Goal: Task Accomplishment & Management: Manage account settings

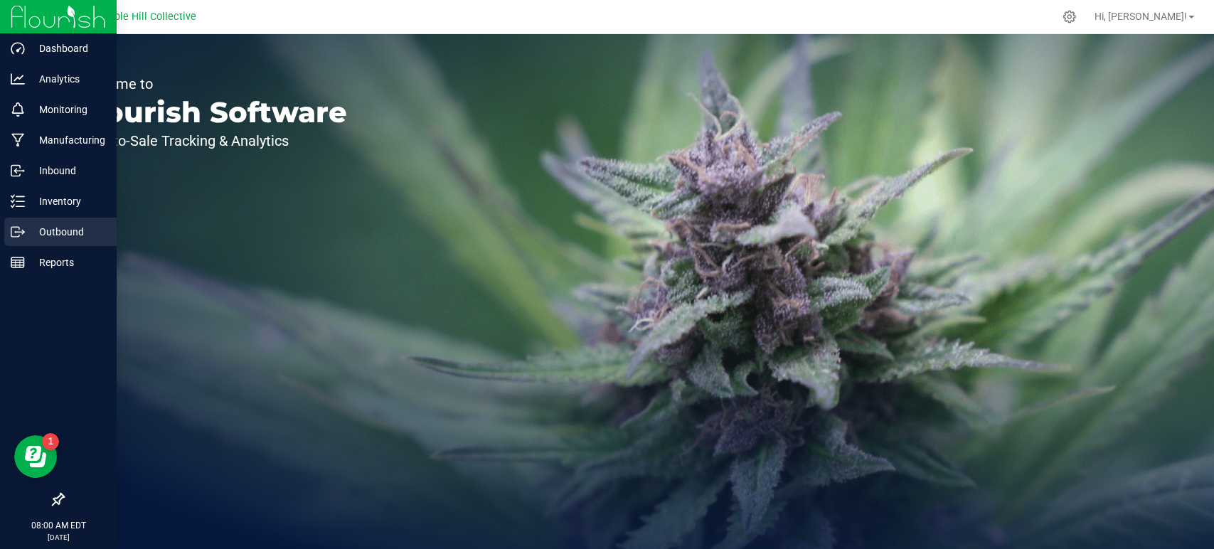
click at [25, 228] on p "Outbound" at bounding box center [67, 231] width 85 height 17
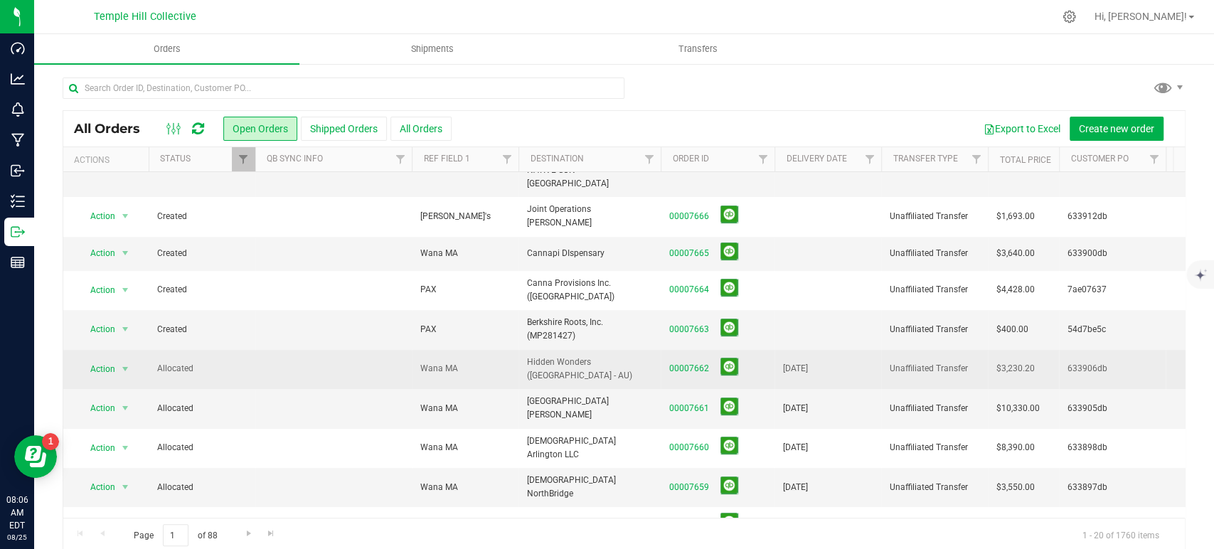
scroll to position [385, 0]
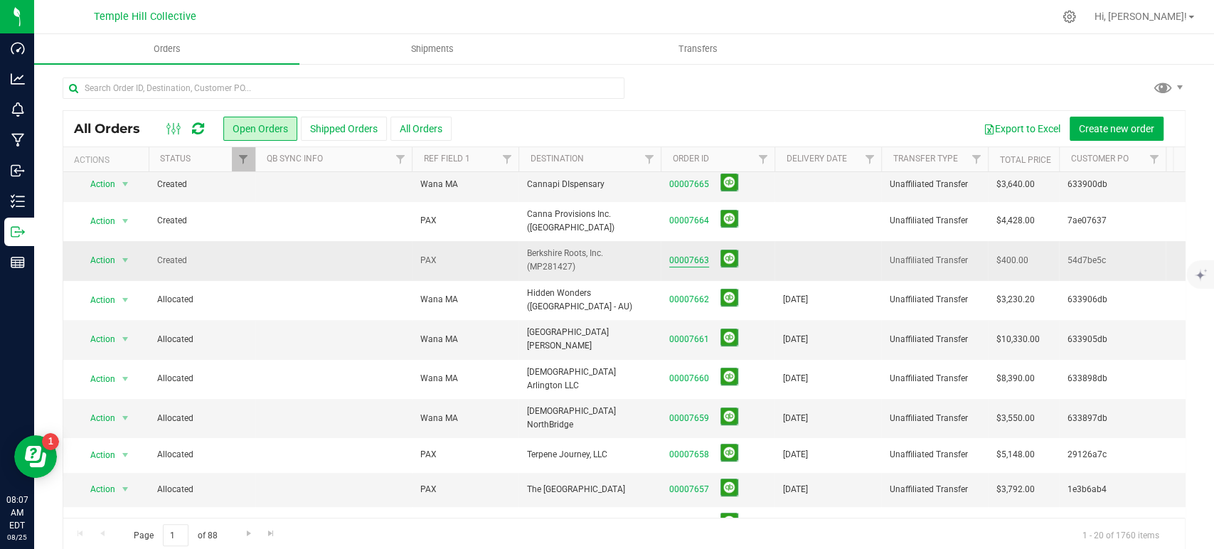
click at [690, 254] on link "00007663" at bounding box center [689, 261] width 40 height 14
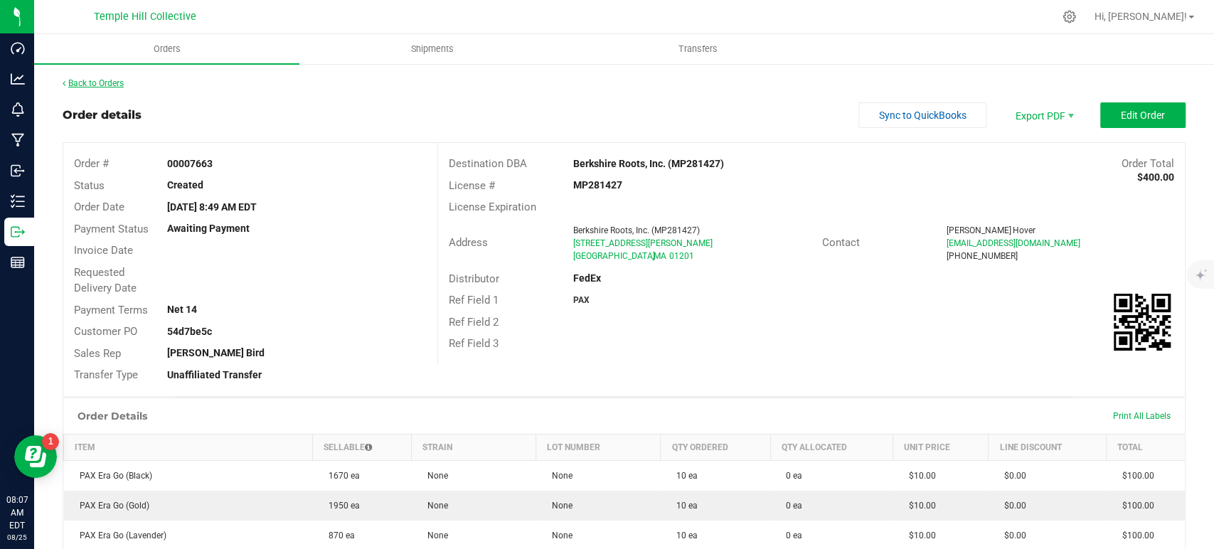
click at [105, 85] on link "Back to Orders" at bounding box center [93, 83] width 61 height 10
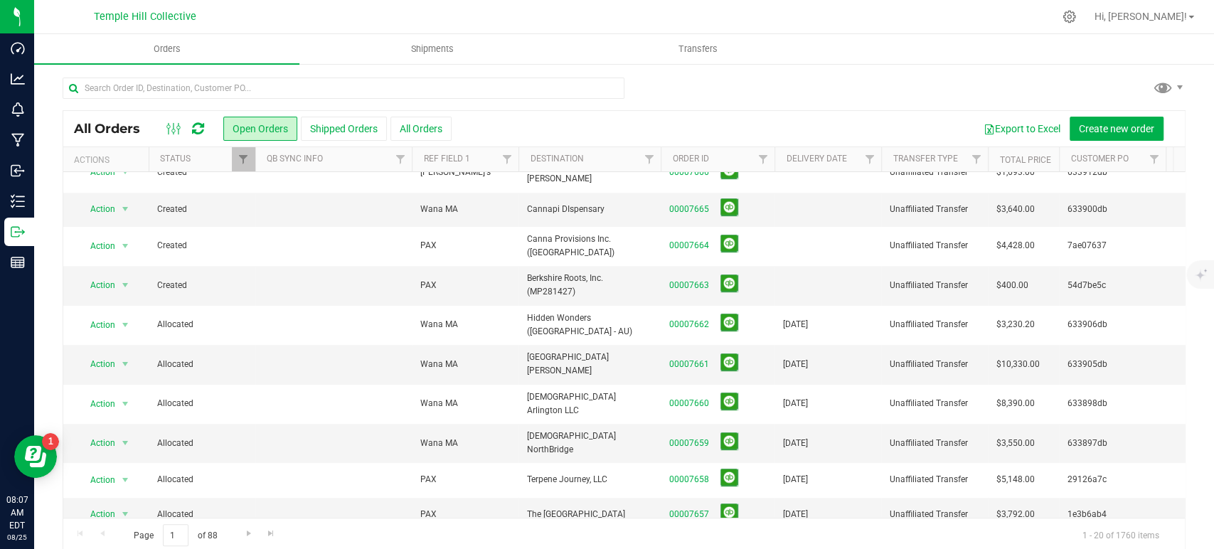
scroll to position [385, 0]
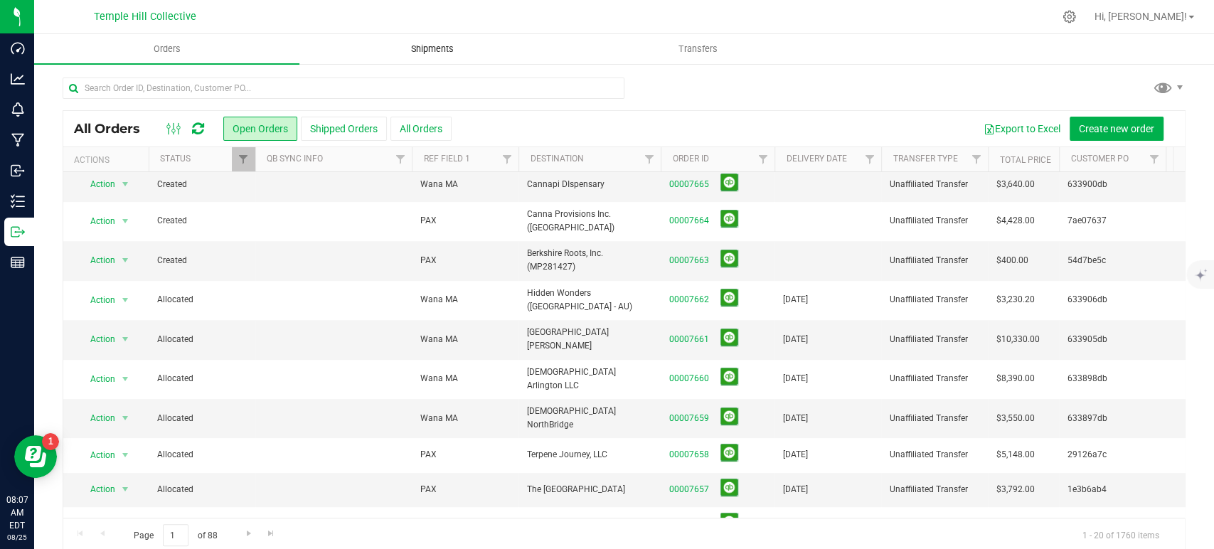
click at [444, 43] on span "Shipments" at bounding box center [432, 49] width 81 height 13
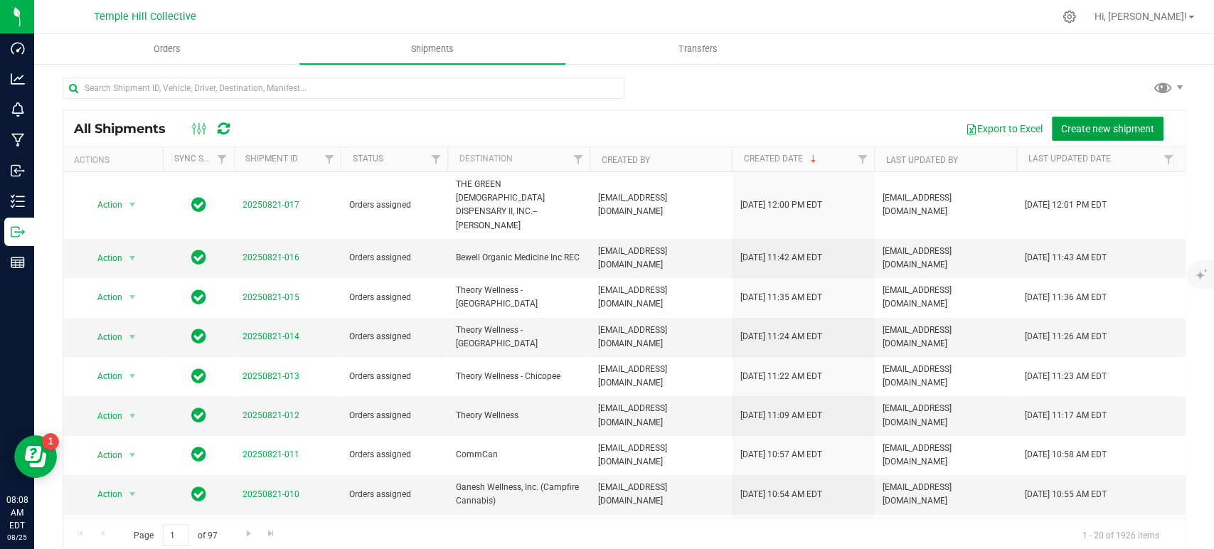
click at [1072, 121] on button "Create new shipment" at bounding box center [1108, 129] width 112 height 24
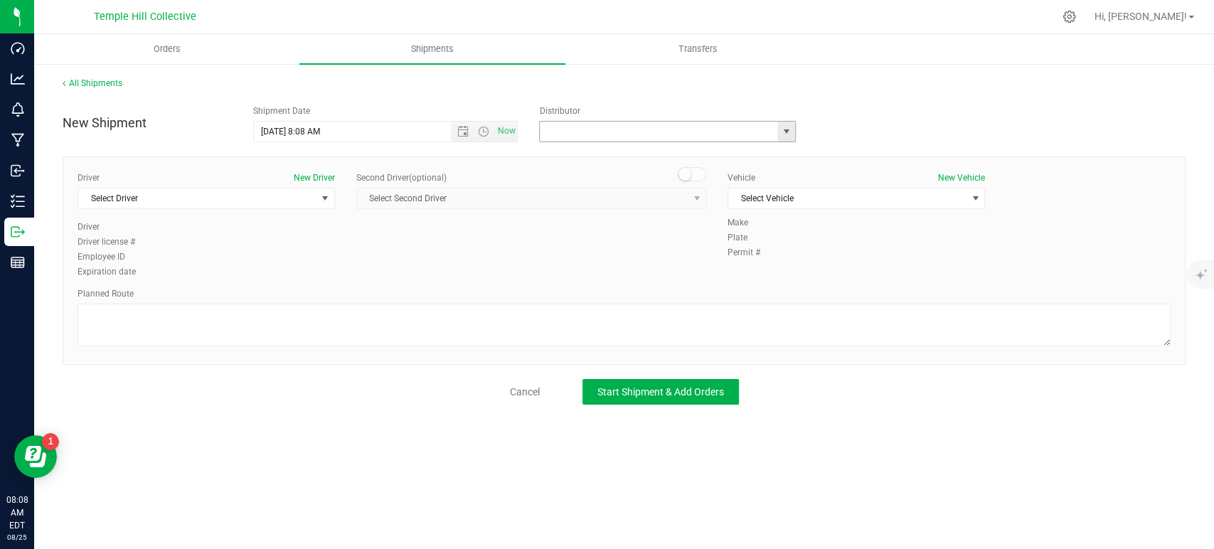
click at [624, 129] on input "text" at bounding box center [655, 132] width 230 height 20
click at [625, 151] on li "MMM Transport" at bounding box center [667, 155] width 255 height 21
type input "MMM Transport"
click at [176, 201] on span "Select Driver" at bounding box center [197, 198] width 238 height 20
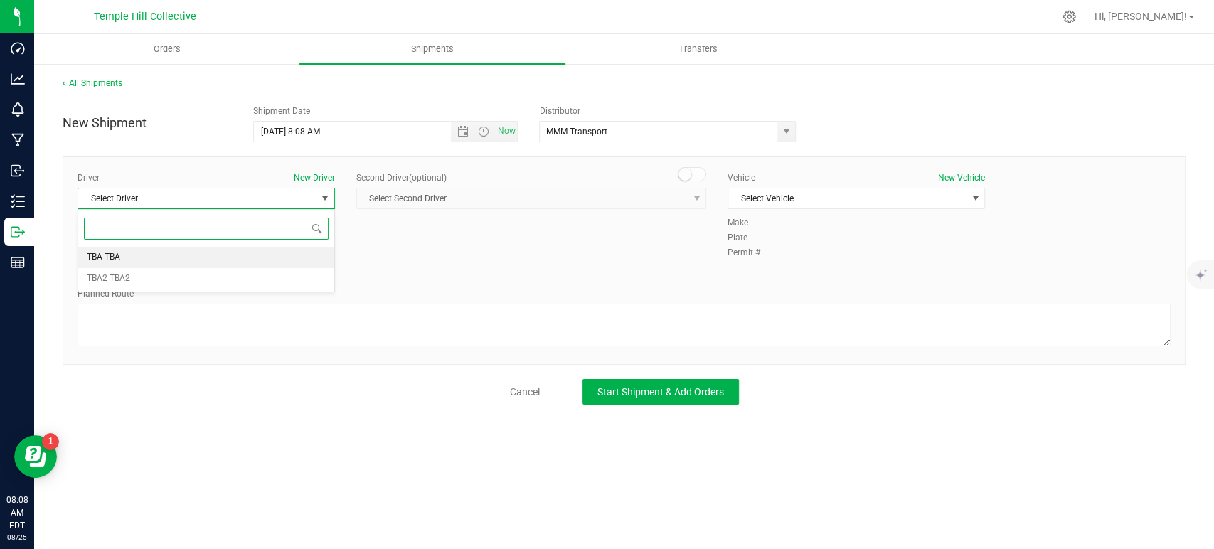
click at [154, 259] on li "TBA TBA" at bounding box center [206, 257] width 256 height 21
click at [176, 326] on textarea at bounding box center [624, 325] width 1093 height 43
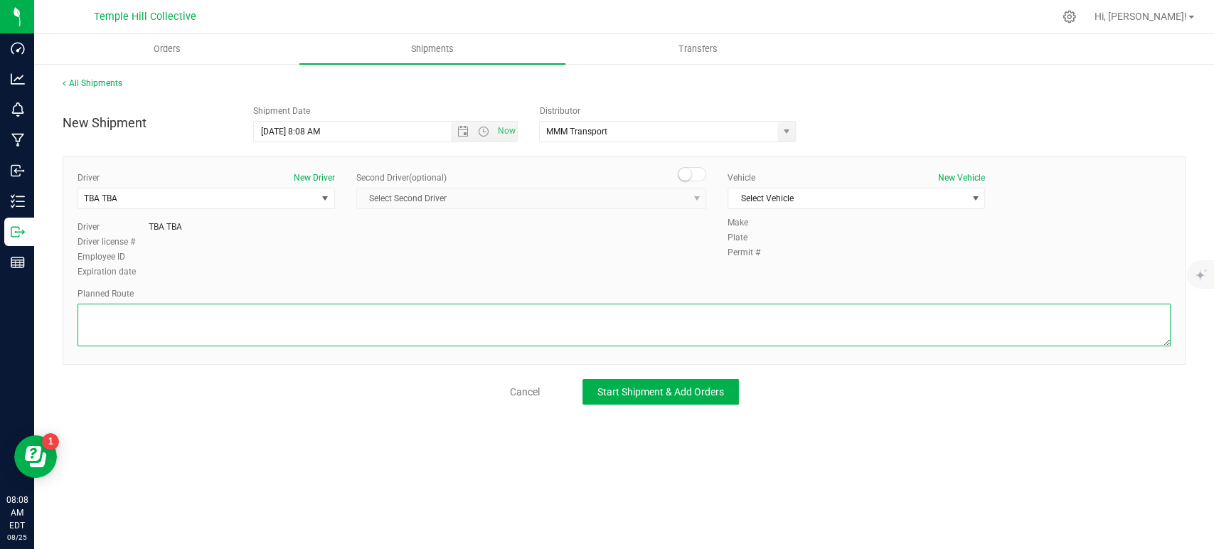
paste textarea "Randomized Route provided by Transport. Manifest created by [PERSON_NAME] B1489…"
type textarea "Randomized Route provided by Transport. Manifest created by [PERSON_NAME] B1489…"
click at [760, 193] on span "Select Vehicle" at bounding box center [847, 198] width 238 height 20
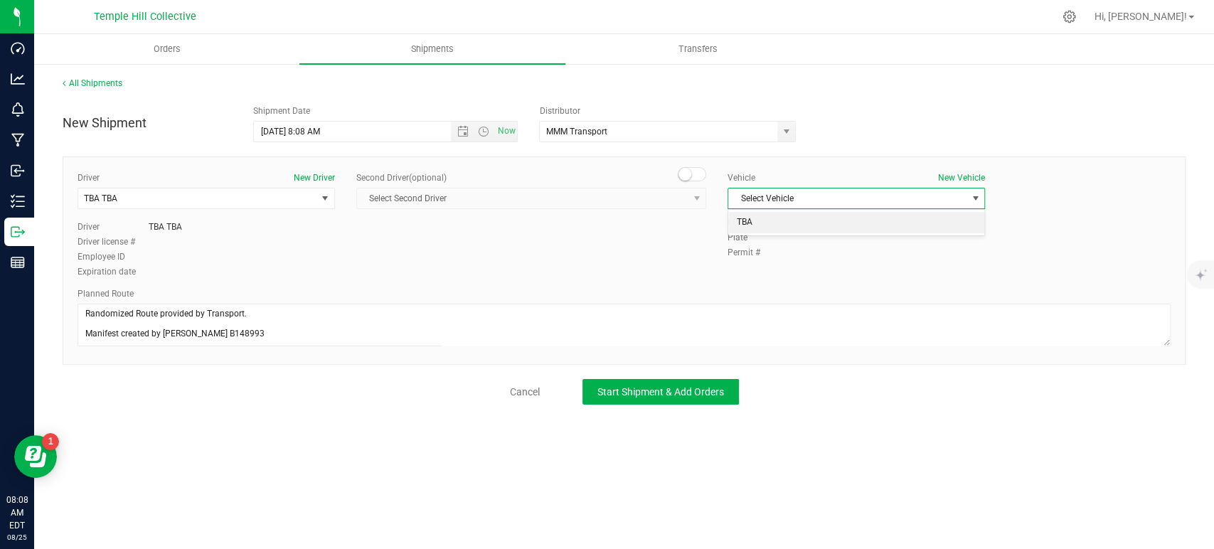
click at [755, 215] on li "TBA" at bounding box center [856, 222] width 256 height 21
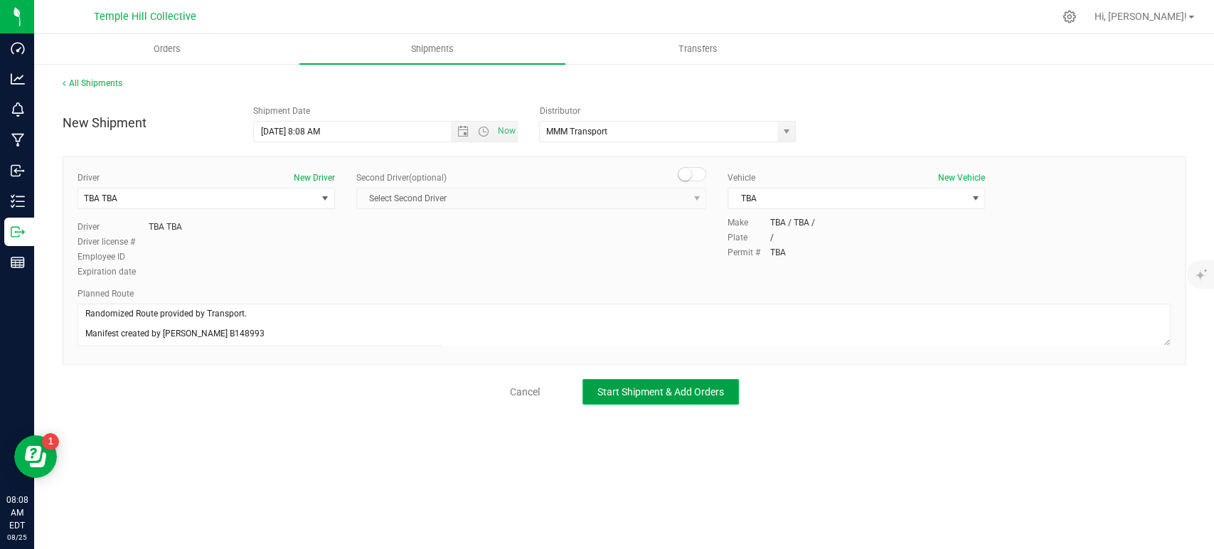
click at [698, 403] on button "Start Shipment & Add Orders" at bounding box center [660, 392] width 156 height 26
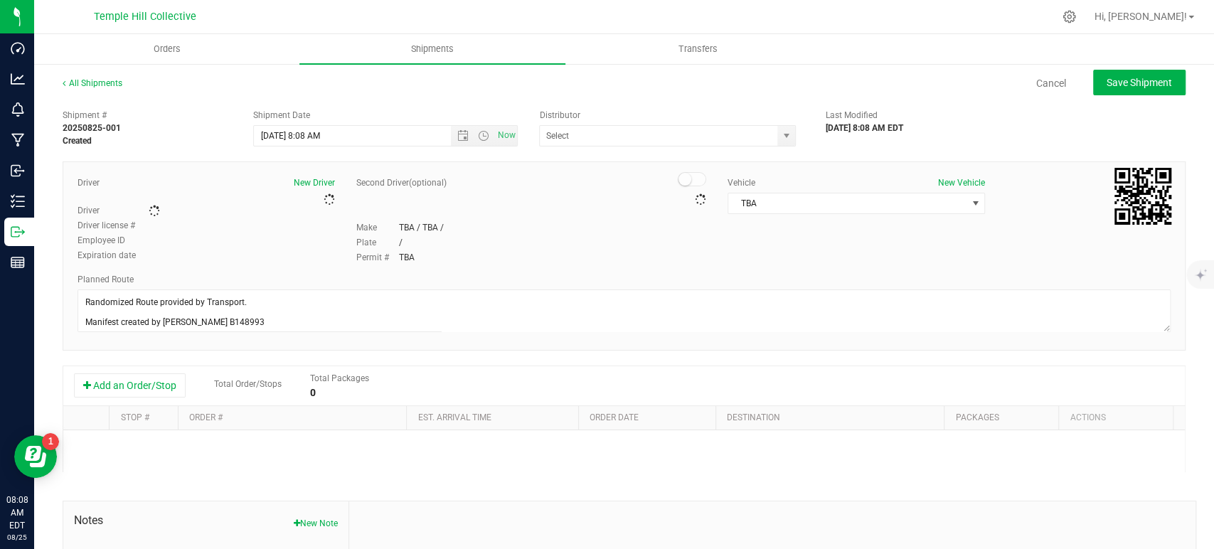
type input "MMM Transport"
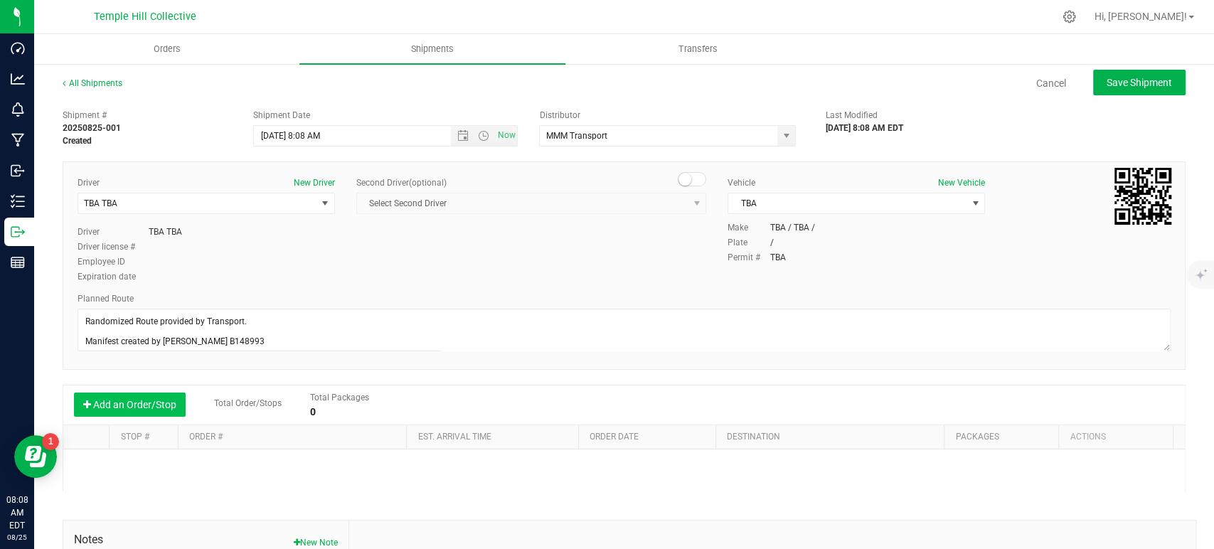
click at [171, 402] on button "Add an Order/Stop" at bounding box center [130, 405] width 112 height 24
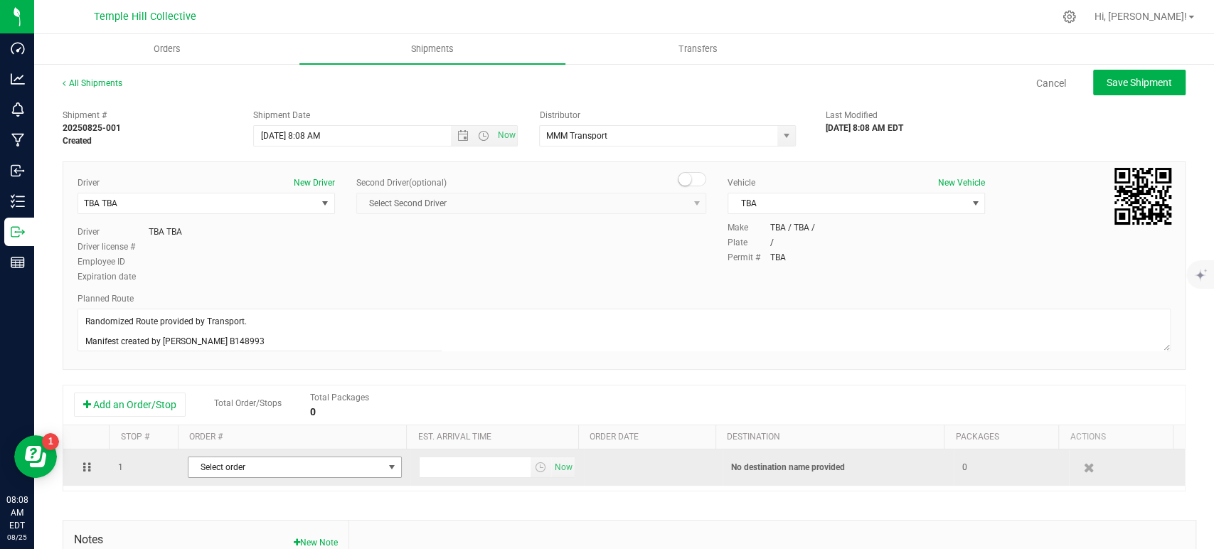
click at [264, 464] on span "Select order" at bounding box center [285, 467] width 195 height 20
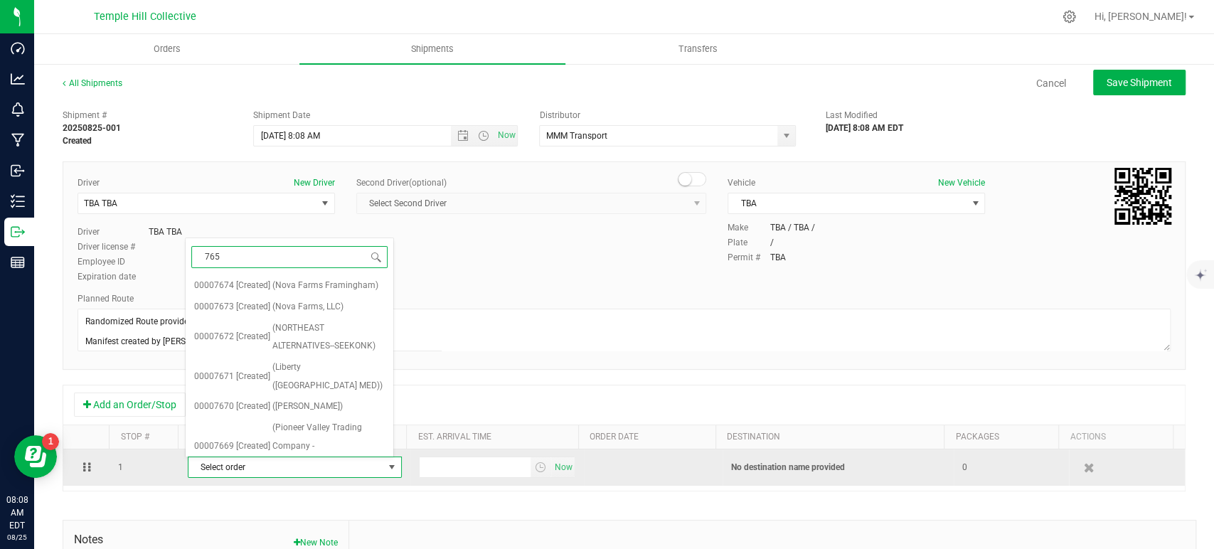
type input "7659"
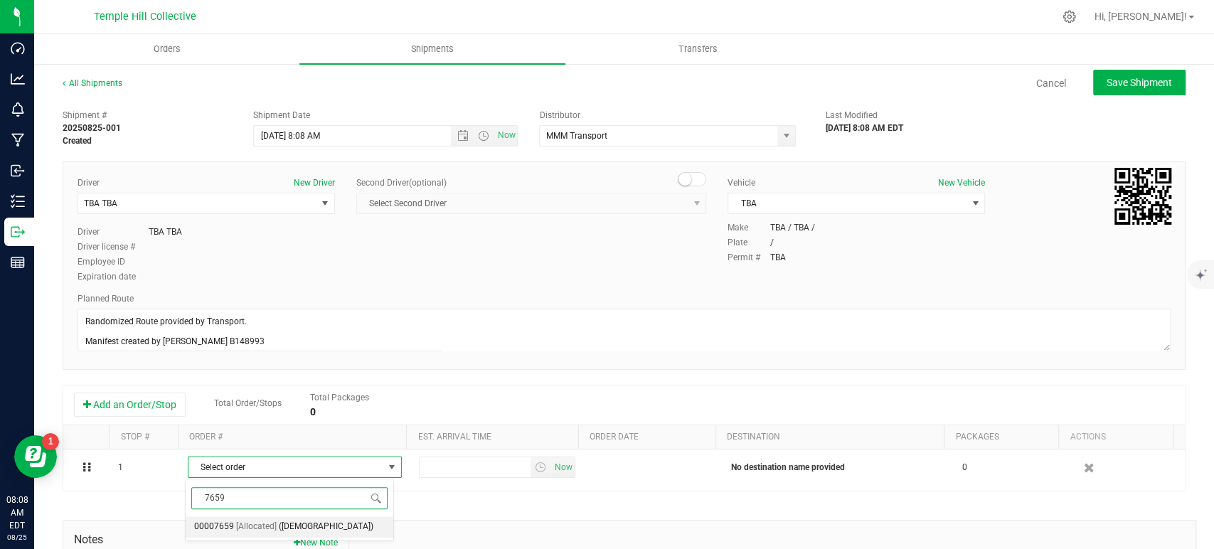
click at [290, 526] on span "([DEMOGRAPHIC_DATA])" at bounding box center [326, 527] width 95 height 18
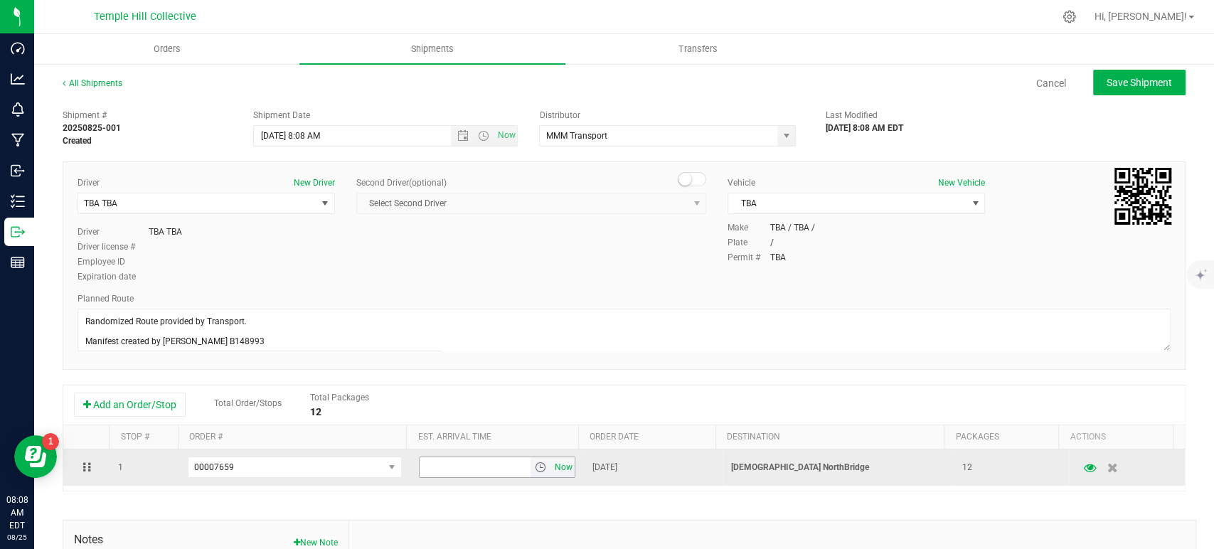
click at [551, 462] on span "Now" at bounding box center [563, 467] width 24 height 21
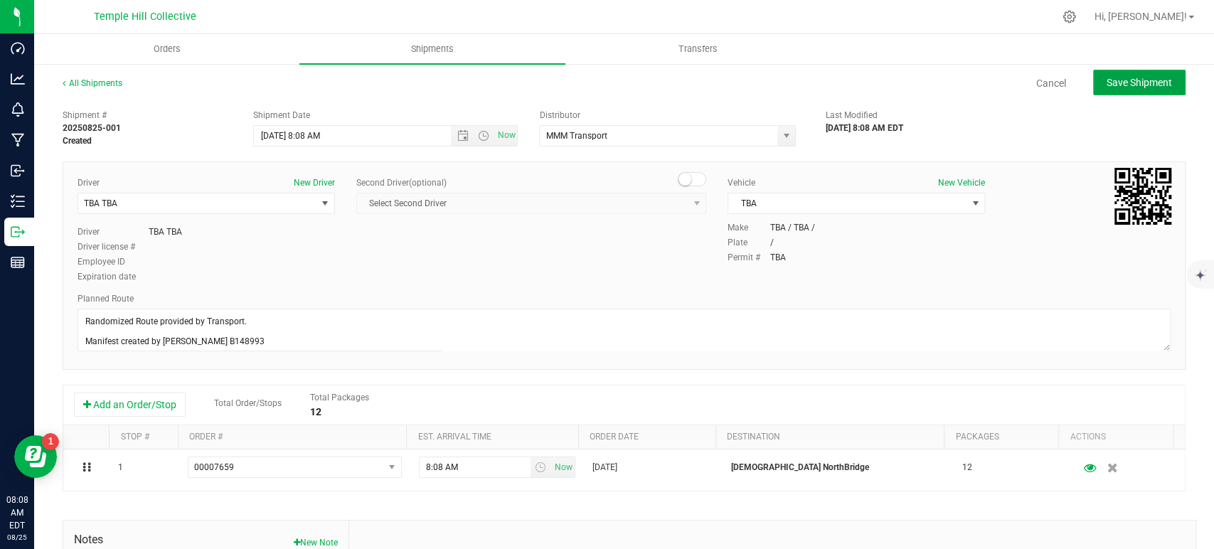
click at [1107, 84] on span "Save Shipment" at bounding box center [1139, 82] width 65 height 11
type input "[DATE] 12:08 PM"
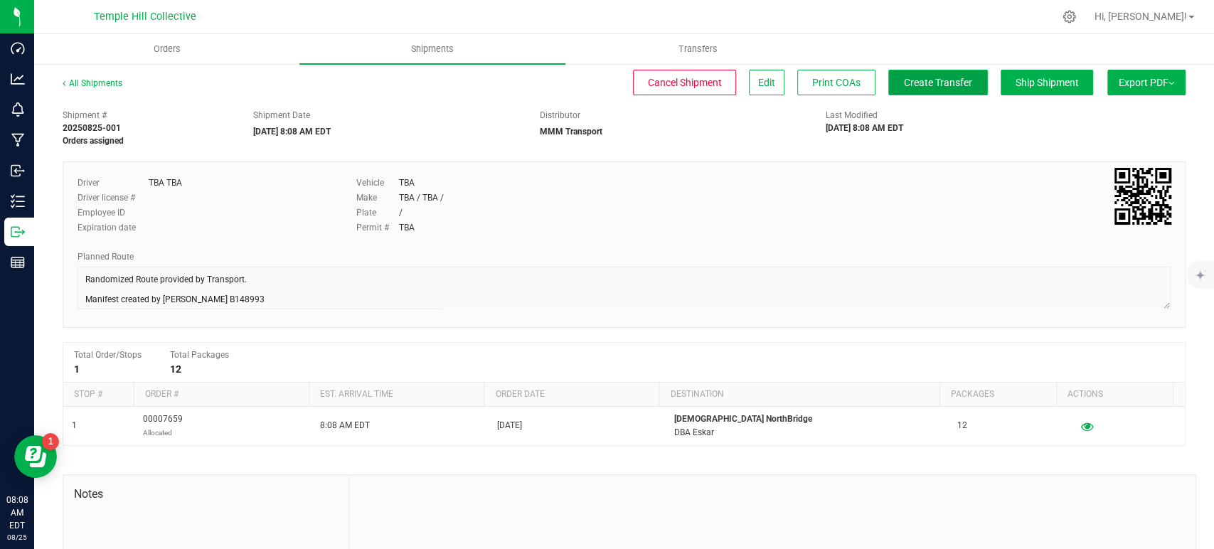
click at [922, 85] on span "Create Transfer" at bounding box center [938, 82] width 68 height 11
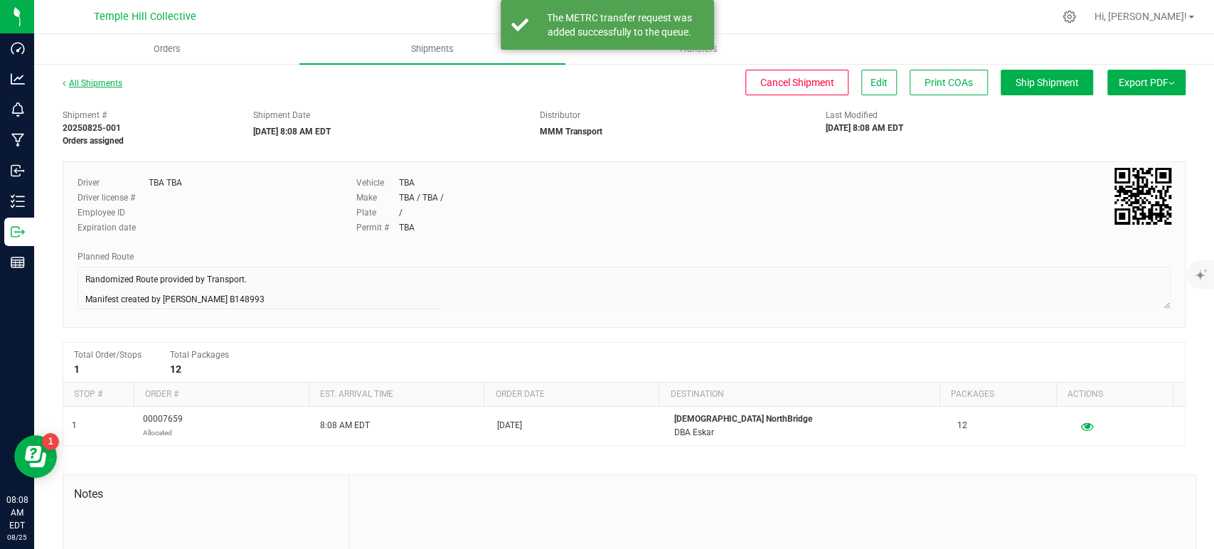
click at [108, 83] on link "All Shipments" at bounding box center [93, 83] width 60 height 10
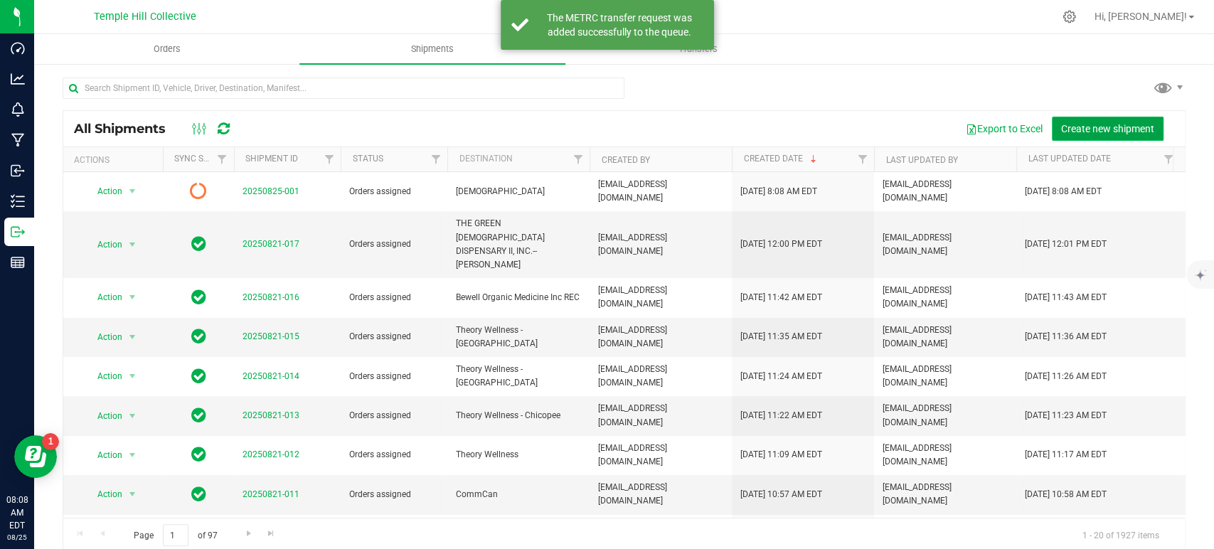
click at [1089, 124] on span "Create new shipment" at bounding box center [1107, 128] width 93 height 11
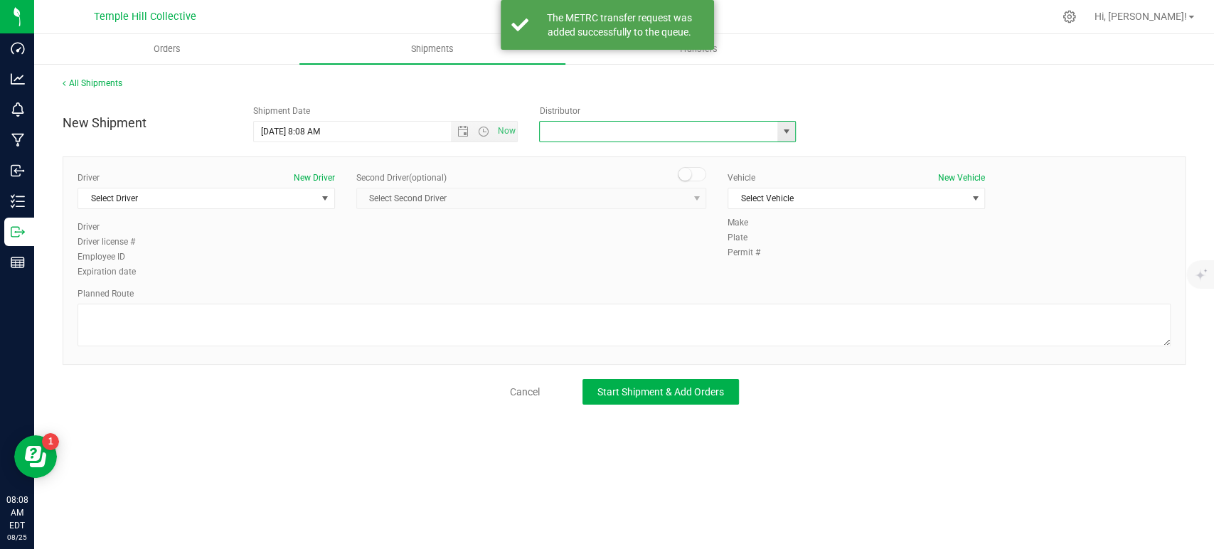
click at [590, 132] on input "text" at bounding box center [655, 132] width 230 height 20
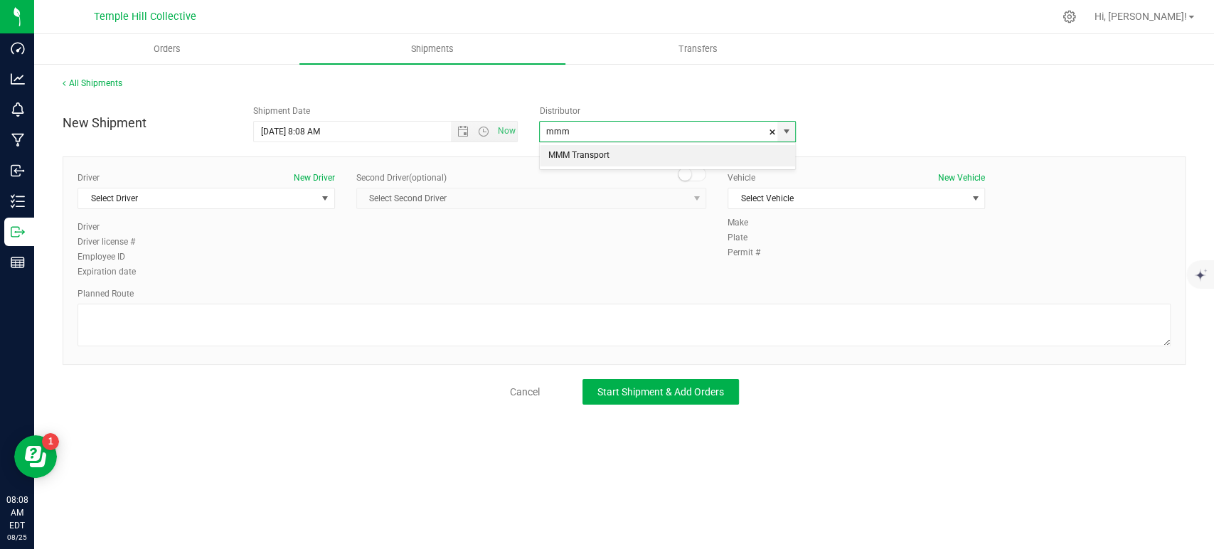
click at [597, 149] on li "MMM Transport" at bounding box center [667, 155] width 255 height 21
type input "MMM Transport"
click at [251, 196] on span "Select Driver" at bounding box center [197, 198] width 238 height 20
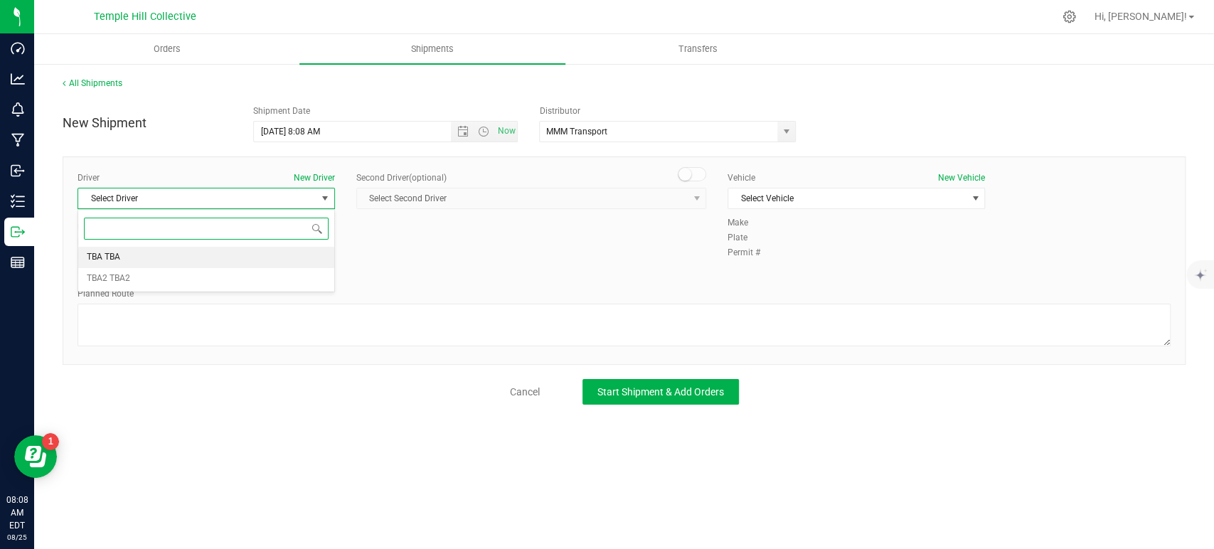
click at [206, 251] on li "TBA TBA" at bounding box center [206, 257] width 256 height 21
click at [226, 322] on textarea at bounding box center [624, 325] width 1093 height 43
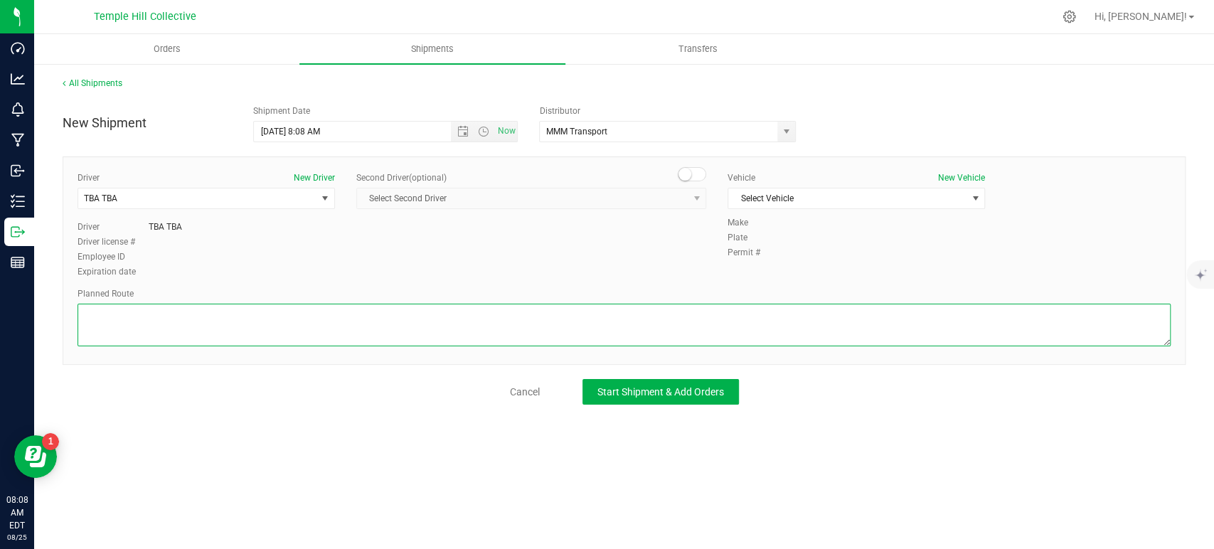
paste textarea "Randomized Route provided by Transport. Manifest created by Makayla Rice B148993"
type textarea "Randomized Route provided by Transport. Manifest created by Makayla Rice B148993"
click at [791, 186] on div "Vehicle New Vehicle Select Vehicle Select Vehicle TBA" at bounding box center [856, 193] width 279 height 45
click at [791, 198] on span "Select Vehicle" at bounding box center [847, 198] width 238 height 20
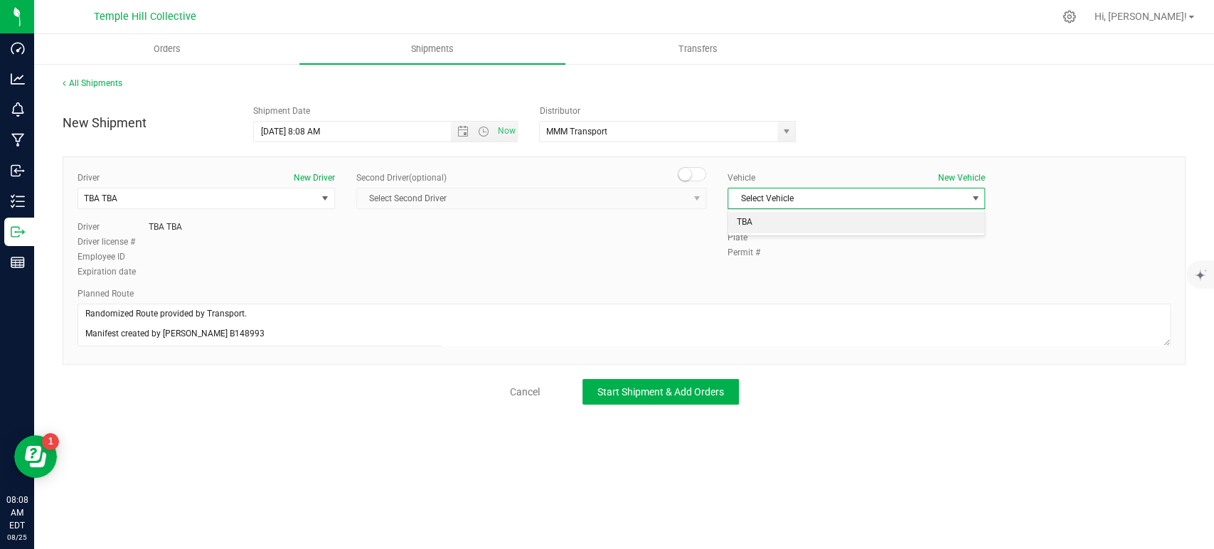
click at [792, 223] on li "TBA" at bounding box center [856, 222] width 256 height 21
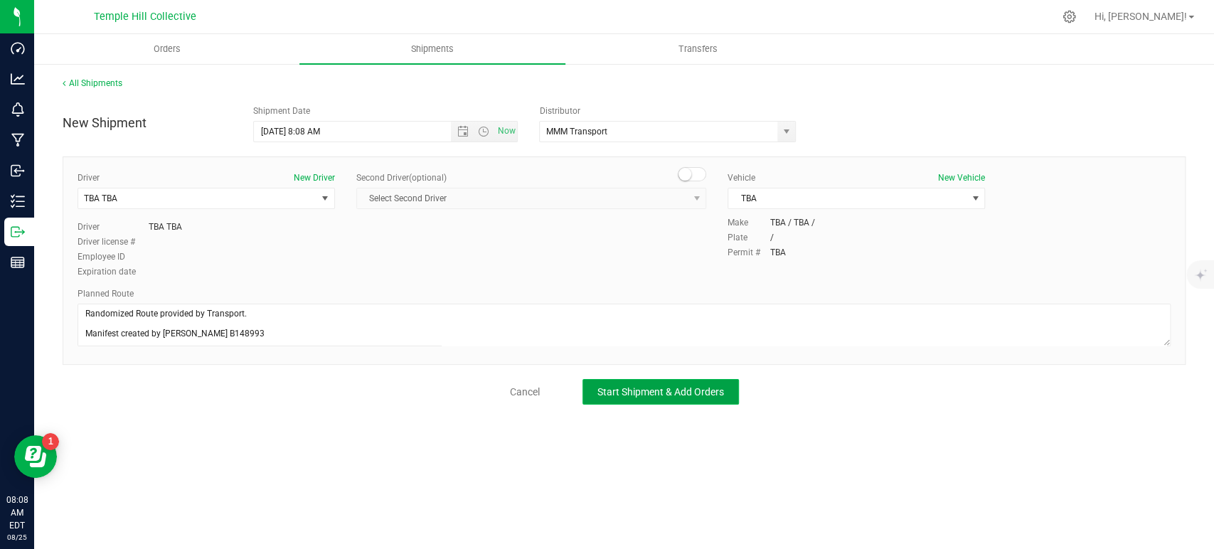
click at [705, 393] on span "Start Shipment & Add Orders" at bounding box center [660, 391] width 127 height 11
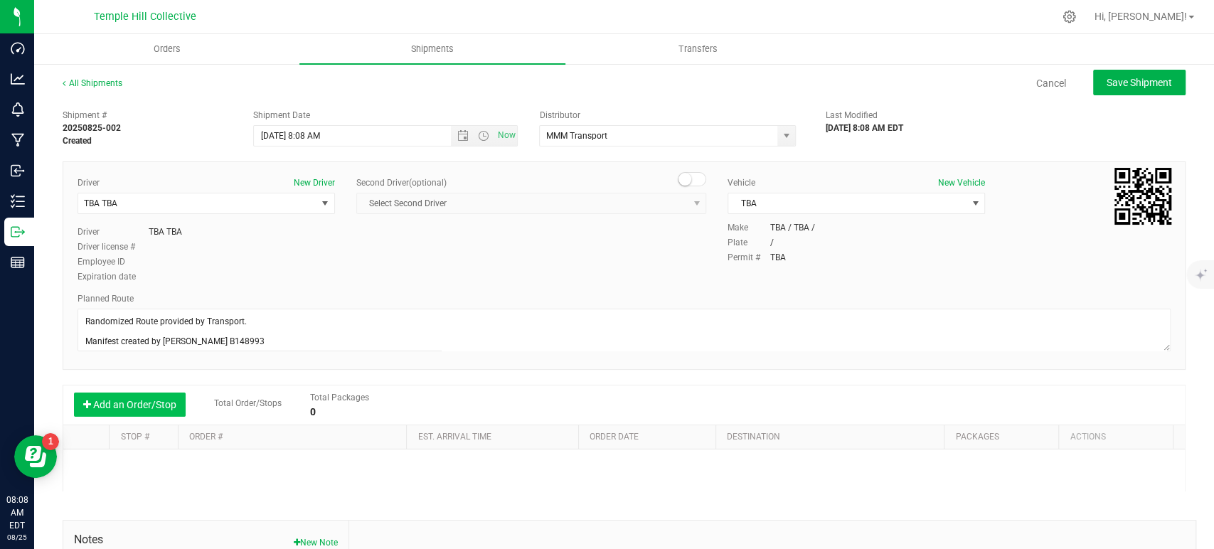
click at [123, 410] on button "Add an Order/Stop" at bounding box center [130, 405] width 112 height 24
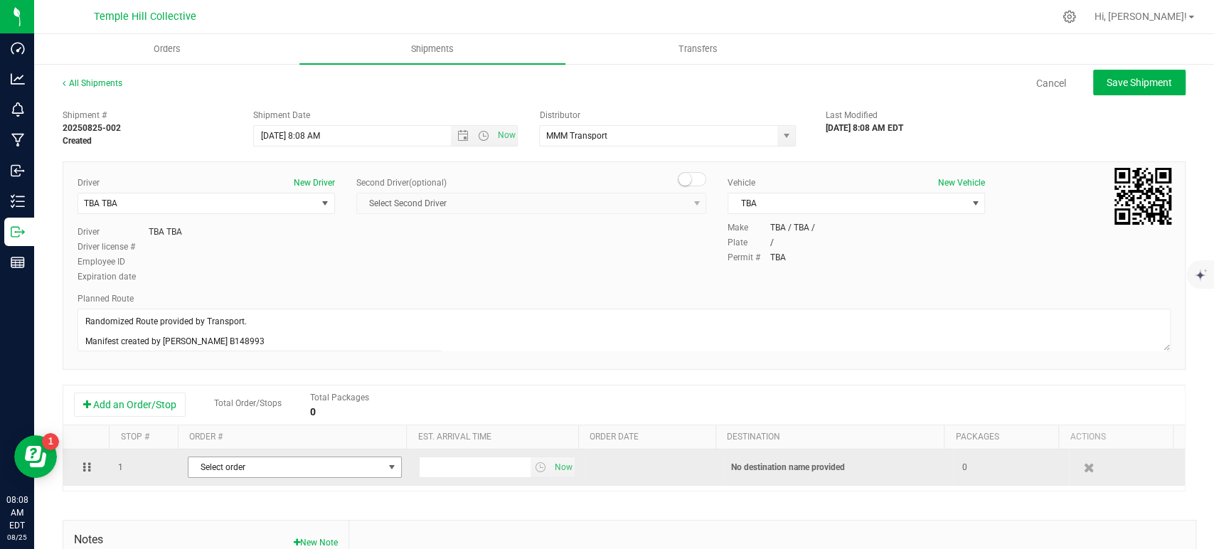
click at [233, 472] on span "Select order" at bounding box center [285, 467] width 195 height 20
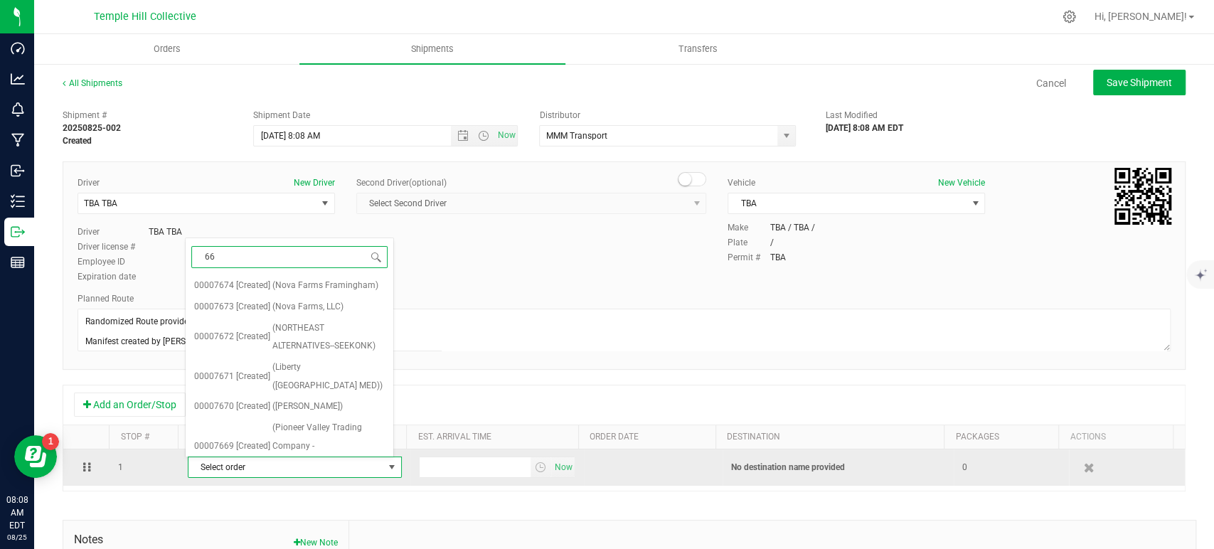
type input "660"
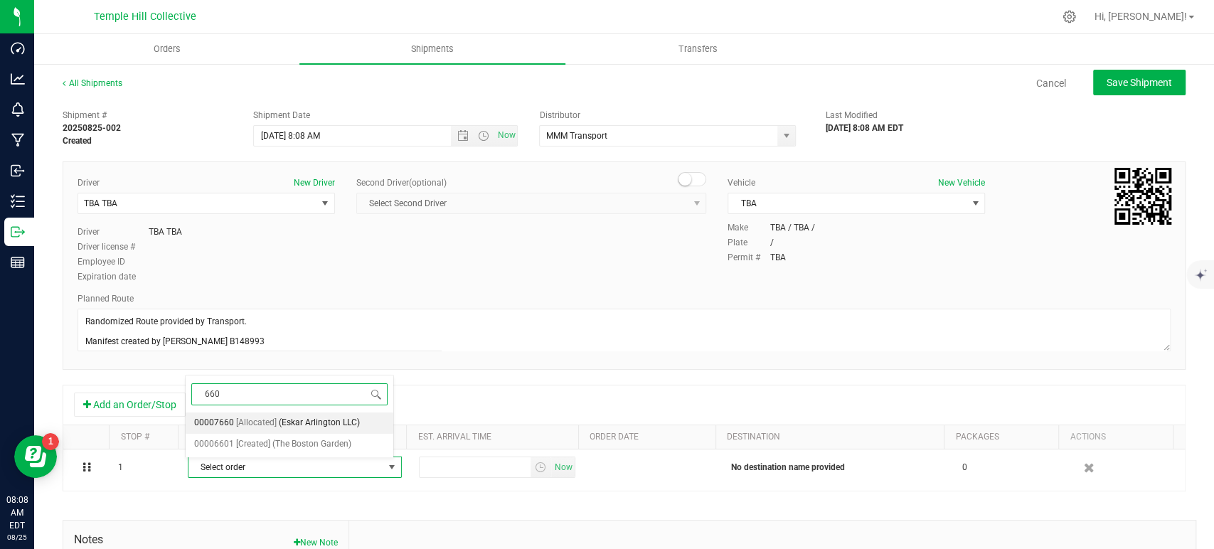
click at [257, 422] on span "[Allocated]" at bounding box center [256, 423] width 41 height 18
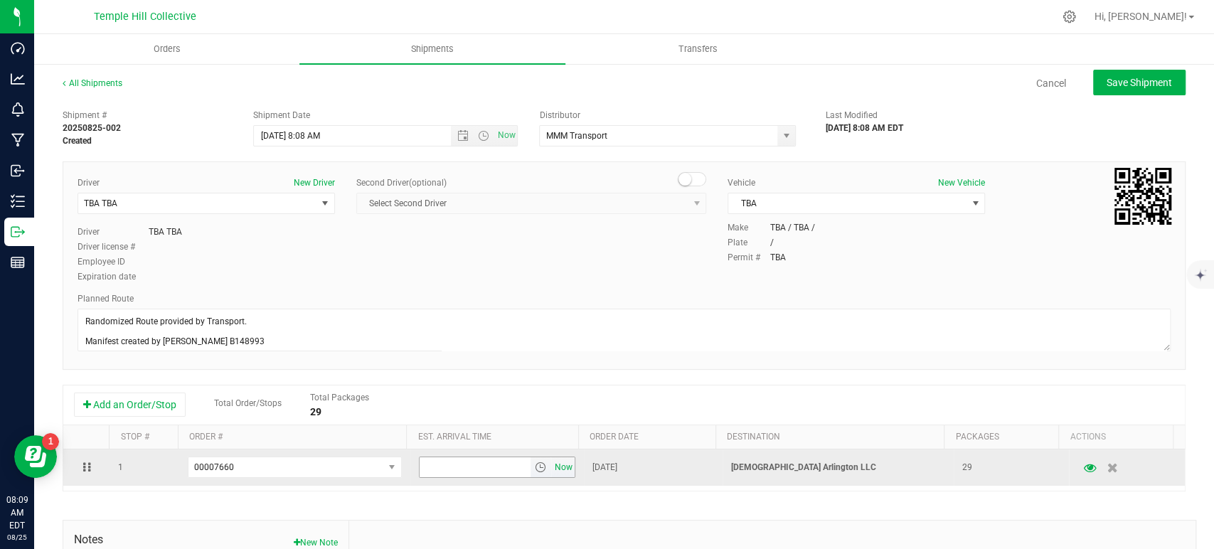
click at [552, 468] on span "Now" at bounding box center [563, 467] width 24 height 21
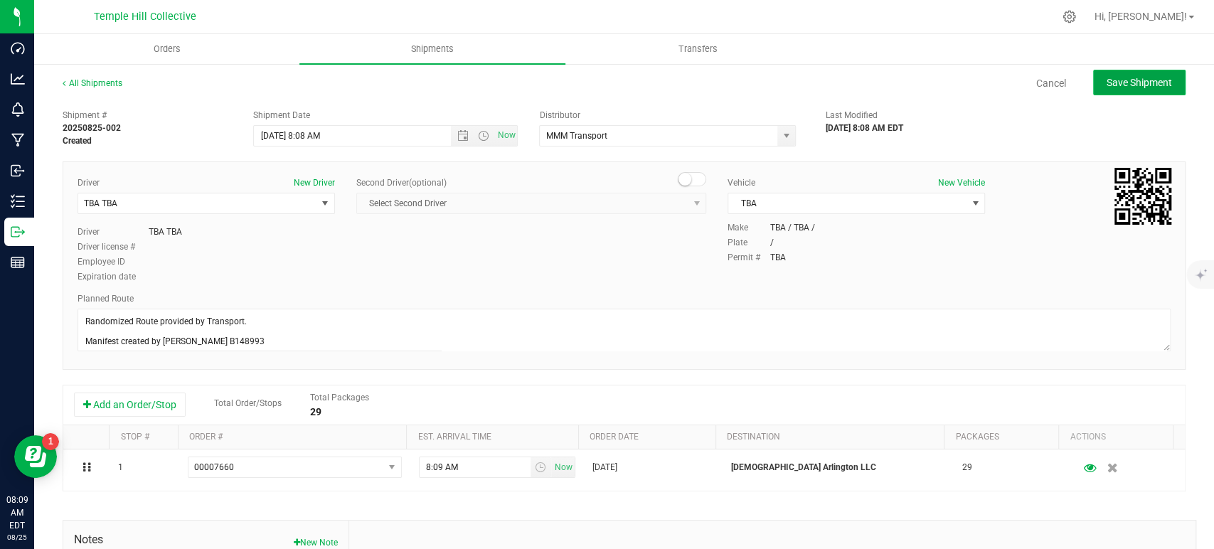
click at [1117, 93] on button "Save Shipment" at bounding box center [1139, 83] width 92 height 26
type input "8/25/2025 12:08 PM"
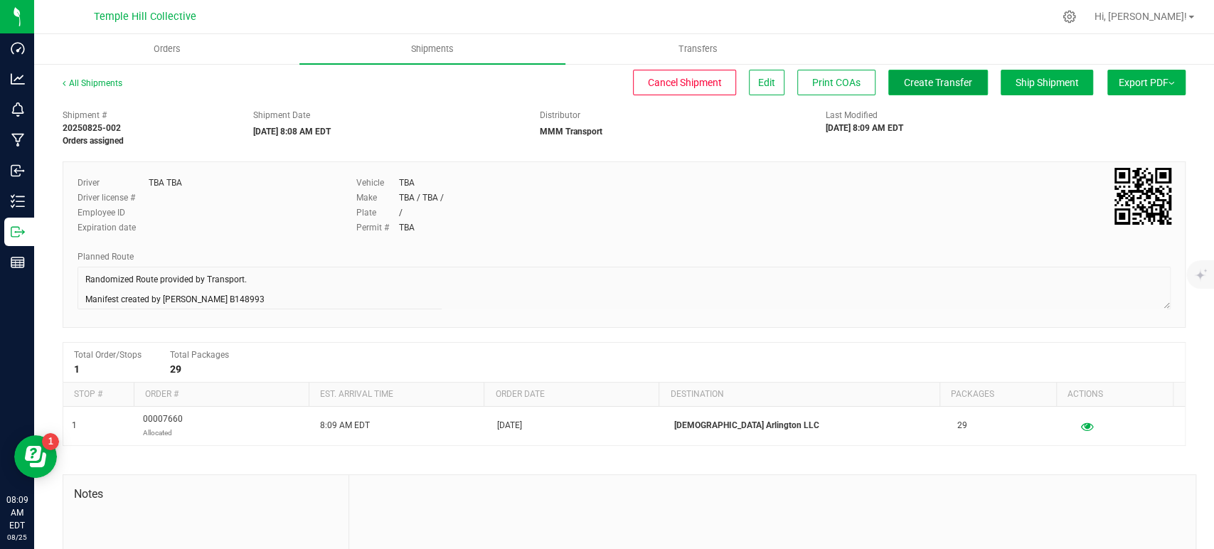
click at [895, 92] on button "Create Transfer" at bounding box center [938, 83] width 100 height 26
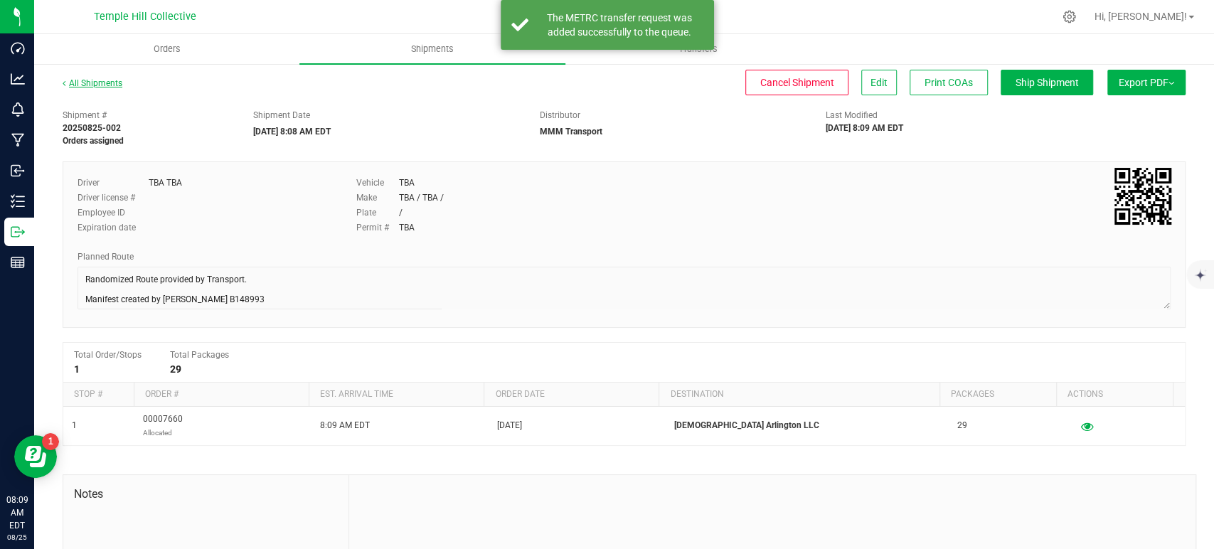
click at [116, 87] on link "All Shipments" at bounding box center [93, 83] width 60 height 10
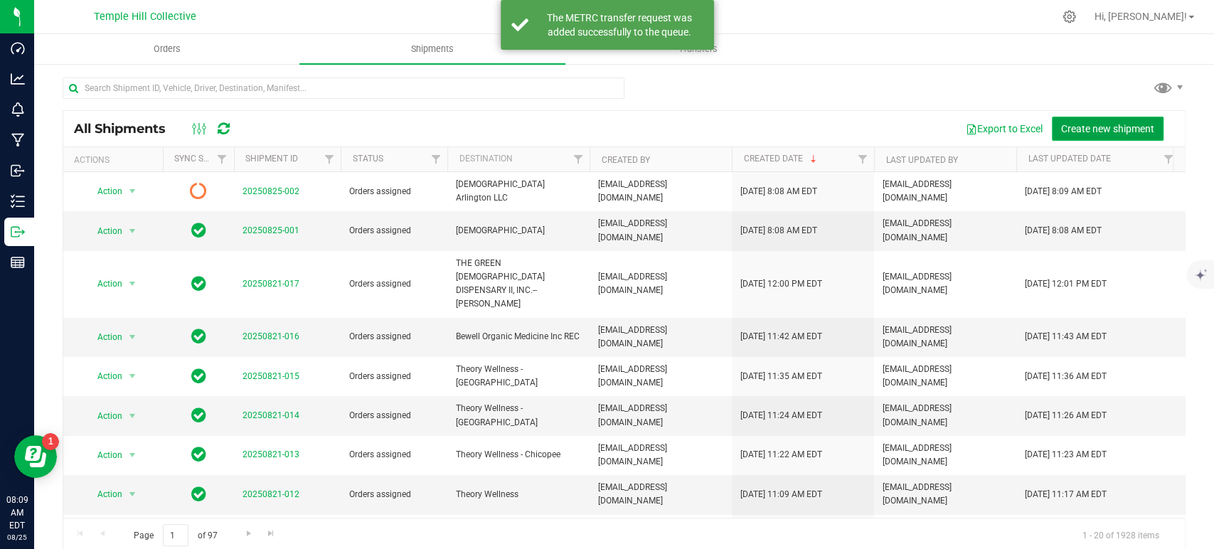
click at [1111, 127] on span "Create new shipment" at bounding box center [1107, 128] width 93 height 11
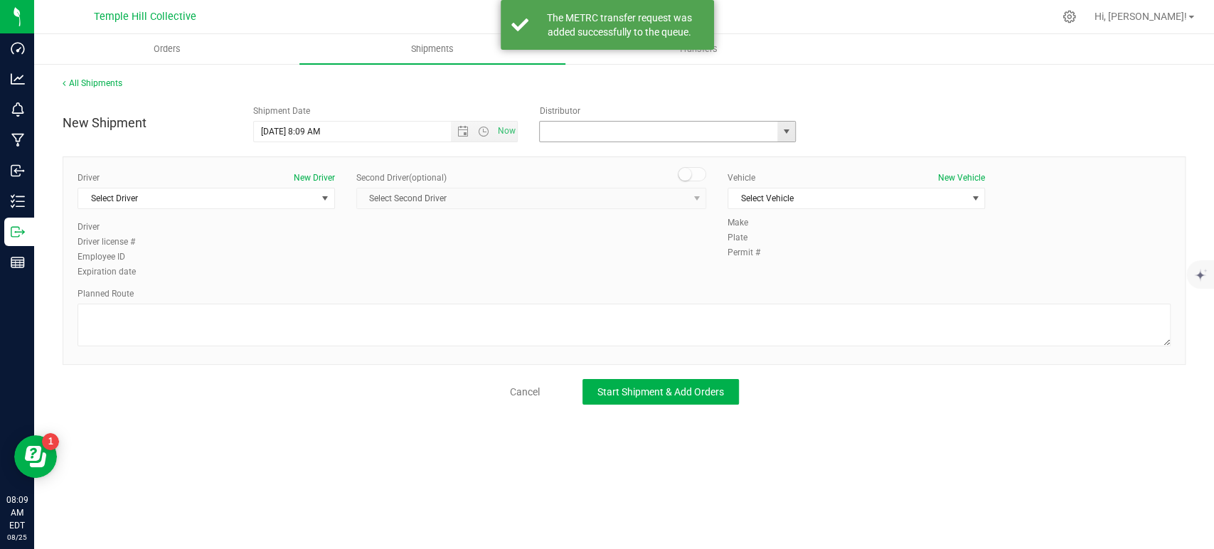
click at [659, 136] on input "text" at bounding box center [655, 132] width 230 height 20
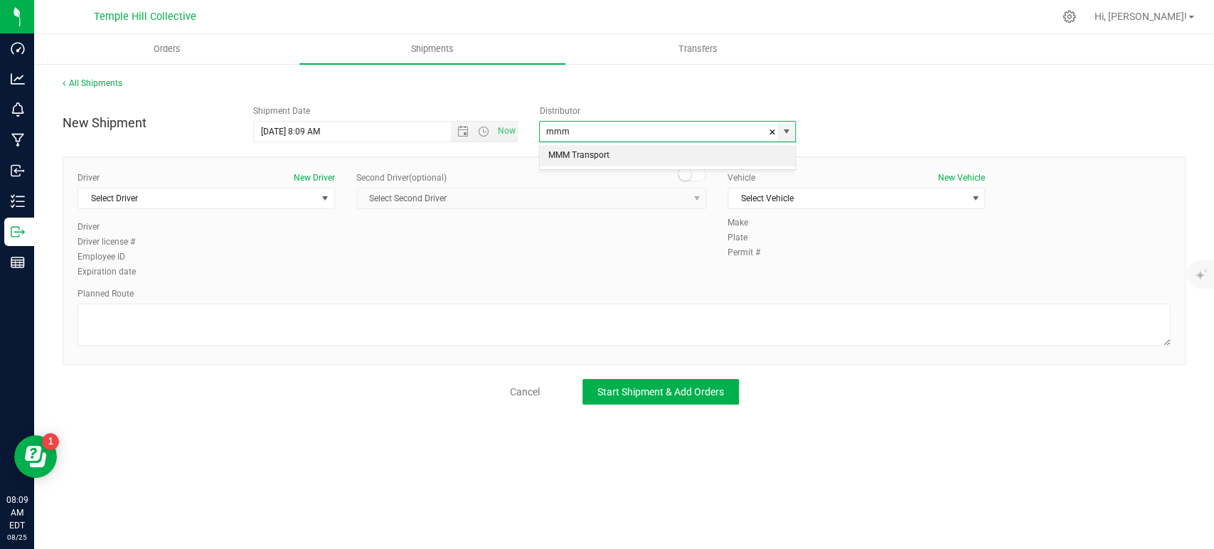
click at [649, 152] on li "MMM Transport" at bounding box center [667, 155] width 255 height 21
type input "MMM Transport"
click at [245, 190] on span "Select Driver" at bounding box center [197, 198] width 238 height 20
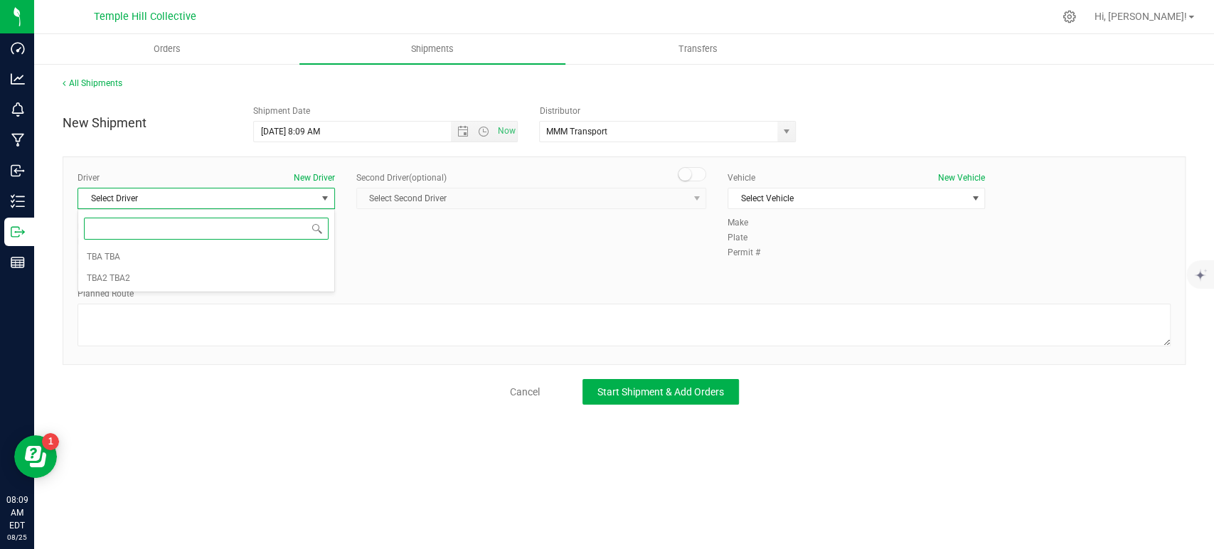
click at [216, 245] on div "Select Driver TBA TBA TBA2 TBA2 No data found." at bounding box center [206, 250] width 257 height 83
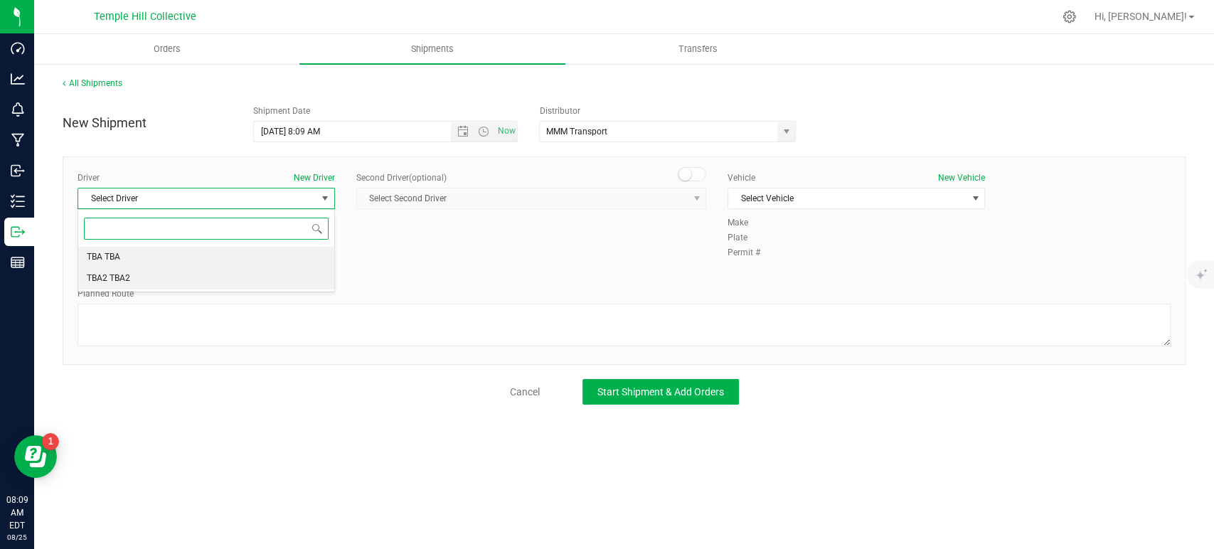
click at [223, 264] on li "TBA TBA" at bounding box center [206, 257] width 256 height 21
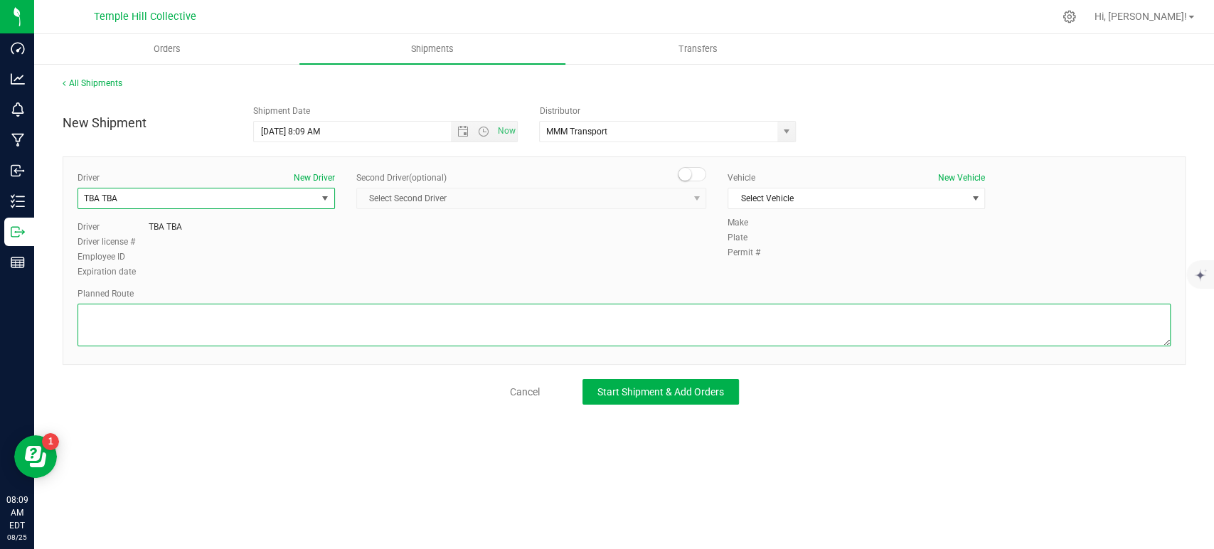
click at [250, 321] on textarea at bounding box center [624, 325] width 1093 height 43
paste textarea "Randomized Route provided by Transport. Manifest created by Makayla Rice B148993"
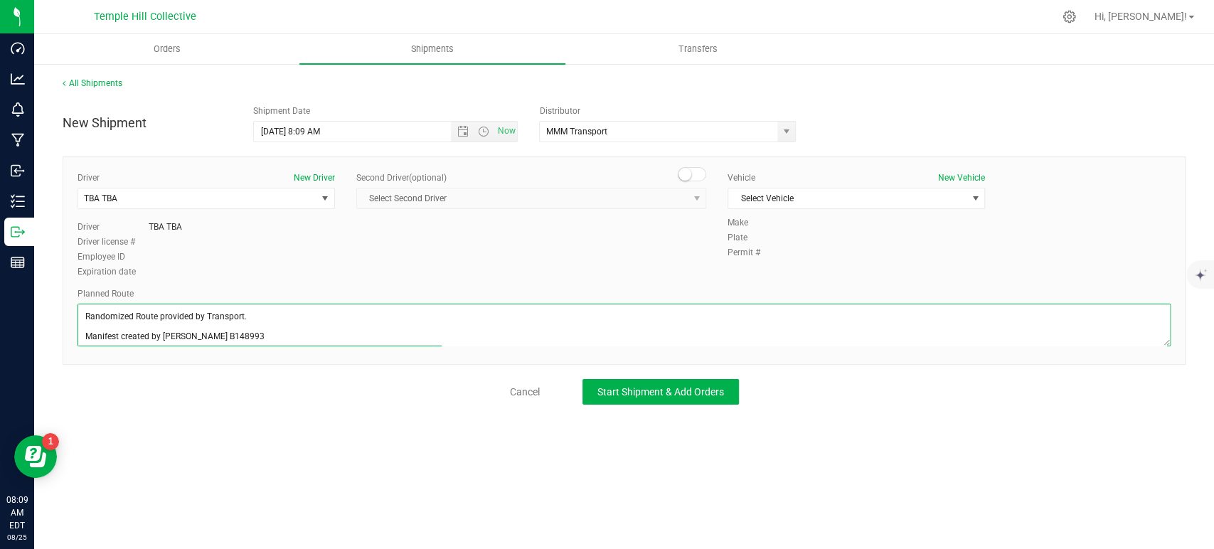
scroll to position [6, 0]
type textarea "Randomized Route provided by Transport. Manifest created by Makayla Rice B148993"
click at [797, 183] on div "Vehicle New Vehicle" at bounding box center [856, 177] width 257 height 13
click at [794, 198] on span "Select Vehicle" at bounding box center [847, 198] width 238 height 20
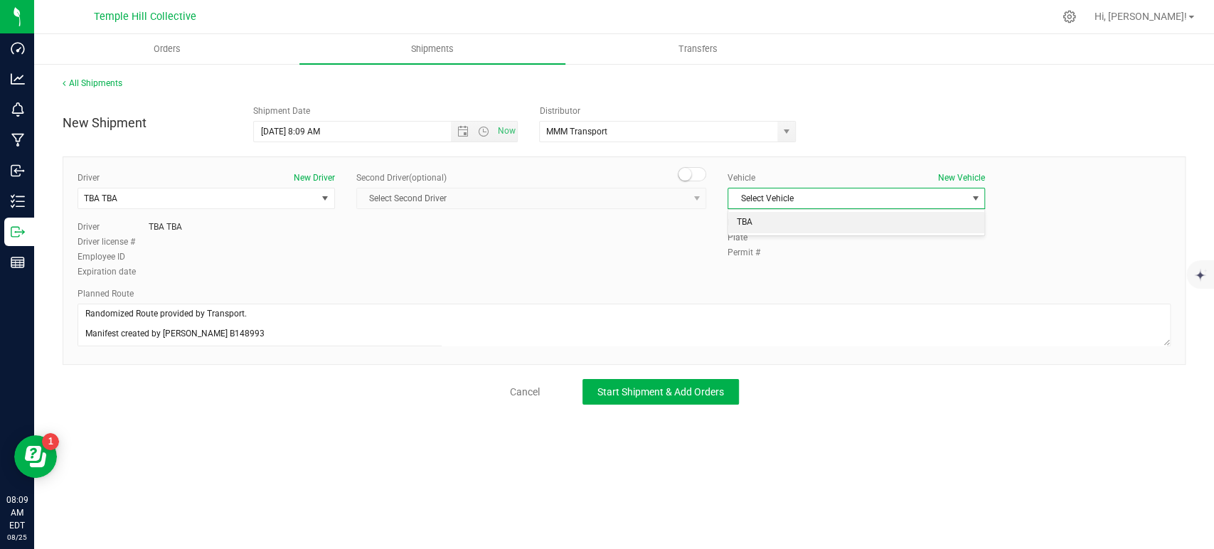
click at [774, 227] on li "TBA" at bounding box center [856, 222] width 256 height 21
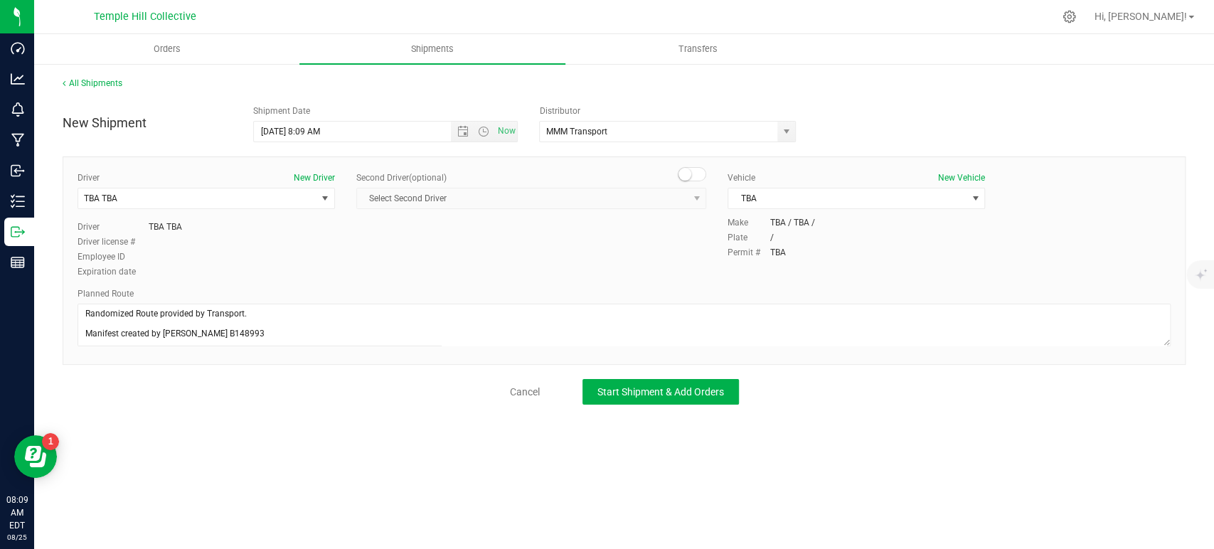
click at [691, 405] on div "All Shipments New Shipment Shipment Date 8/25/2025 8:09 AM Now Distributor MMM …" at bounding box center [624, 241] width 1180 height 356
click at [646, 391] on span "Start Shipment & Add Orders" at bounding box center [660, 391] width 127 height 11
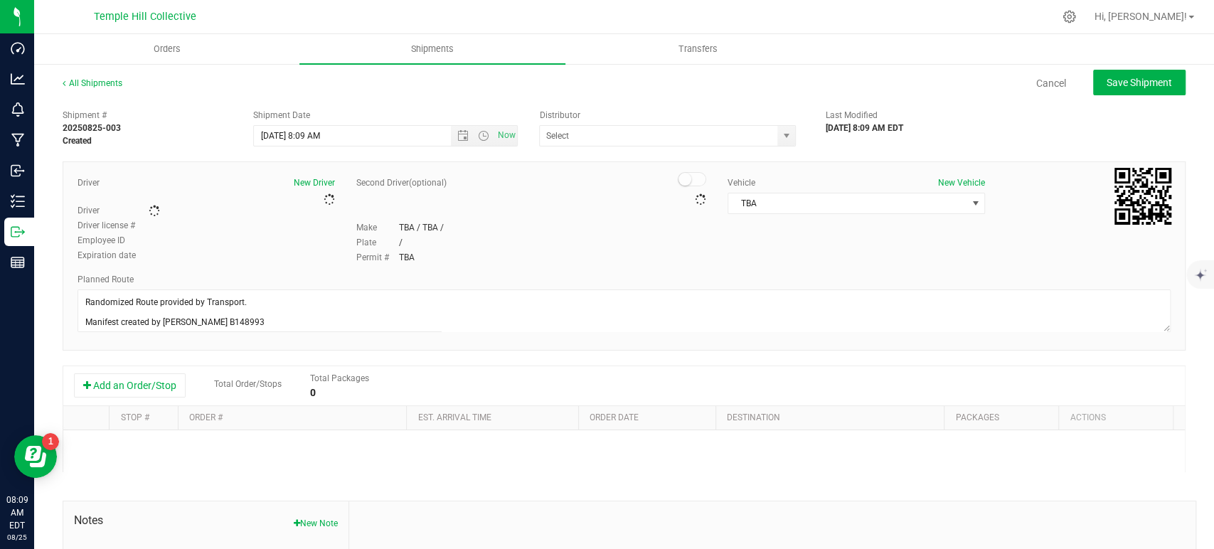
type input "MMM Transport"
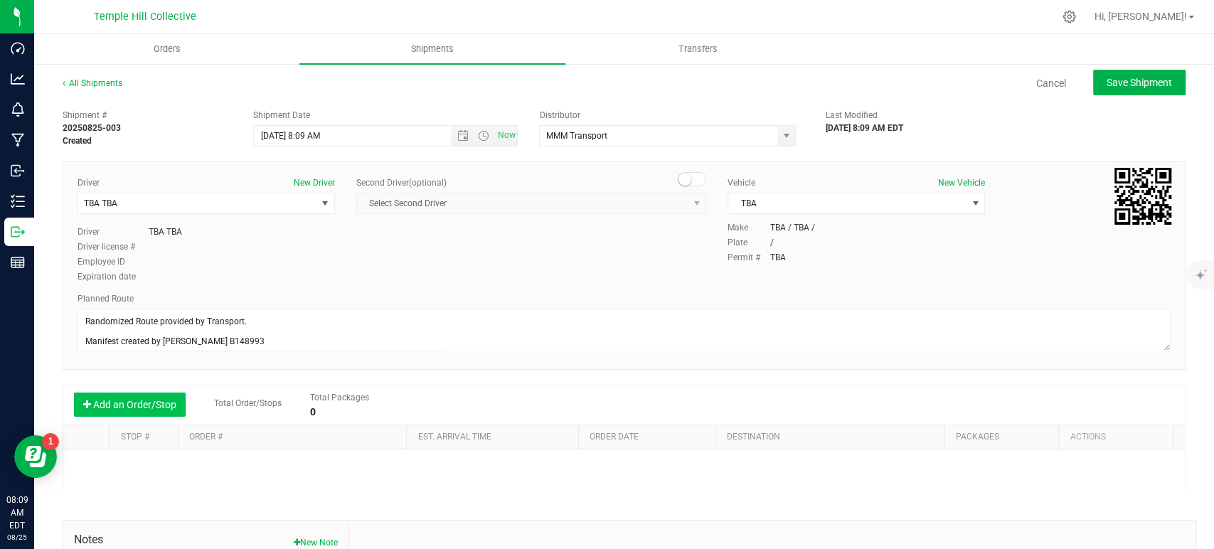
click at [132, 398] on button "Add an Order/Stop" at bounding box center [130, 405] width 112 height 24
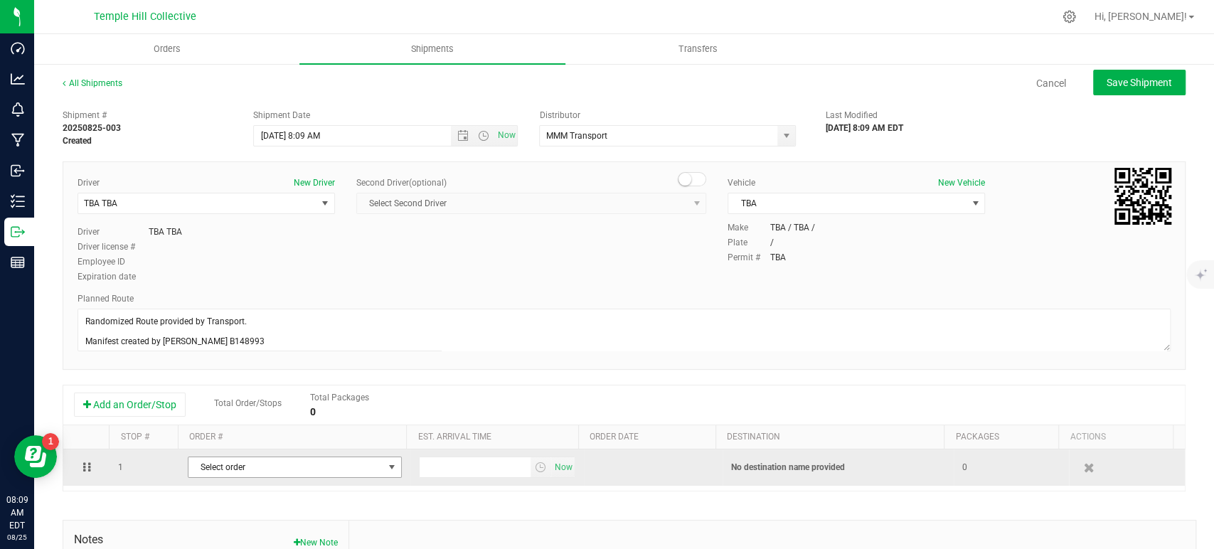
click at [277, 463] on span "Select order" at bounding box center [285, 467] width 195 height 20
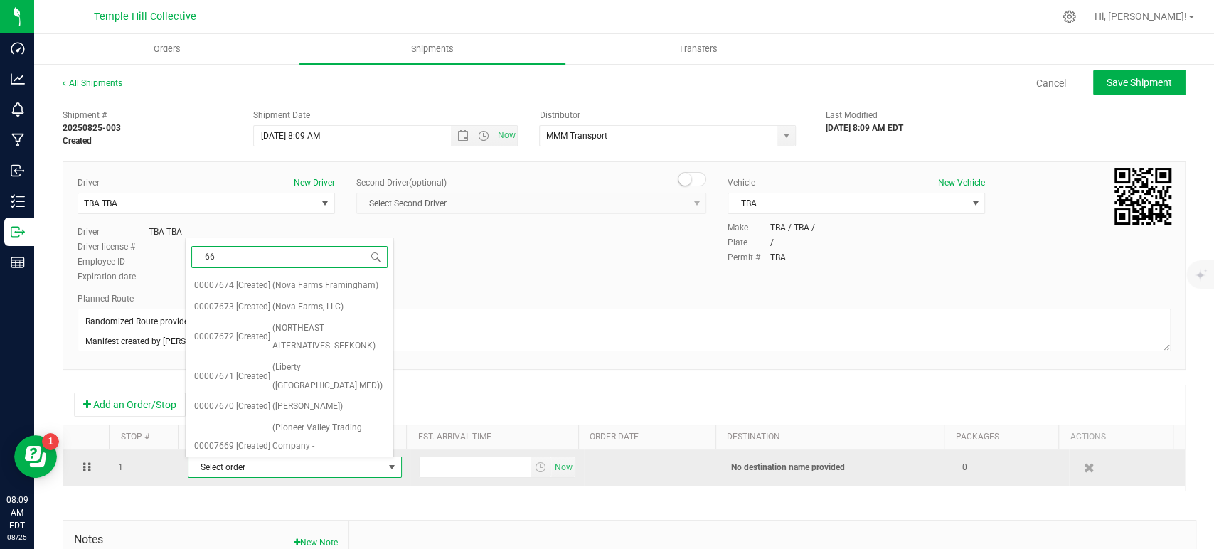
type input "661"
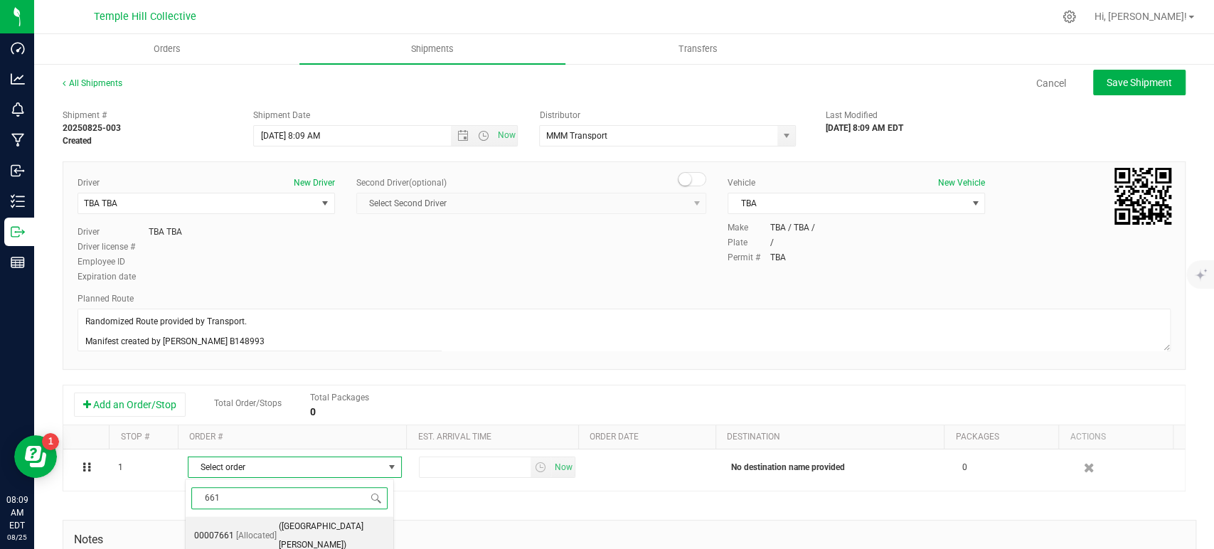
click at [286, 529] on span "(Haven Center Brewster)" at bounding box center [332, 536] width 106 height 36
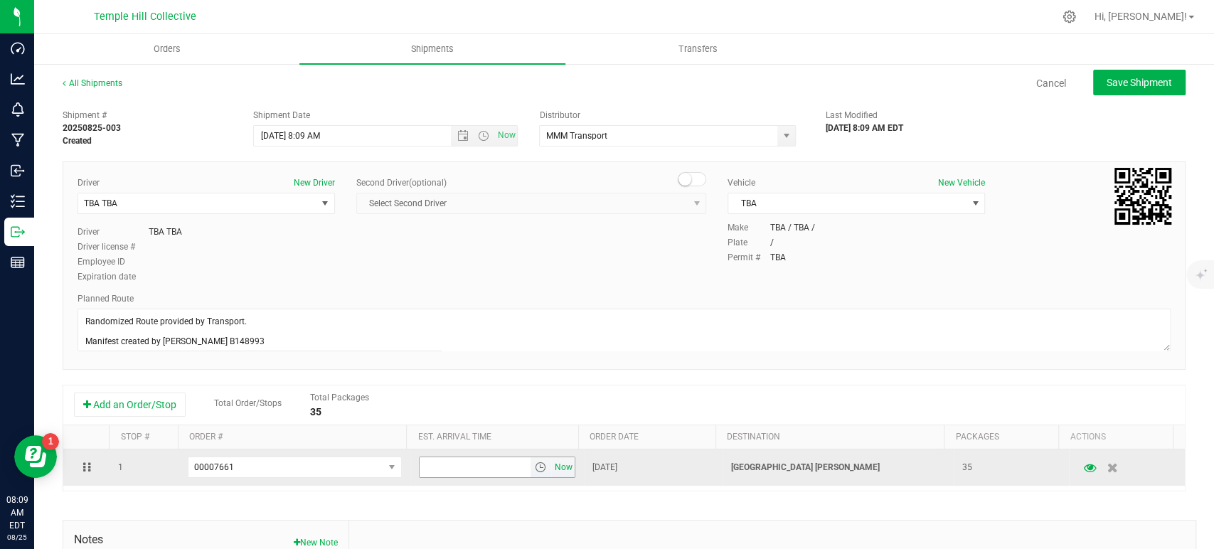
click at [558, 469] on span "Now" at bounding box center [563, 467] width 24 height 21
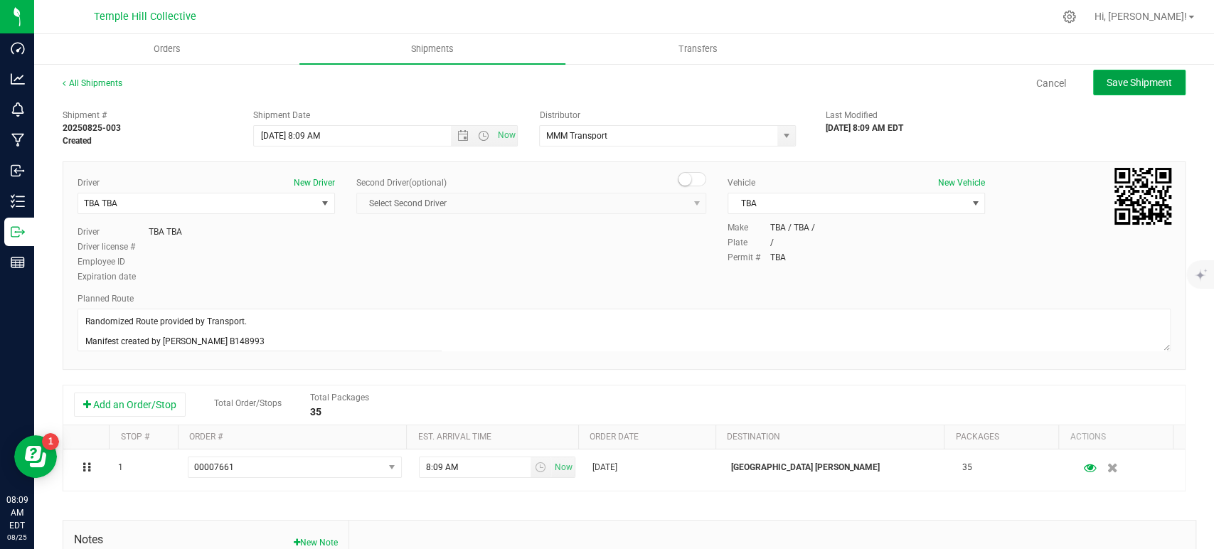
click at [1110, 95] on button "Save Shipment" at bounding box center [1139, 83] width 92 height 26
type input "8/25/2025 12:09 PM"
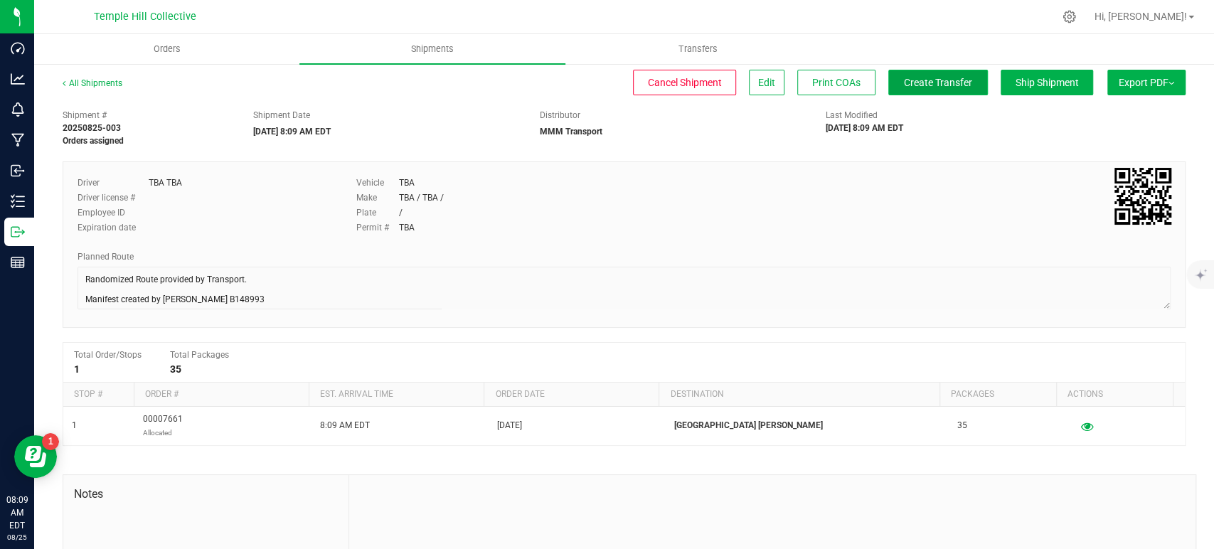
click at [945, 85] on span "Create Transfer" at bounding box center [938, 82] width 68 height 11
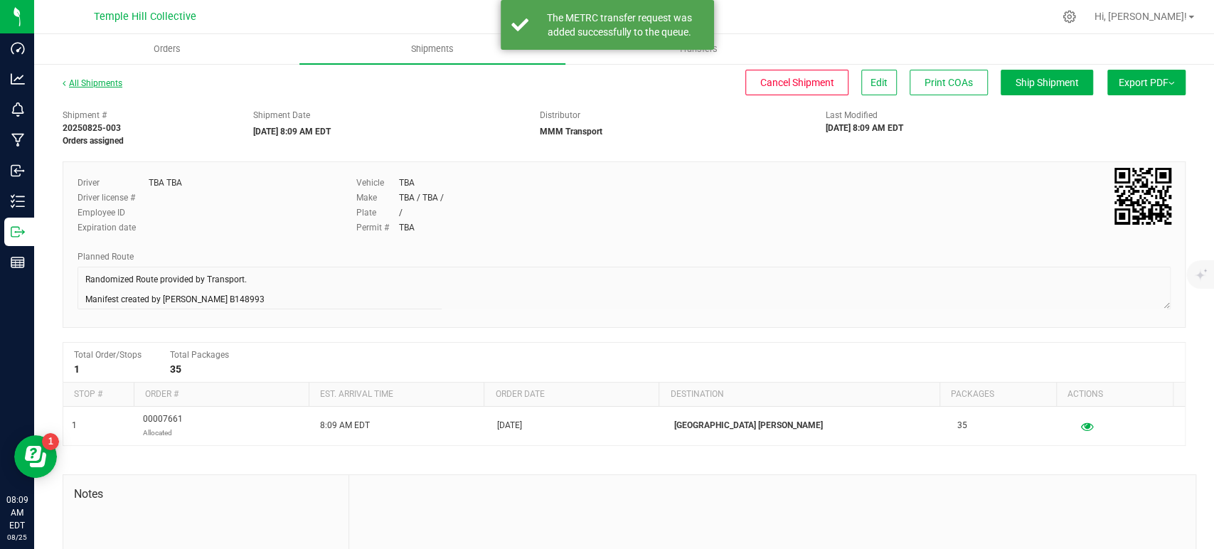
click at [97, 84] on link "All Shipments" at bounding box center [93, 83] width 60 height 10
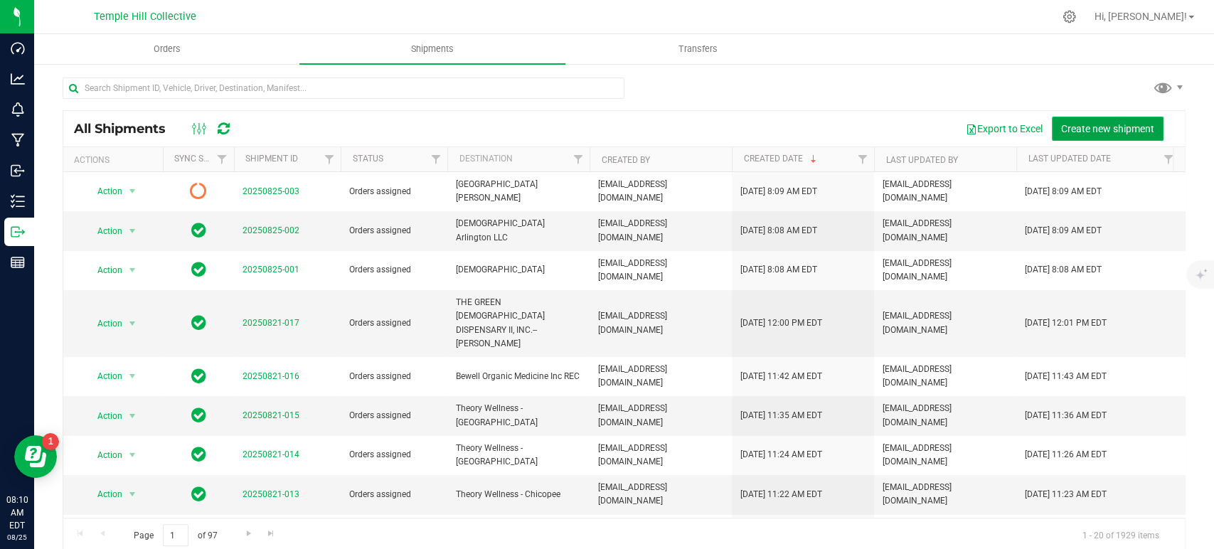
click at [1058, 135] on button "Create new shipment" at bounding box center [1108, 129] width 112 height 24
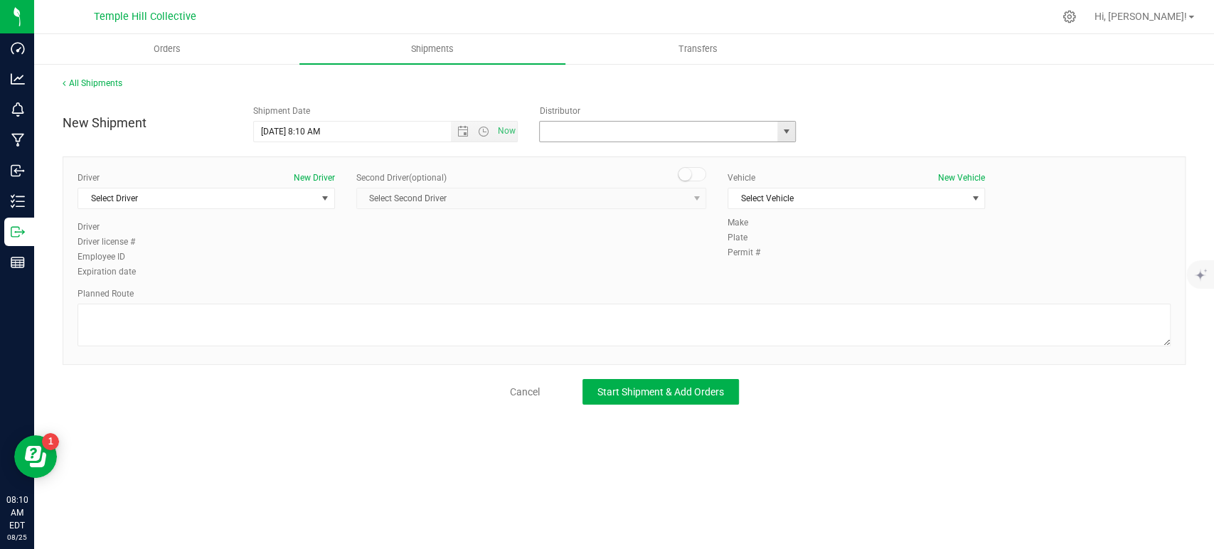
click at [746, 133] on input "text" at bounding box center [655, 132] width 230 height 20
click at [782, 127] on span "select" at bounding box center [786, 131] width 11 height 11
click at [600, 157] on li "MMM Transport" at bounding box center [667, 155] width 255 height 21
type input "MMM Transport"
click at [248, 190] on span "Select Driver" at bounding box center [197, 198] width 238 height 20
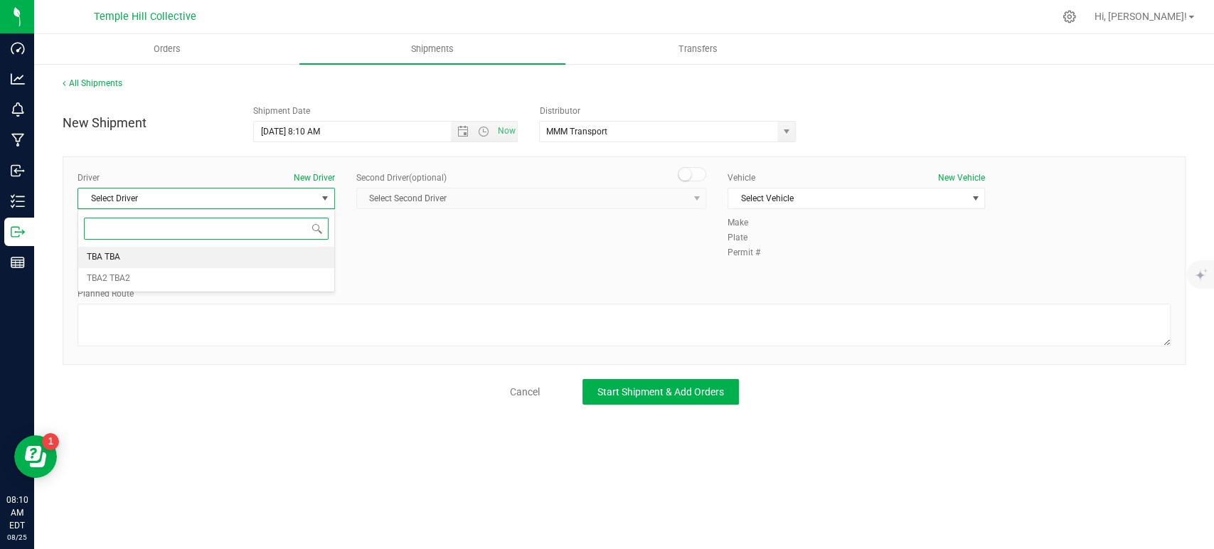
click at [137, 261] on li "TBA TBA" at bounding box center [206, 257] width 256 height 21
click at [161, 323] on textarea at bounding box center [624, 325] width 1093 height 43
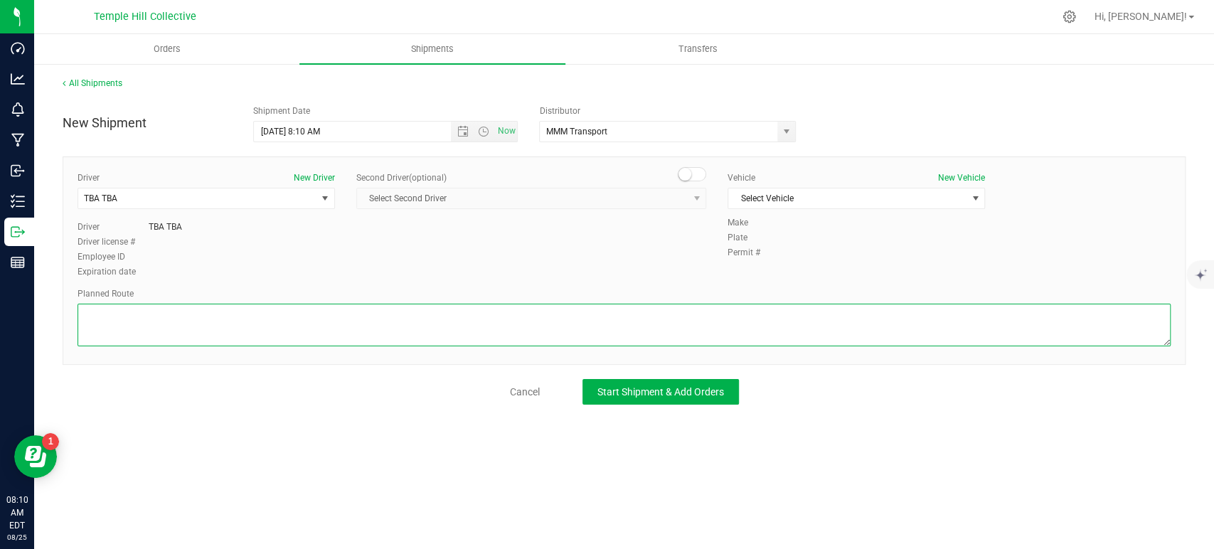
paste textarea "Randomized Route provided by Transport. Manifest created by Makayla Rice B148993"
type textarea "Randomized Route provided by Transport. Manifest created by Makayla Rice B148993"
click at [779, 188] on span "Select Vehicle" at bounding box center [847, 198] width 238 height 20
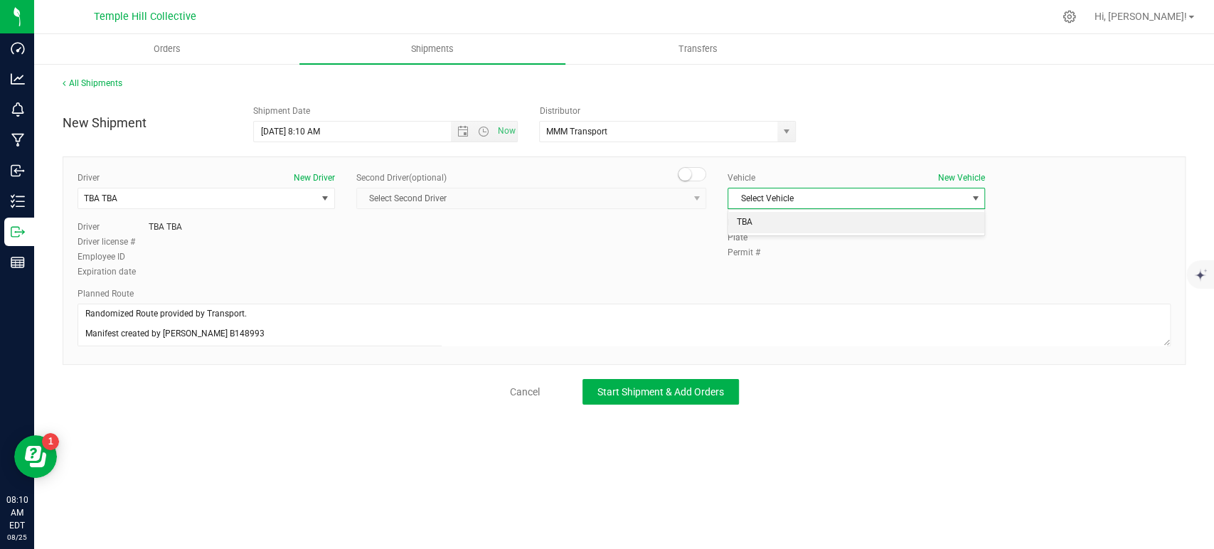
click at [762, 228] on li "TBA" at bounding box center [856, 222] width 256 height 21
click at [691, 409] on div "All Shipments New Shipment Shipment Date 8/25/2025 8:10 AM Now Distributor MMM …" at bounding box center [624, 241] width 1180 height 356
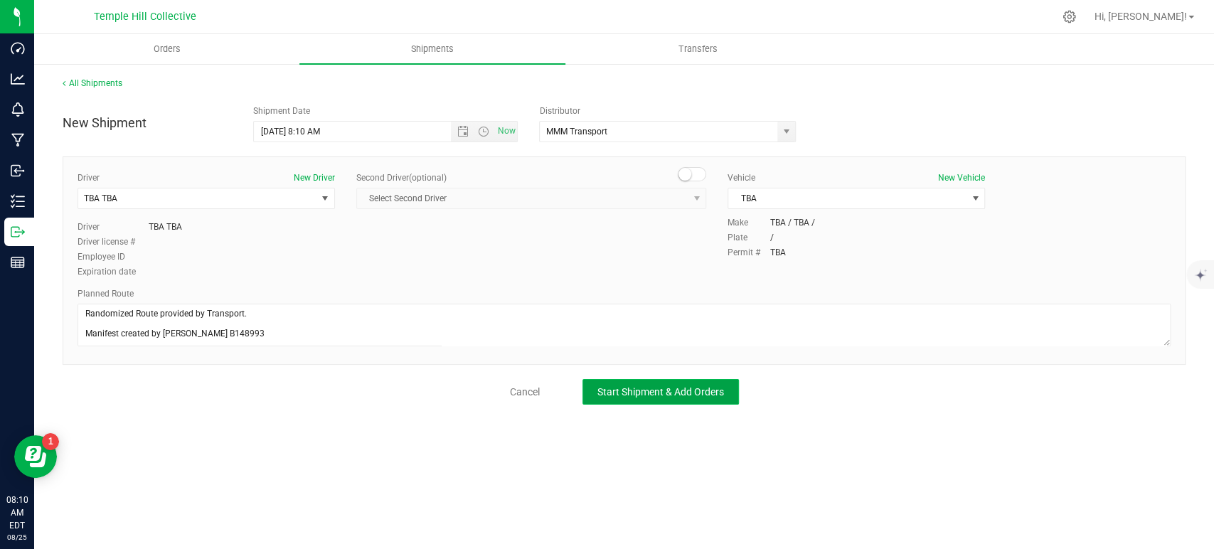
click at [692, 398] on button "Start Shipment & Add Orders" at bounding box center [660, 392] width 156 height 26
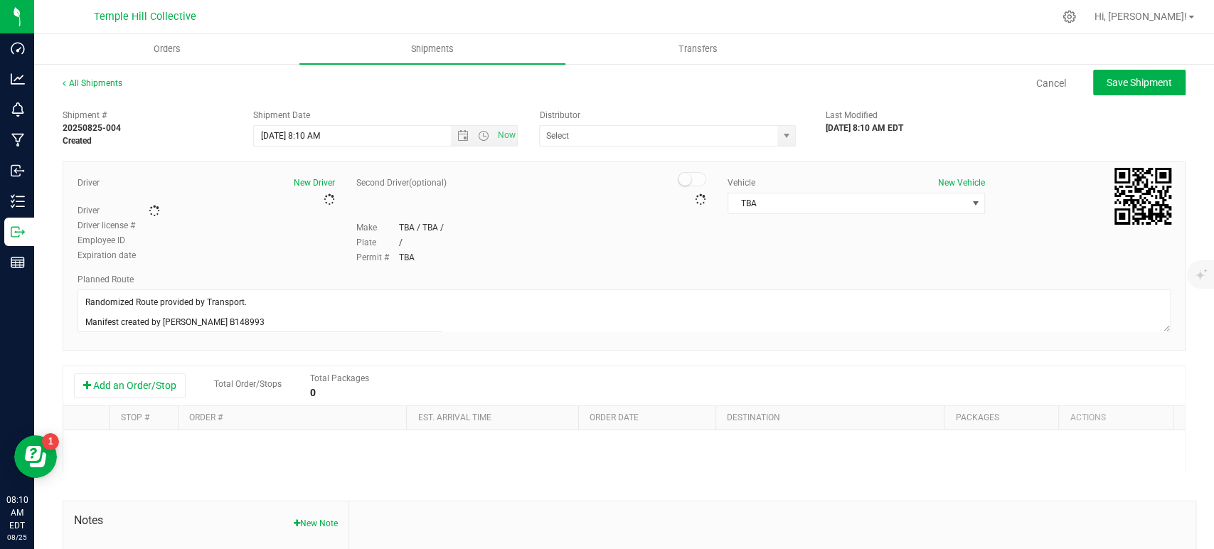
type input "MMM Transport"
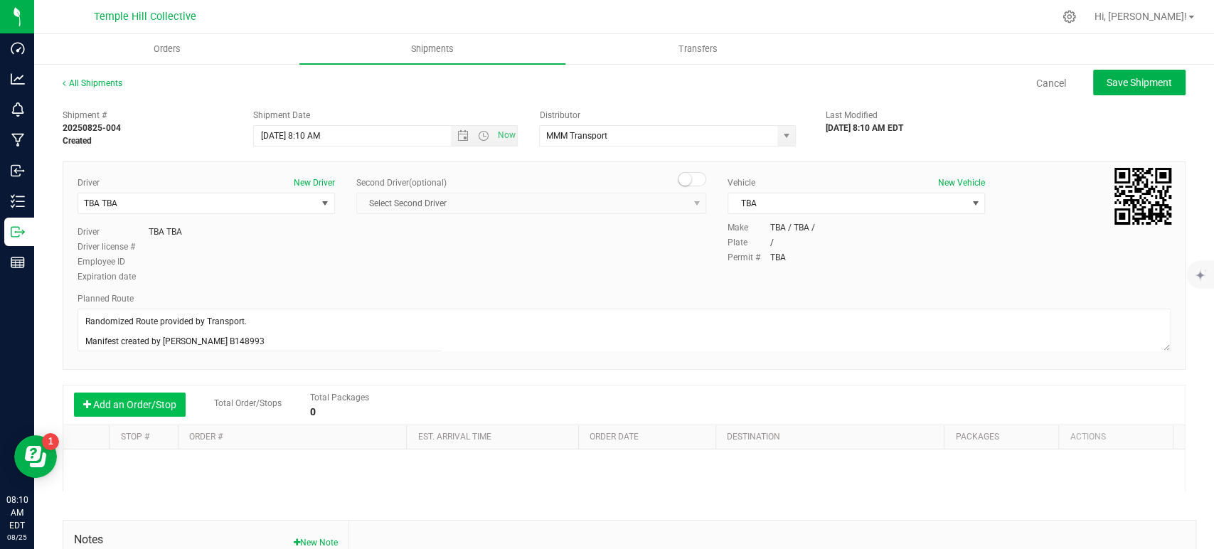
click at [138, 400] on button "Add an Order/Stop" at bounding box center [130, 405] width 112 height 24
click at [299, 462] on span "Select order" at bounding box center [285, 467] width 195 height 20
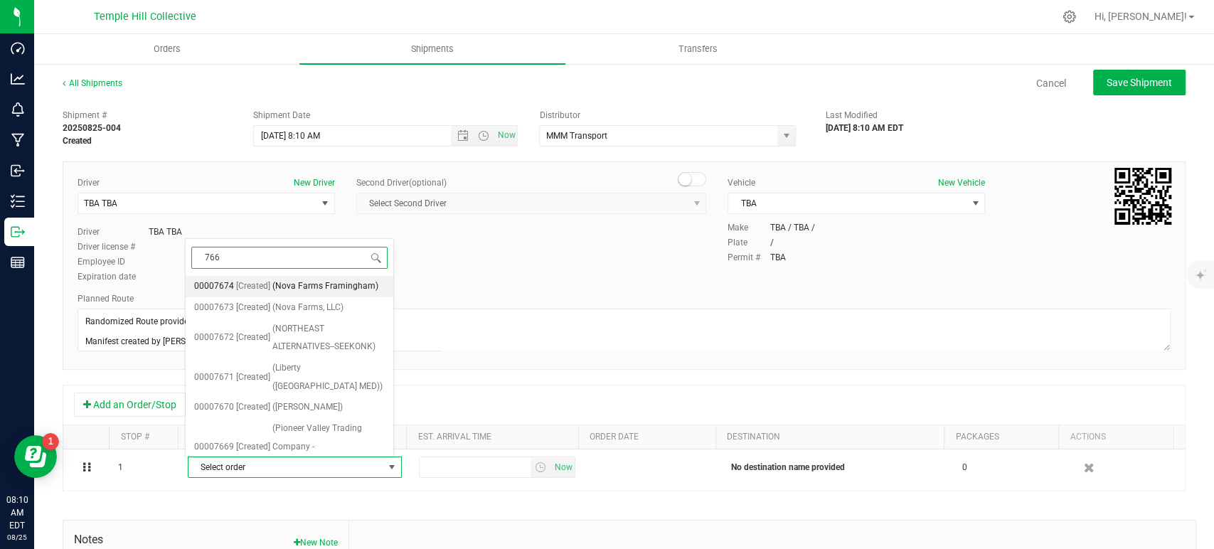
type input "7662"
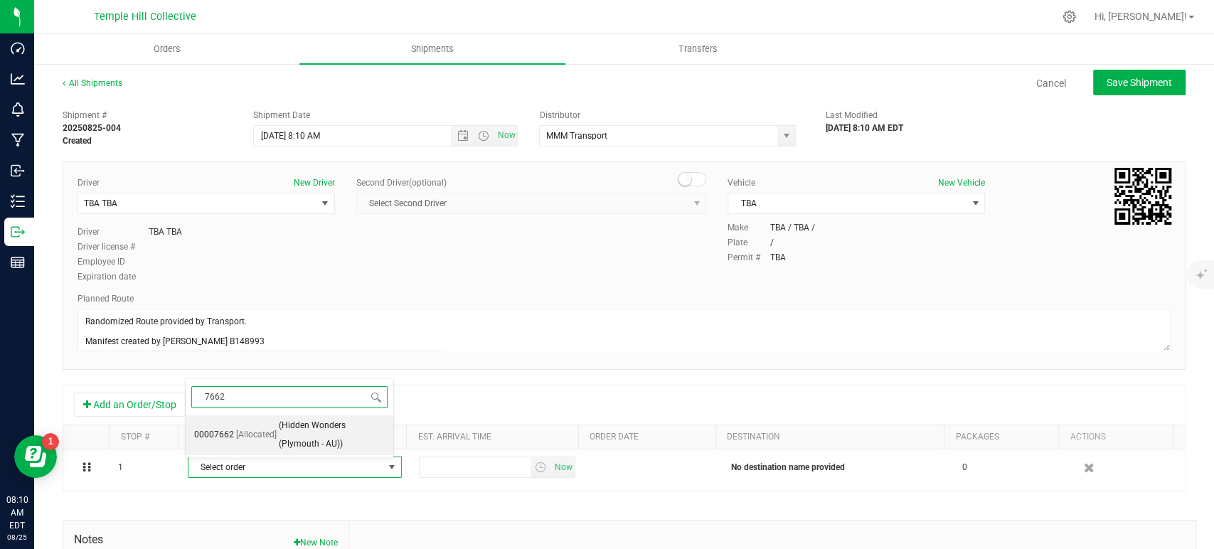
click at [307, 432] on span "(Hidden Wonders (Plymouth - AU))" at bounding box center [332, 435] width 106 height 36
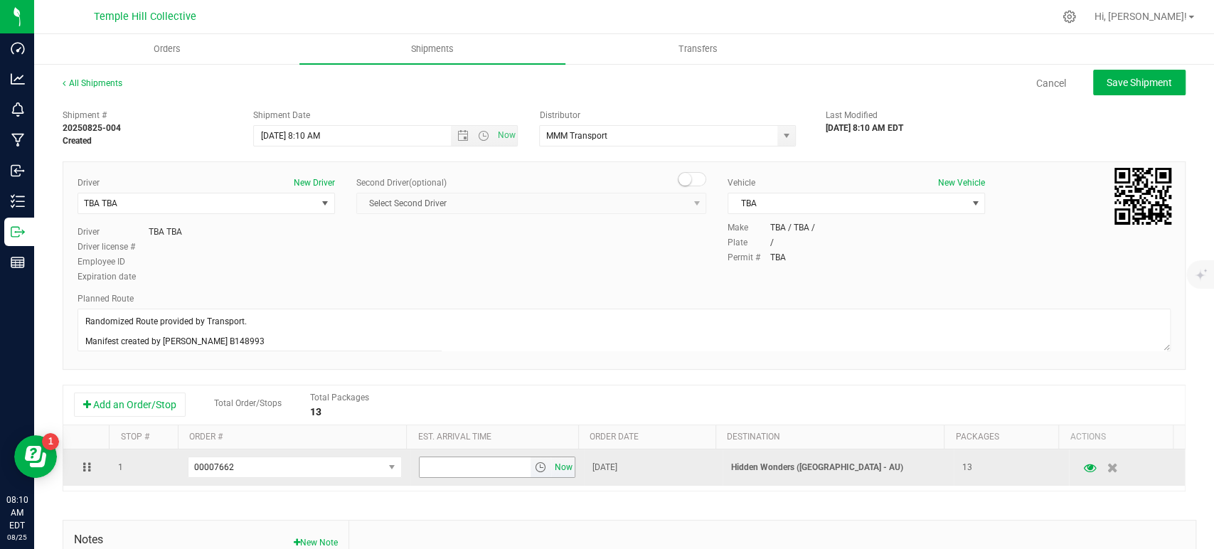
click at [551, 469] on span "Now" at bounding box center [563, 467] width 24 height 21
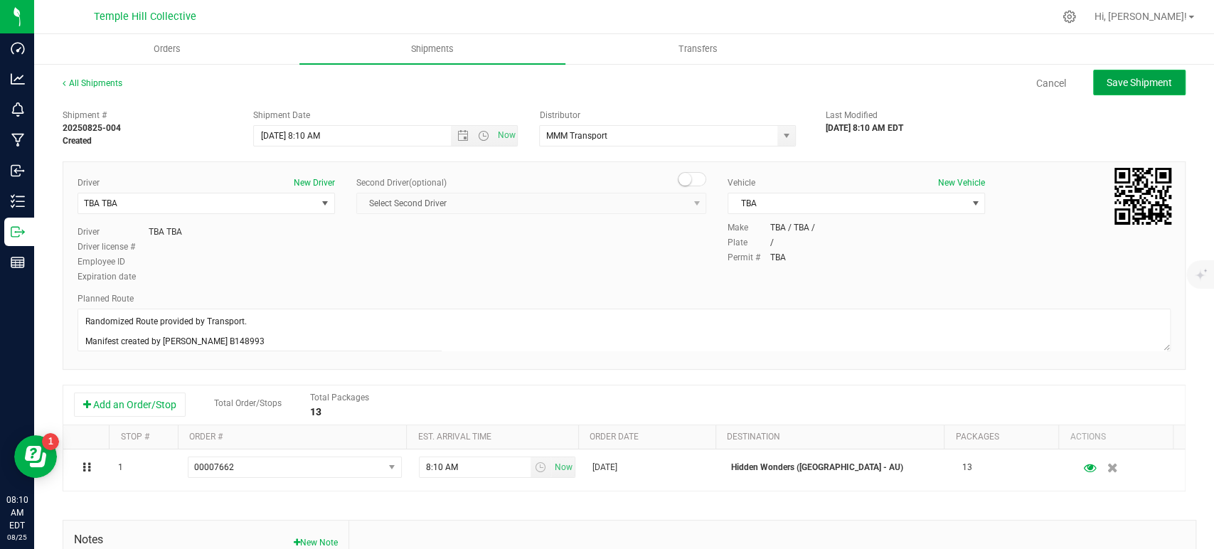
click at [1119, 83] on span "Save Shipment" at bounding box center [1139, 82] width 65 height 11
type input "8/25/2025 12:10 PM"
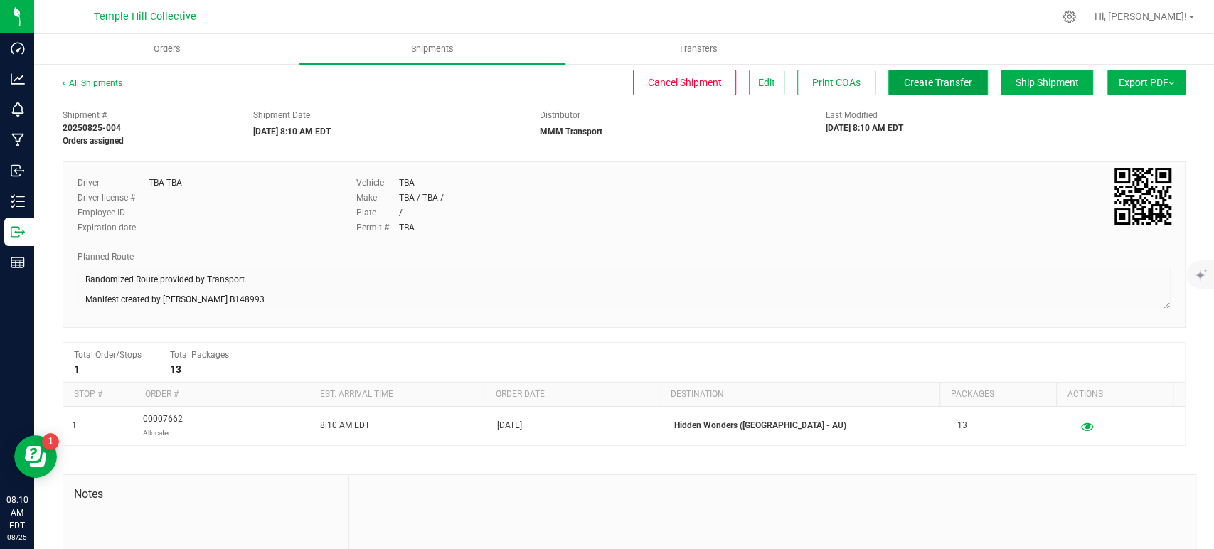
click at [924, 70] on button "Create Transfer" at bounding box center [938, 83] width 100 height 26
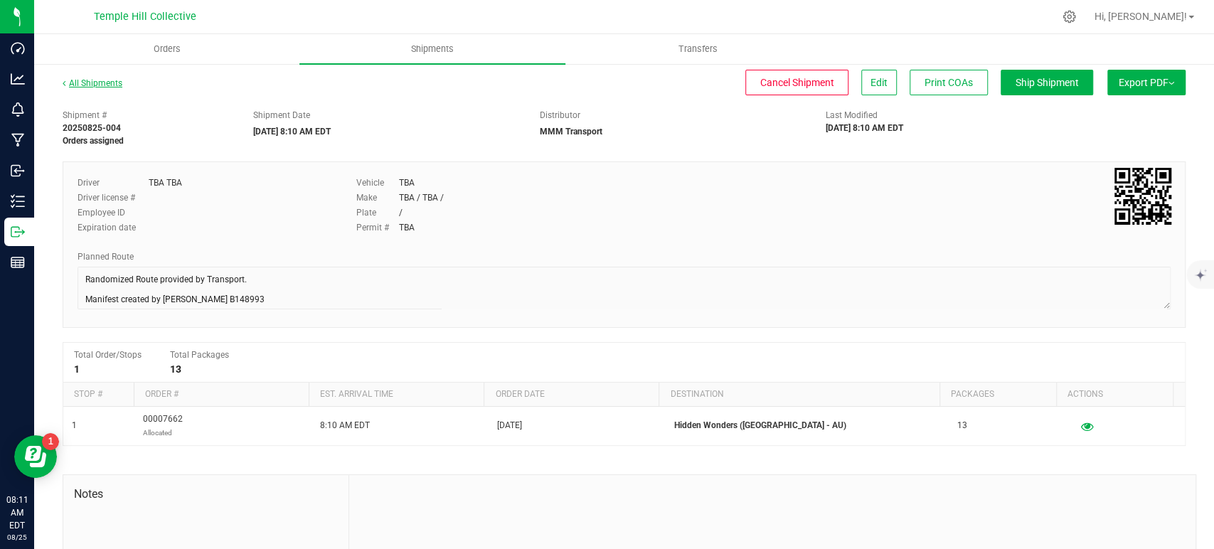
click at [92, 82] on link "All Shipments" at bounding box center [93, 83] width 60 height 10
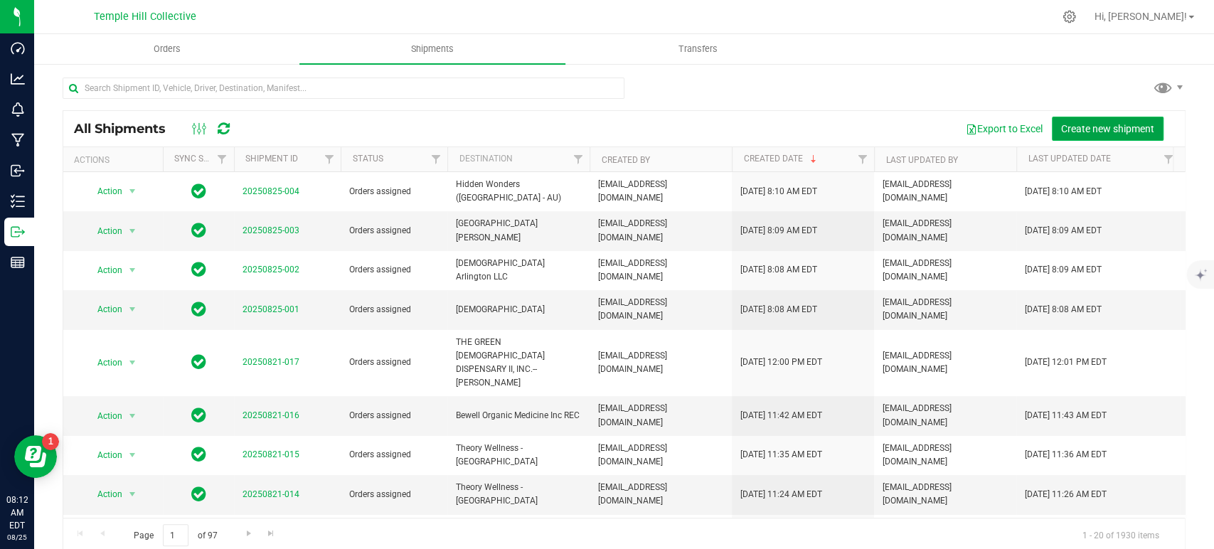
click at [1083, 135] on button "Create new shipment" at bounding box center [1108, 129] width 112 height 24
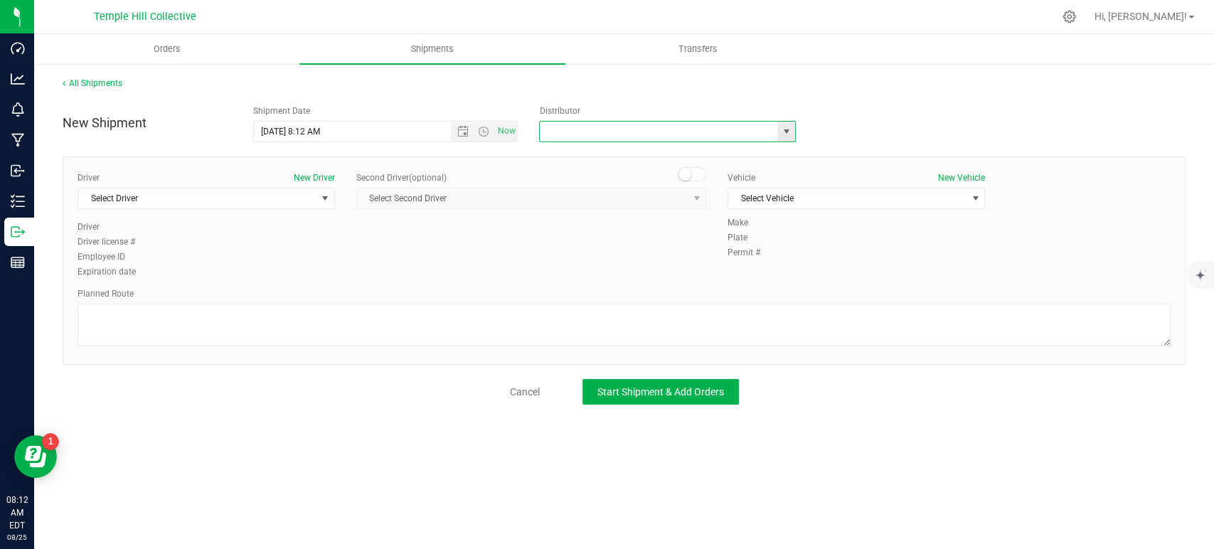
click at [704, 129] on input "text" at bounding box center [655, 132] width 230 height 20
click at [678, 149] on li "MMM Transport" at bounding box center [667, 155] width 255 height 21
type input "MMM Transport"
click at [230, 208] on span "Select Driver" at bounding box center [206, 198] width 257 height 21
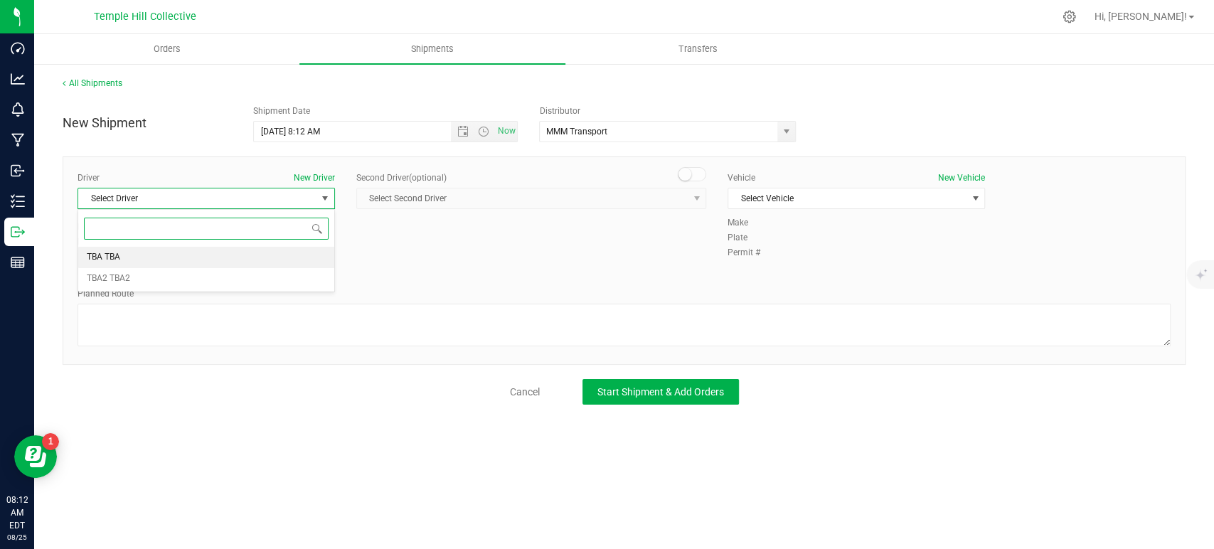
click at [148, 255] on li "TBA TBA" at bounding box center [206, 257] width 256 height 21
click at [176, 309] on textarea at bounding box center [624, 325] width 1093 height 43
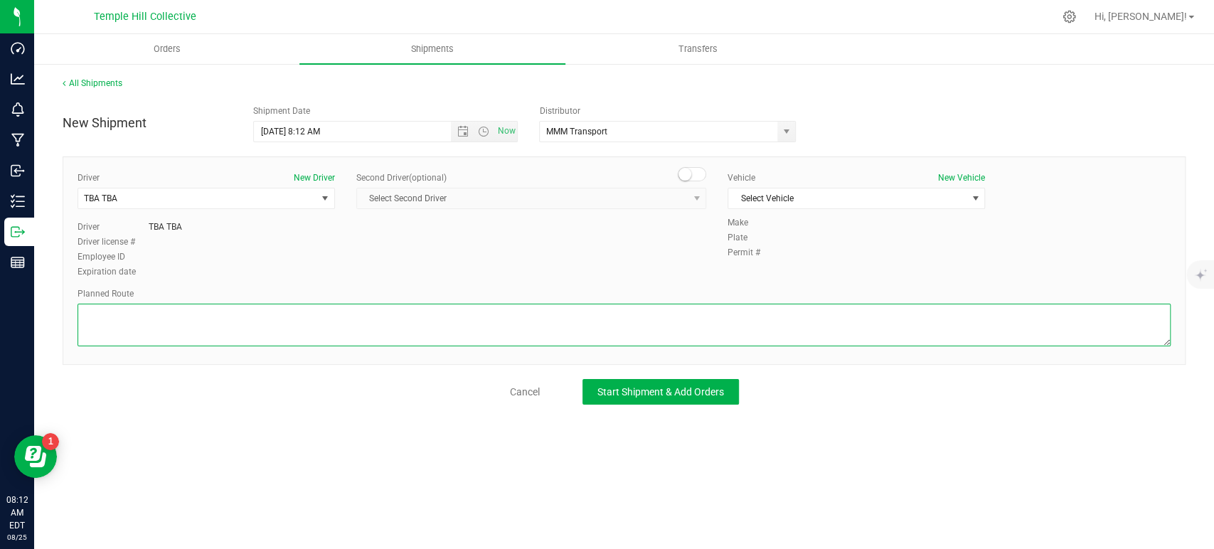
paste textarea "Randomized Route provided by Transport. Manifest created by Makayla Rice B148993"
type textarea "Randomized Route provided by Transport. Manifest created by Makayla Rice B148993"
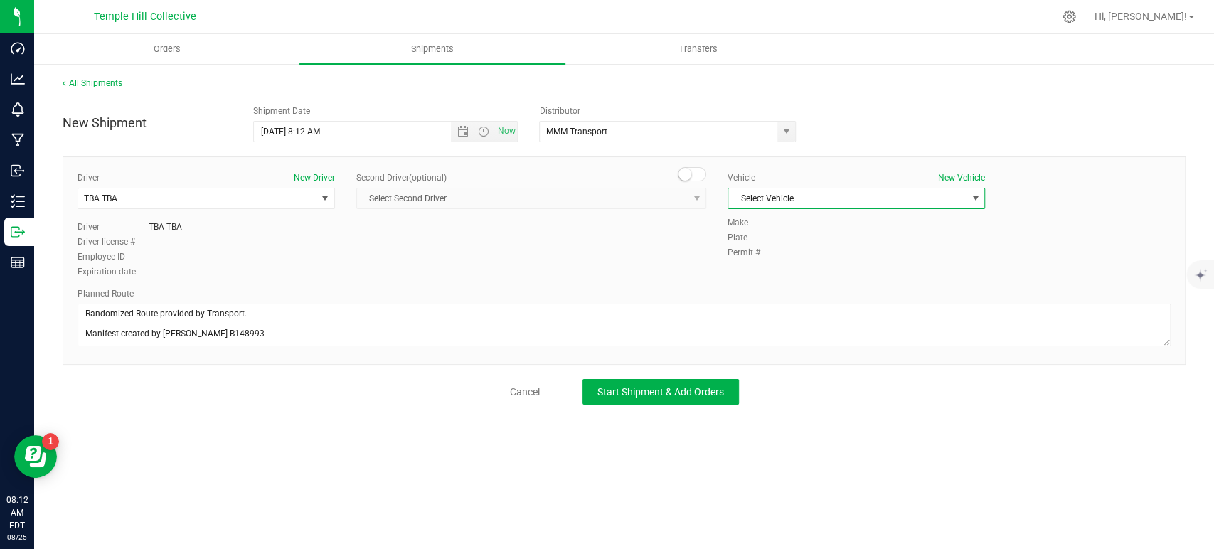
click at [783, 191] on span "Select Vehicle" at bounding box center [847, 198] width 238 height 20
click at [785, 214] on li "TBA" at bounding box center [856, 222] width 256 height 21
click at [628, 398] on button "Start Shipment & Add Orders" at bounding box center [660, 392] width 156 height 26
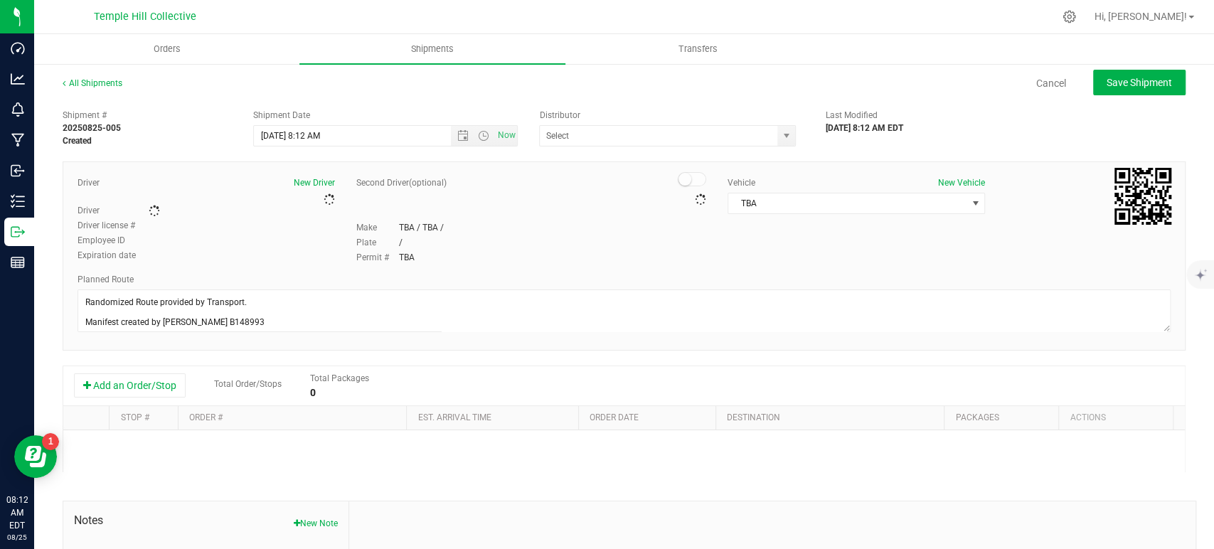
type input "MMM Transport"
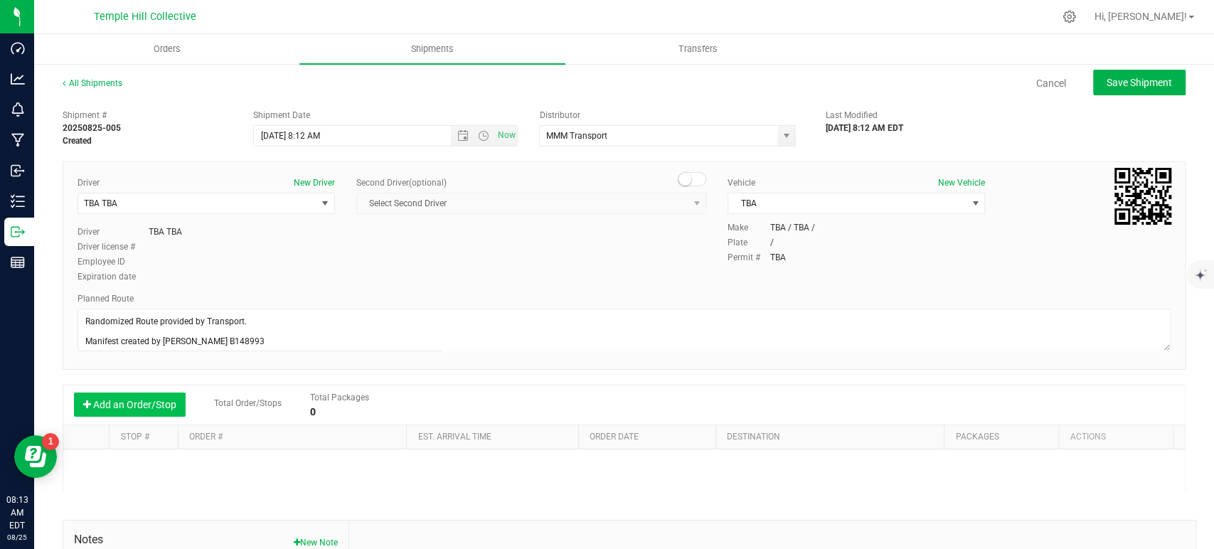
click at [147, 411] on button "Add an Order/Stop" at bounding box center [130, 405] width 112 height 24
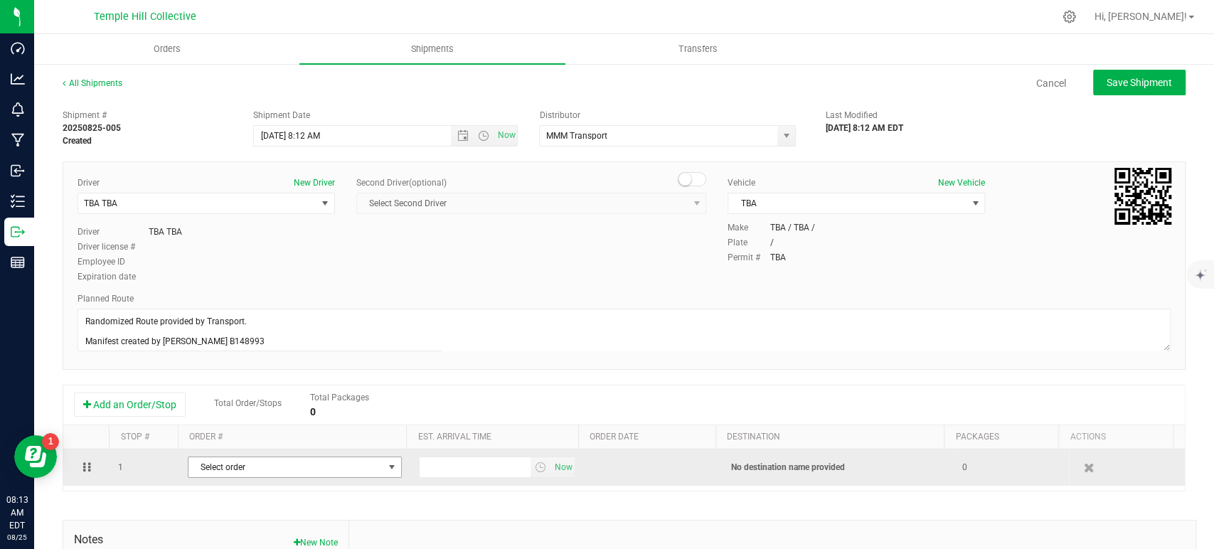
click at [262, 465] on span "Select order" at bounding box center [285, 467] width 195 height 20
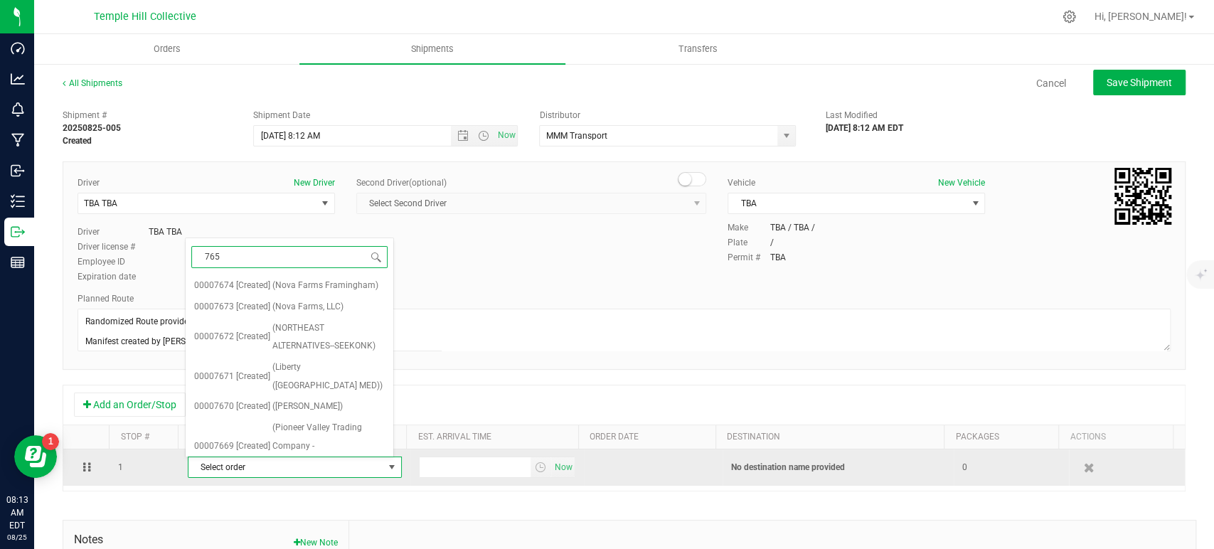
type input "7657"
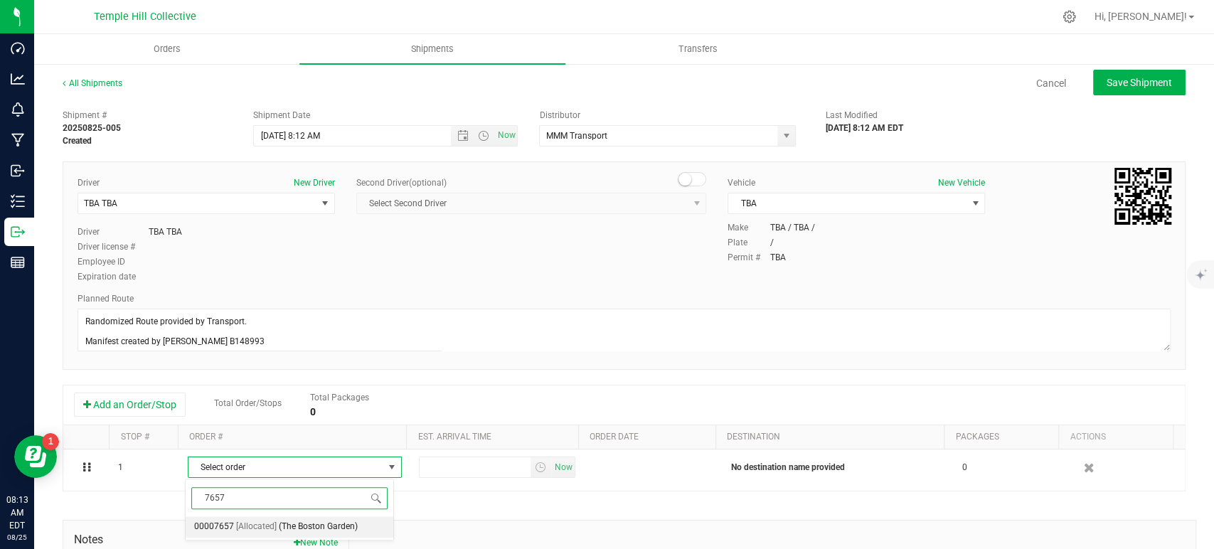
click at [289, 522] on span "(The Boston Garden)" at bounding box center [318, 527] width 79 height 18
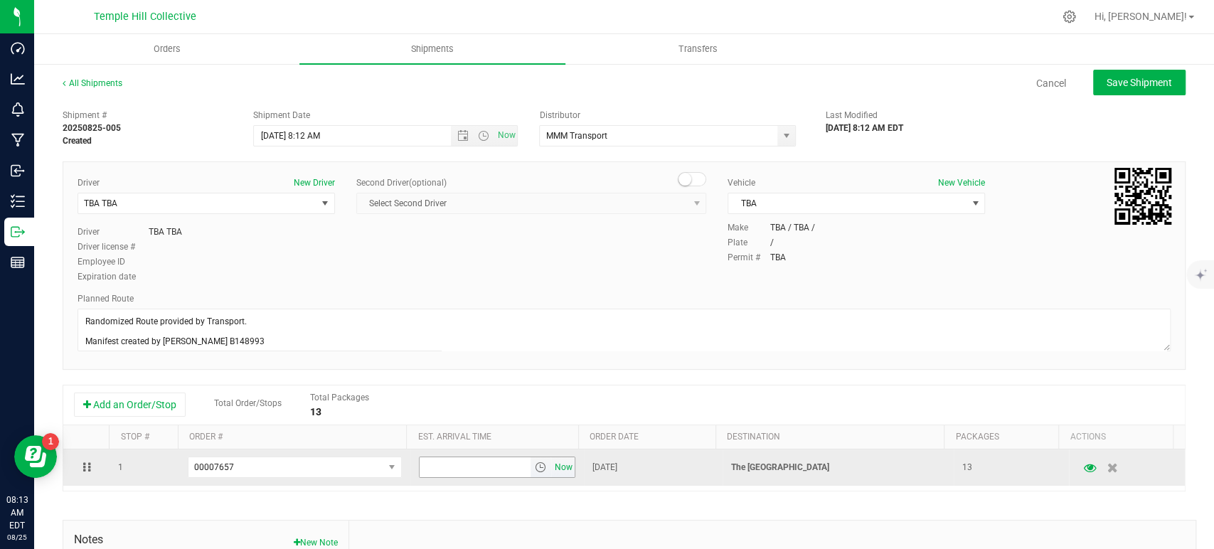
click at [552, 464] on span "Now" at bounding box center [563, 467] width 24 height 21
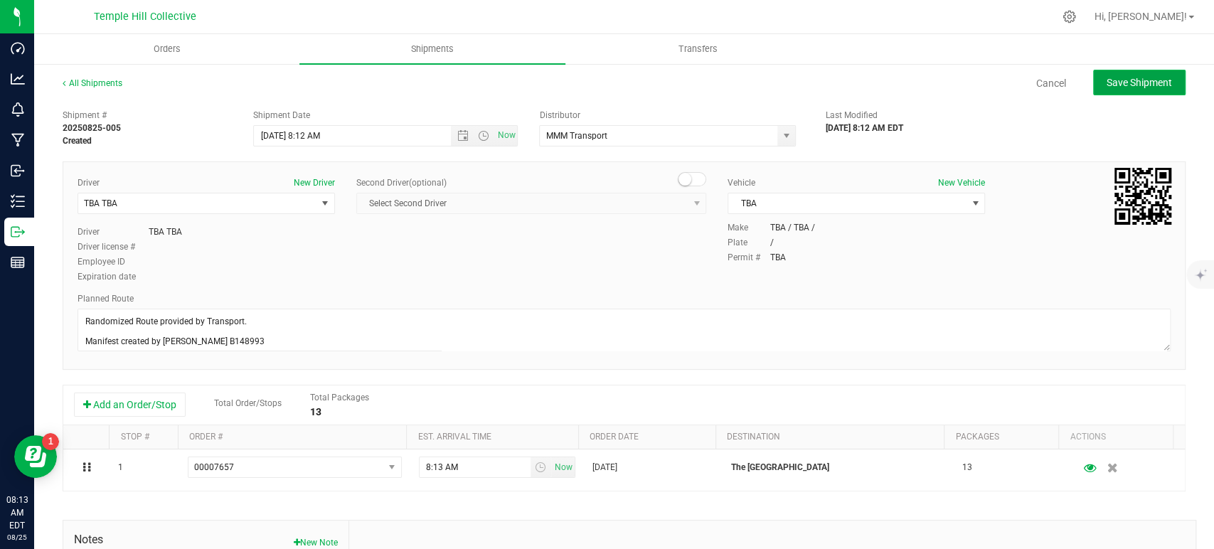
click at [1115, 78] on span "Save Shipment" at bounding box center [1139, 82] width 65 height 11
type input "8/25/2025 12:12 PM"
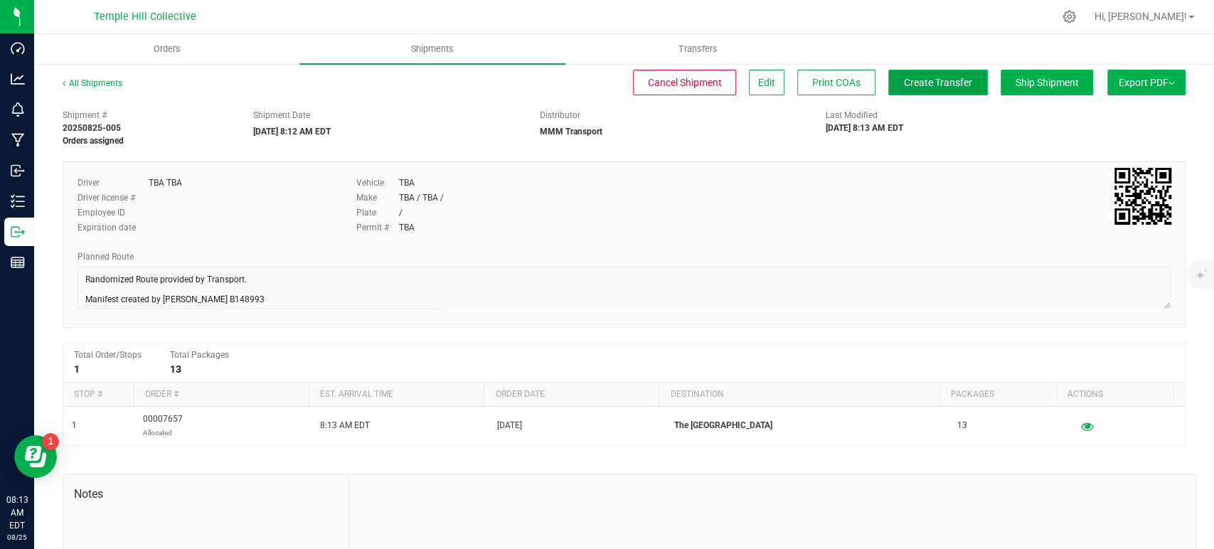
click at [931, 90] on button "Create Transfer" at bounding box center [938, 83] width 100 height 26
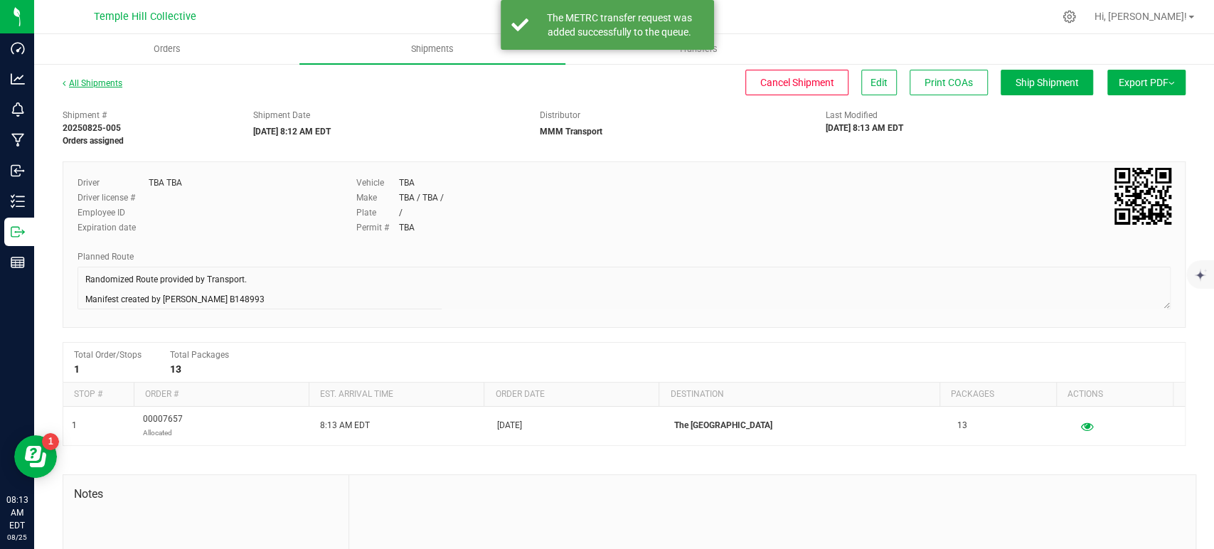
click at [112, 83] on link "All Shipments" at bounding box center [93, 83] width 60 height 10
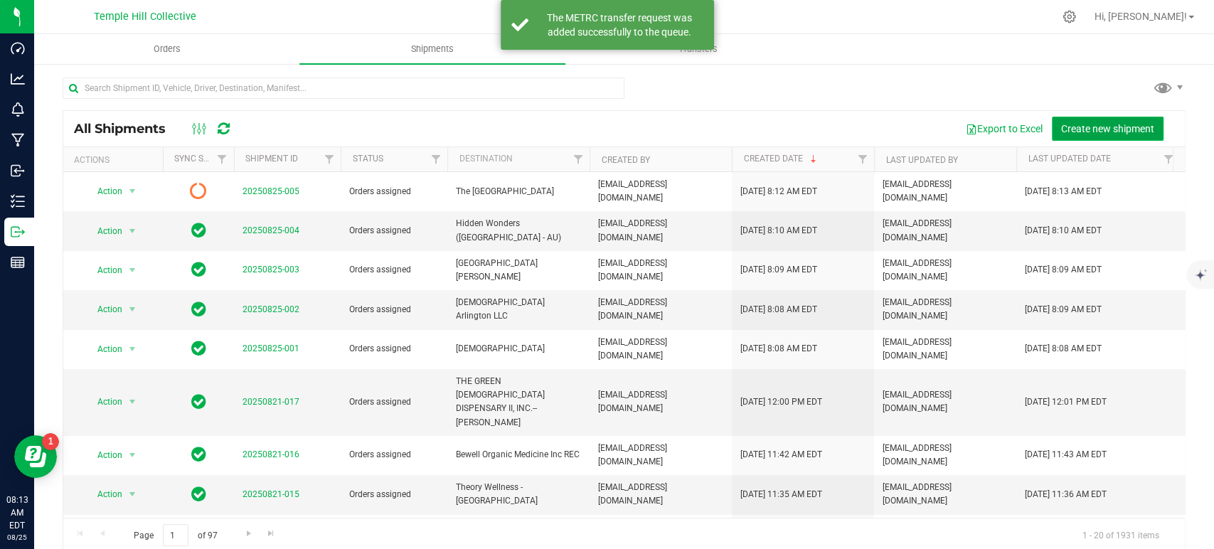
click at [1126, 125] on span "Create new shipment" at bounding box center [1107, 128] width 93 height 11
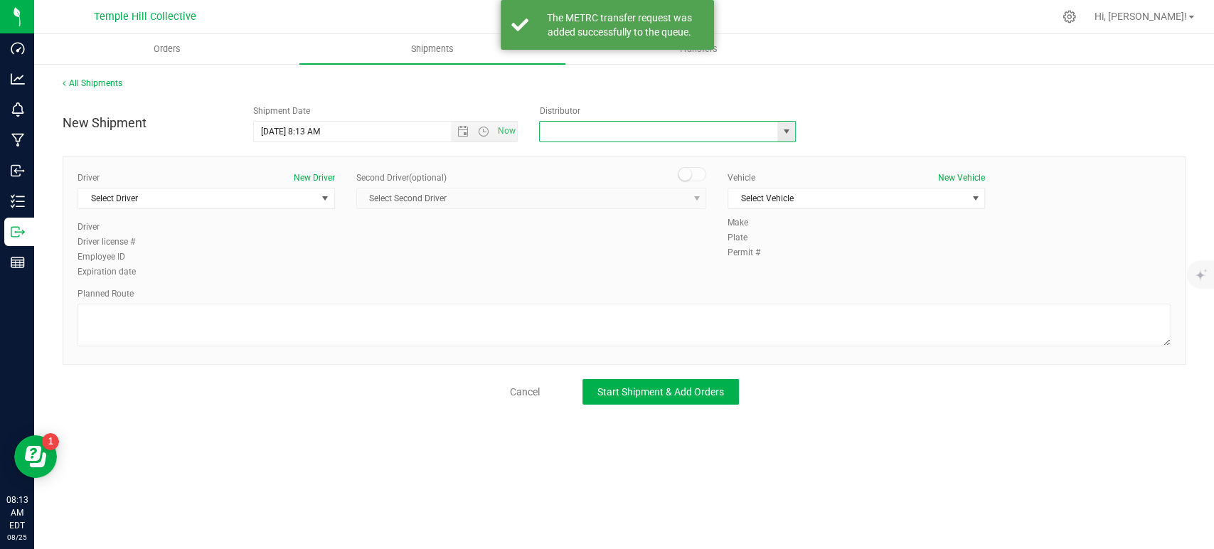
click at [581, 132] on input "text" at bounding box center [655, 132] width 230 height 20
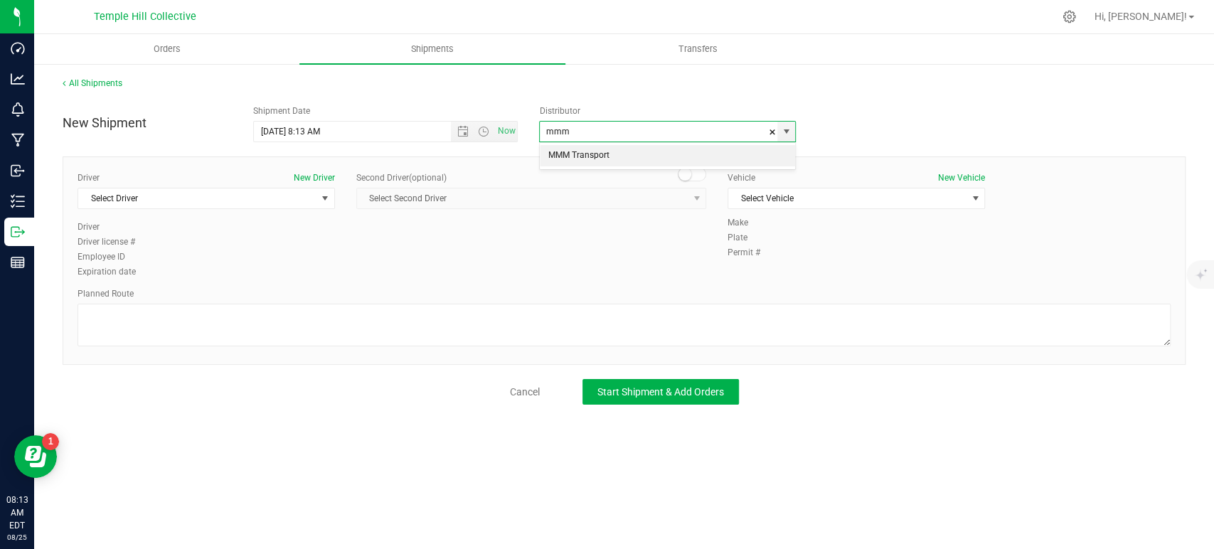
click at [584, 148] on li "MMM Transport" at bounding box center [667, 155] width 255 height 21
type input "MMM Transport"
click at [266, 203] on span "Select Driver" at bounding box center [197, 198] width 238 height 20
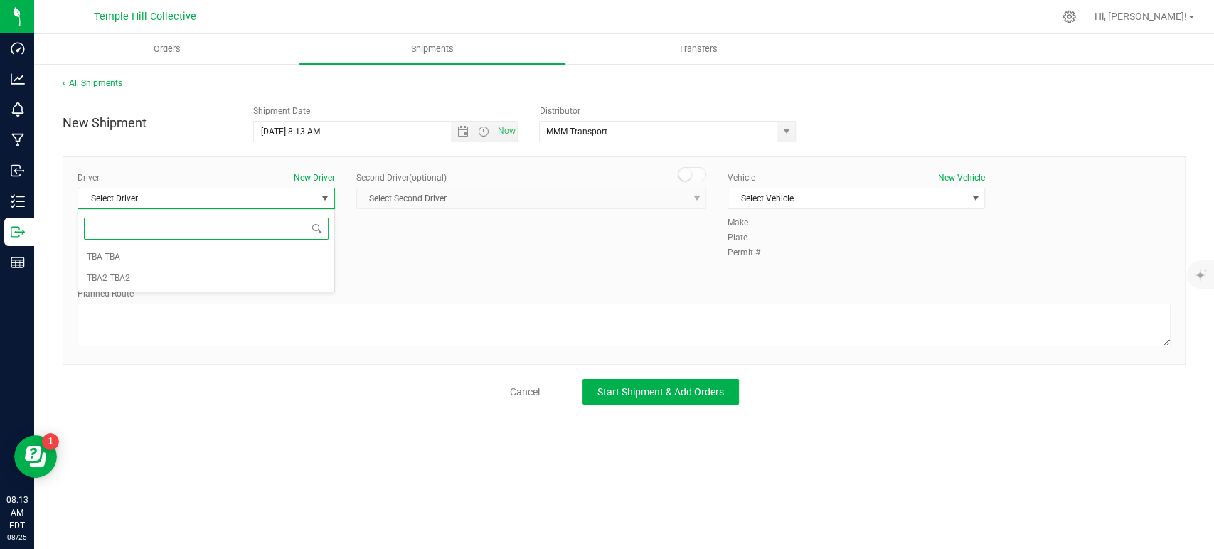
click at [221, 235] on input at bounding box center [206, 229] width 245 height 22
click at [217, 257] on li "TBA TBA" at bounding box center [206, 257] width 256 height 21
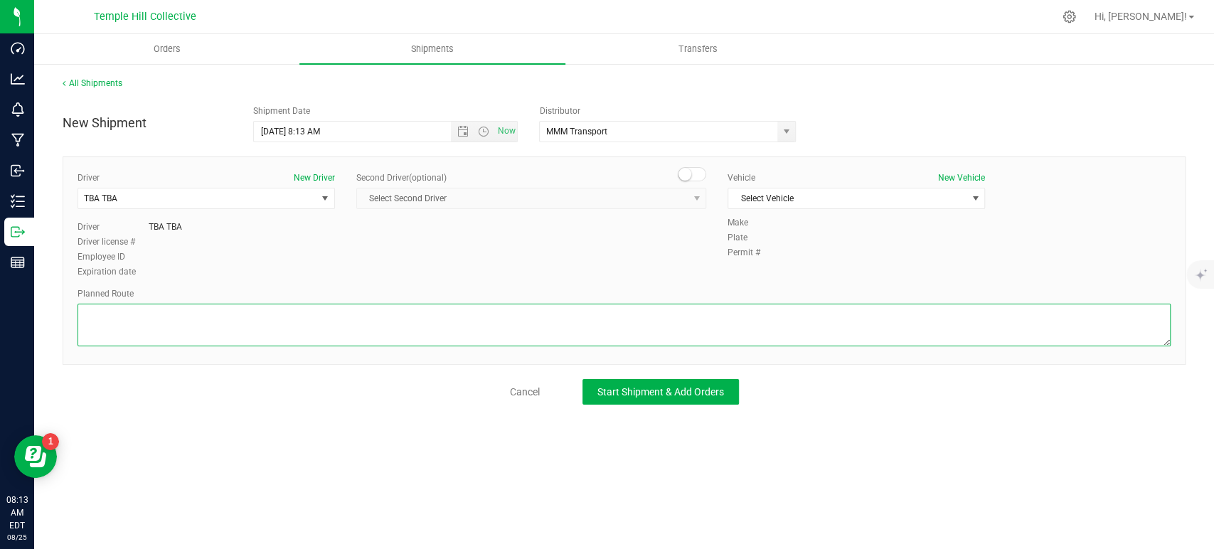
click at [245, 310] on textarea at bounding box center [624, 325] width 1093 height 43
paste textarea "Randomized Route provided by Transport. Manifest created by Makayla Rice B148993"
type textarea "Randomized Route provided by Transport. Manifest created by Makayla Rice B148993"
click at [790, 191] on span "Select Vehicle" at bounding box center [847, 198] width 238 height 20
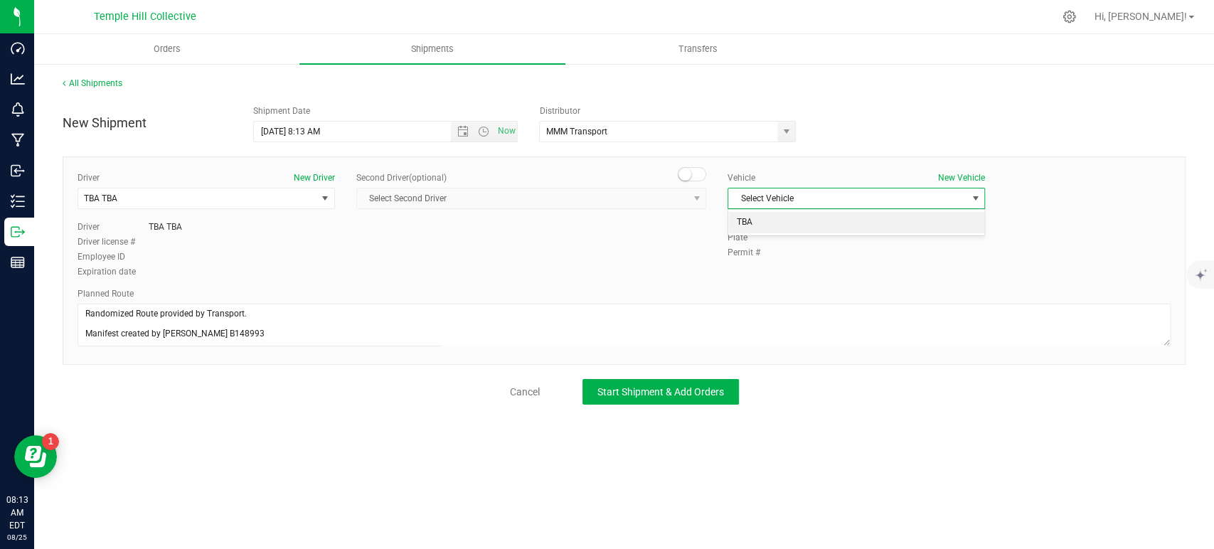
click at [781, 217] on li "TBA" at bounding box center [856, 222] width 256 height 21
drag, startPoint x: 698, startPoint y: 380, endPoint x: 651, endPoint y: 387, distance: 47.5
click at [698, 380] on button "Start Shipment & Add Orders" at bounding box center [660, 392] width 156 height 26
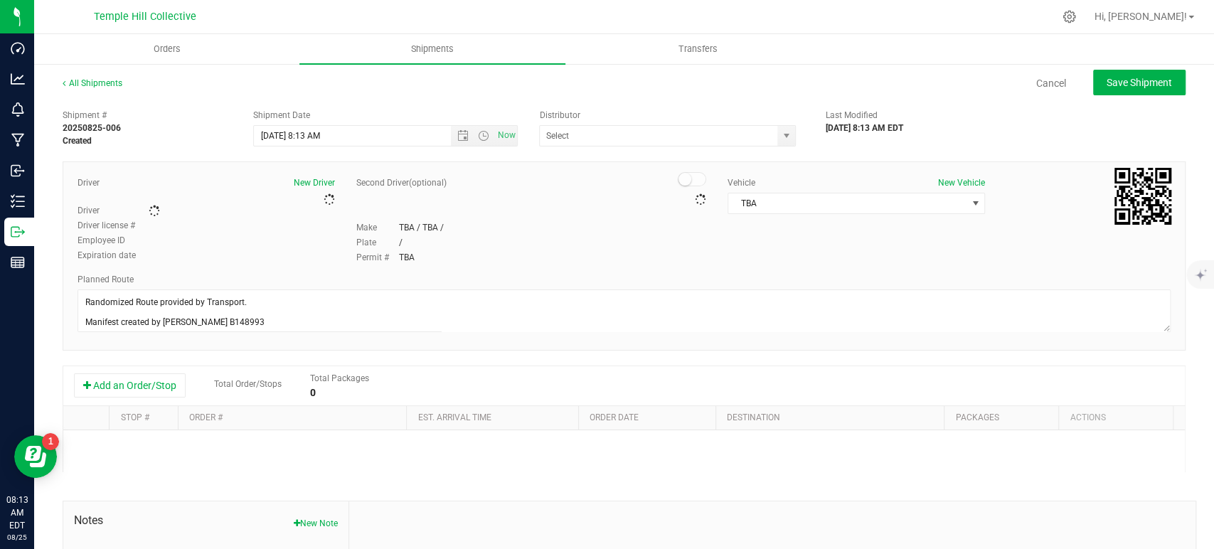
type input "MMM Transport"
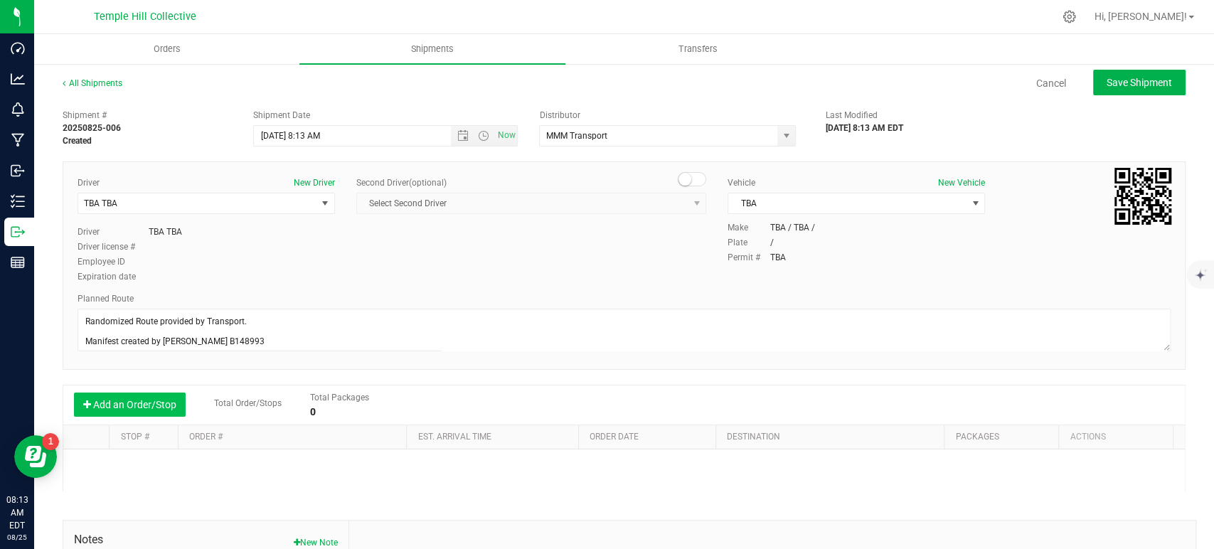
click at [114, 396] on button "Add an Order/Stop" at bounding box center [130, 405] width 112 height 24
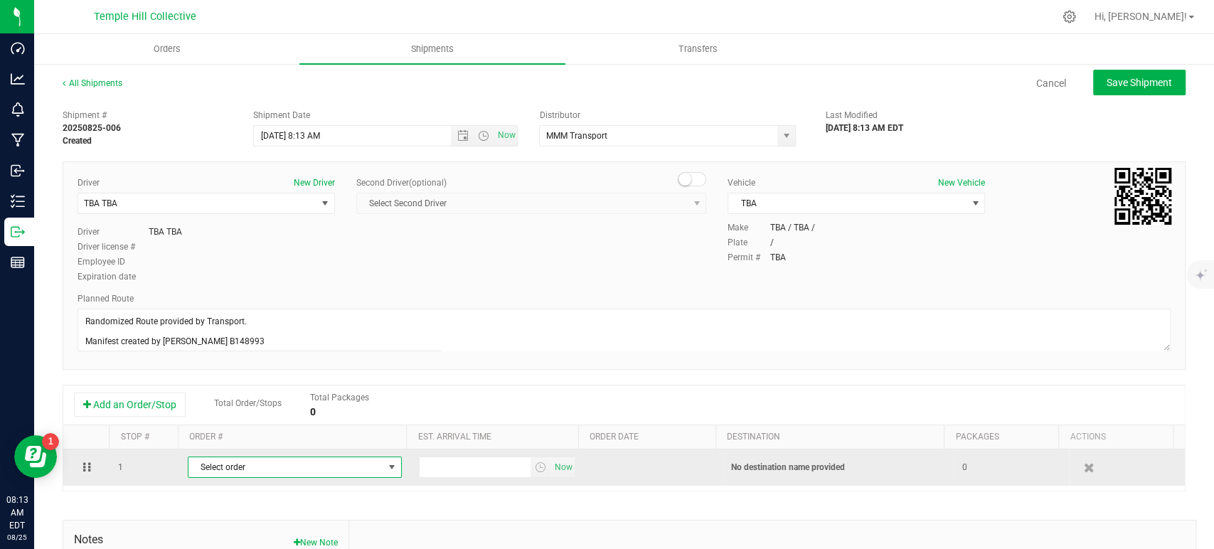
click at [287, 465] on span "Select order" at bounding box center [285, 467] width 195 height 20
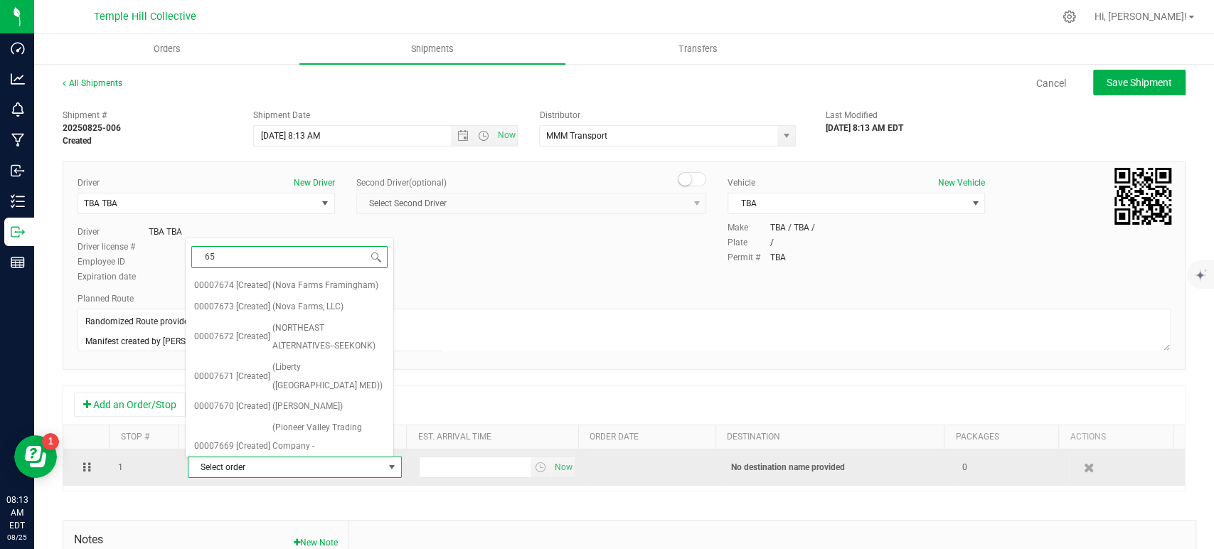
type input "658"
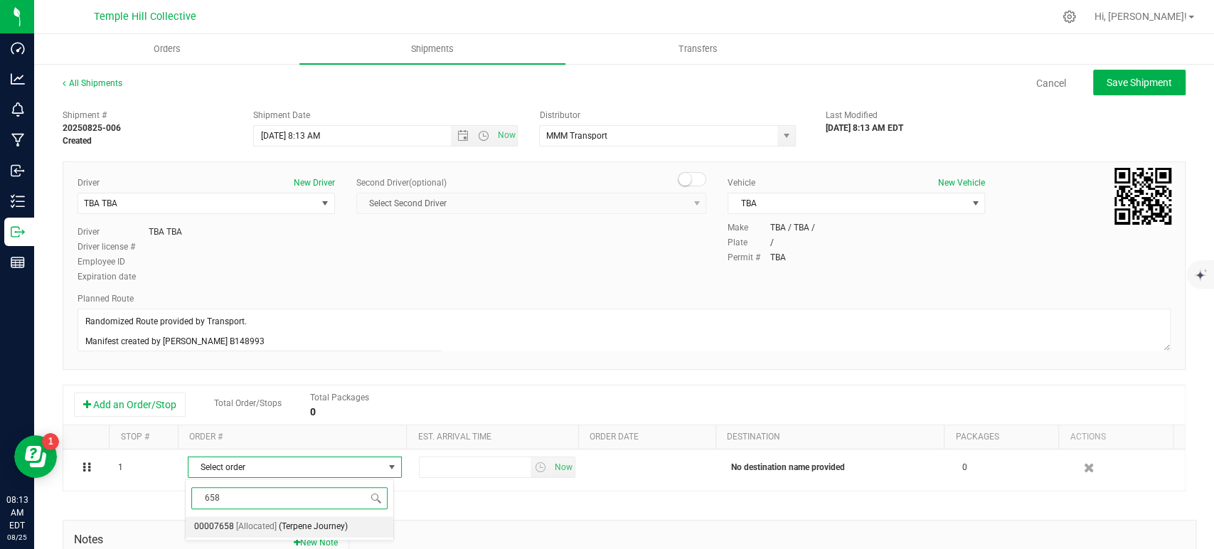
click at [303, 526] on span "(Terpene Journey)" at bounding box center [313, 527] width 69 height 18
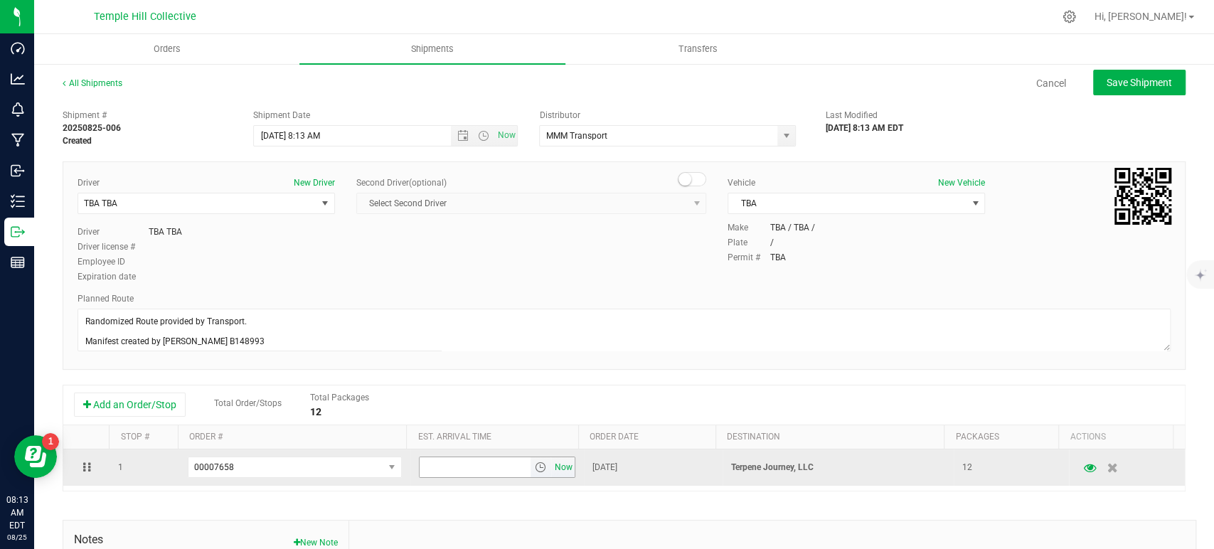
click at [553, 468] on span "Now" at bounding box center [563, 467] width 24 height 21
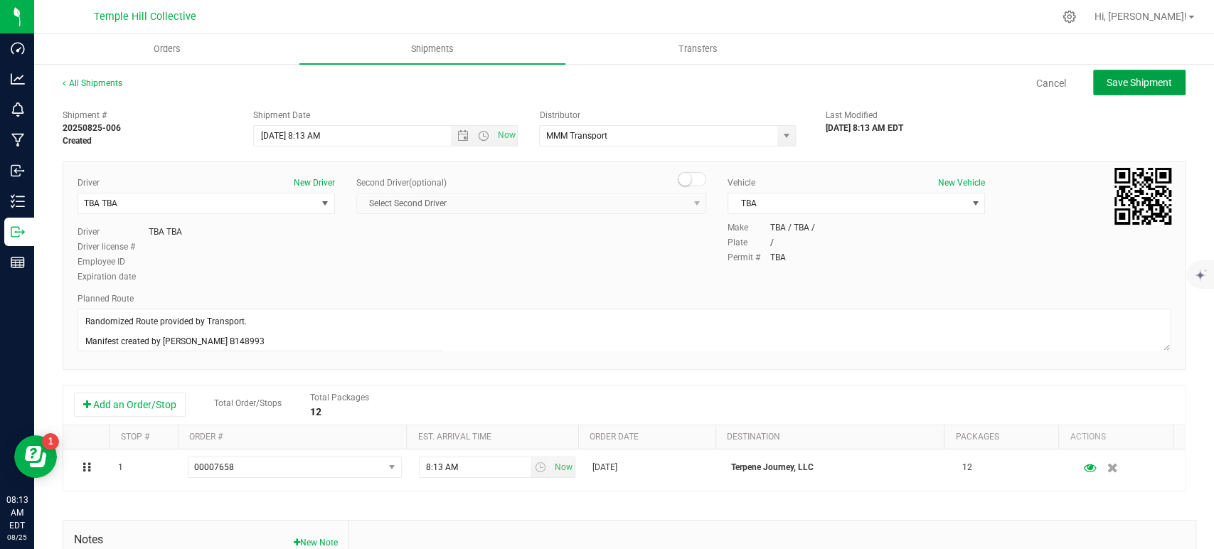
click at [1107, 77] on span "Save Shipment" at bounding box center [1139, 82] width 65 height 11
type input "8/25/2025 12:13 PM"
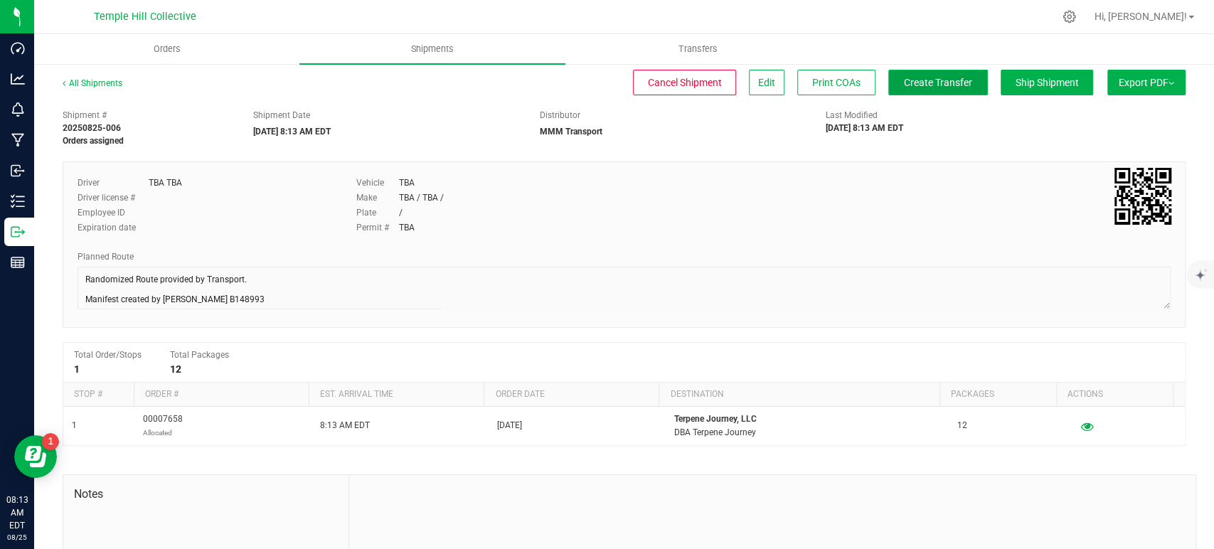
click at [929, 79] on span "Create Transfer" at bounding box center [938, 82] width 68 height 11
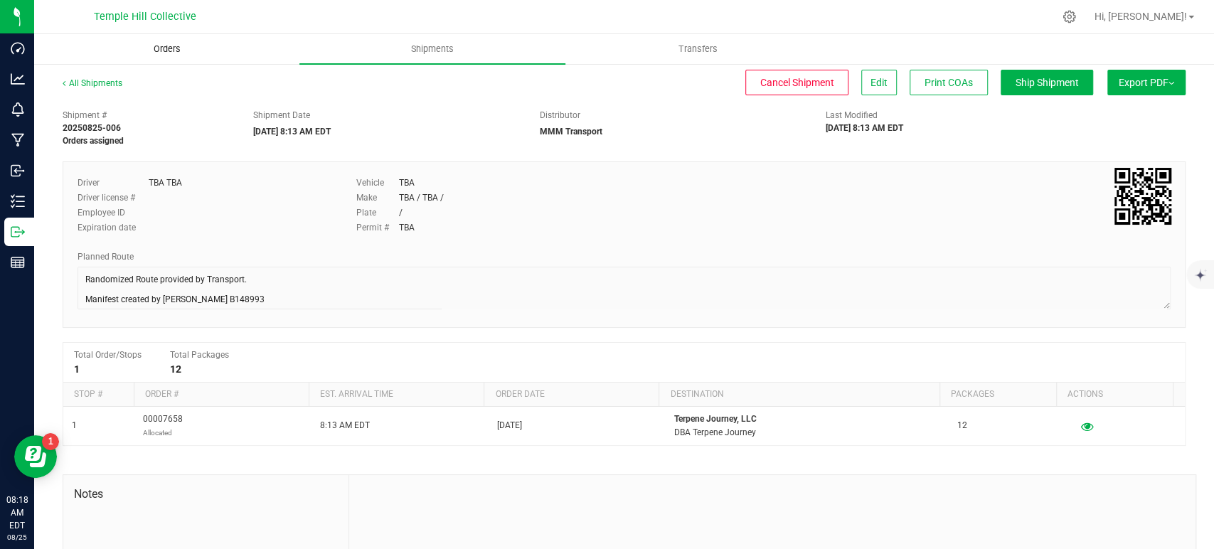
click at [159, 45] on span "Orders" at bounding box center [166, 49] width 65 height 13
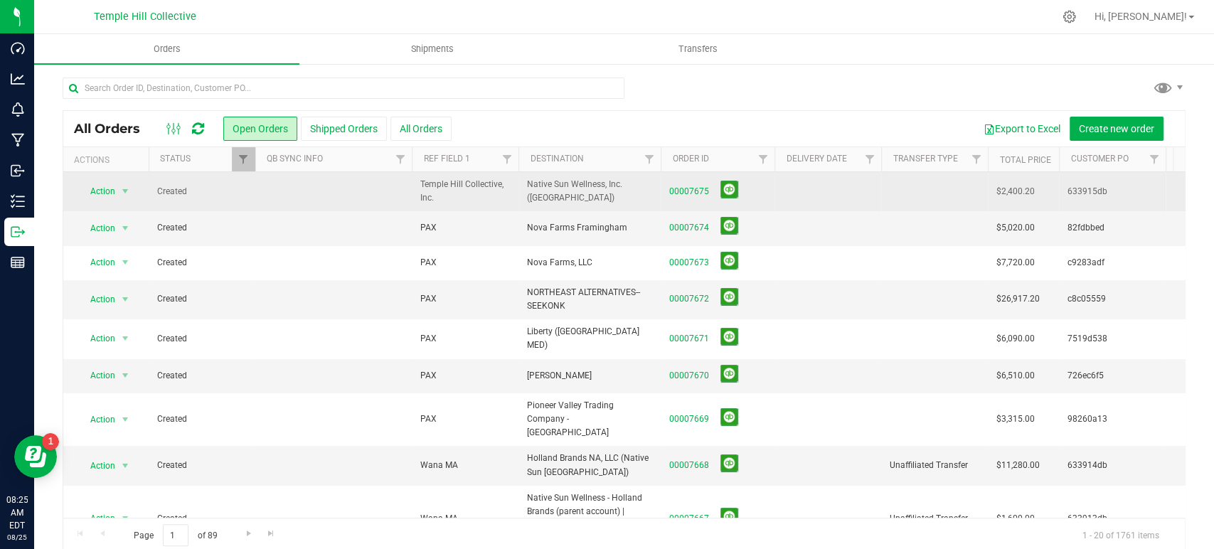
click at [715, 191] on span at bounding box center [726, 192] width 23 height 22
click at [691, 189] on link "00007675" at bounding box center [689, 192] width 40 height 14
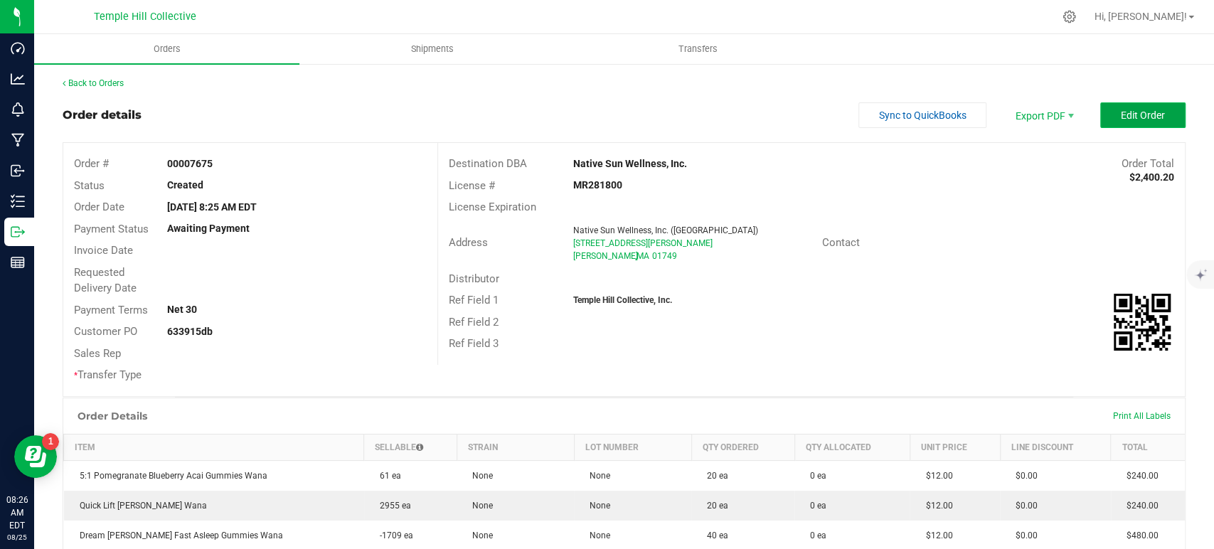
click at [1135, 112] on span "Edit Order" at bounding box center [1143, 115] width 44 height 11
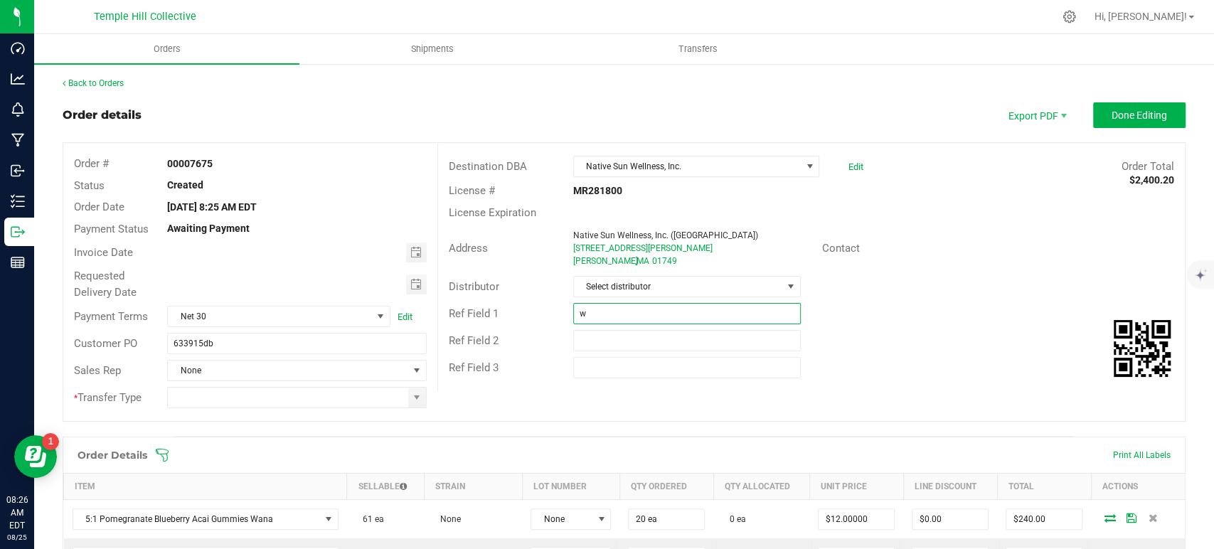
drag, startPoint x: 694, startPoint y: 314, endPoint x: 572, endPoint y: 318, distance: 122.4
click at [573, 318] on input "w" at bounding box center [687, 313] width 228 height 21
type input "w"
type input "Wana MA"
click at [664, 283] on span "Select distributor" at bounding box center [678, 287] width 208 height 20
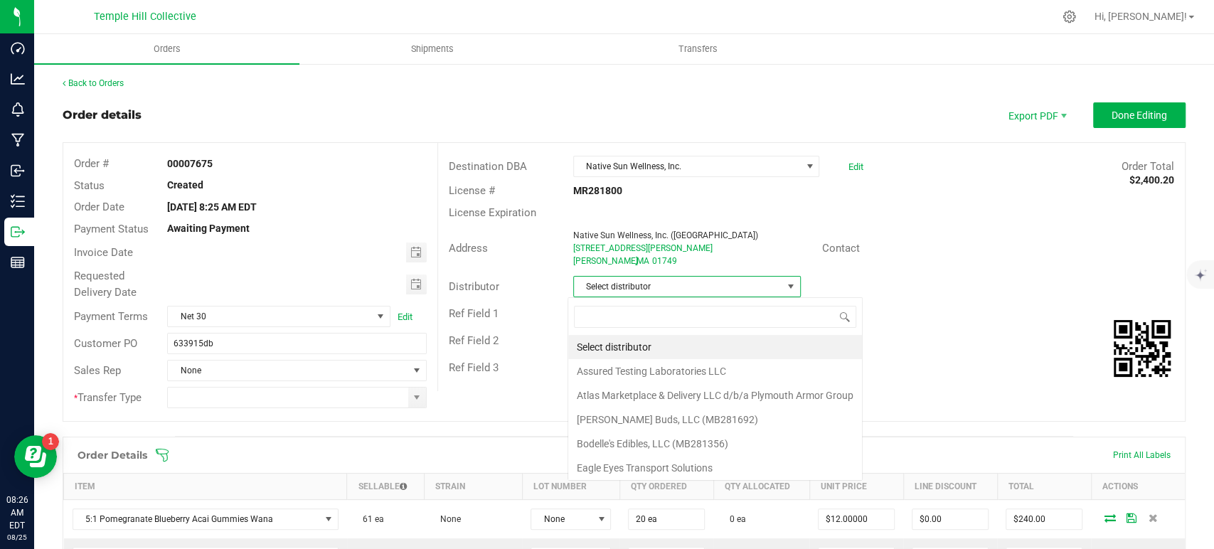
scroll to position [21, 225]
type input "mmm"
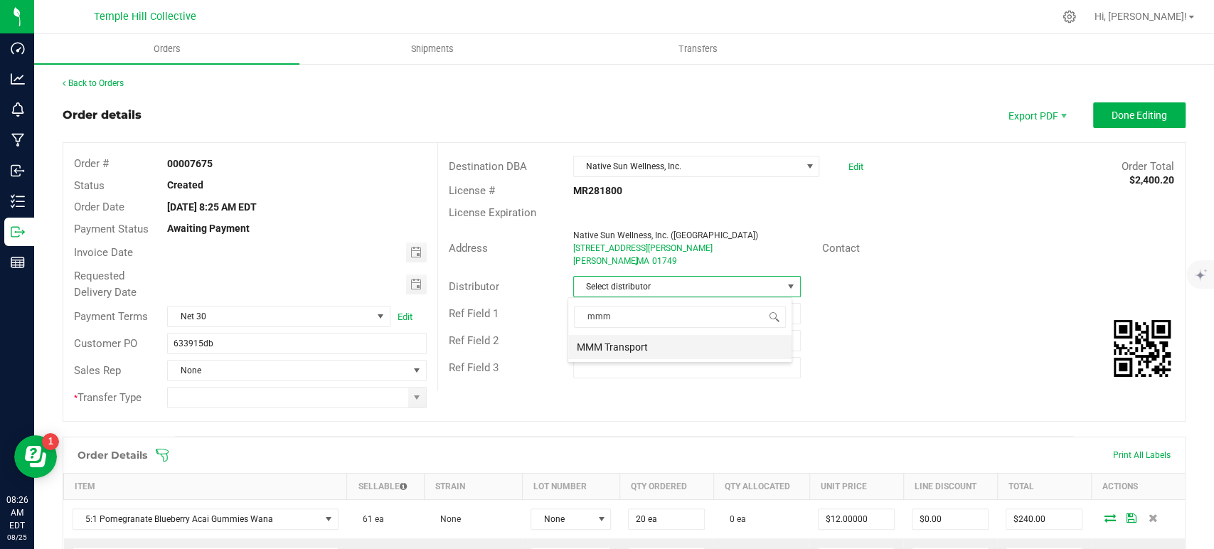
click at [660, 343] on li "MMM Transport" at bounding box center [679, 347] width 223 height 24
click at [416, 394] on span at bounding box center [416, 397] width 11 height 11
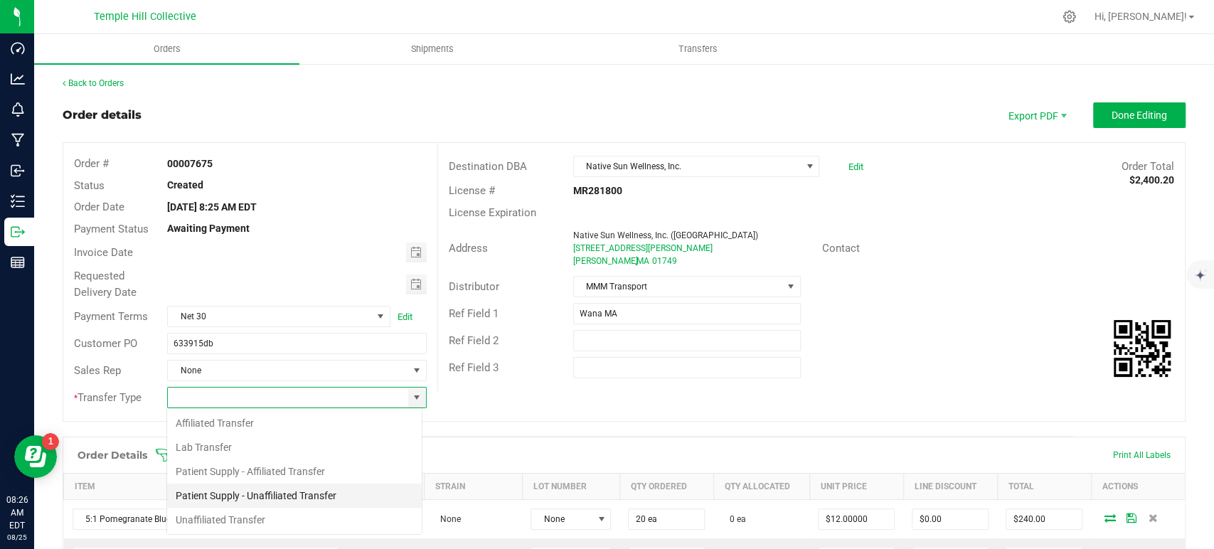
scroll to position [21, 256]
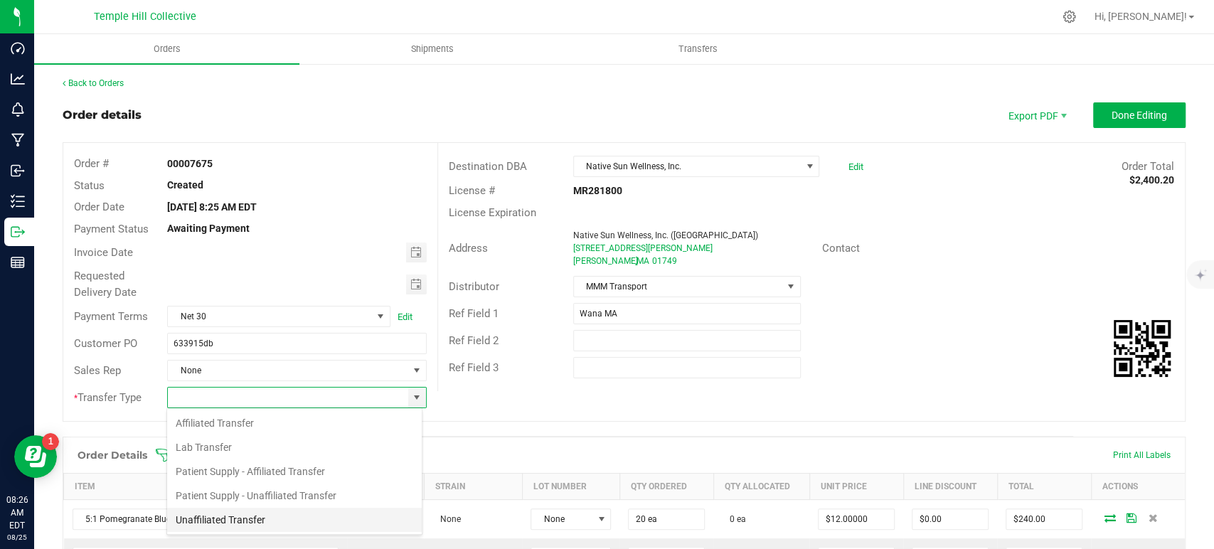
click at [252, 518] on li "Unaffiliated Transfer" at bounding box center [294, 520] width 255 height 24
type input "Unaffiliated Transfer"
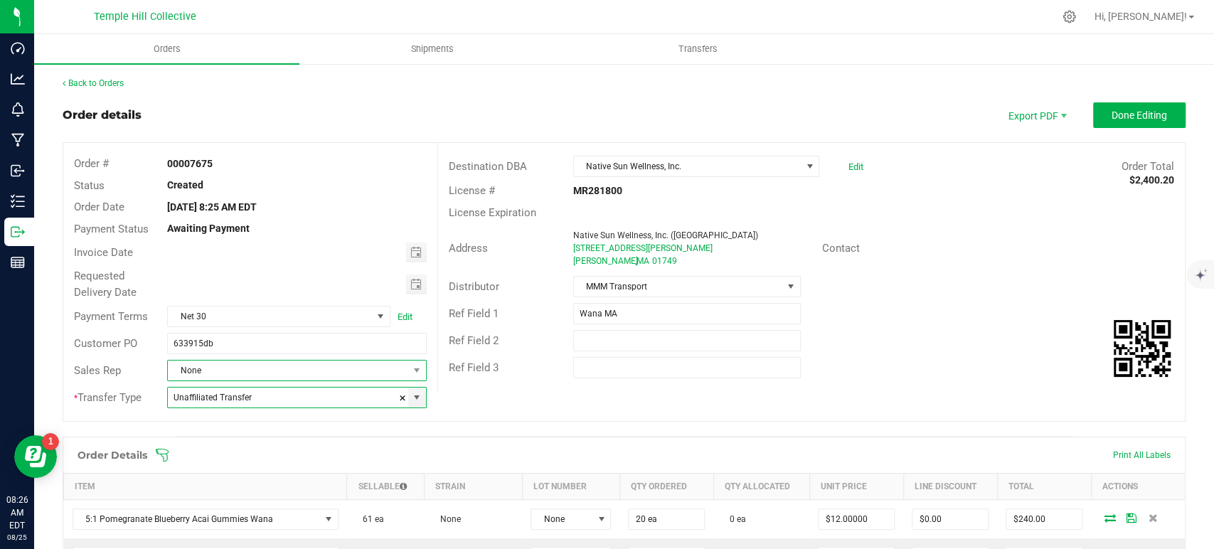
click at [220, 368] on span "None" at bounding box center [288, 371] width 240 height 20
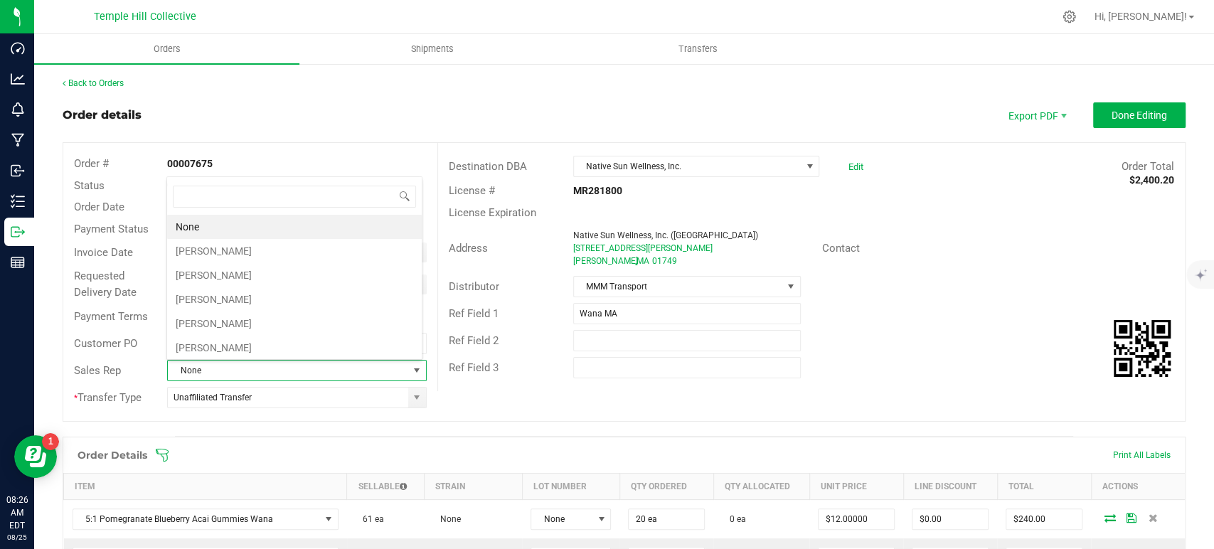
scroll to position [21, 252]
click at [273, 317] on li "[PERSON_NAME]" at bounding box center [294, 323] width 255 height 24
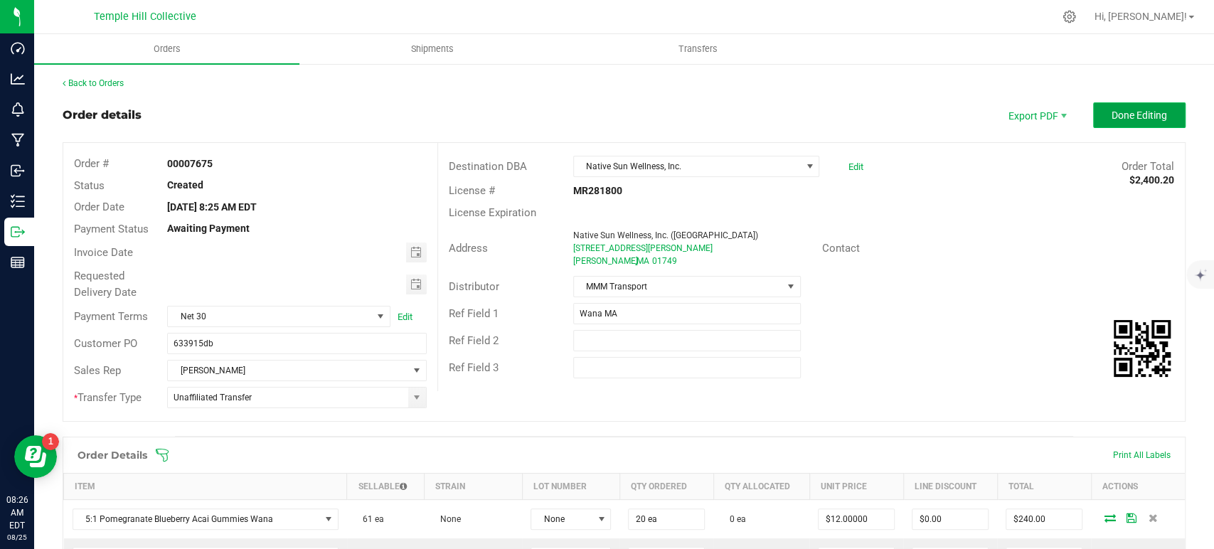
click at [1107, 107] on button "Done Editing" at bounding box center [1139, 115] width 92 height 26
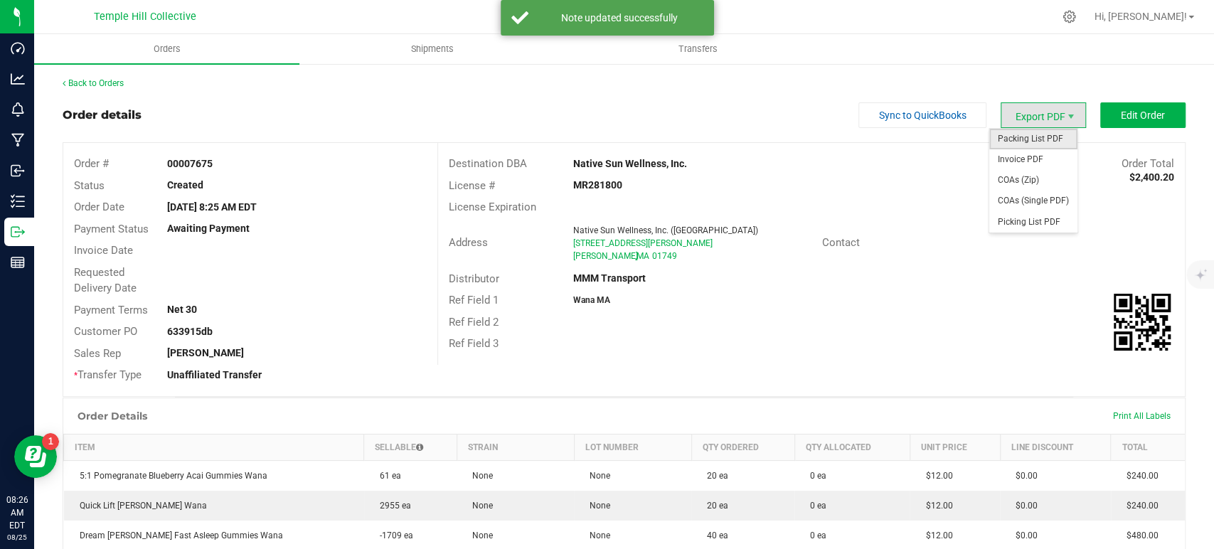
click at [1034, 141] on span "Packing List PDF" at bounding box center [1033, 139] width 88 height 21
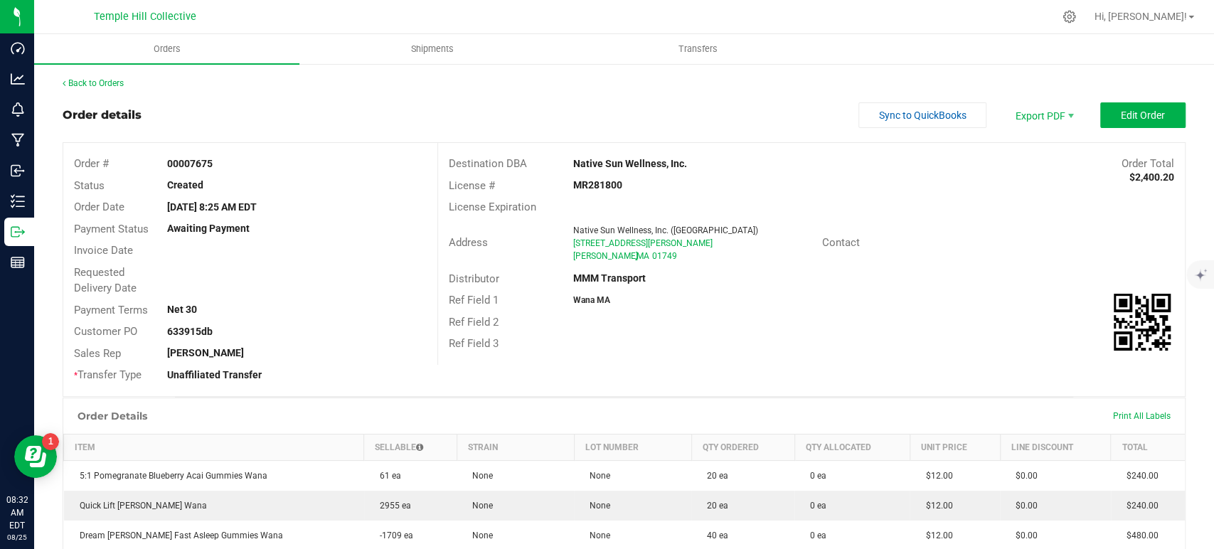
drag, startPoint x: 627, startPoint y: 257, endPoint x: 557, endPoint y: 233, distance: 73.8
click at [557, 233] on div "Address Native Sun Wellness, Inc. (Hudson) 37 Coolidge Street Hudson , MA 01749" at bounding box center [630, 243] width 384 height 44
copy div "Native Sun Wellness, Inc. (Hudson) 37 Coolidge Street Hudson , MA 01749"
click at [591, 188] on strong "MR281800" at bounding box center [597, 184] width 49 height 11
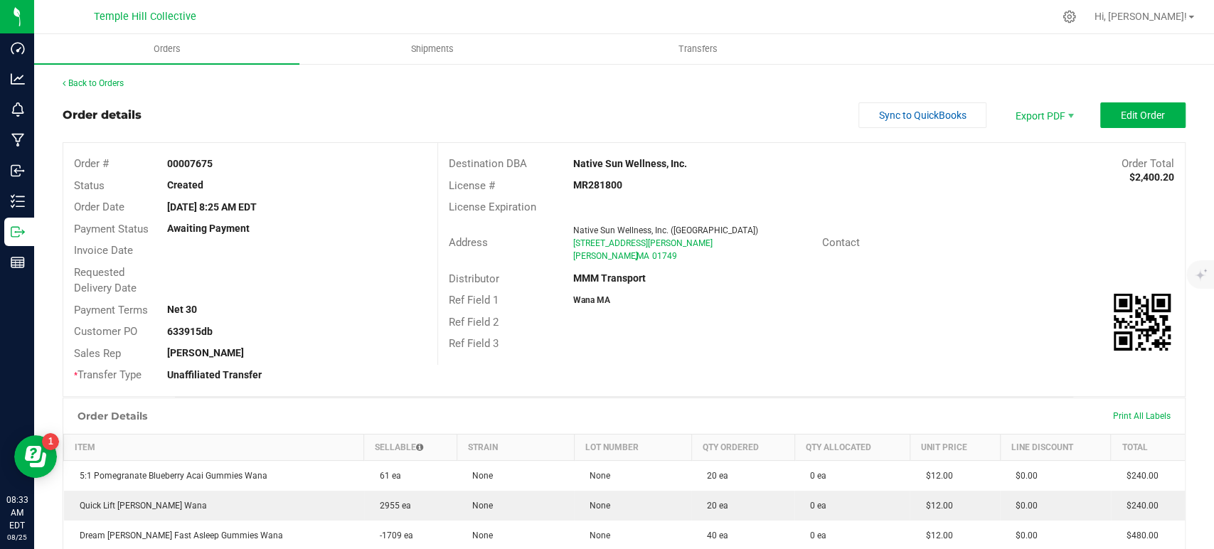
copy strong "MR281800"
click at [95, 80] on link "Back to Orders" at bounding box center [93, 83] width 61 height 10
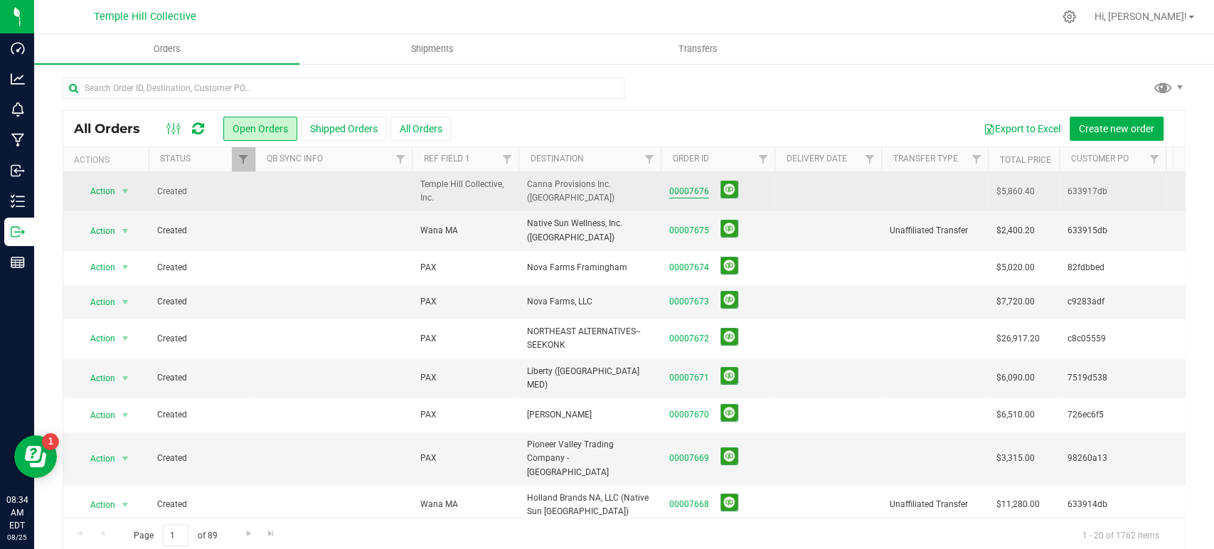
click at [691, 192] on link "00007676" at bounding box center [689, 192] width 40 height 14
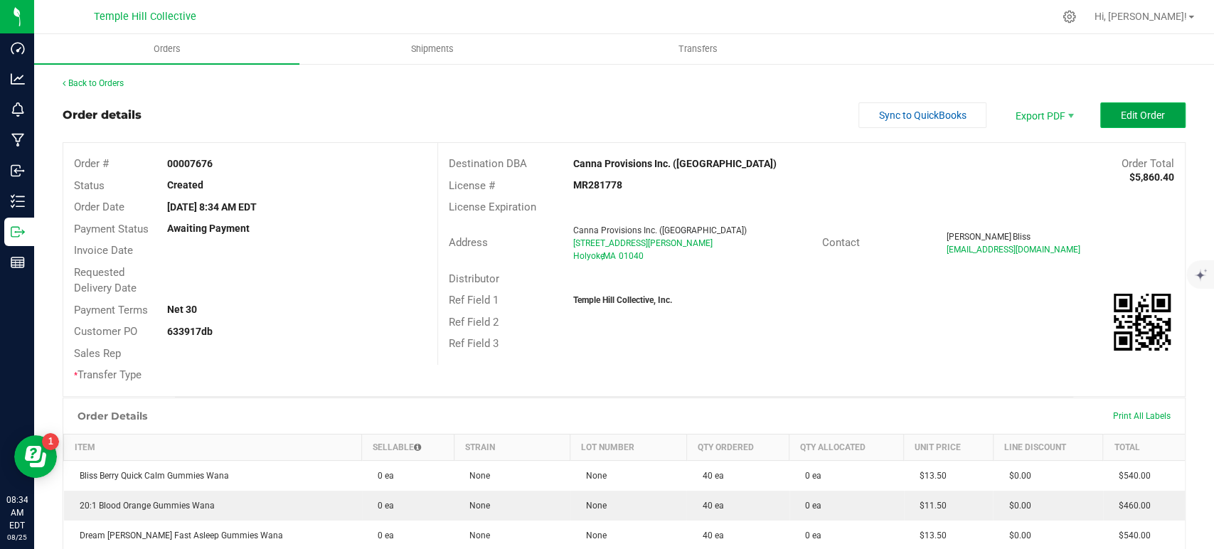
click at [1100, 122] on button "Edit Order" at bounding box center [1142, 115] width 85 height 26
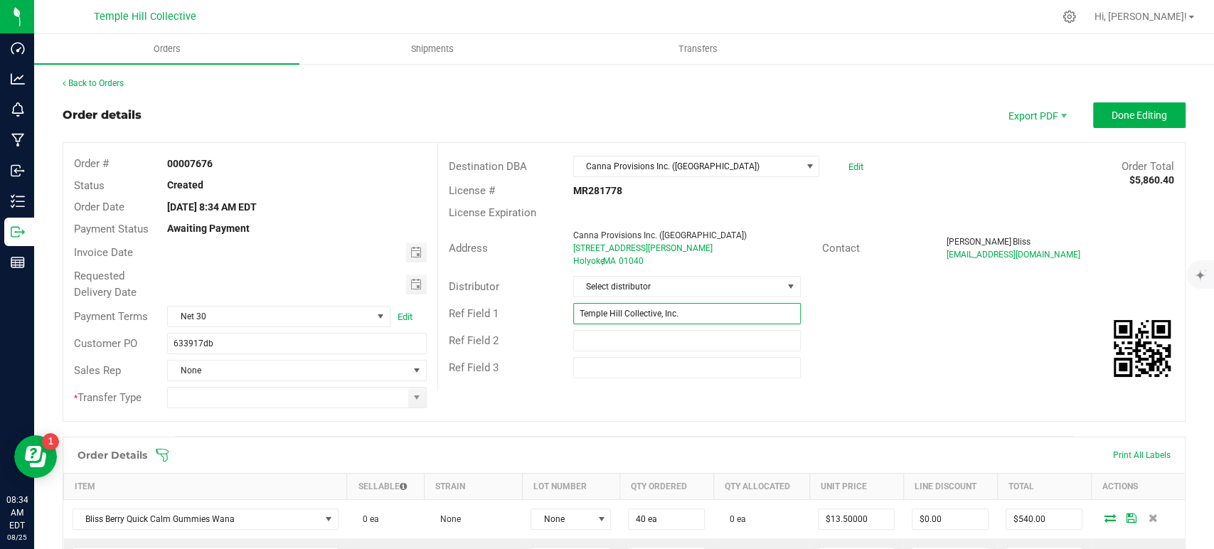
drag, startPoint x: 696, startPoint y: 316, endPoint x: 560, endPoint y: 316, distance: 135.8
click at [563, 316] on div "Temple Hill Collective, Inc." at bounding box center [687, 313] width 249 height 21
type input "Wana MA"
click at [681, 282] on span "Select distributor" at bounding box center [678, 287] width 208 height 20
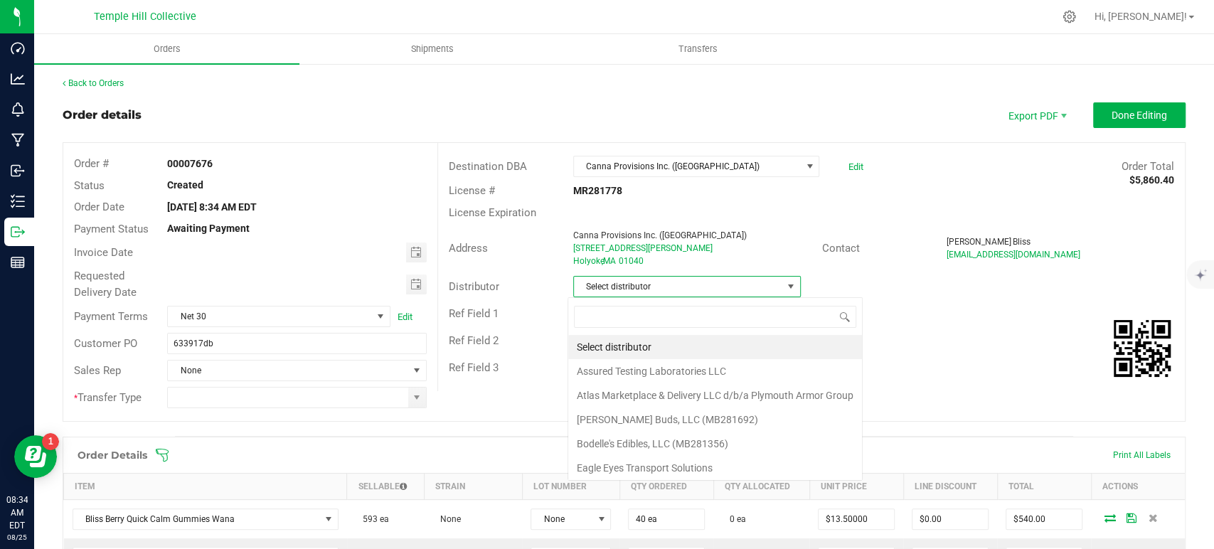
scroll to position [21, 225]
type input "mmm"
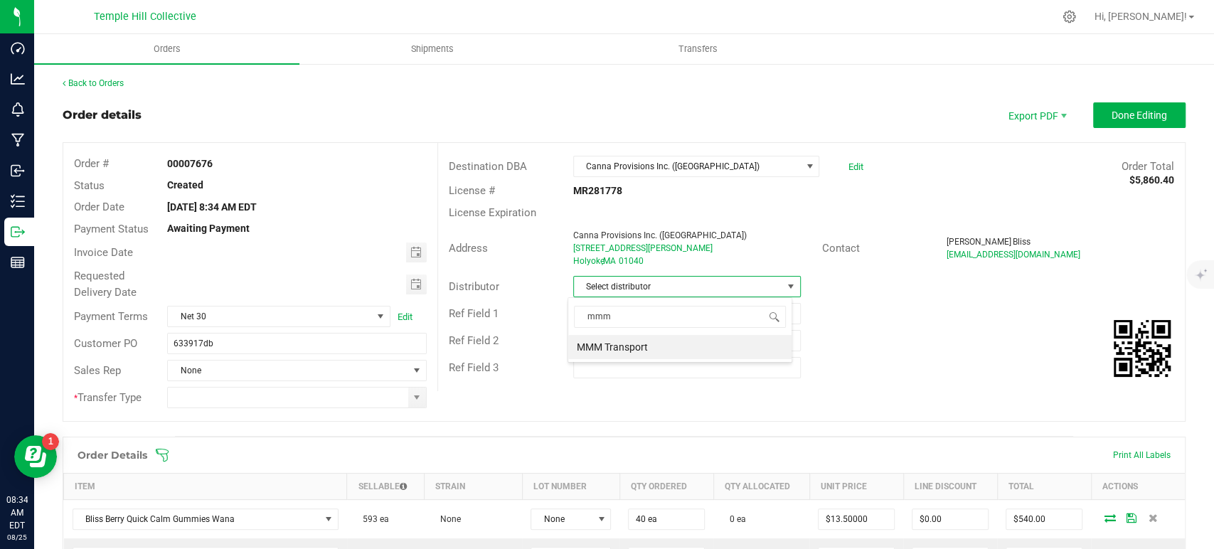
click at [661, 344] on li "MMM Transport" at bounding box center [679, 347] width 223 height 24
click at [416, 393] on span at bounding box center [416, 397] width 11 height 11
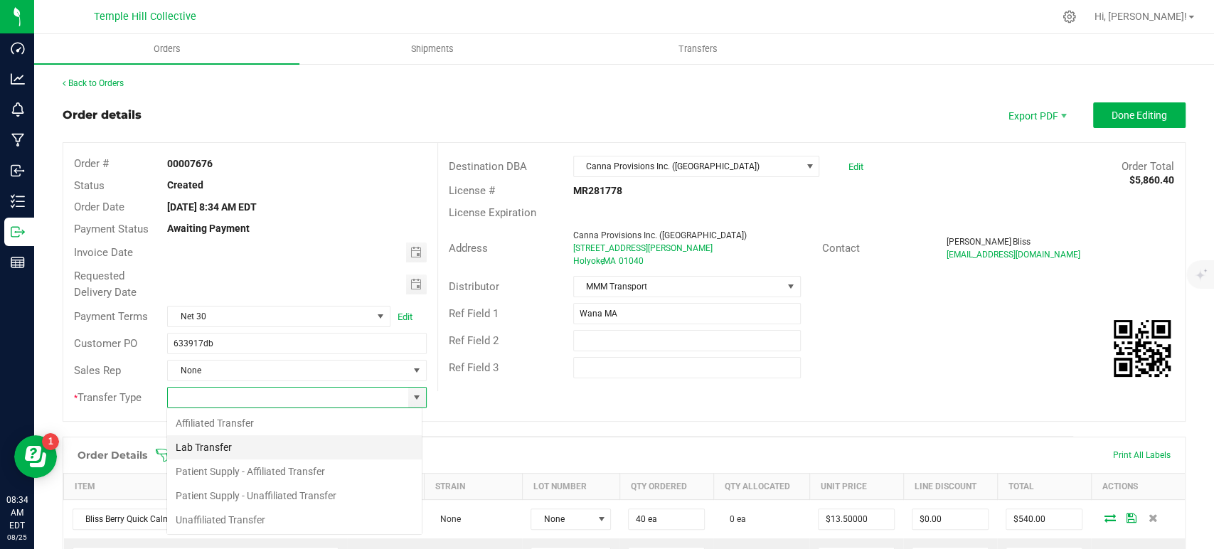
scroll to position [21, 256]
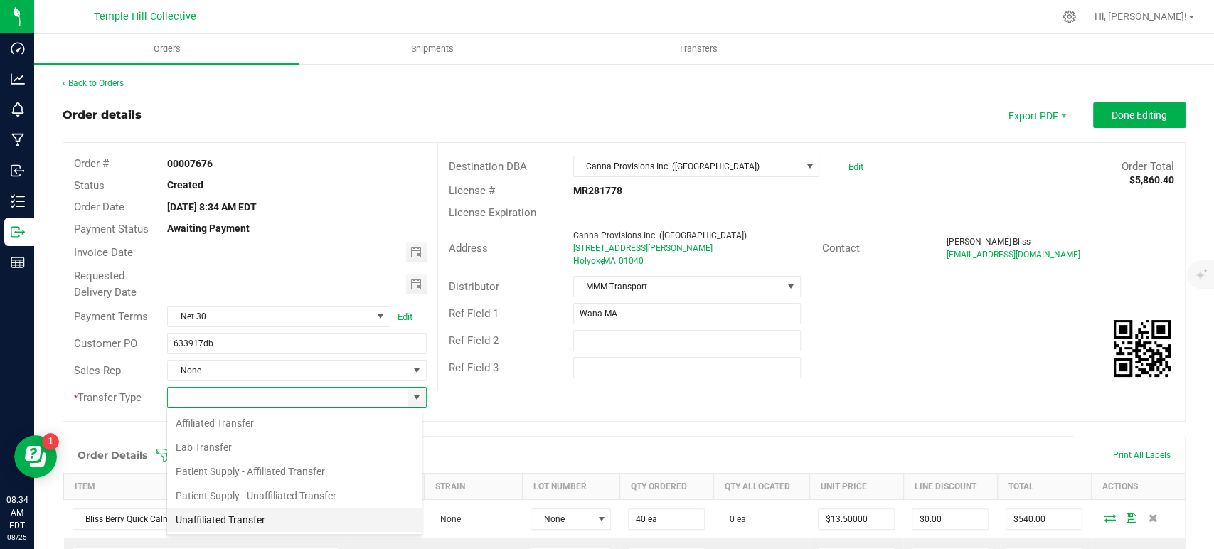
click at [265, 522] on li "Unaffiliated Transfer" at bounding box center [294, 520] width 255 height 24
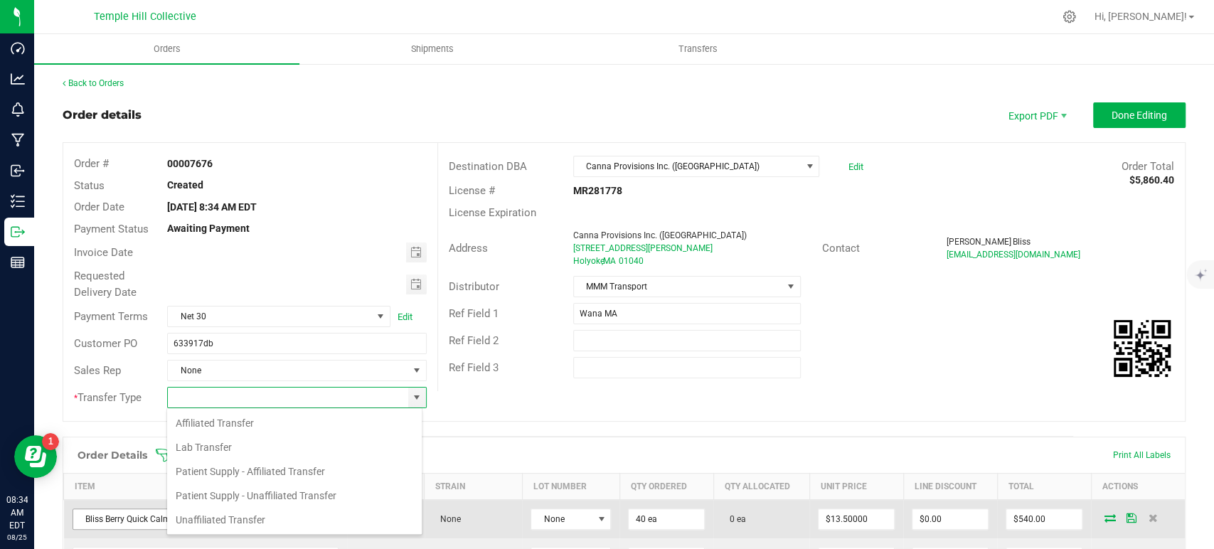
type input "Unaffiliated Transfer"
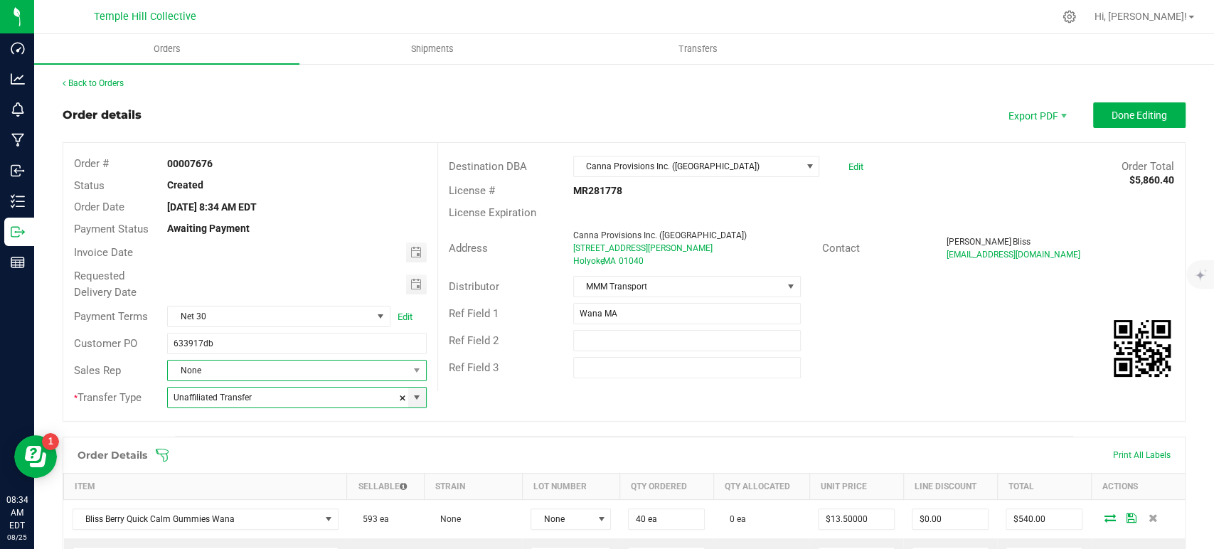
click at [276, 369] on span "None" at bounding box center [288, 371] width 240 height 20
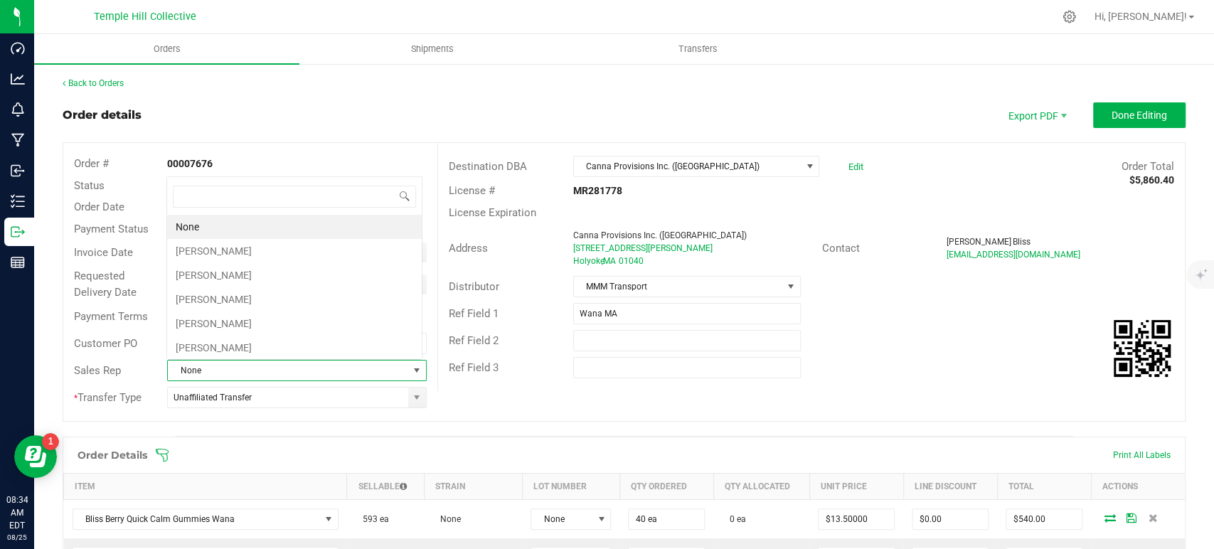
scroll to position [21, 252]
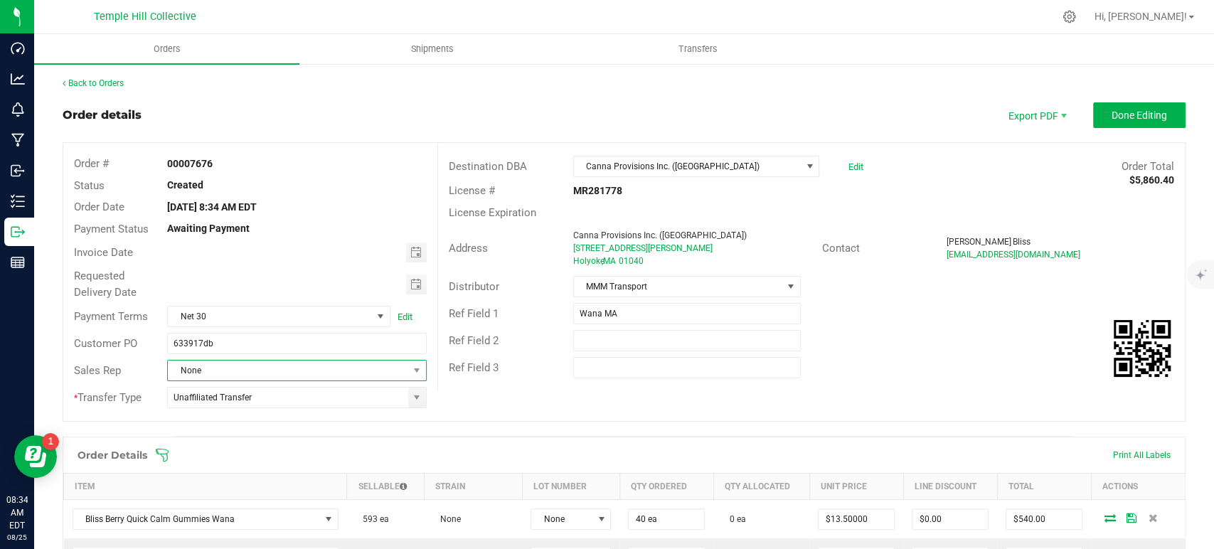
click at [245, 378] on span "None" at bounding box center [288, 371] width 240 height 20
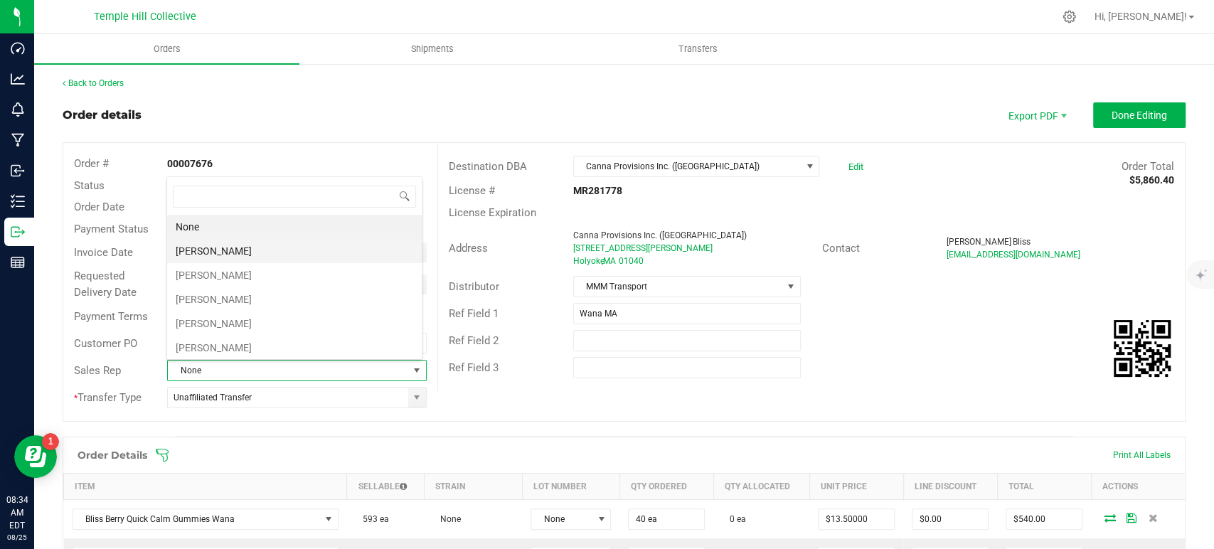
click at [235, 245] on li "[PERSON_NAME]" at bounding box center [294, 251] width 255 height 24
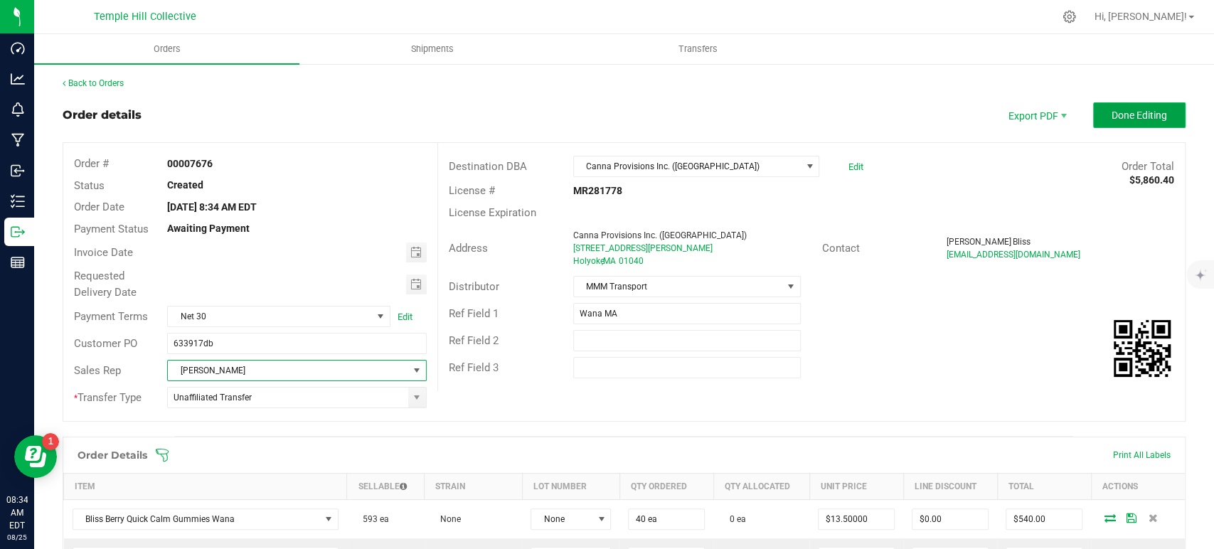
click at [1115, 119] on span "Done Editing" at bounding box center [1139, 115] width 55 height 11
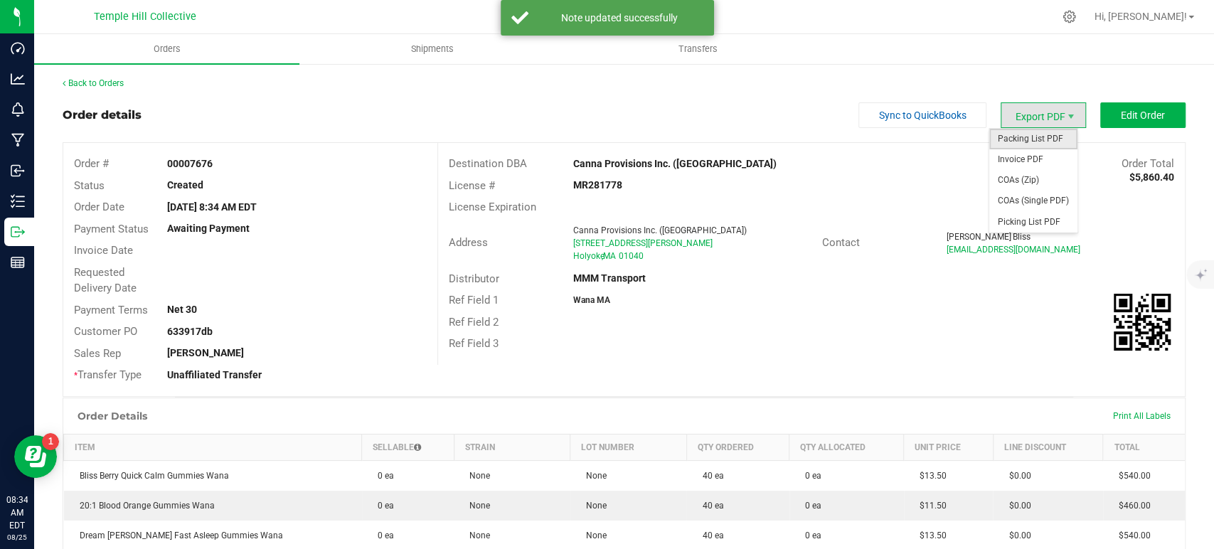
click at [1032, 142] on span "Packing List PDF" at bounding box center [1033, 139] width 88 height 21
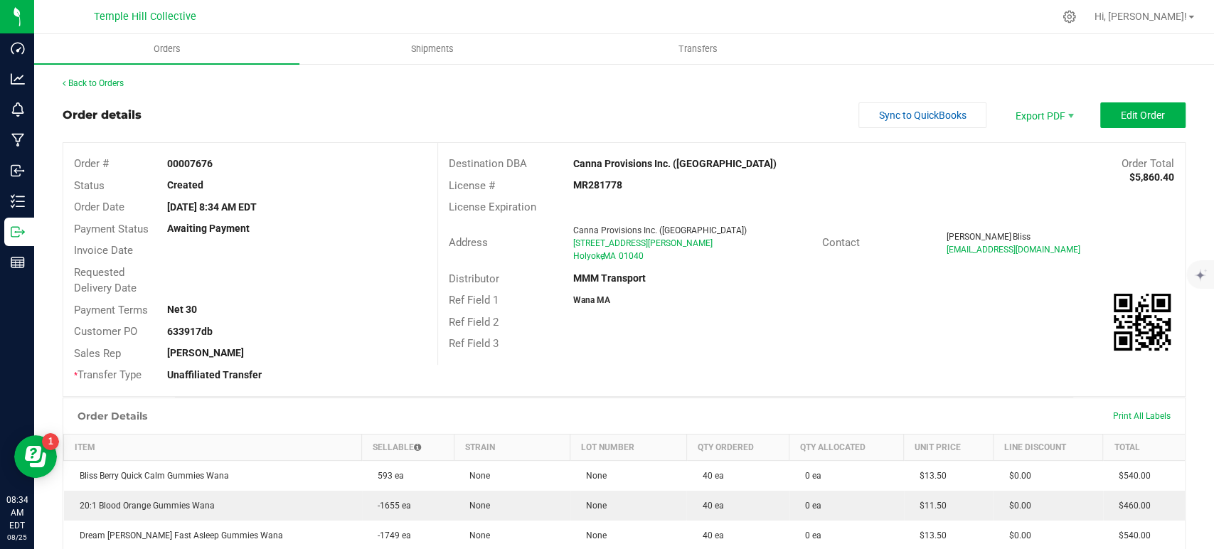
drag, startPoint x: 651, startPoint y: 260, endPoint x: 556, endPoint y: 232, distance: 98.8
click at [556, 232] on div "Address Canna Provisions Inc. (Holyoke) 380 Dwight Street Holyoke , MA 01040" at bounding box center [630, 243] width 384 height 44
copy div "Canna Provisions Inc. (Holyoke) 380 Dwight Street Holyoke , MA 01040"
click at [585, 183] on strong "MR281778" at bounding box center [597, 184] width 49 height 11
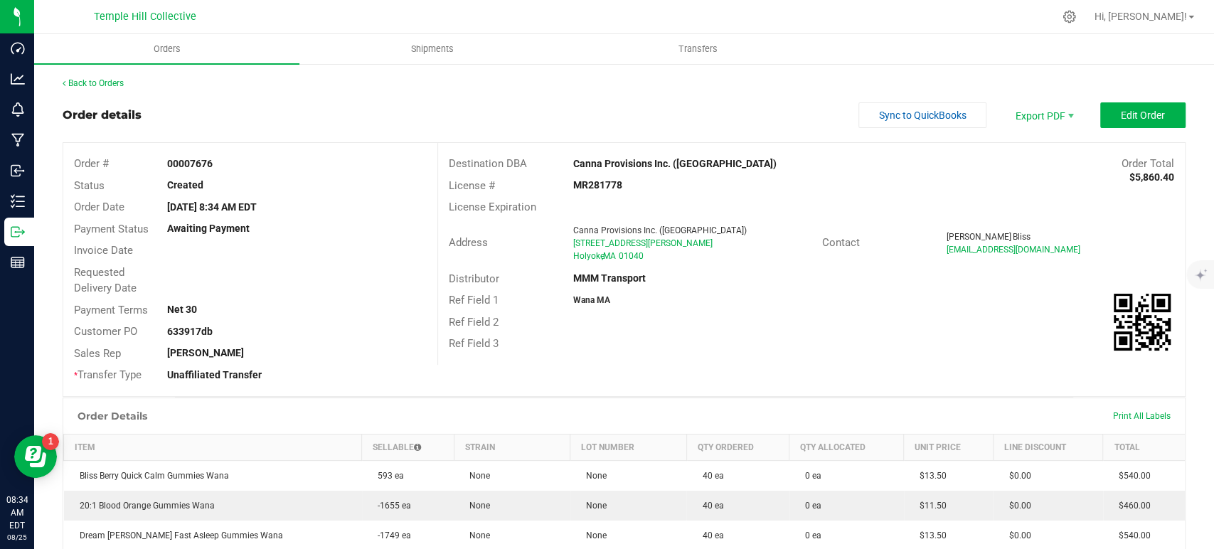
copy strong "MR281778"
click at [79, 81] on link "Back to Orders" at bounding box center [93, 83] width 61 height 10
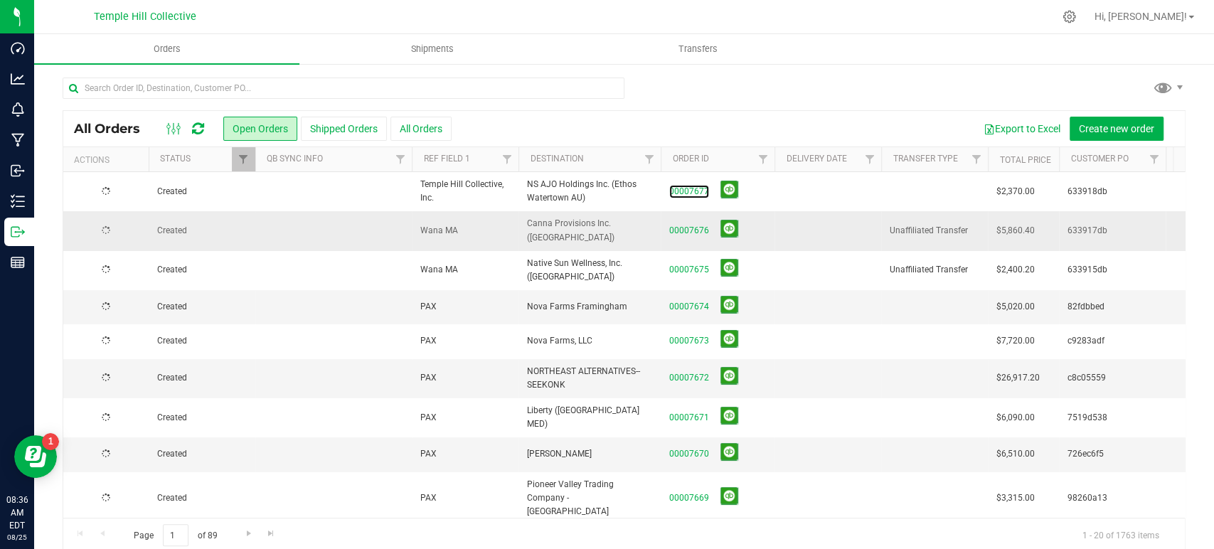
click at [695, 189] on link "00007677" at bounding box center [689, 192] width 40 height 14
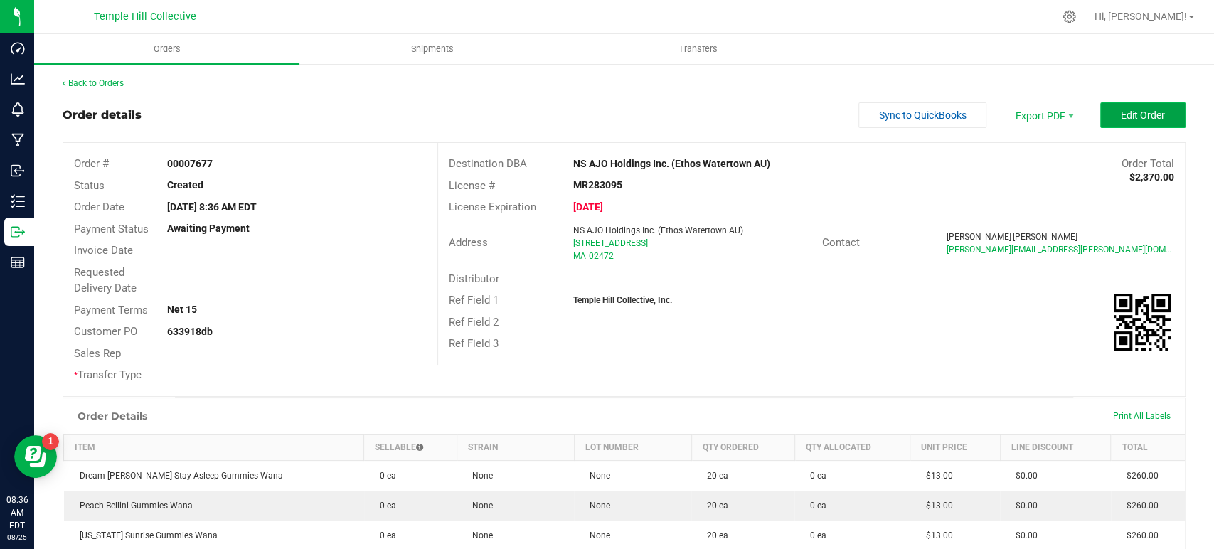
click at [1147, 107] on button "Edit Order" at bounding box center [1142, 115] width 85 height 26
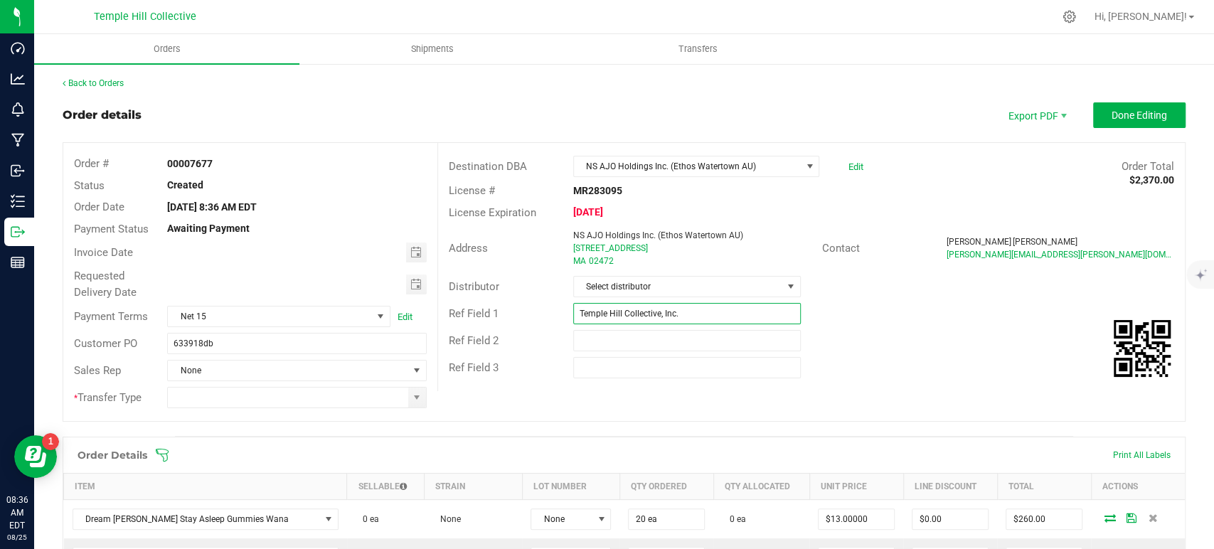
drag, startPoint x: 692, startPoint y: 314, endPoint x: 540, endPoint y: 320, distance: 151.6
click at [540, 320] on div "Ref Field 1 Temple Hill Collective, Inc." at bounding box center [811, 313] width 747 height 27
type input "Wana MA"
click at [677, 294] on span "Select distributor" at bounding box center [678, 287] width 208 height 20
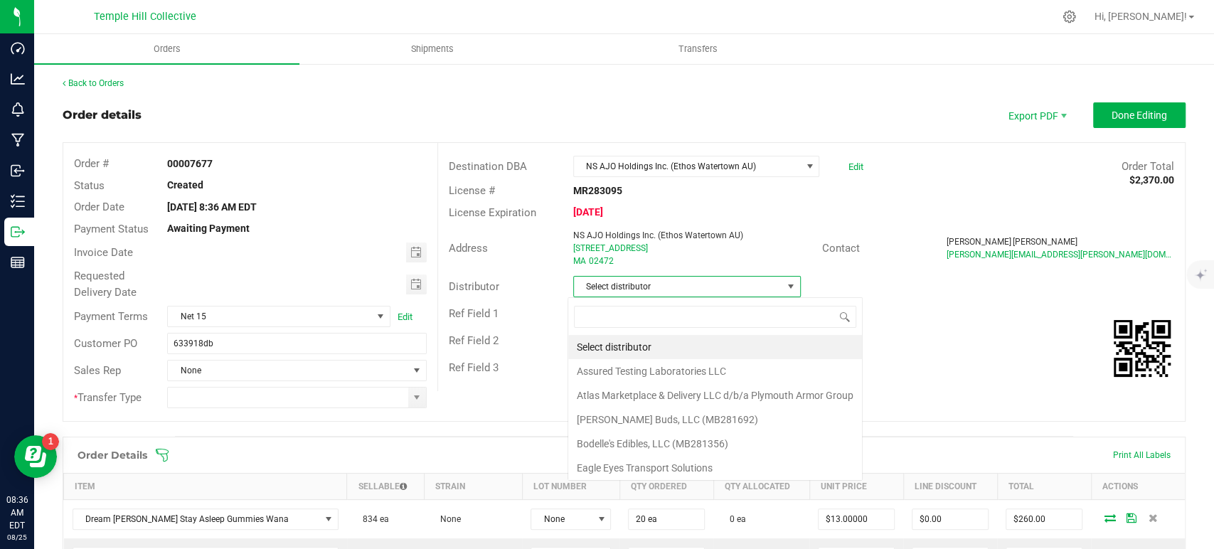
scroll to position [21, 225]
type input "mmm"
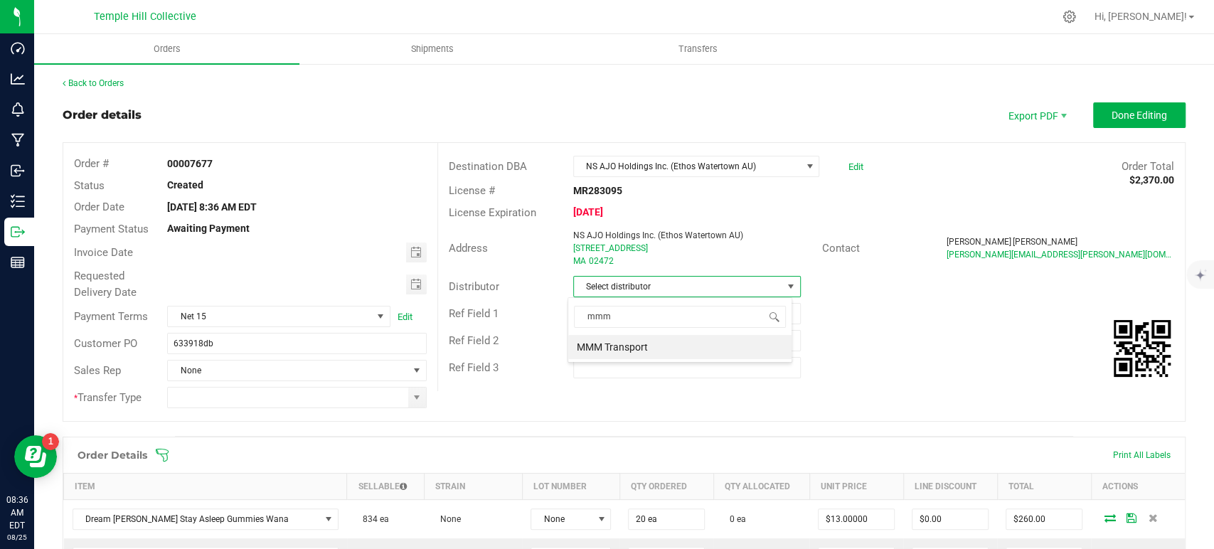
click at [657, 350] on li "MMM Transport" at bounding box center [679, 347] width 223 height 24
click at [419, 400] on span at bounding box center [417, 398] width 18 height 20
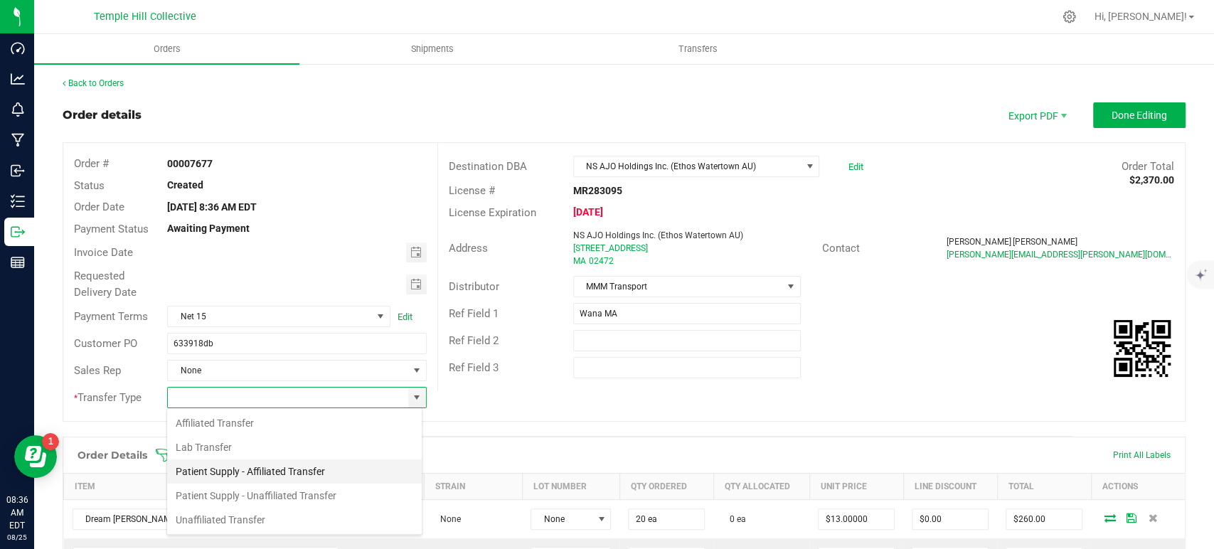
scroll to position [21, 256]
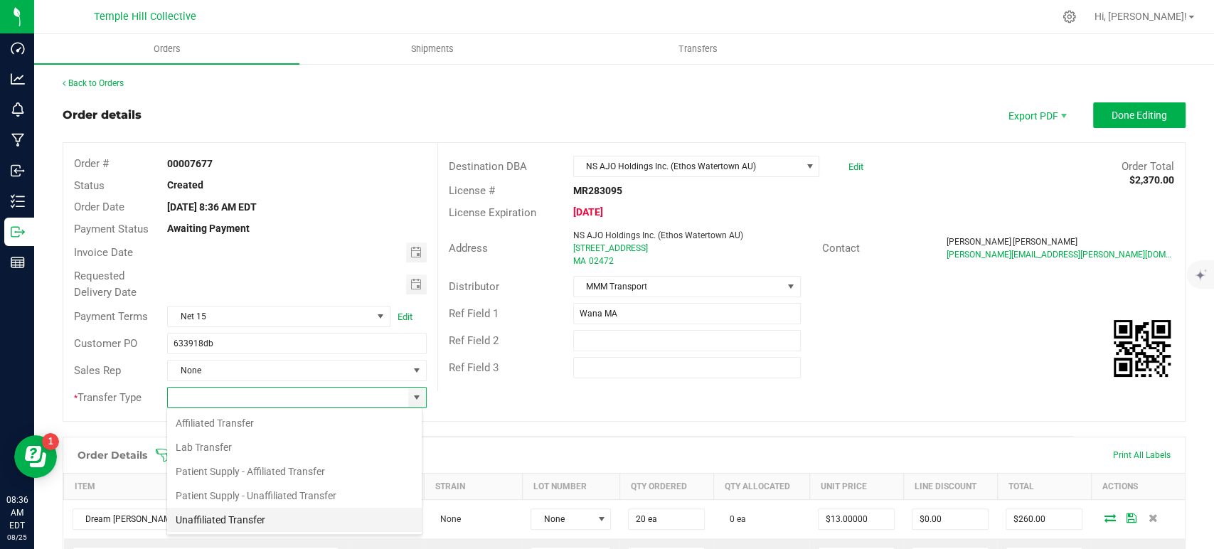
click at [287, 524] on li "Unaffiliated Transfer" at bounding box center [294, 520] width 255 height 24
type input "Unaffiliated Transfer"
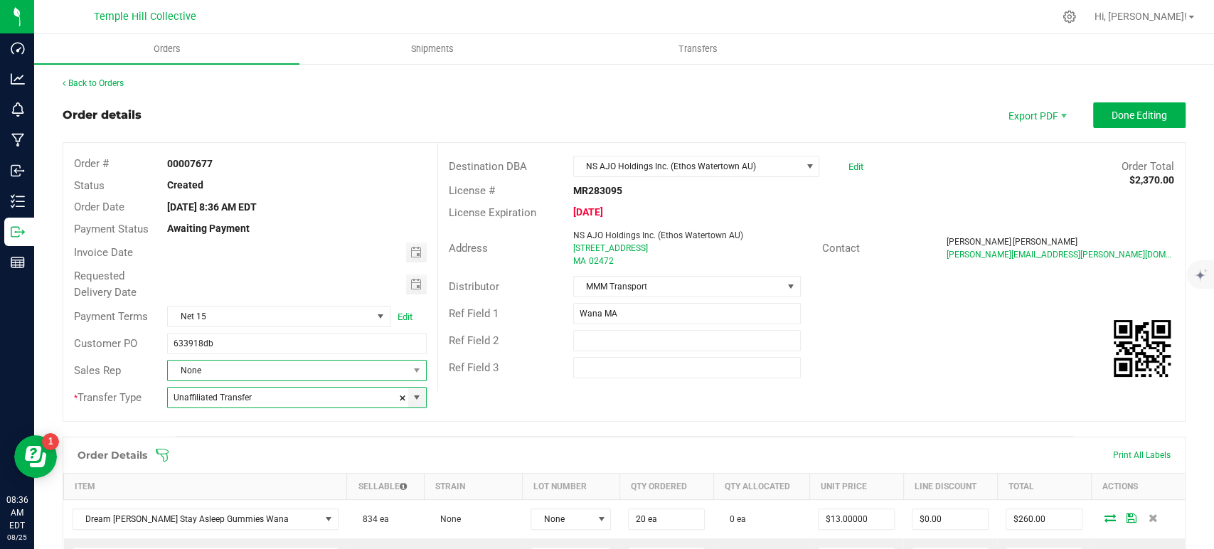
click at [307, 368] on span "None" at bounding box center [288, 371] width 240 height 20
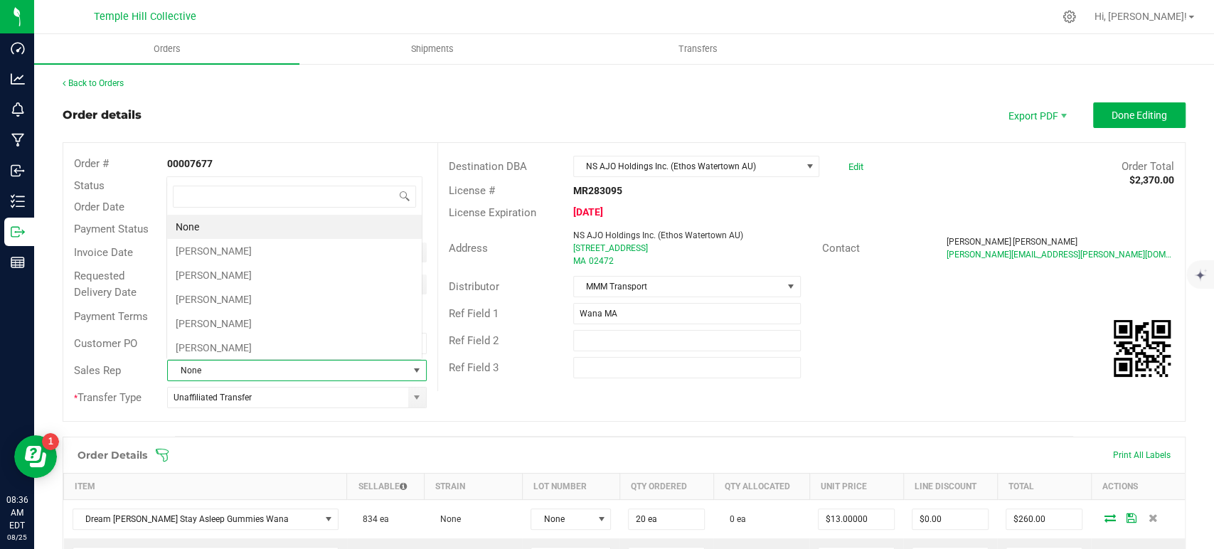
scroll to position [21, 252]
type input "chr"
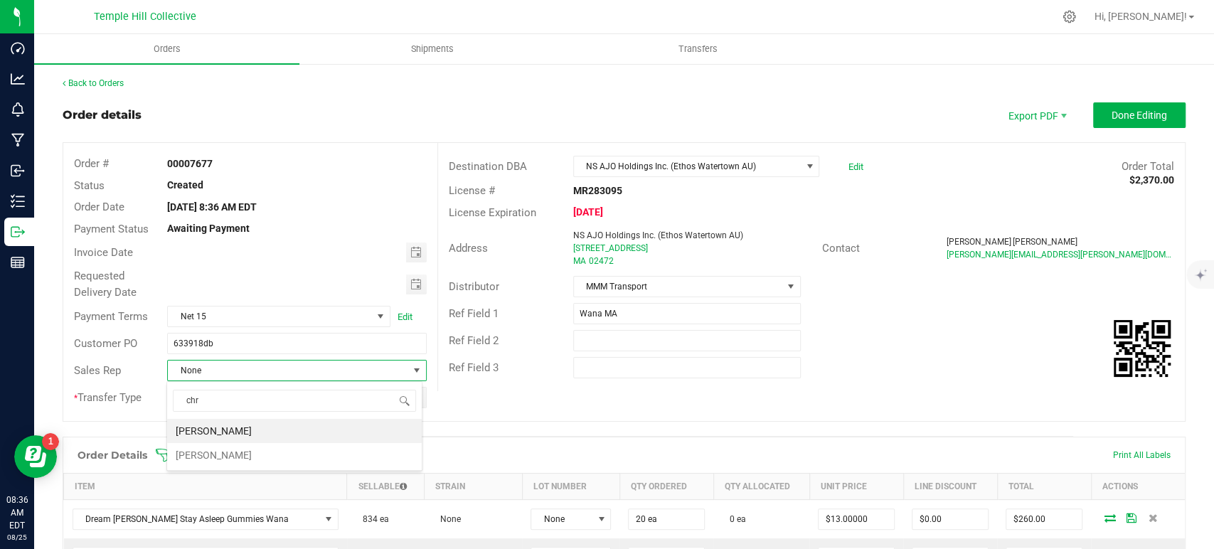
click at [279, 430] on li "[PERSON_NAME]" at bounding box center [294, 431] width 255 height 24
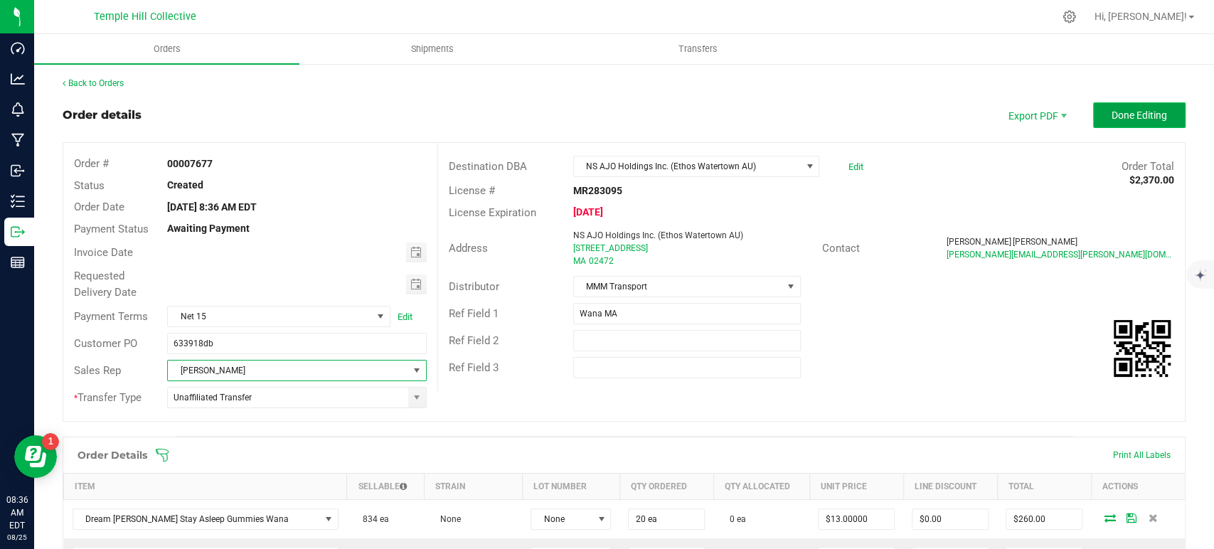
click at [1132, 120] on span "Done Editing" at bounding box center [1139, 115] width 55 height 11
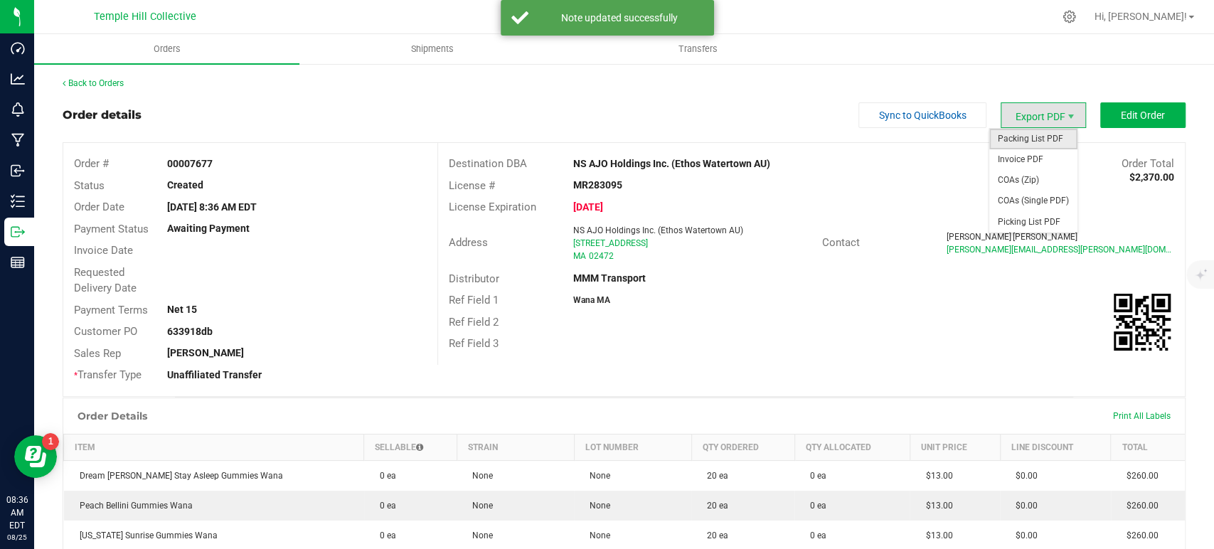
click at [1029, 144] on span "Packing List PDF" at bounding box center [1033, 139] width 88 height 21
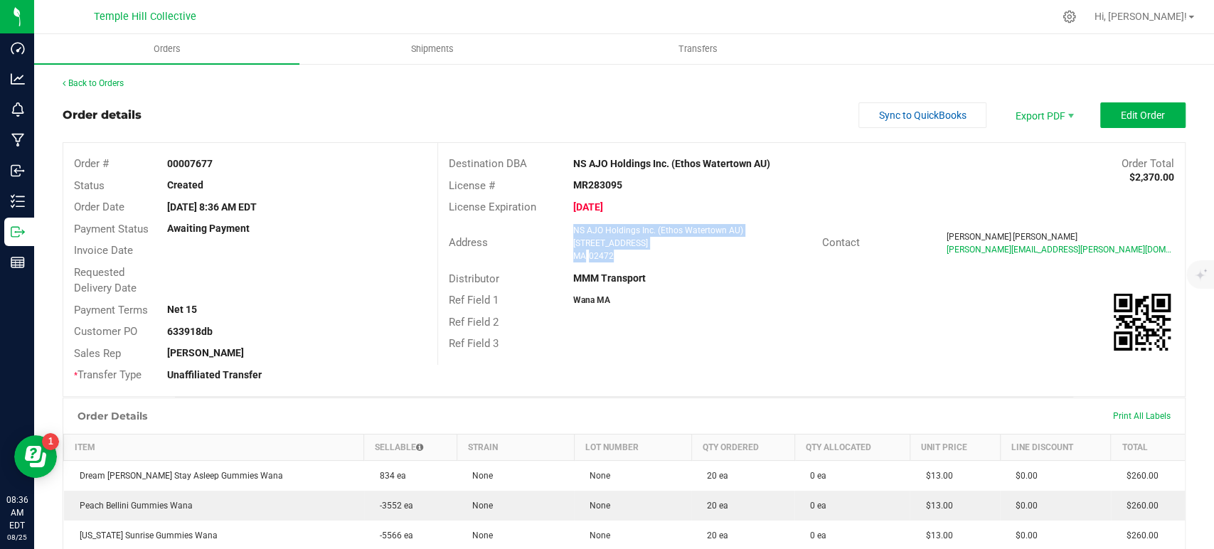
drag, startPoint x: 614, startPoint y: 255, endPoint x: 561, endPoint y: 232, distance: 57.3
click at [566, 232] on div "NS AJO Holdings Inc. (Ethos Watertown AU) 23 Elm Street, Building 2 MA 02472" at bounding box center [694, 243] width 256 height 38
copy ngx-name-and-address "NS AJO Holdings Inc. (Ethos Watertown AU) 23 Elm Street, Building 2 MA 02472"
click at [594, 183] on strong "MR283095" at bounding box center [597, 184] width 49 height 11
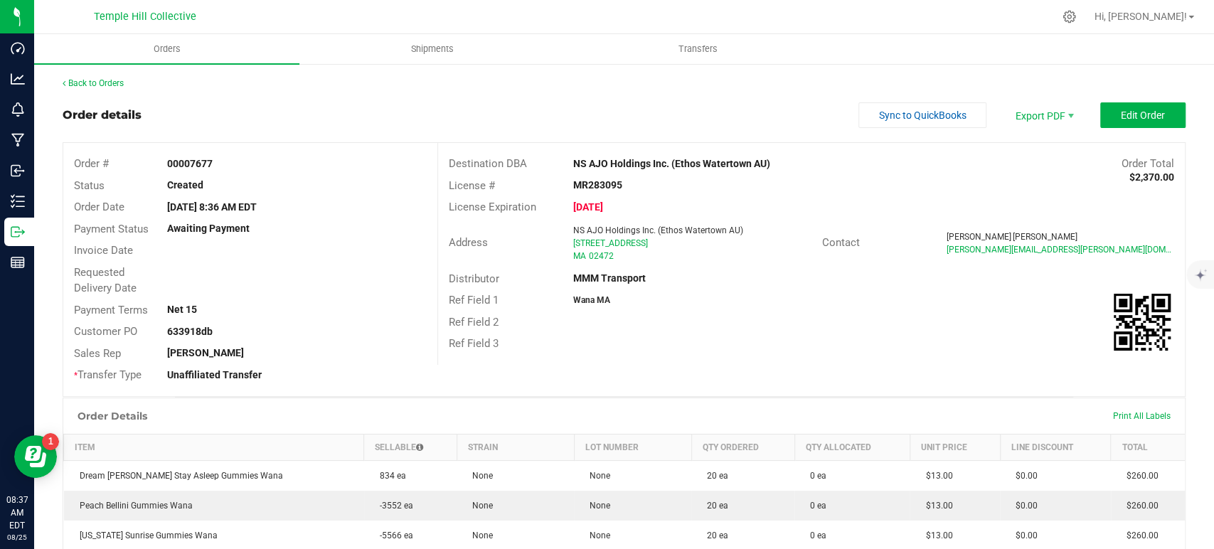
copy strong "MR283095"
click at [110, 85] on link "Back to Orders" at bounding box center [93, 83] width 61 height 10
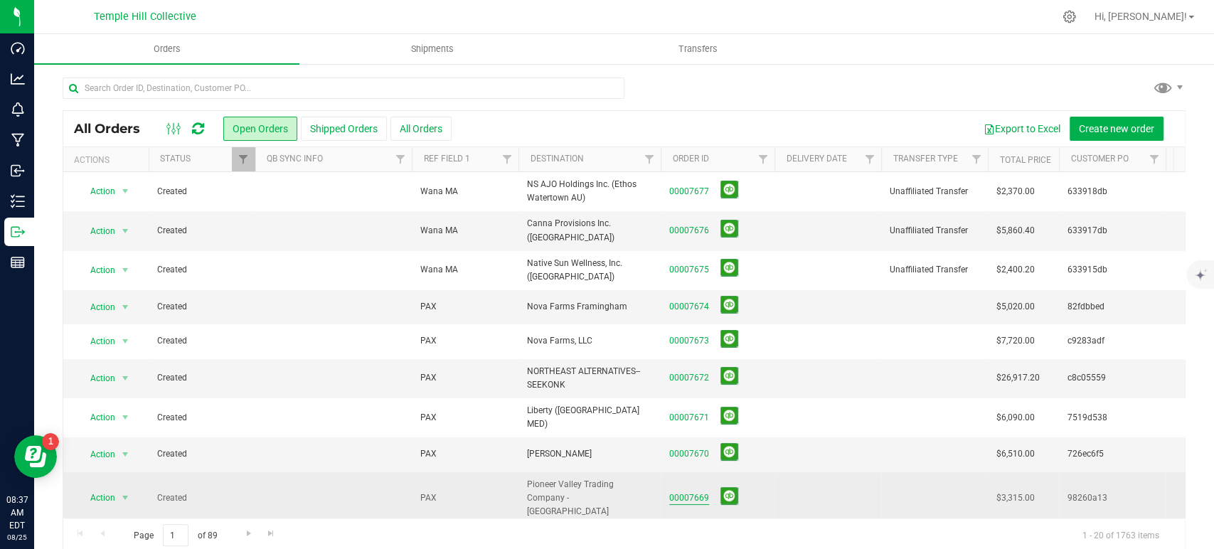
drag, startPoint x: 695, startPoint y: 479, endPoint x: 704, endPoint y: 476, distance: 9.5
click at [695, 491] on link "00007669" at bounding box center [689, 498] width 40 height 14
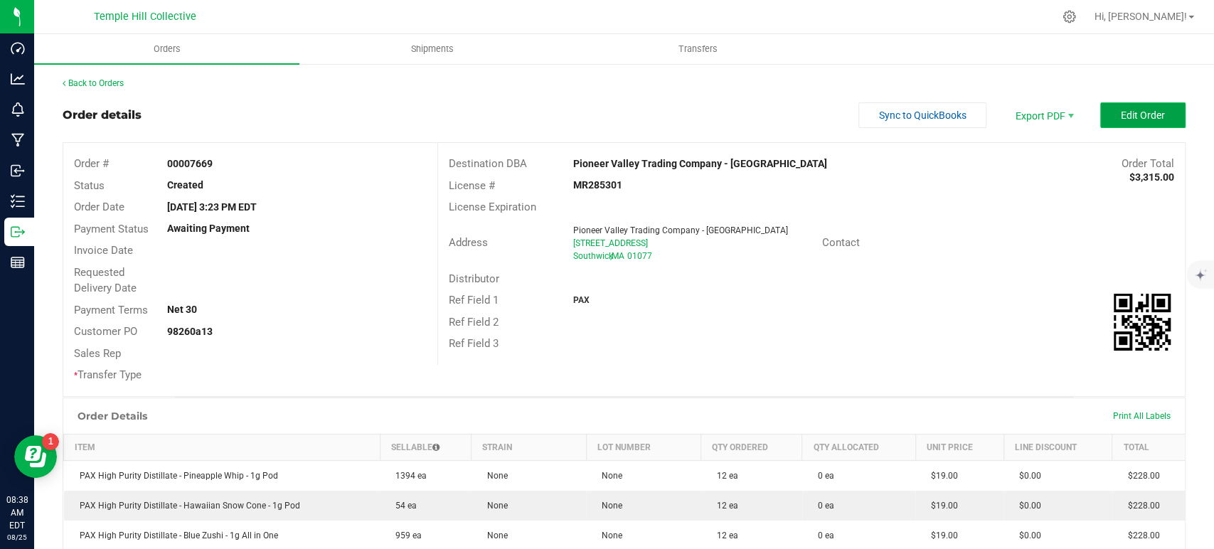
click at [1128, 112] on span "Edit Order" at bounding box center [1143, 115] width 44 height 11
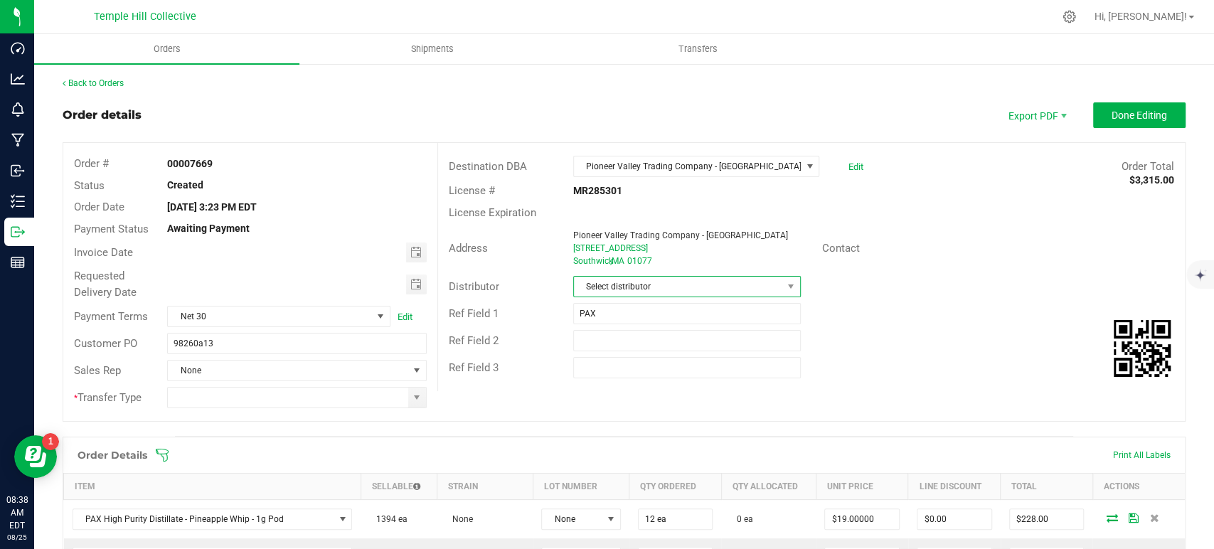
click at [689, 282] on span "Select distributor" at bounding box center [678, 287] width 208 height 20
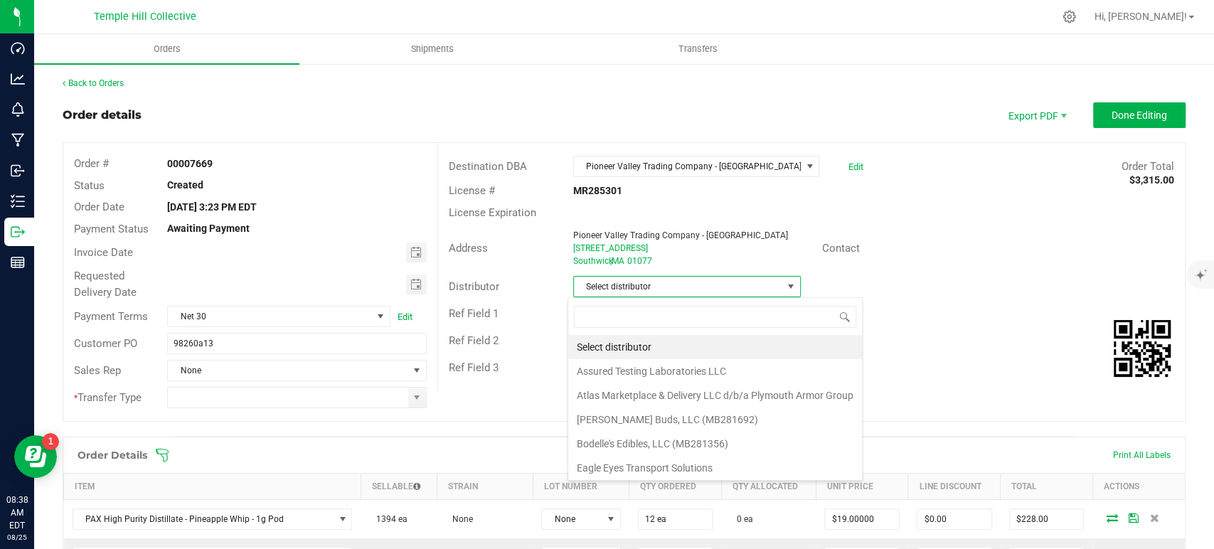
scroll to position [21, 225]
type input "mmm"
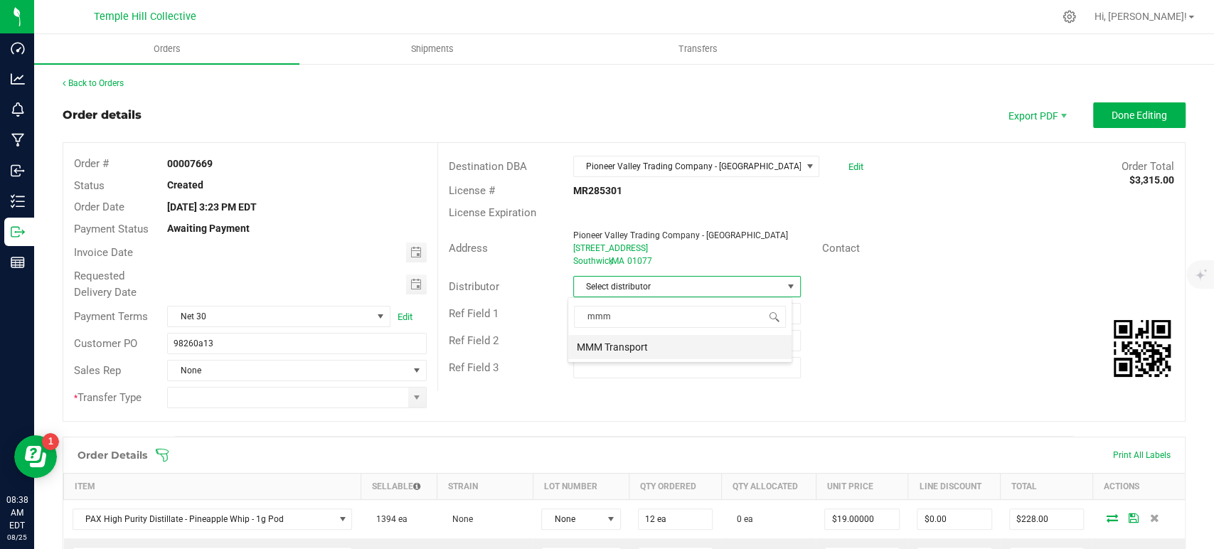
click at [669, 344] on li "MMM Transport" at bounding box center [679, 347] width 223 height 24
click at [411, 398] on span at bounding box center [416, 397] width 11 height 11
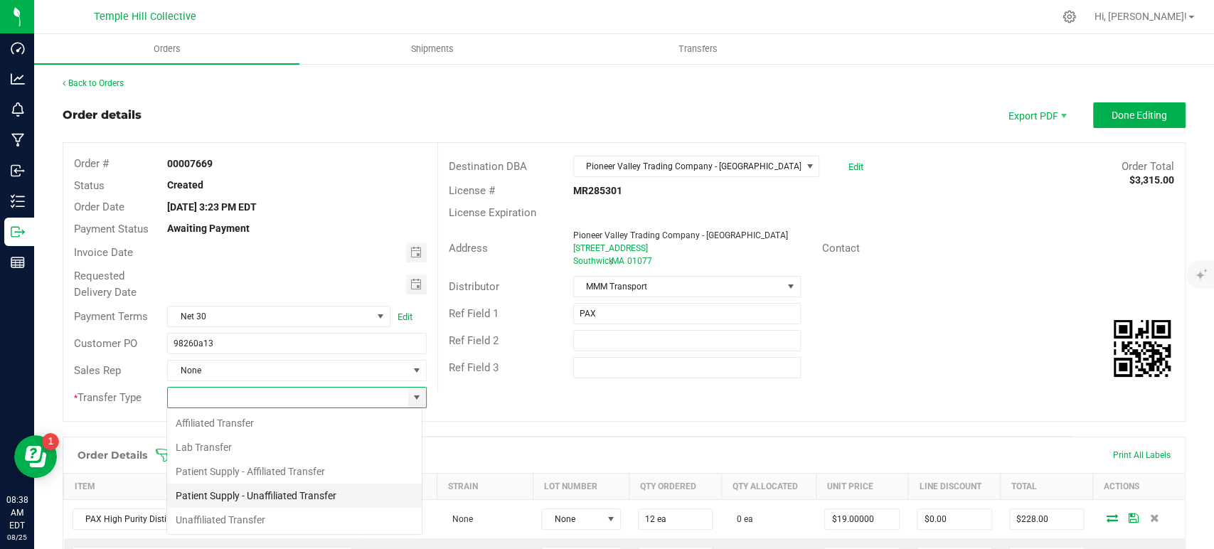
scroll to position [21, 256]
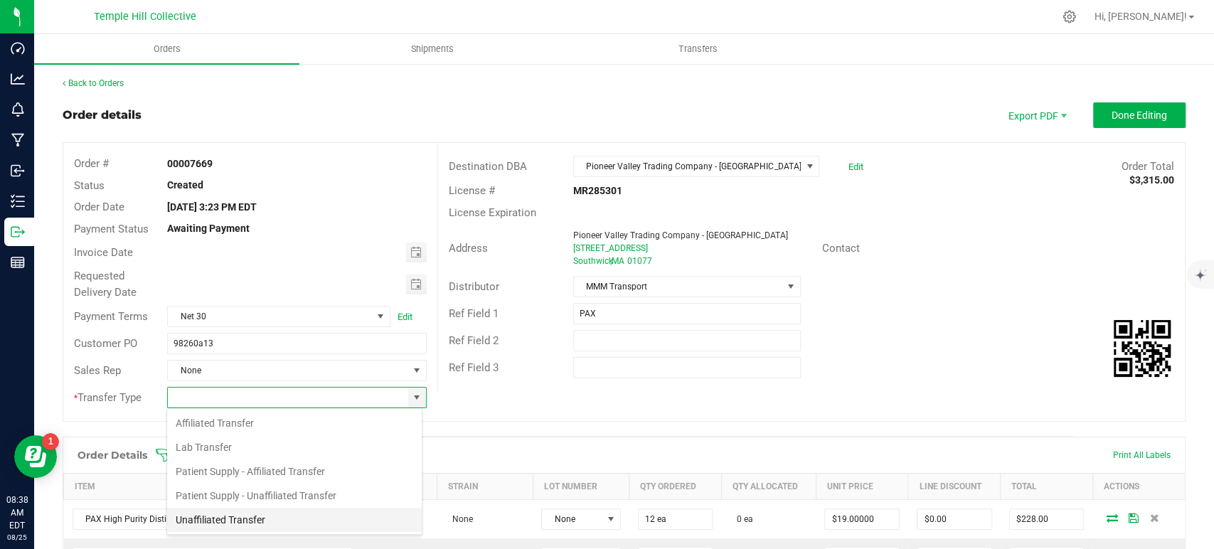
click at [201, 518] on li "Unaffiliated Transfer" at bounding box center [294, 520] width 255 height 24
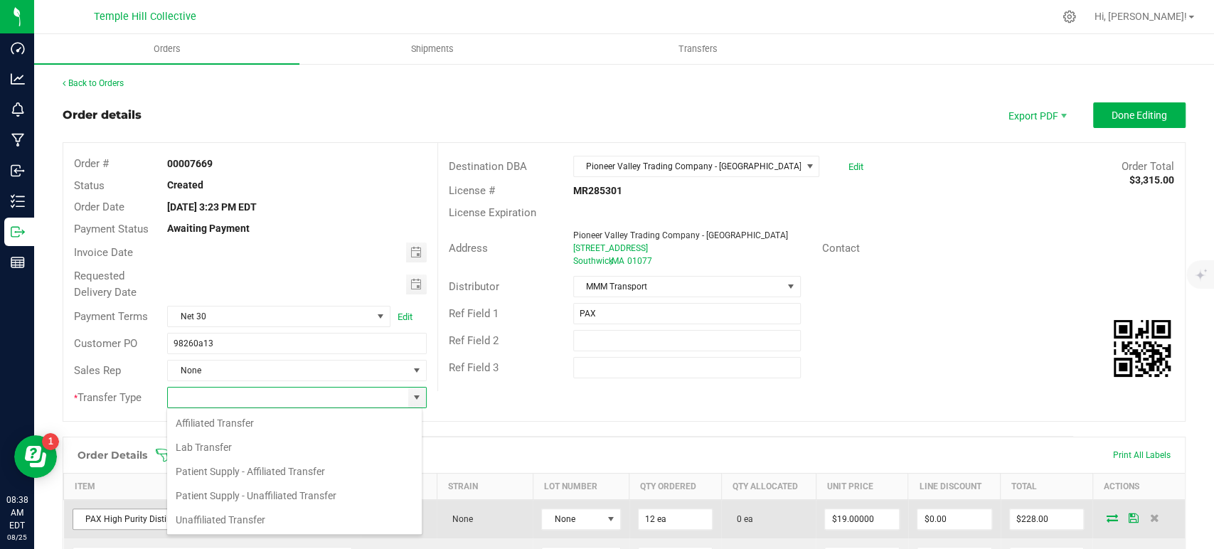
type input "Unaffiliated Transfer"
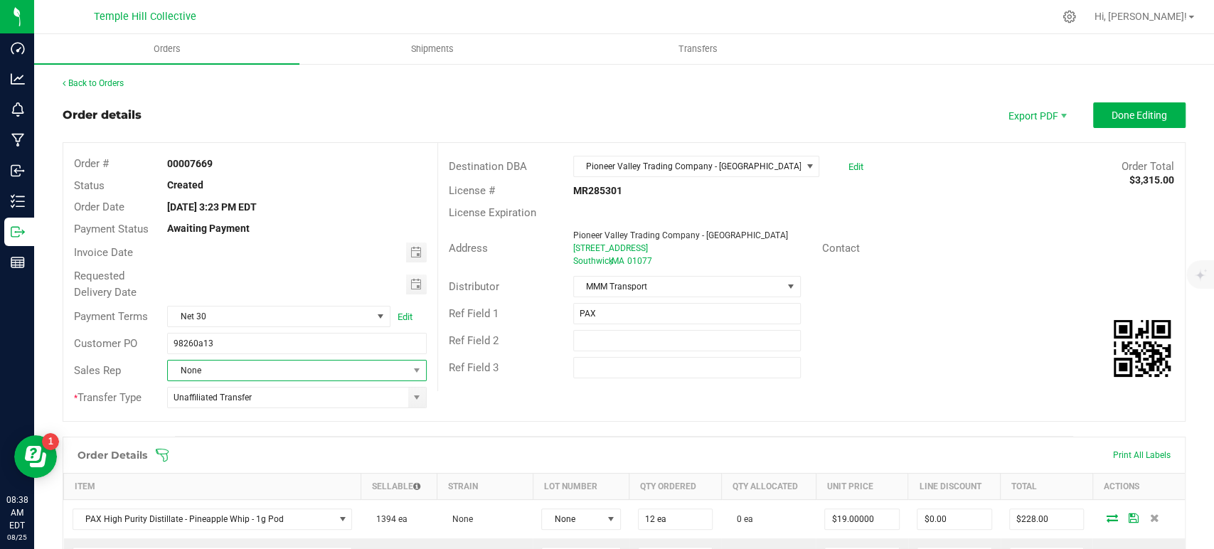
click at [269, 368] on span "None" at bounding box center [288, 371] width 240 height 20
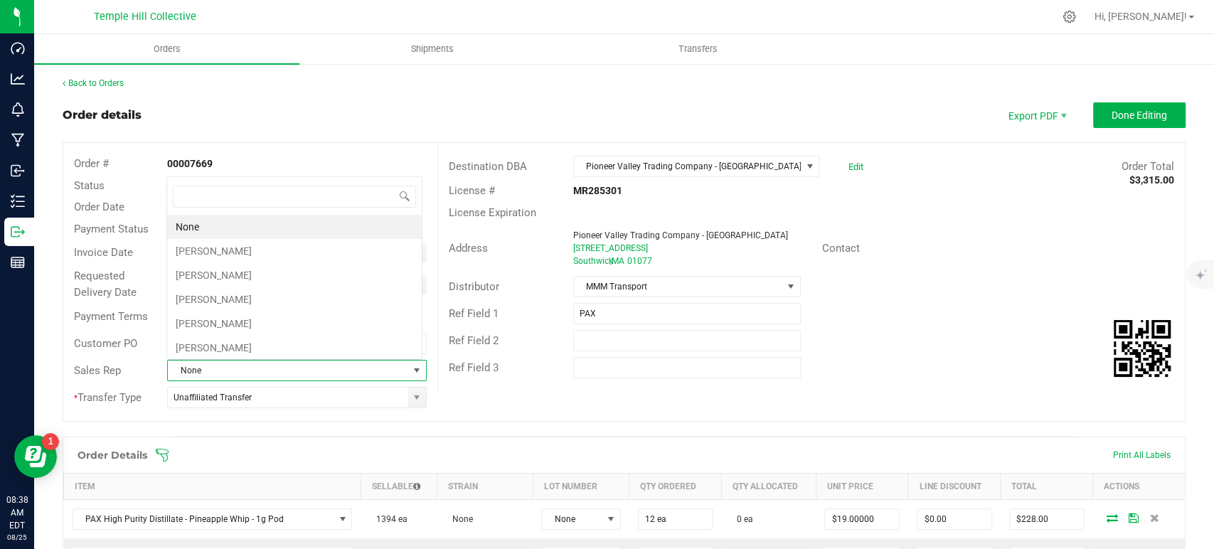
scroll to position [21, 252]
type input "jami"
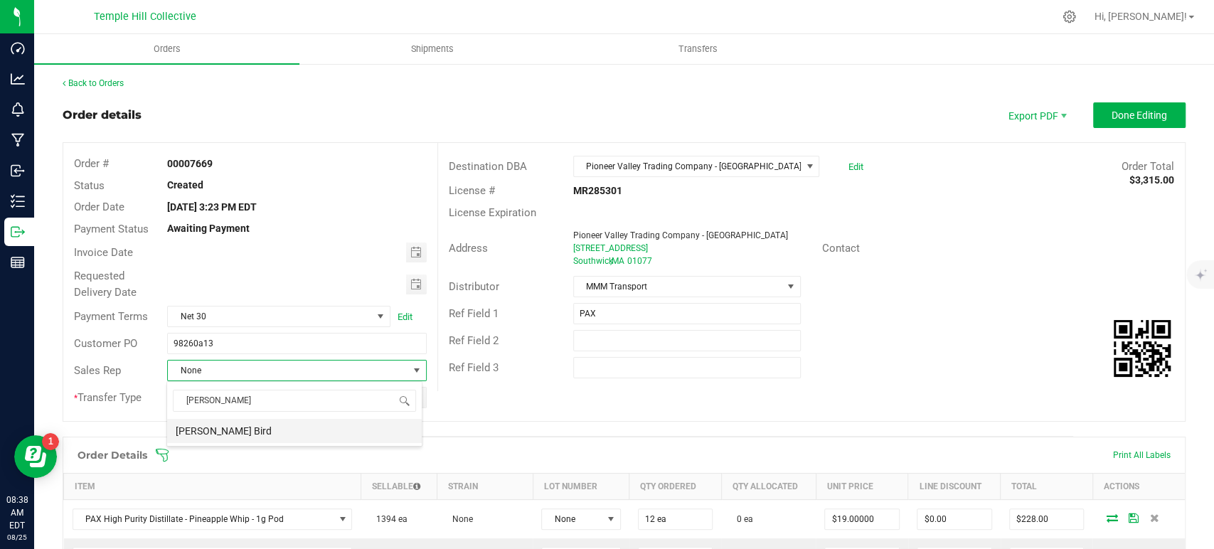
click at [259, 431] on li "[PERSON_NAME] Bird" at bounding box center [294, 431] width 255 height 24
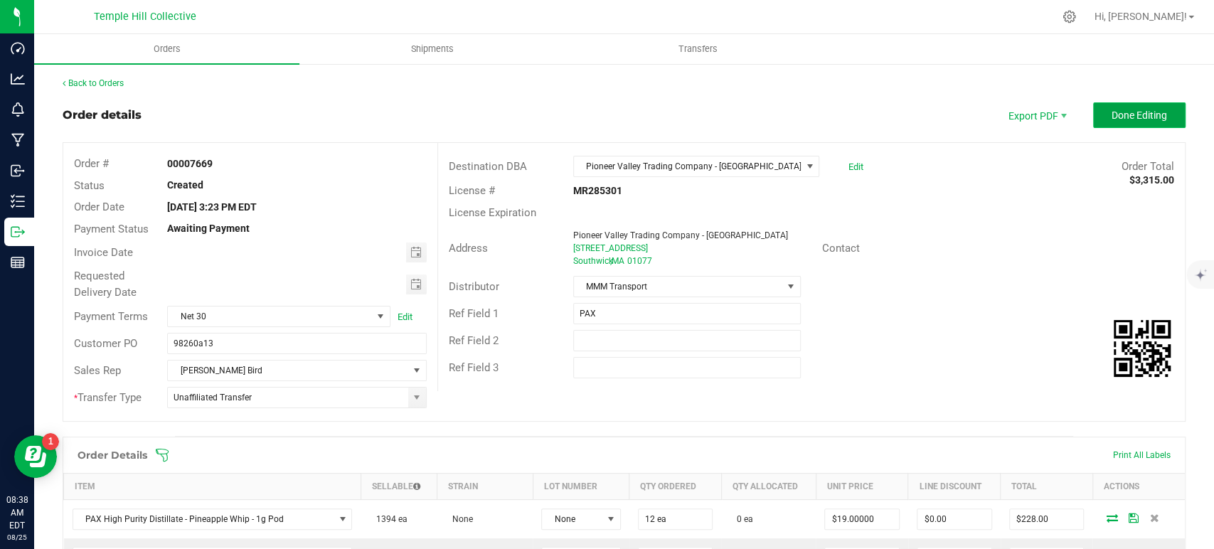
click at [1136, 124] on button "Done Editing" at bounding box center [1139, 115] width 92 height 26
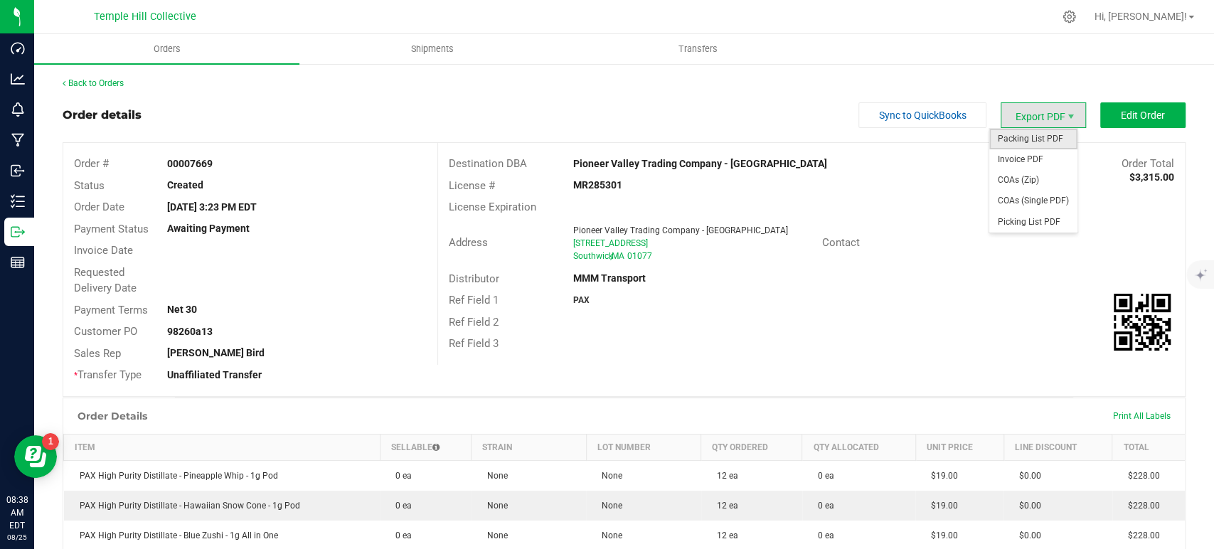
click at [1028, 141] on span "Packing List PDF" at bounding box center [1033, 139] width 88 height 21
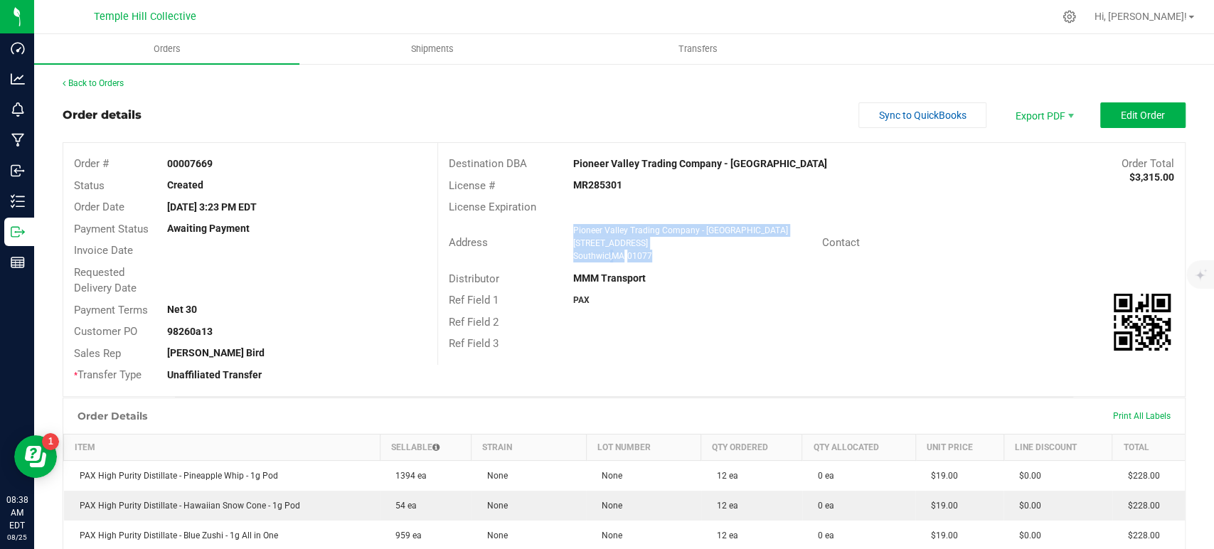
drag, startPoint x: 671, startPoint y: 255, endPoint x: 567, endPoint y: 235, distance: 105.7
click at [573, 235] on ngx-name-and-address "Pioneer Valley Trading Company - Southwick 660 College Highway Southwick , MA 0…" at bounding box center [692, 243] width 238 height 38
copy ngx-name-and-address "Pioneer Valley Trading Company - Southwick 660 College Highway Southwick , MA 0…"
click at [599, 186] on strong "MR285301" at bounding box center [597, 184] width 49 height 11
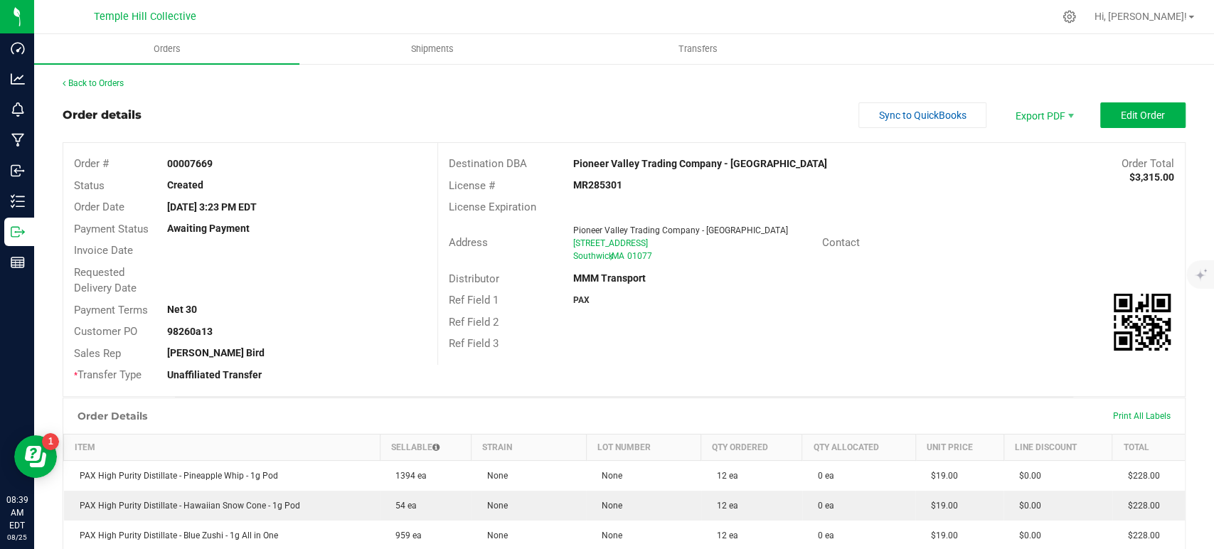
copy strong "MR285301"
click at [119, 84] on link "Back to Orders" at bounding box center [93, 83] width 61 height 10
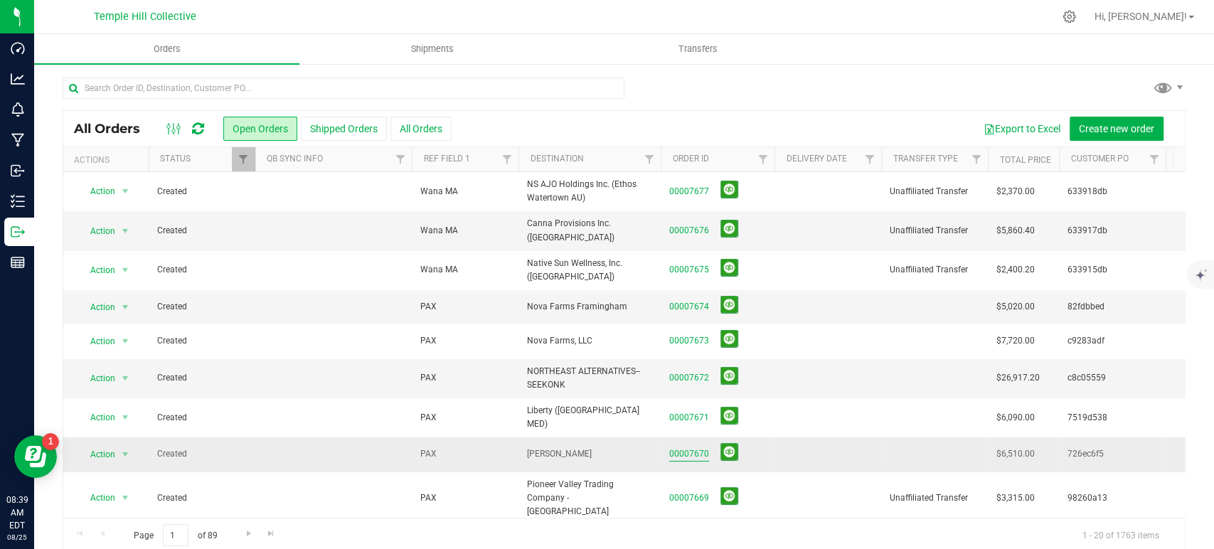
click at [678, 447] on link "00007670" at bounding box center [689, 454] width 40 height 14
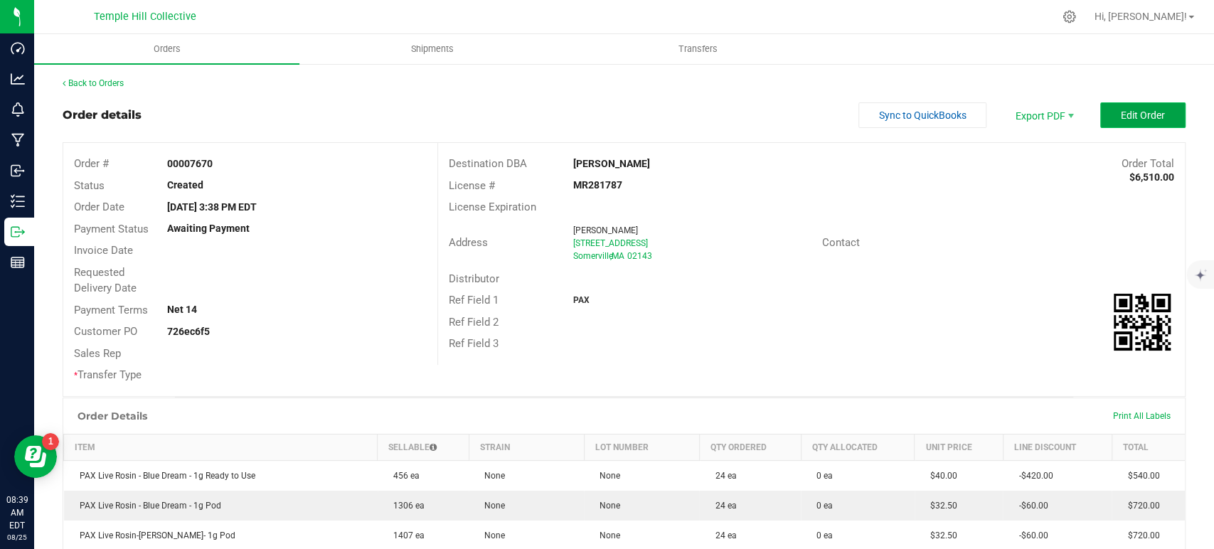
click at [1107, 108] on button "Edit Order" at bounding box center [1142, 115] width 85 height 26
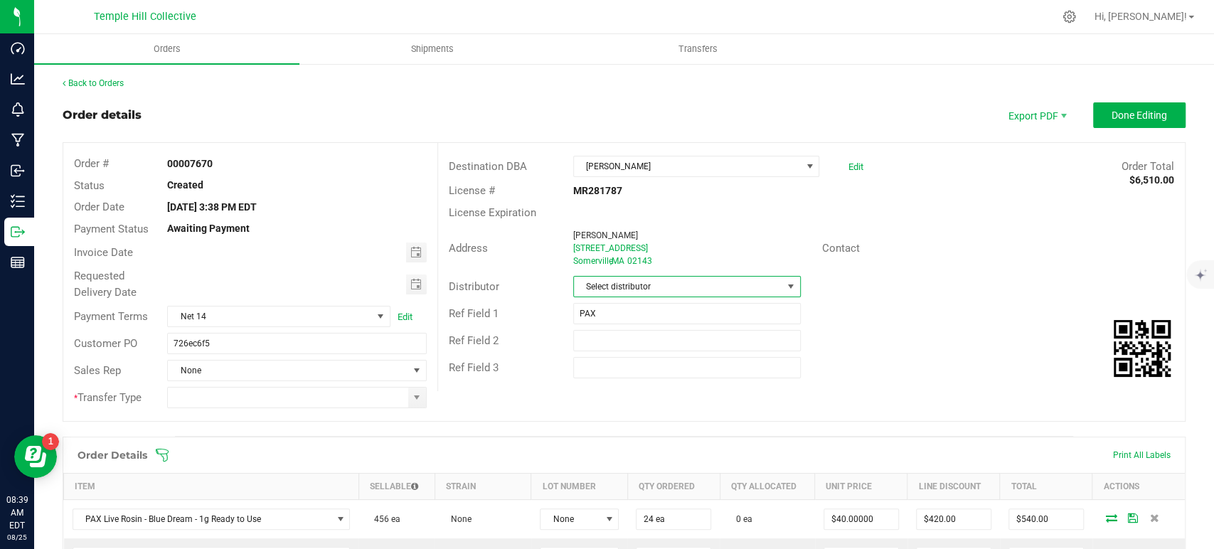
click at [595, 282] on span "Select distributor" at bounding box center [678, 287] width 208 height 20
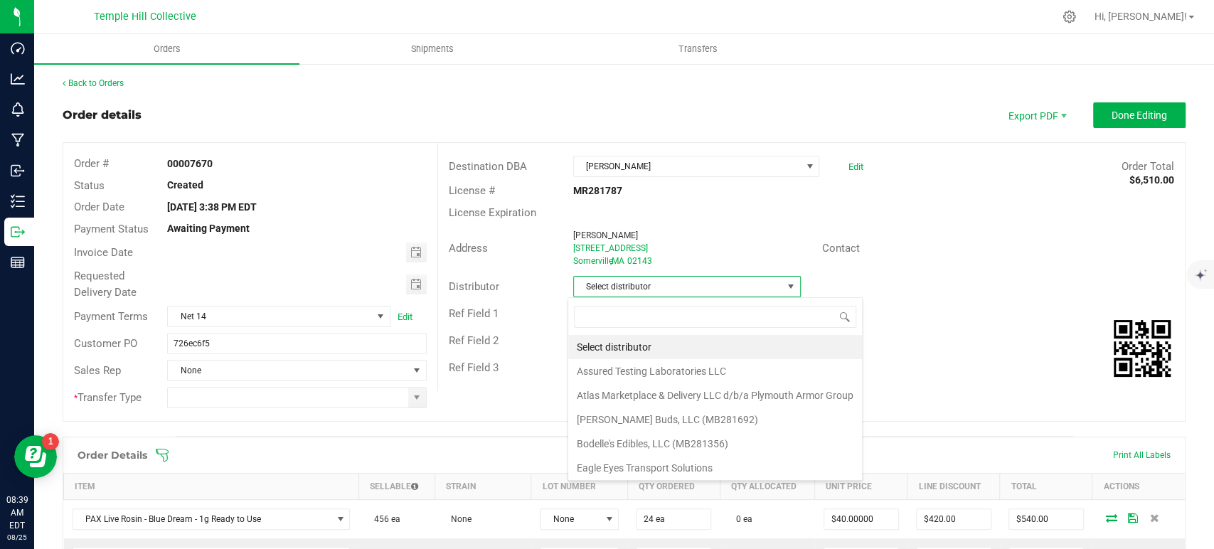
scroll to position [21, 225]
type input "mmm"
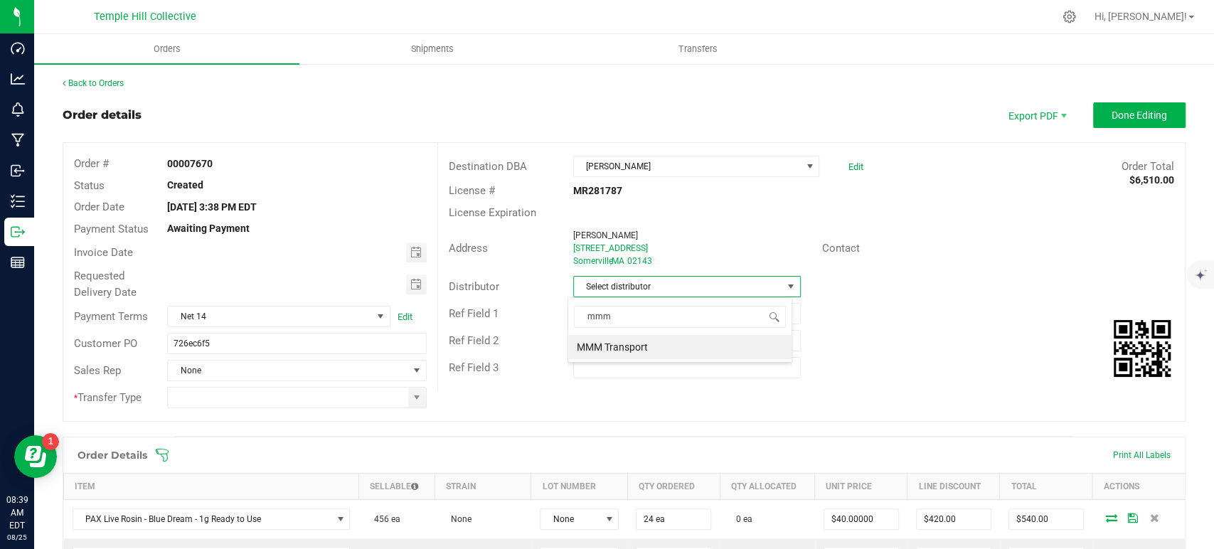
click at [624, 351] on li "MMM Transport" at bounding box center [679, 347] width 223 height 24
click at [411, 397] on span at bounding box center [416, 397] width 11 height 11
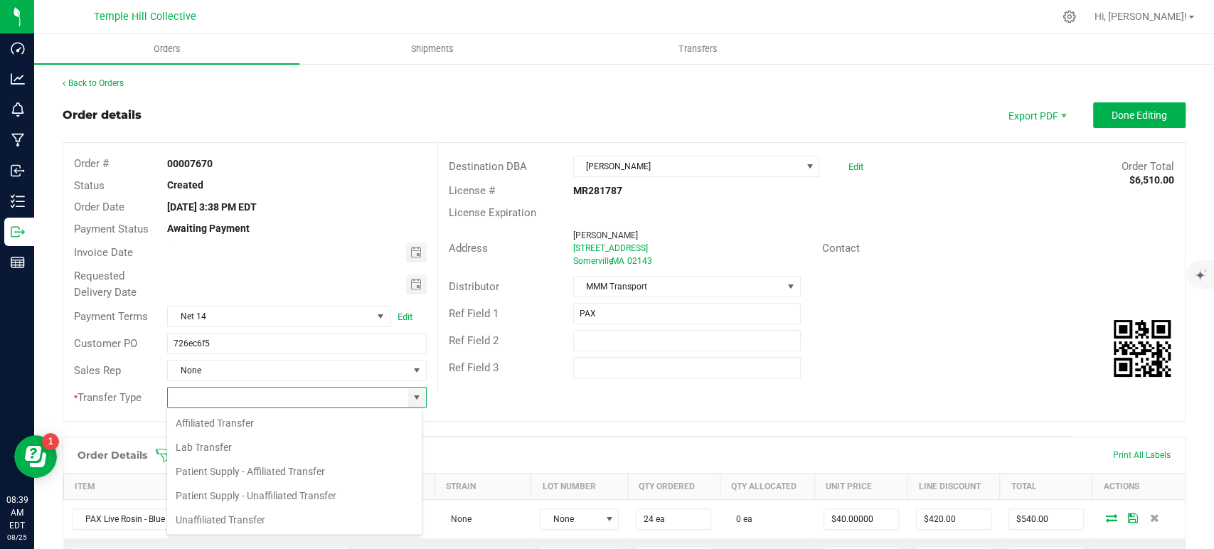
scroll to position [21, 256]
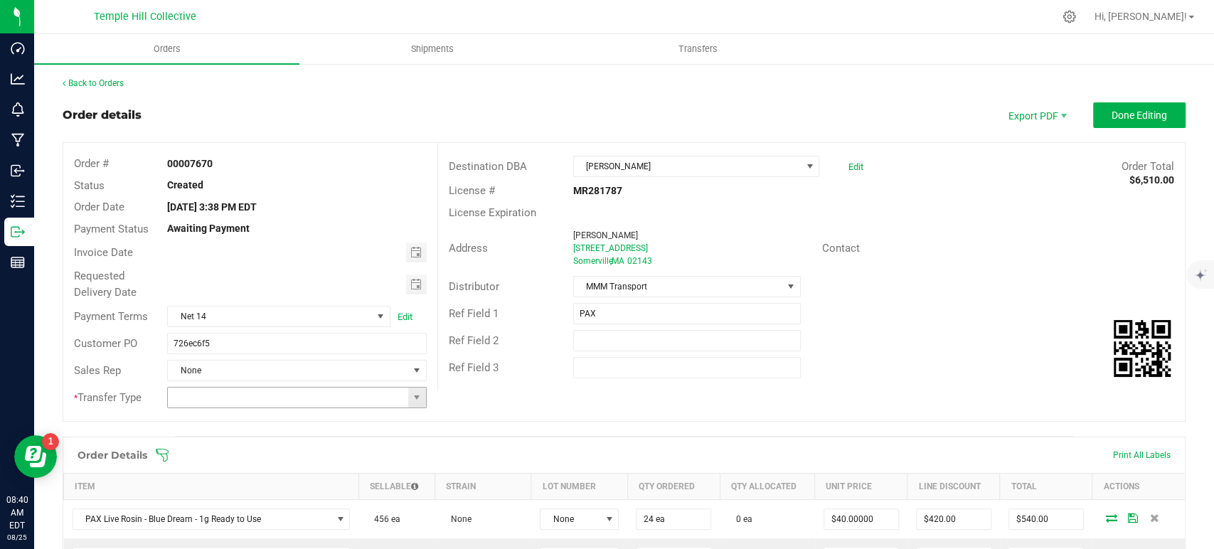
click at [321, 395] on input at bounding box center [288, 398] width 240 height 20
click at [408, 401] on span at bounding box center [417, 398] width 18 height 20
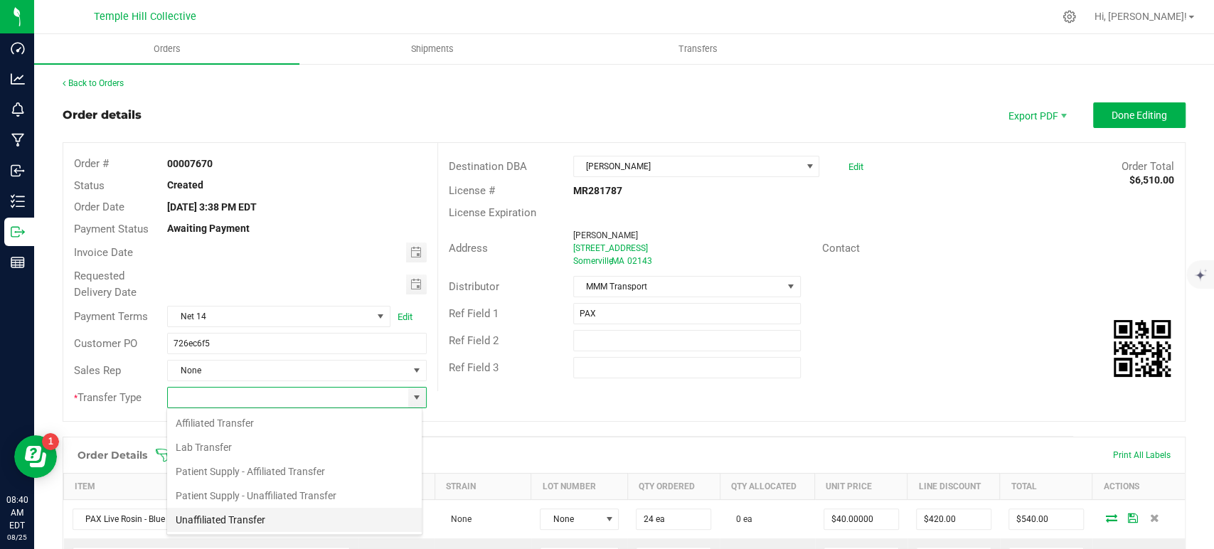
click at [281, 514] on li "Unaffiliated Transfer" at bounding box center [294, 520] width 255 height 24
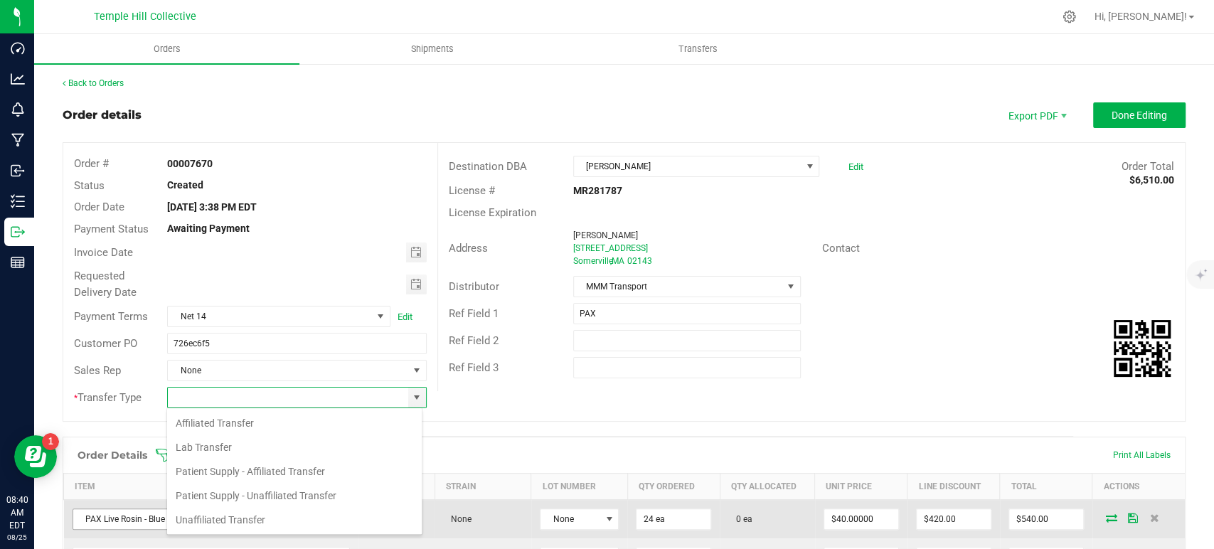
type input "Unaffiliated Transfer"
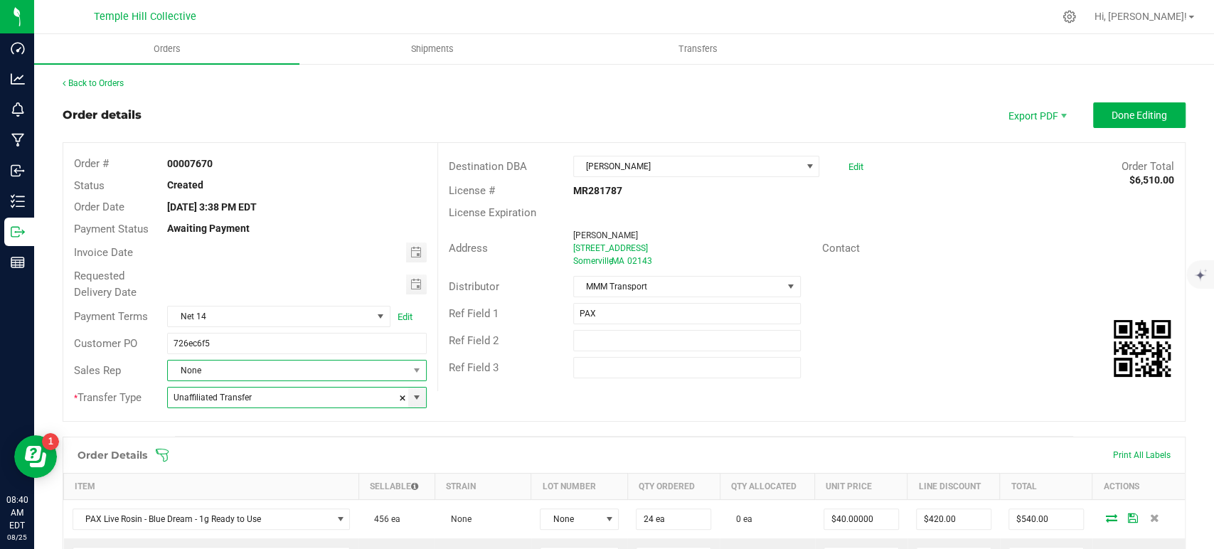
click at [286, 368] on span "None" at bounding box center [288, 371] width 240 height 20
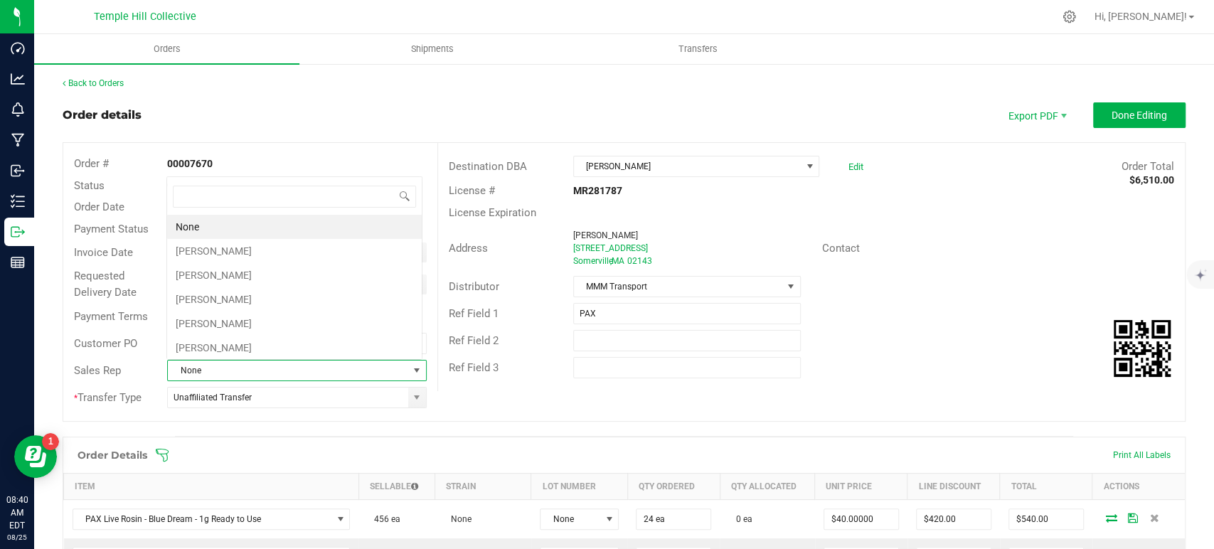
scroll to position [21, 252]
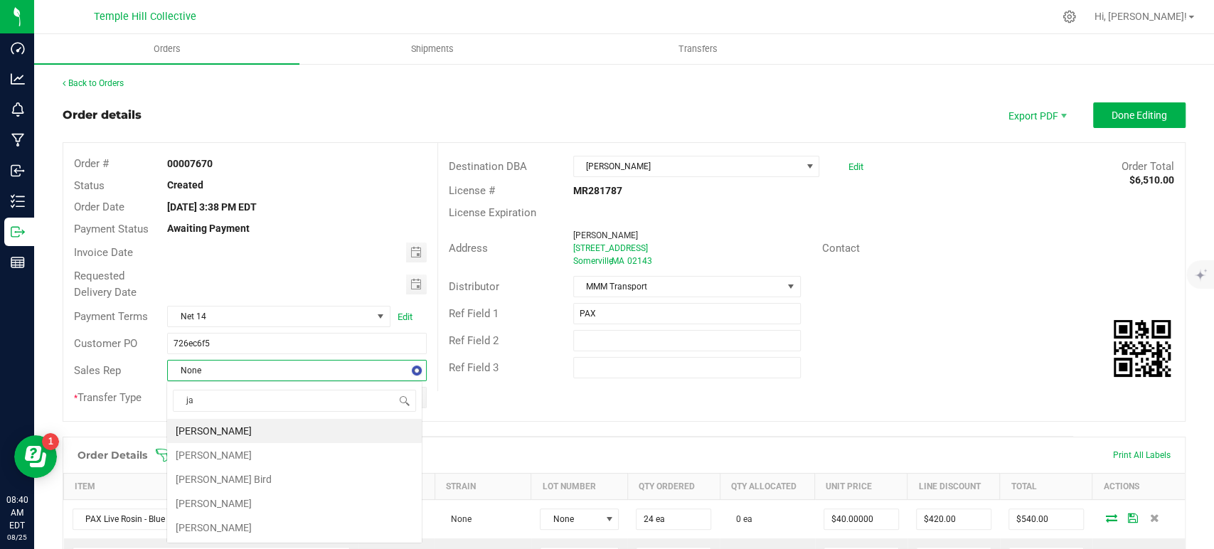
type input "jam"
click at [294, 432] on li "[PERSON_NAME] Bird" at bounding box center [294, 431] width 255 height 24
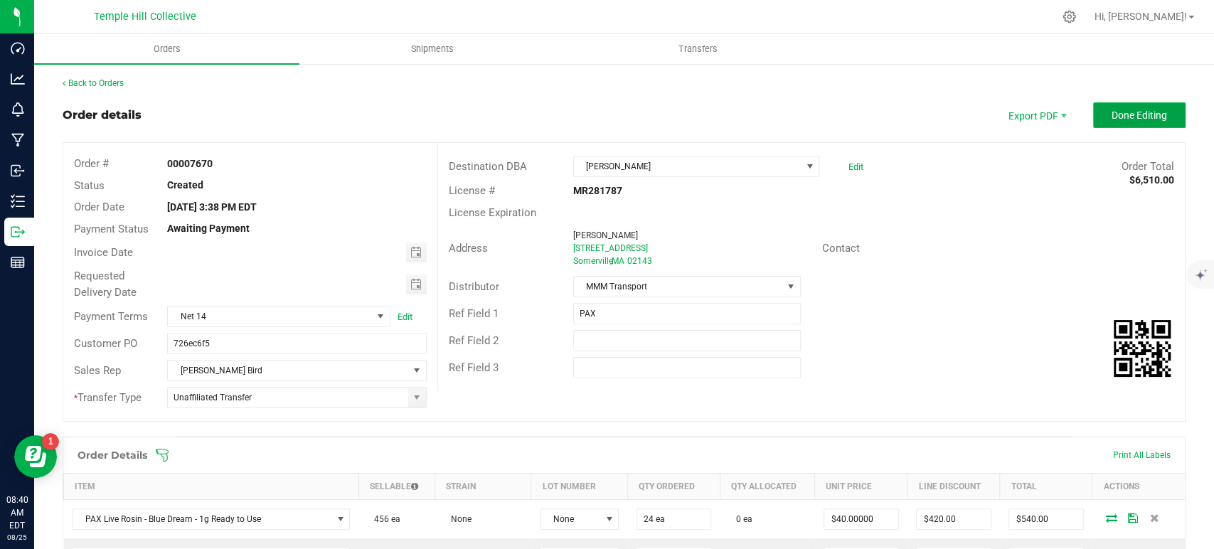
click at [1123, 111] on span "Done Editing" at bounding box center [1139, 115] width 55 height 11
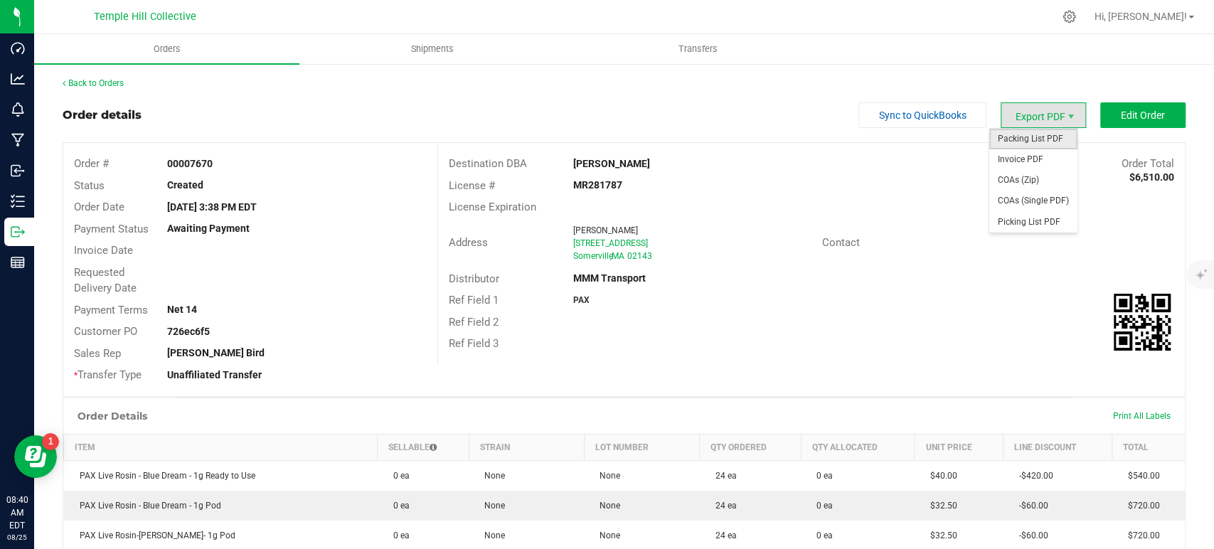
click at [1043, 139] on span "Packing List PDF" at bounding box center [1033, 139] width 88 height 21
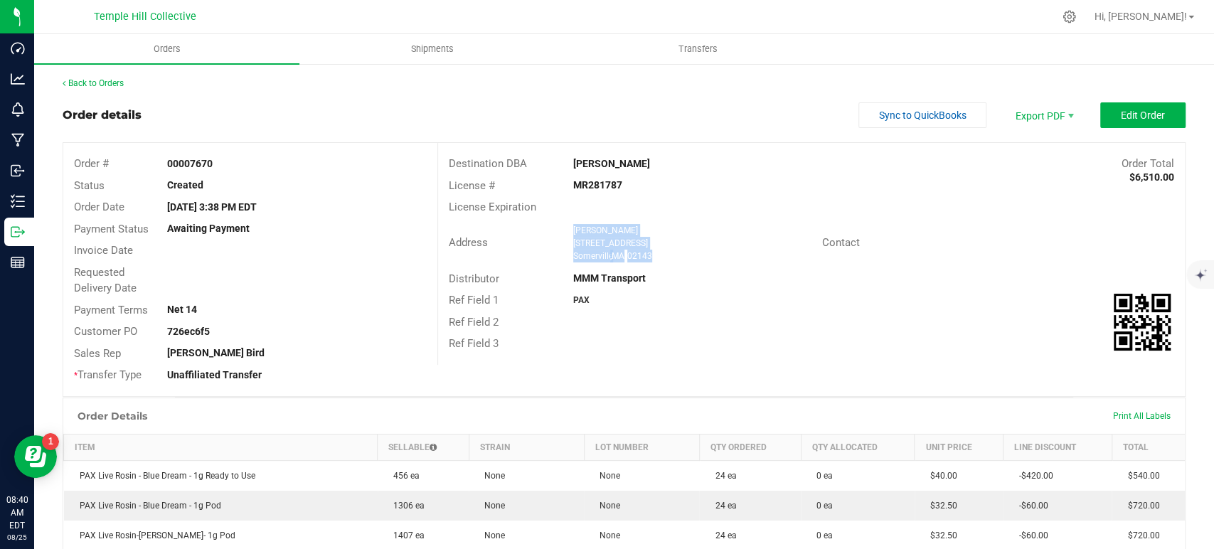
drag, startPoint x: 663, startPoint y: 255, endPoint x: 569, endPoint y: 229, distance: 97.3
click at [573, 229] on ngx-name-and-address "Liberty Somerville - ADU 304 Somerville Ave. Somerville , MA 02143" at bounding box center [692, 243] width 238 height 38
copy ngx-name-and-address "Liberty Somerville - ADU 304 Somerville Ave. Somerville , MA 02143"
click at [609, 183] on strong "MR281787" at bounding box center [597, 184] width 49 height 11
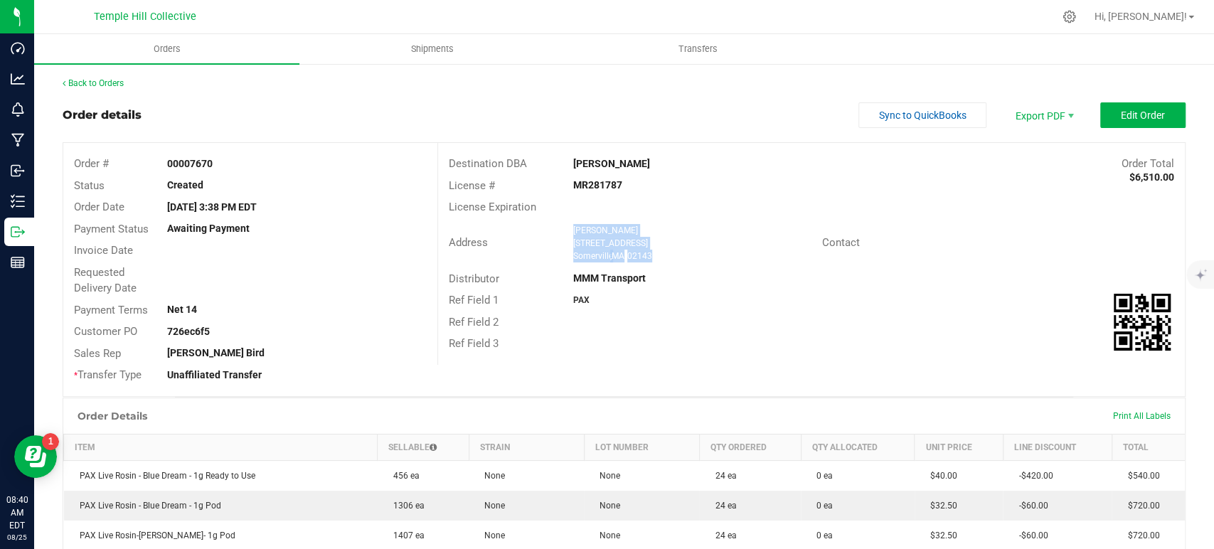
copy strong "MR281787"
click at [108, 80] on link "Back to Orders" at bounding box center [93, 83] width 61 height 10
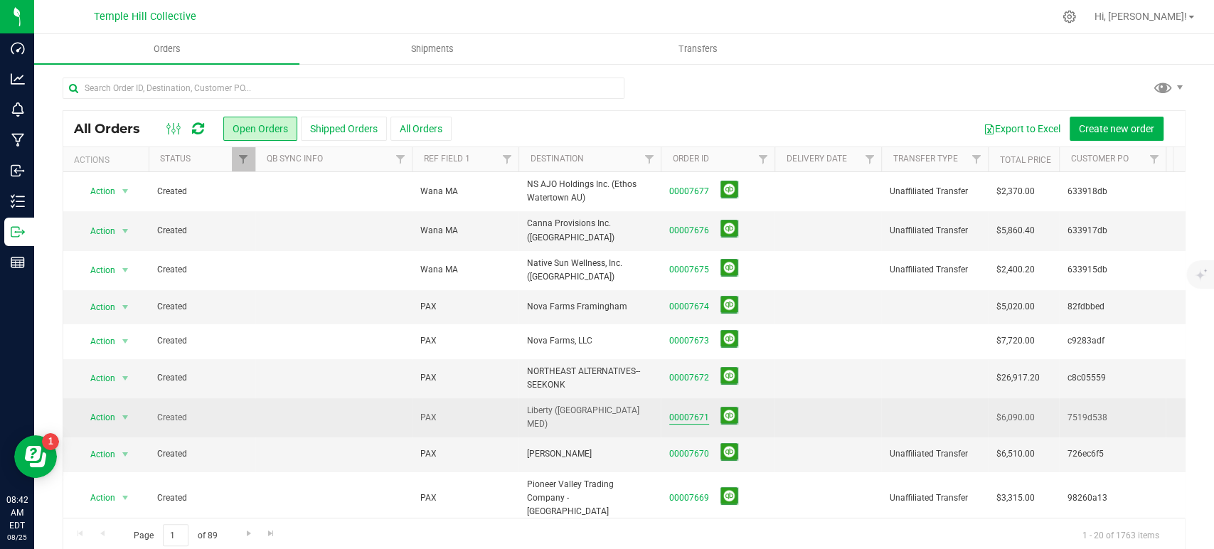
click at [688, 411] on link "00007671" at bounding box center [689, 418] width 40 height 14
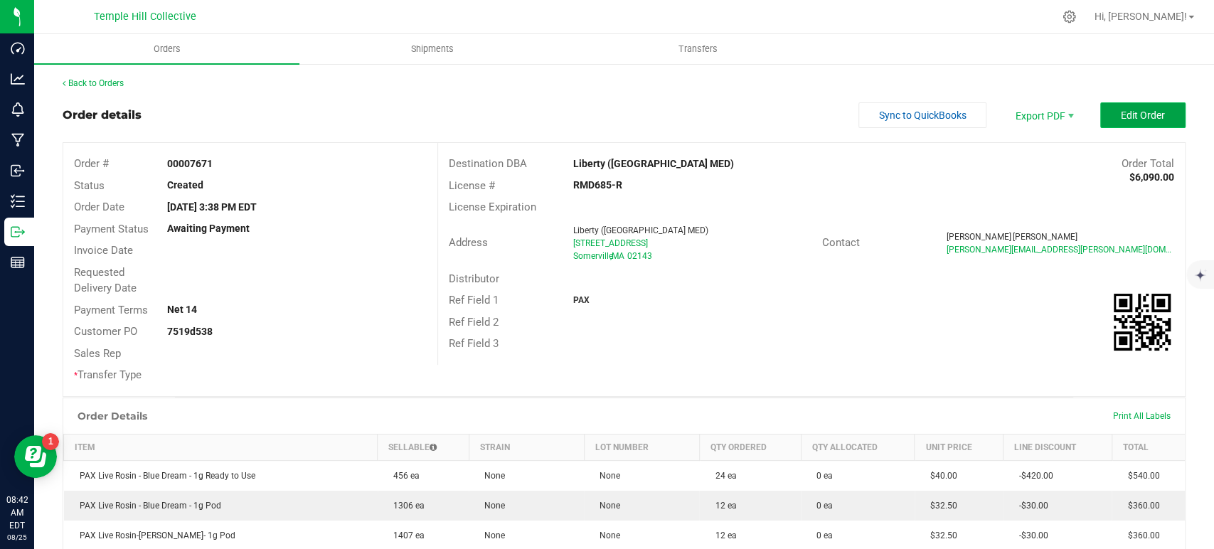
click at [1117, 122] on button "Edit Order" at bounding box center [1142, 115] width 85 height 26
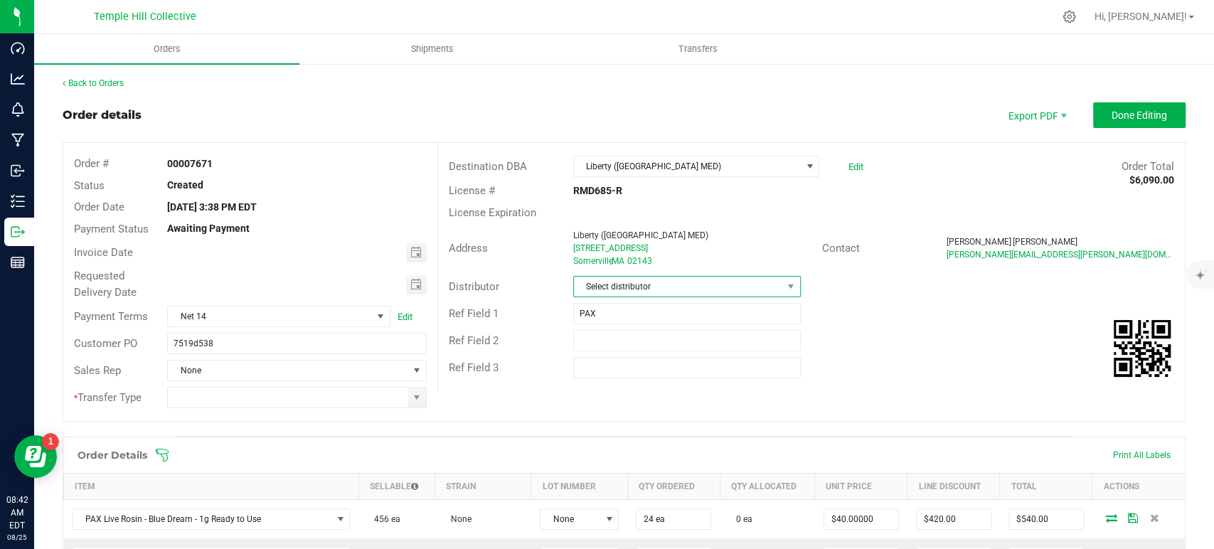
click at [624, 287] on span "Select distributor" at bounding box center [678, 287] width 208 height 20
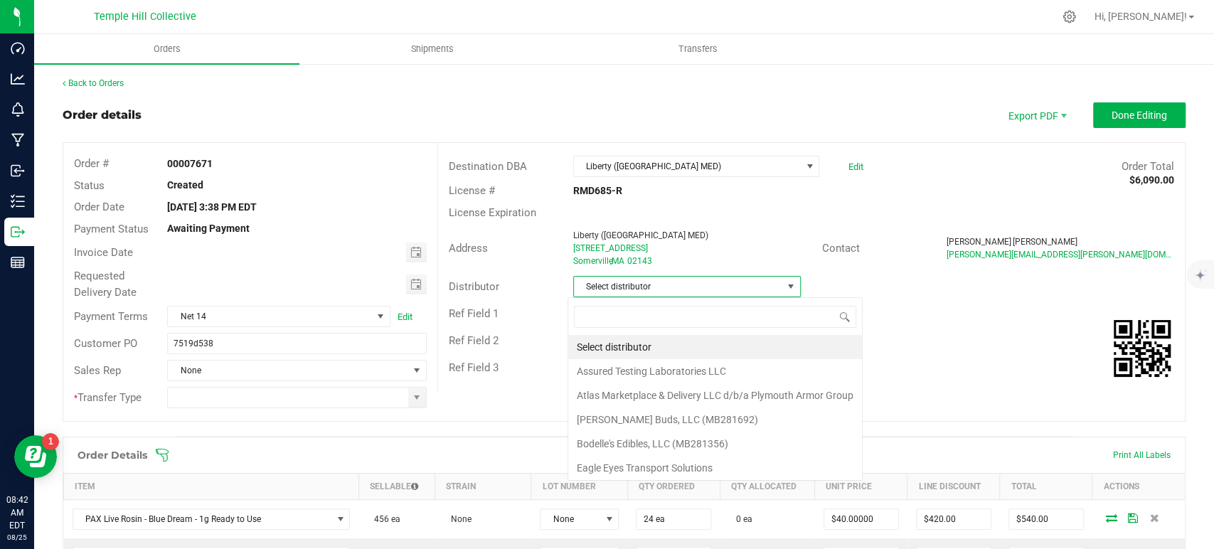
scroll to position [21, 225]
type input "mmm"
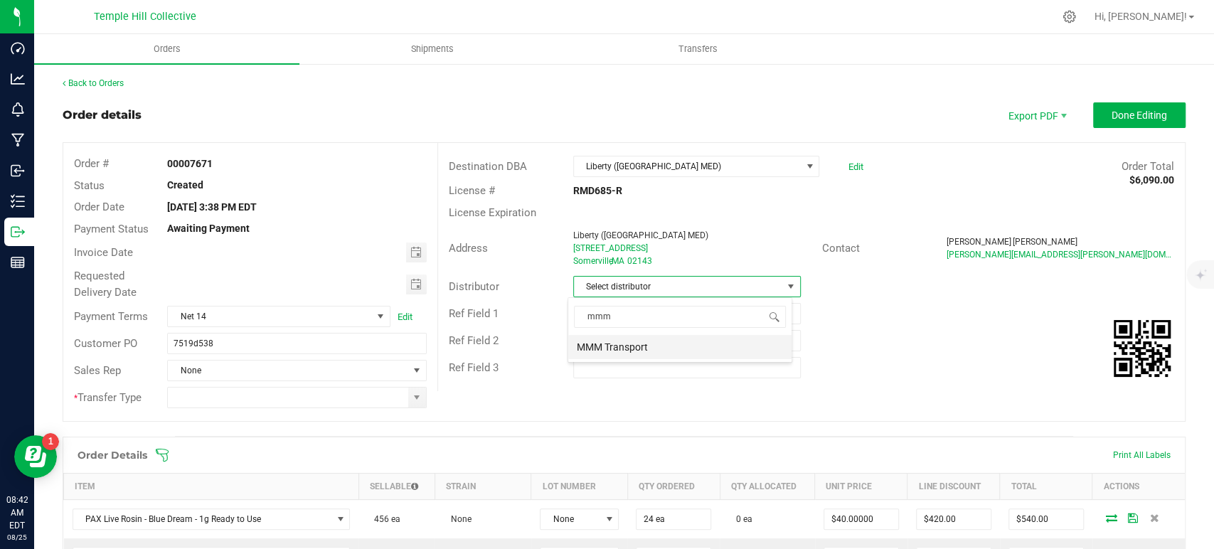
click at [624, 343] on li "MMM Transport" at bounding box center [679, 347] width 223 height 24
click at [404, 401] on span at bounding box center [296, 397] width 259 height 21
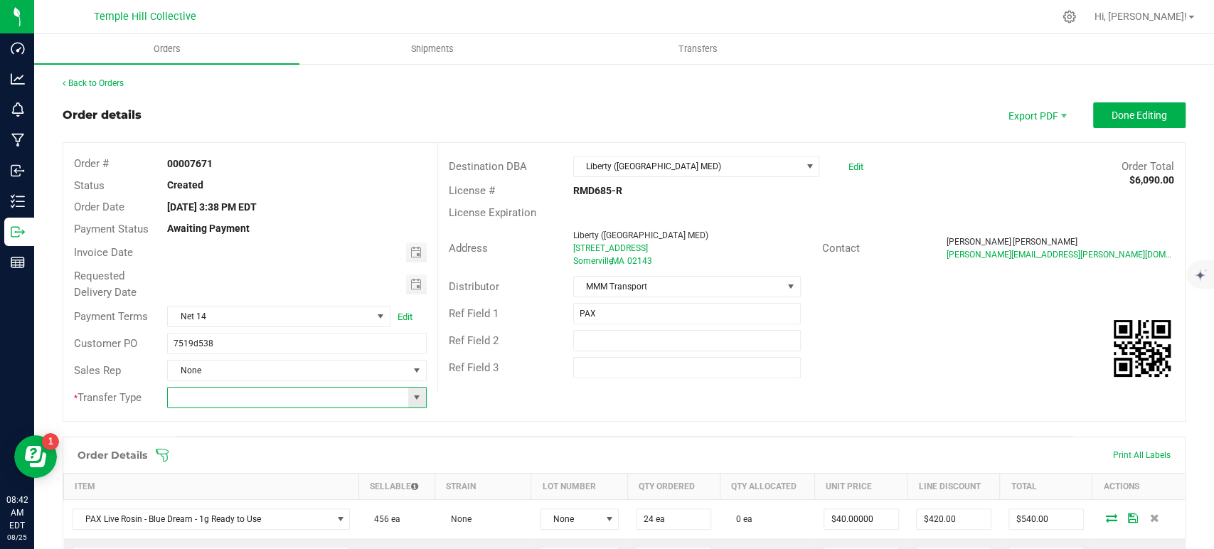
click at [411, 399] on span at bounding box center [416, 397] width 11 height 11
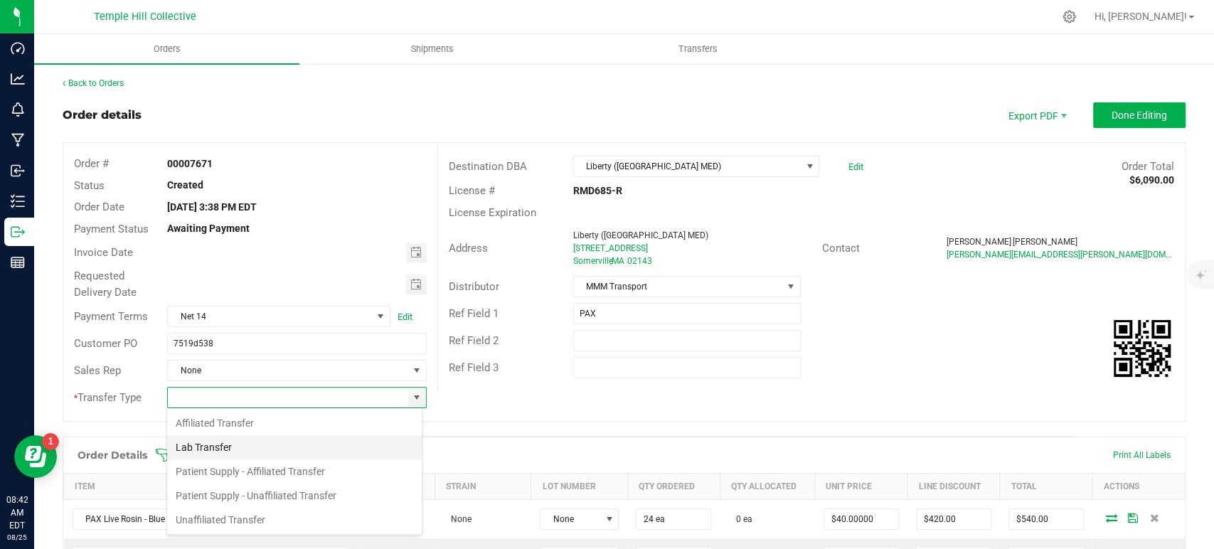
scroll to position [21, 256]
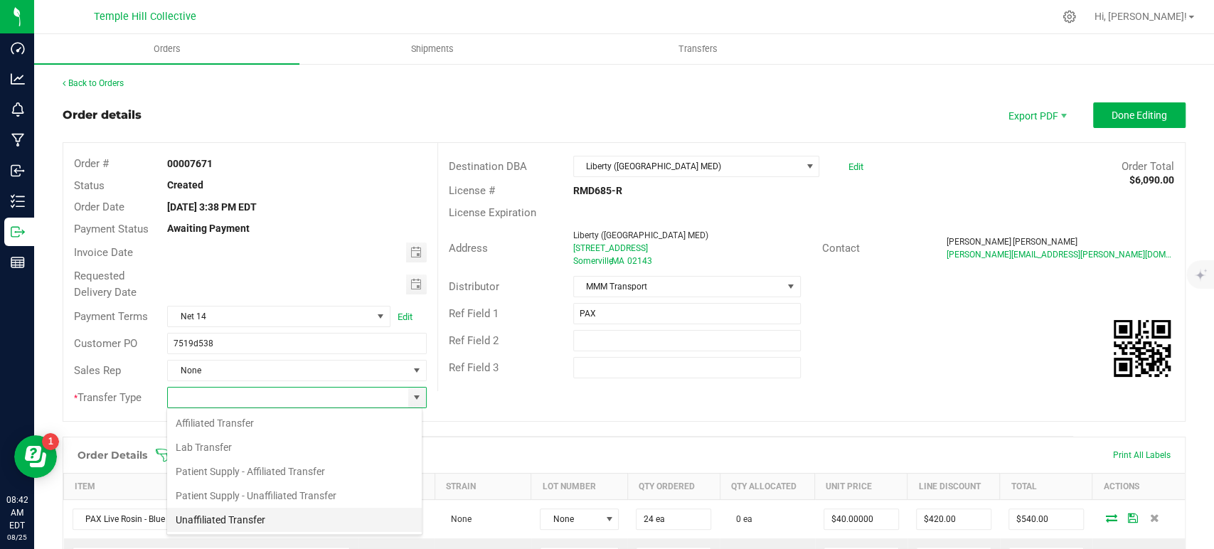
click at [324, 516] on li "Unaffiliated Transfer" at bounding box center [294, 520] width 255 height 24
type input "Unaffiliated Transfer"
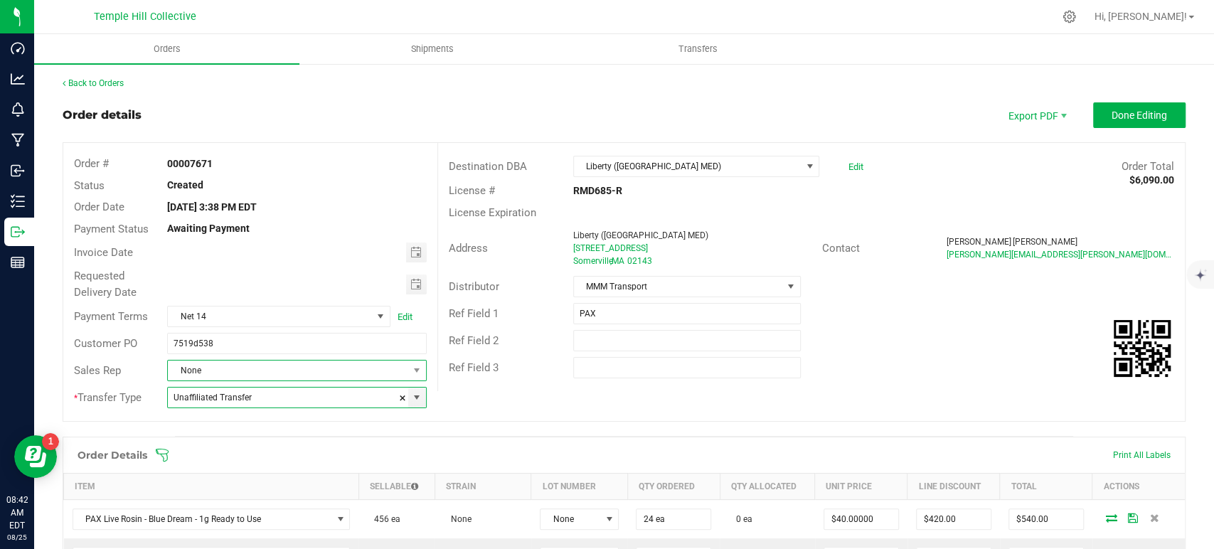
click at [279, 367] on span "None" at bounding box center [288, 371] width 240 height 20
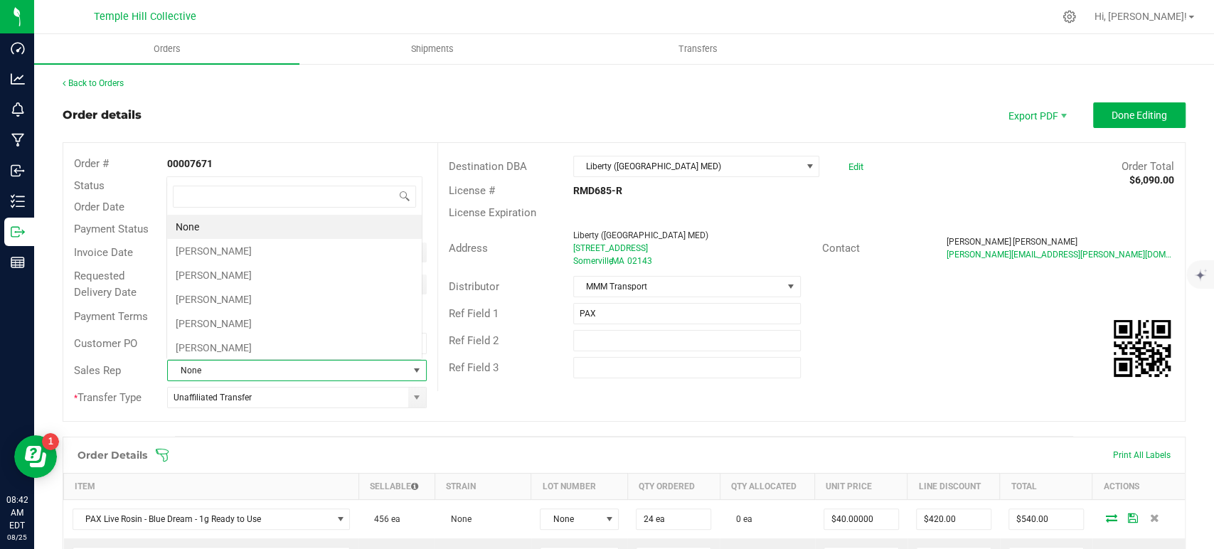
scroll to position [21, 252]
type input "k"
type input "jami"
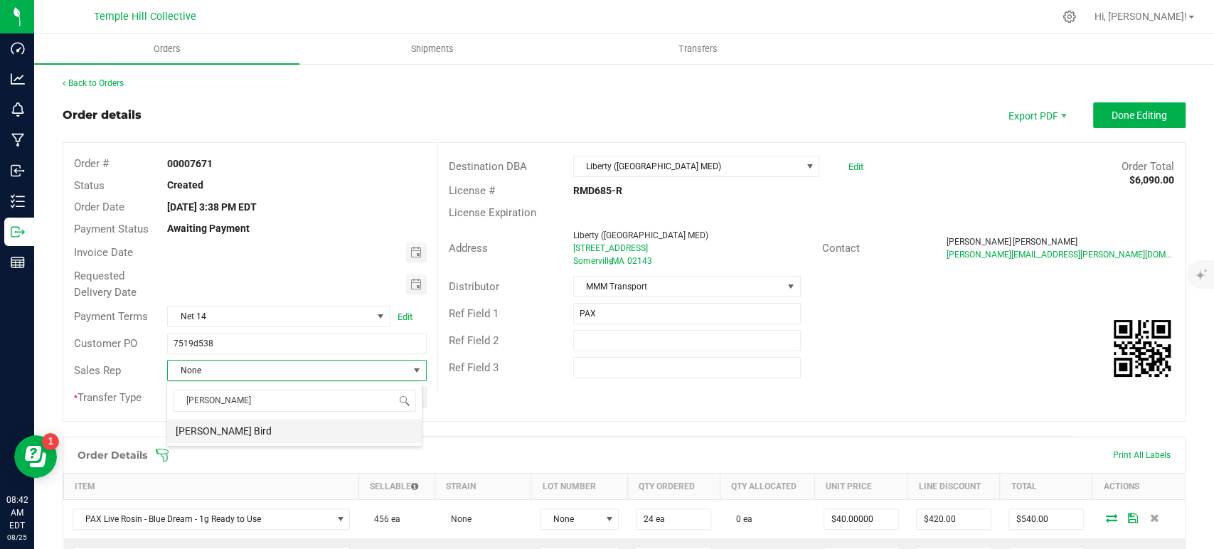
click at [276, 428] on li "[PERSON_NAME] Bird" at bounding box center [294, 431] width 255 height 24
click at [1110, 124] on button "Done Editing" at bounding box center [1139, 115] width 92 height 26
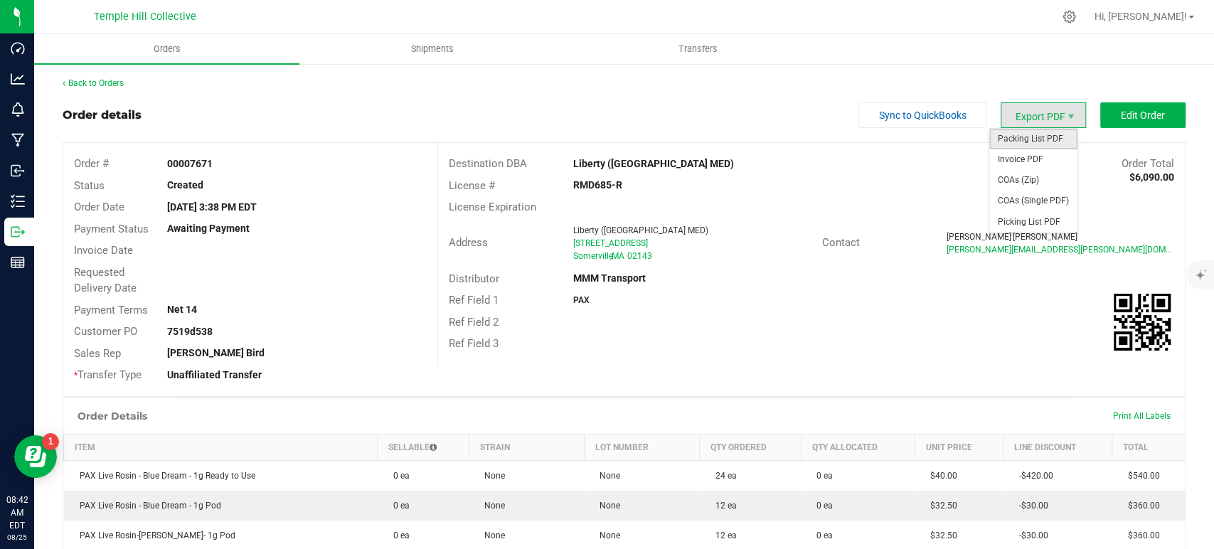
click at [1029, 140] on span "Packing List PDF" at bounding box center [1033, 139] width 88 height 21
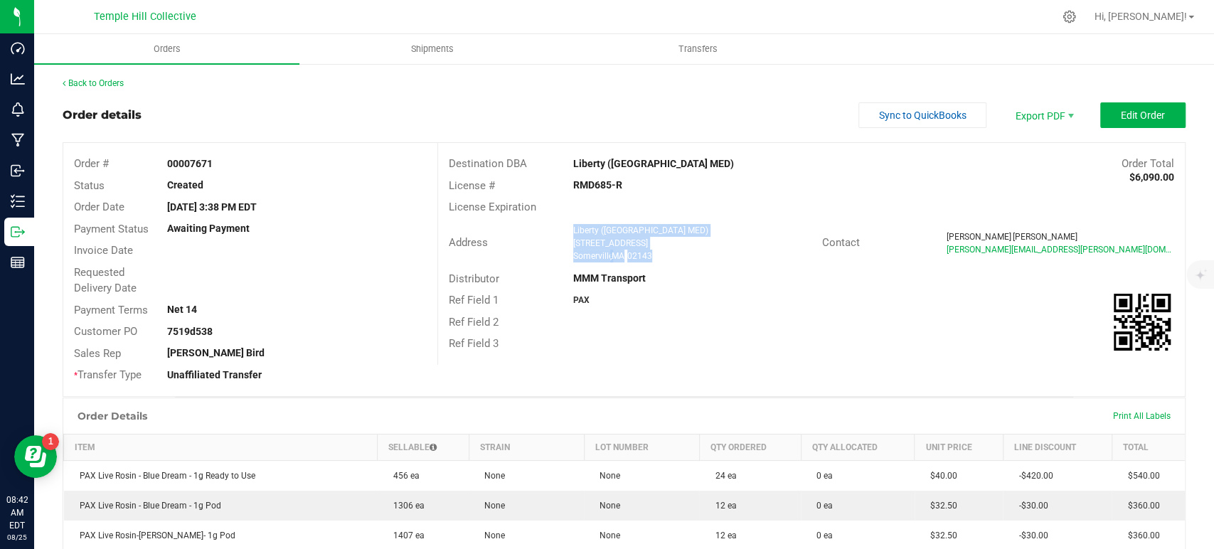
drag, startPoint x: 654, startPoint y: 258, endPoint x: 567, endPoint y: 228, distance: 92.0
click at [573, 228] on ngx-name-and-address "Liberty (Somerville MED) 304 Somerville Ave. Somerville , MA 02143" at bounding box center [692, 243] width 238 height 38
copy ngx-name-and-address "Liberty (Somerville MED) 304 Somerville Ave. Somerville , MA 02143"
drag, startPoint x: 639, startPoint y: 184, endPoint x: 565, endPoint y: 181, distance: 73.3
click at [565, 181] on div "RMD685-R" at bounding box center [687, 185] width 249 height 15
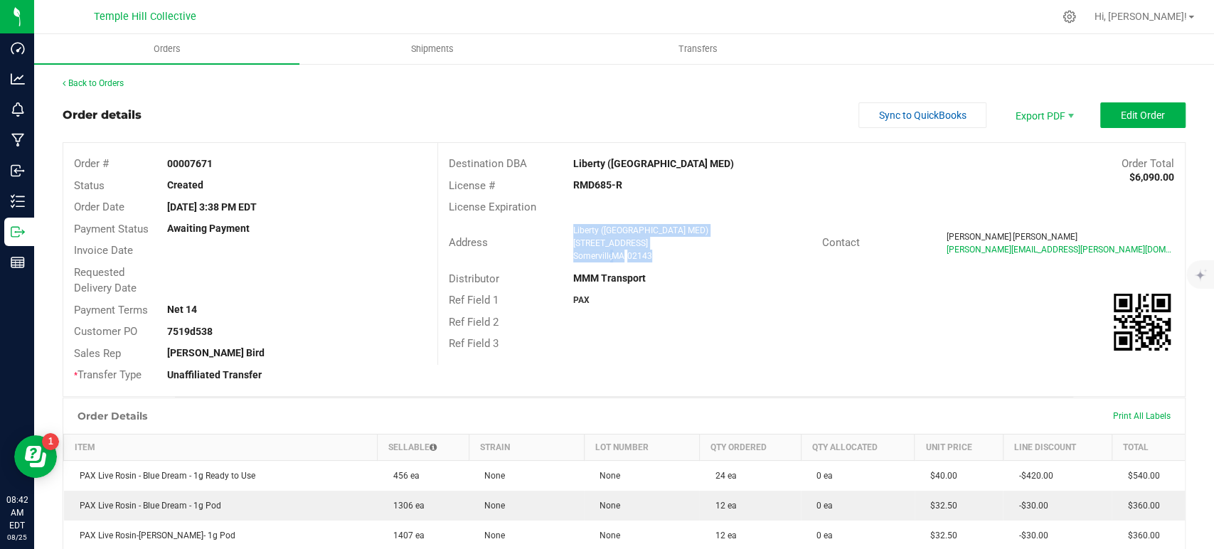
copy strong "RMD685-R"
click at [114, 84] on link "Back to Orders" at bounding box center [93, 83] width 61 height 10
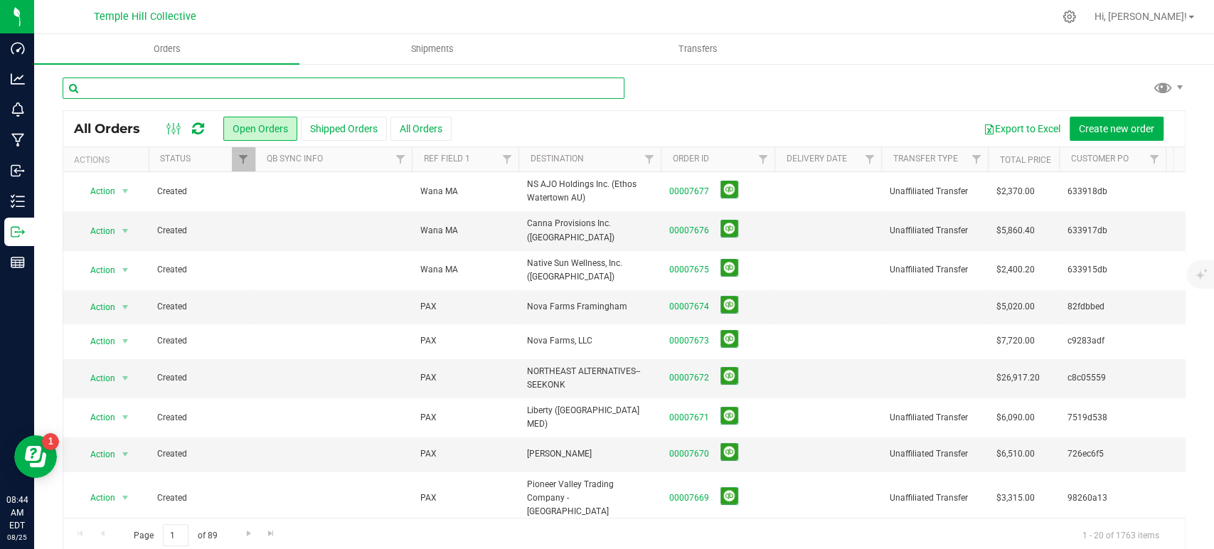
click at [427, 87] on input "text" at bounding box center [344, 88] width 562 height 21
paste input "8/22/2025"
type input "8"
click at [205, 85] on input "text" at bounding box center [344, 88] width 562 height 21
paste input "c8c05559"
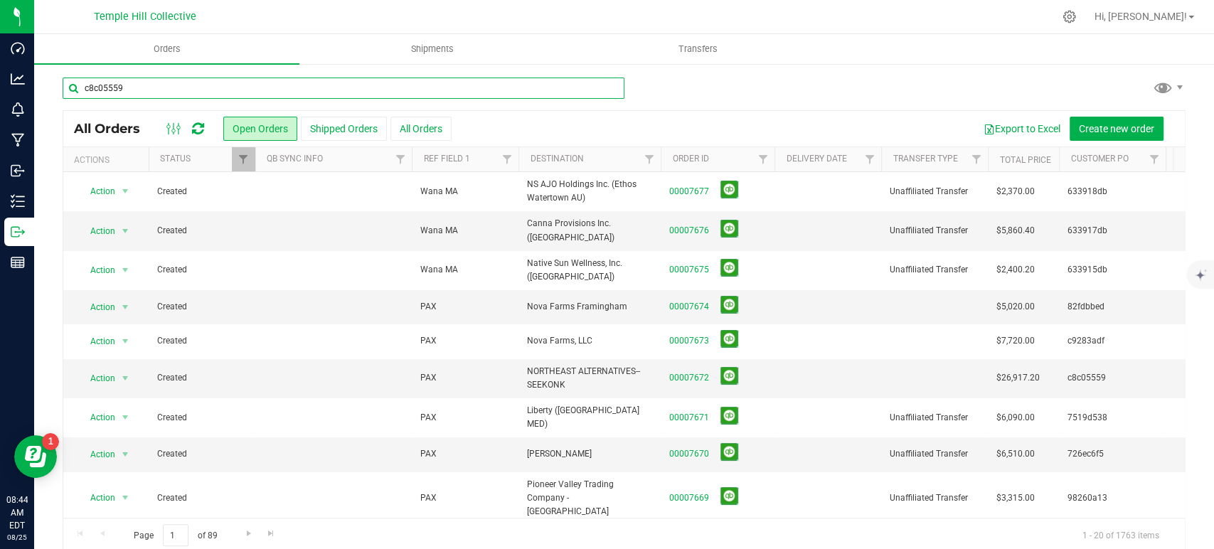
type input "c8c05559"
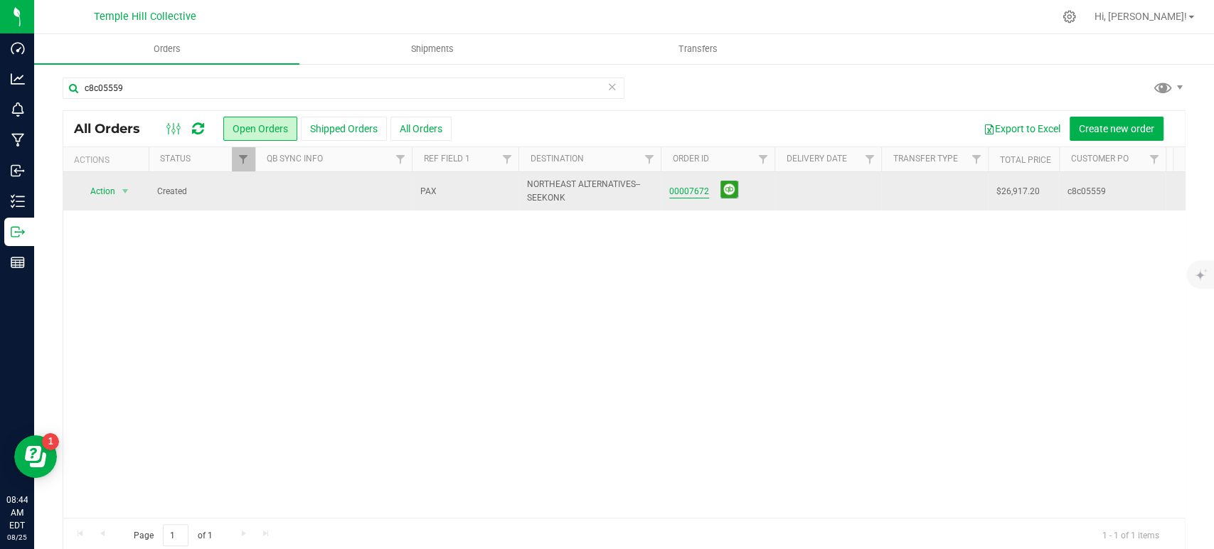
click at [688, 193] on link "00007672" at bounding box center [689, 192] width 40 height 14
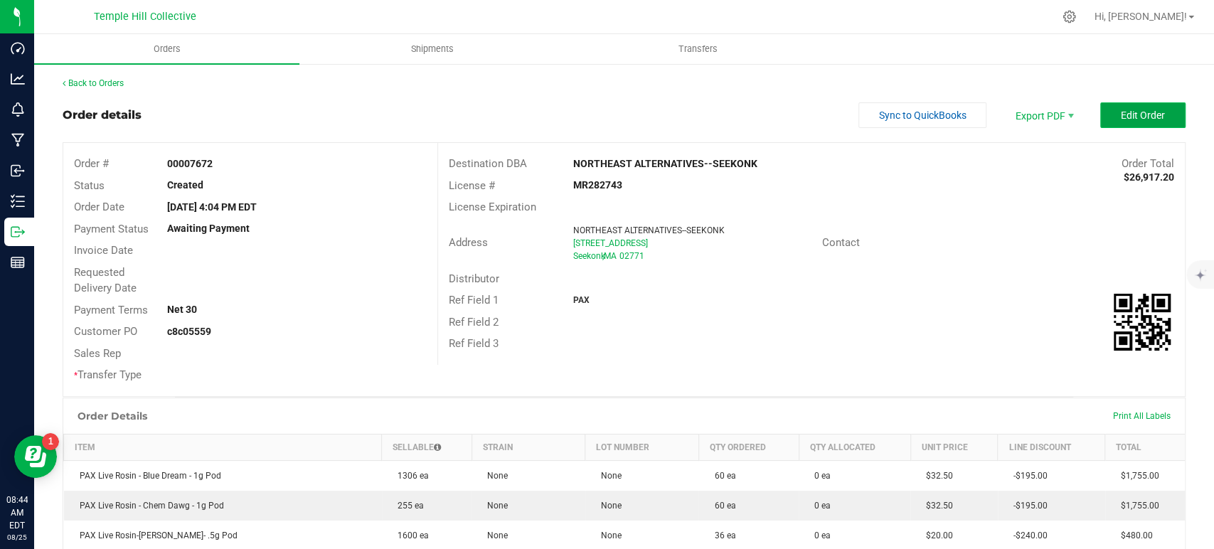
click at [1132, 110] on span "Edit Order" at bounding box center [1143, 115] width 44 height 11
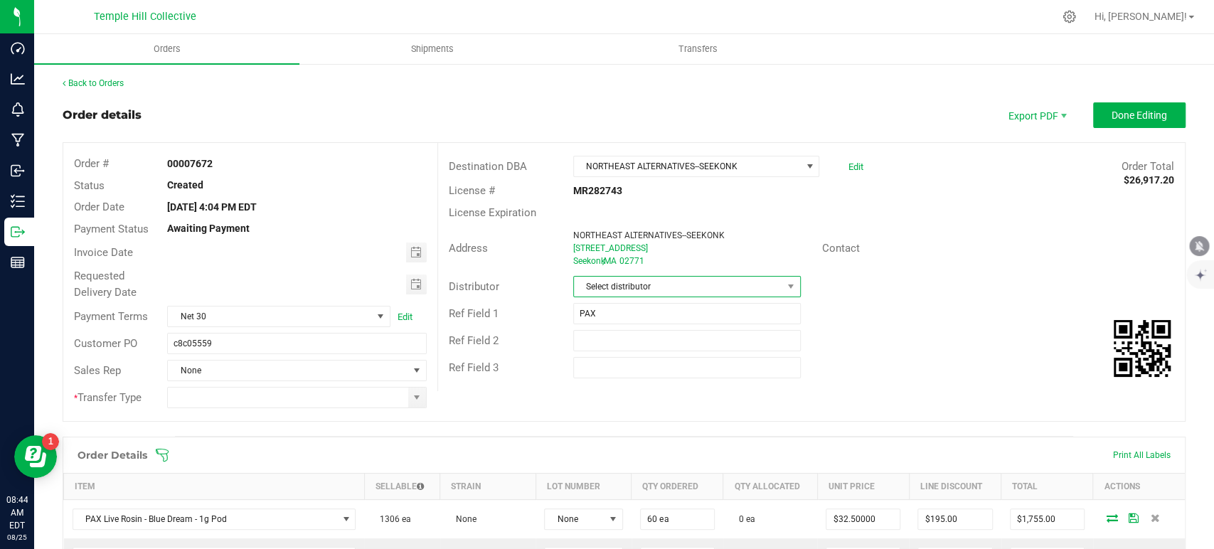
click at [614, 283] on span "Select distributor" at bounding box center [678, 287] width 208 height 20
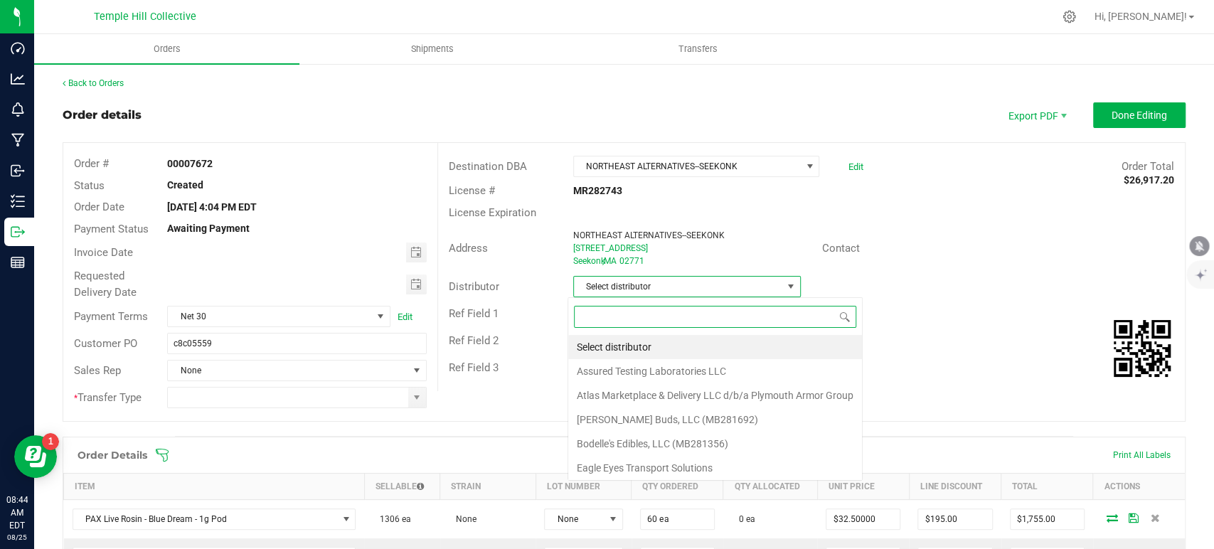
scroll to position [21, 225]
type input "mmm"
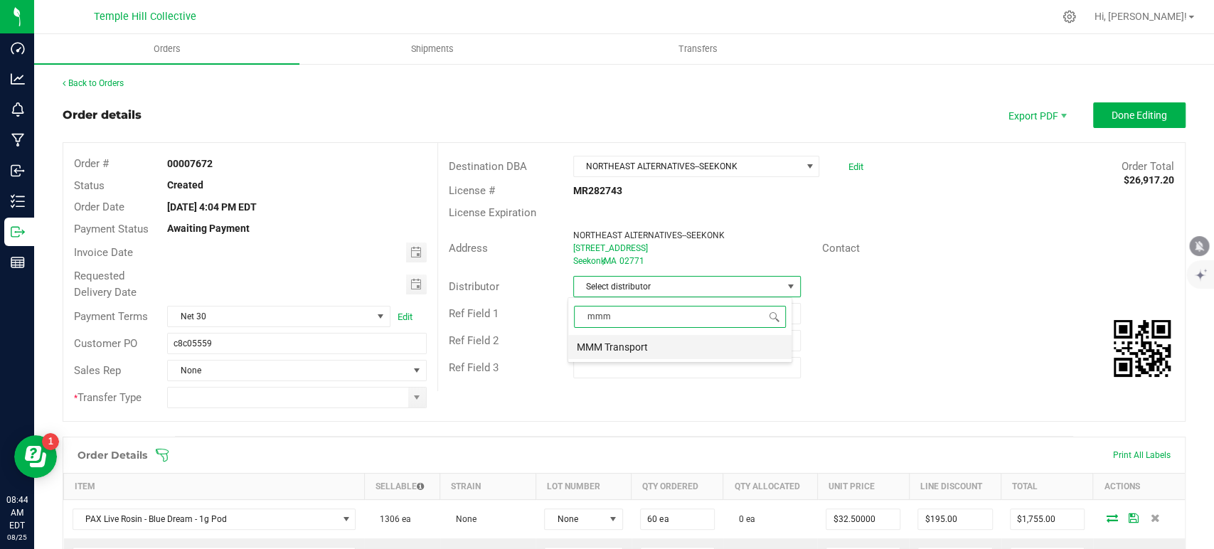
click at [626, 341] on li "MMM Transport" at bounding box center [679, 347] width 223 height 24
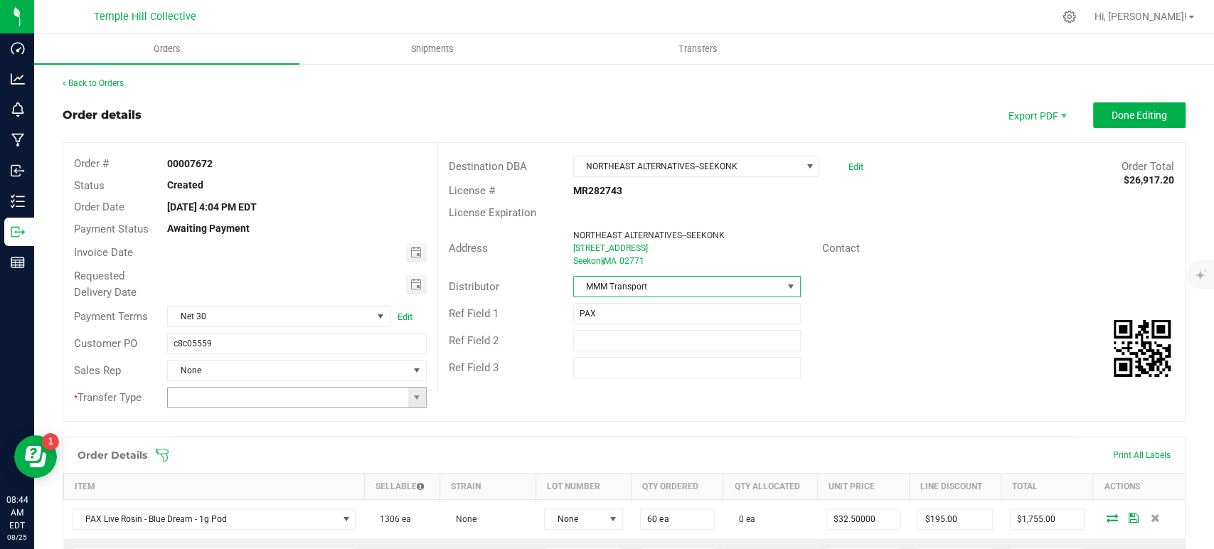
click at [412, 397] on span at bounding box center [416, 397] width 11 height 11
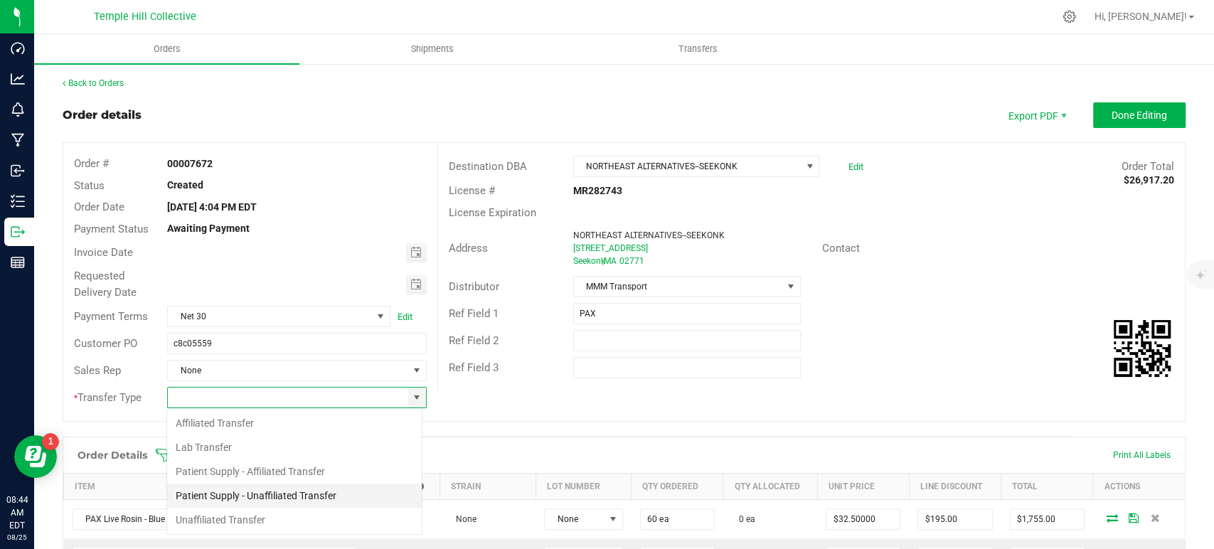
scroll to position [21, 256]
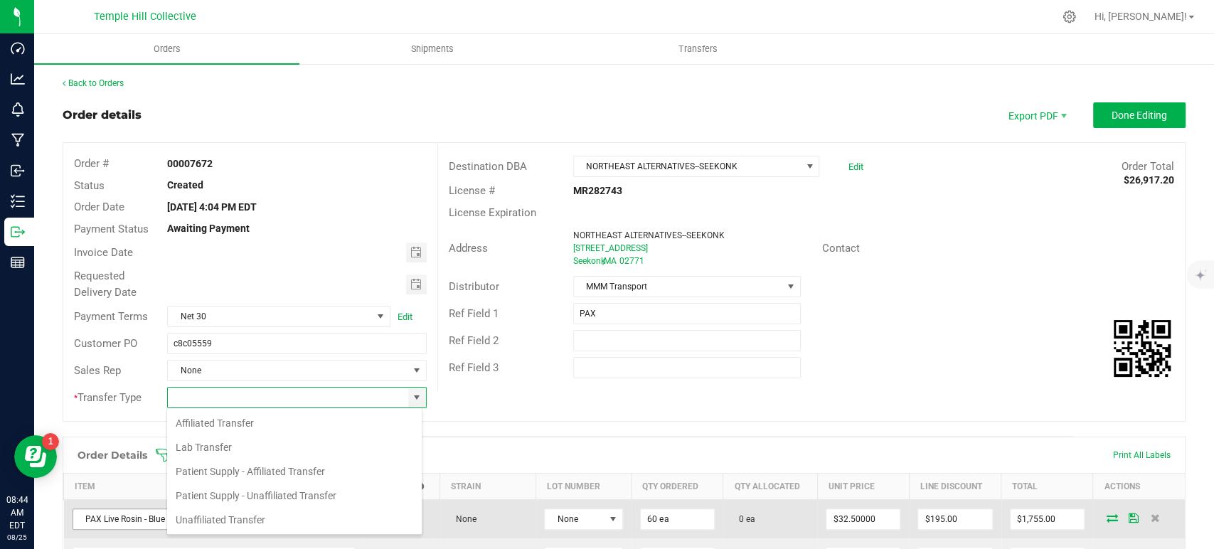
click at [275, 516] on li "Unaffiliated Transfer" at bounding box center [294, 520] width 255 height 24
type input "Unaffiliated Transfer"
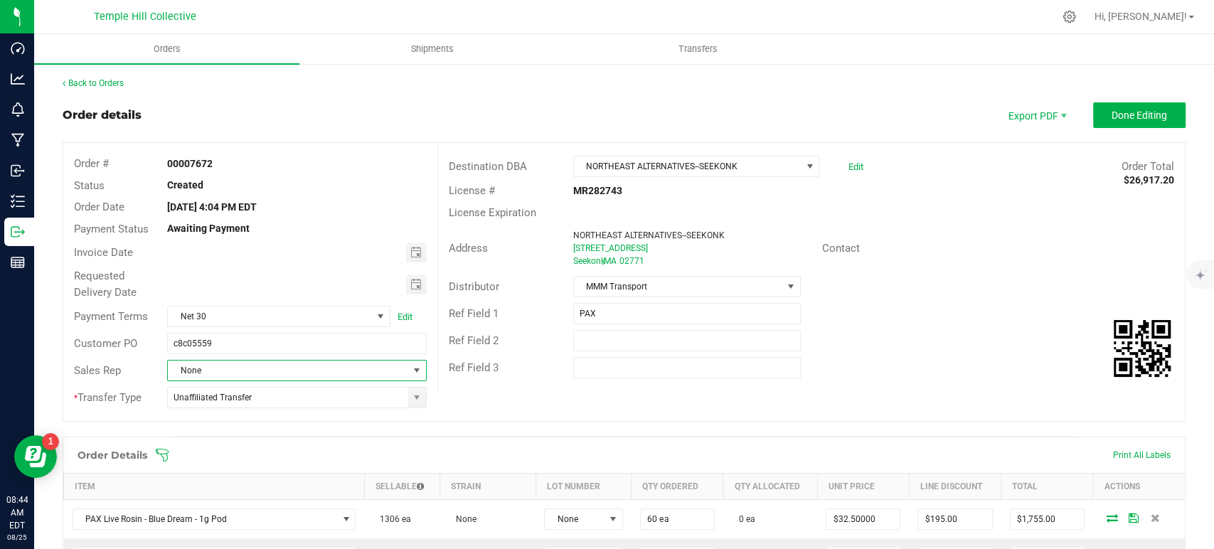
click at [310, 367] on span "None" at bounding box center [288, 371] width 240 height 20
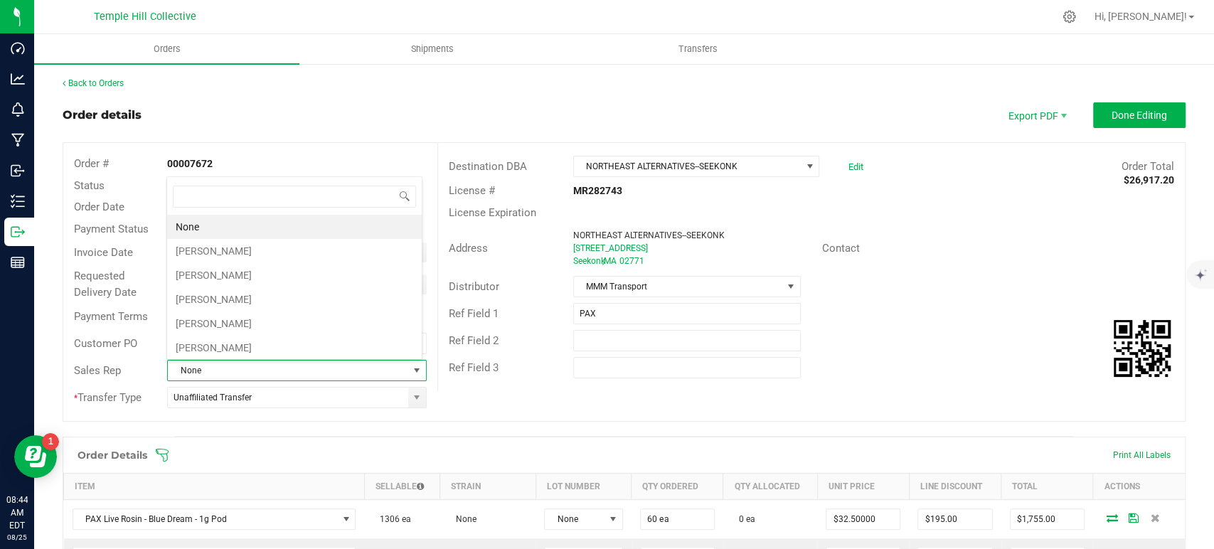
scroll to position [21, 252]
type input "jami"
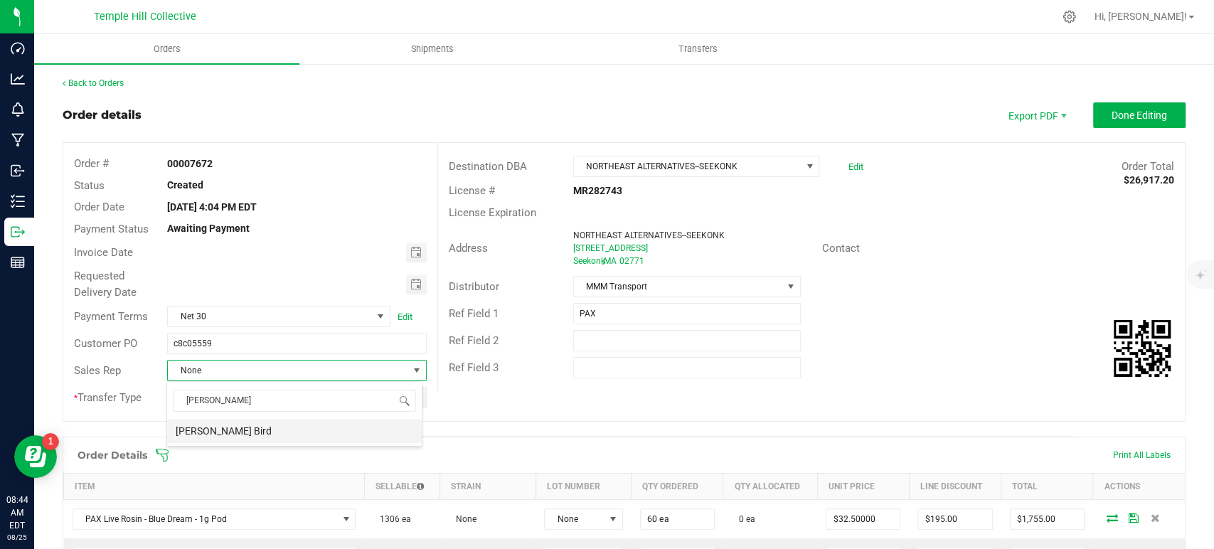
click at [302, 432] on li "[PERSON_NAME] Bird" at bounding box center [294, 431] width 255 height 24
click at [273, 375] on span "[PERSON_NAME] Bird" at bounding box center [288, 371] width 240 height 20
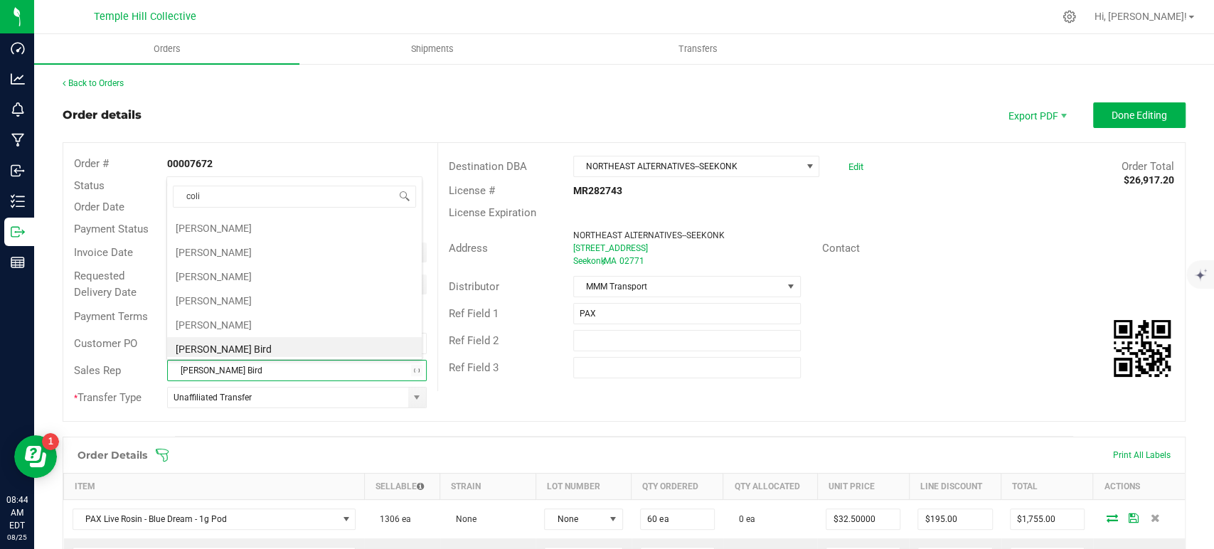
type input "colin"
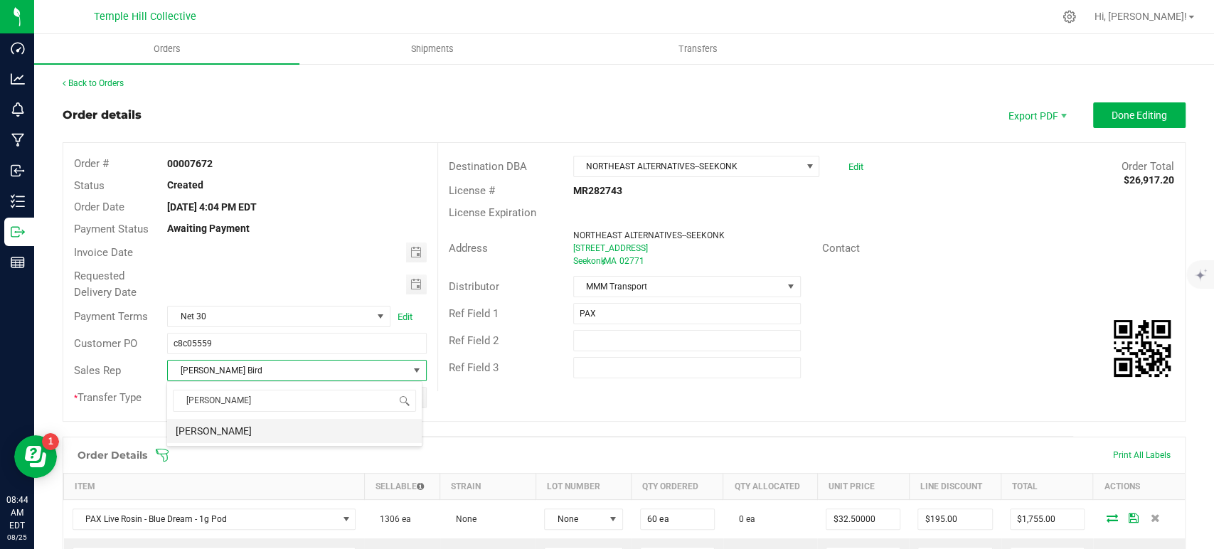
click at [279, 431] on li "[PERSON_NAME]" at bounding box center [294, 431] width 255 height 24
click at [1105, 107] on button "Done Editing" at bounding box center [1139, 115] width 92 height 26
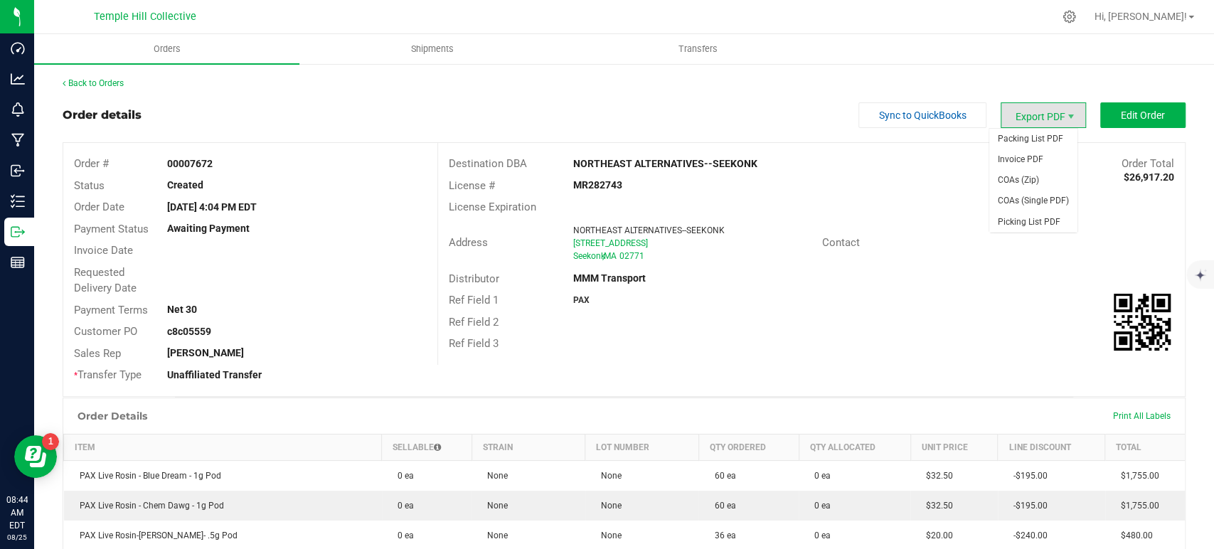
click at [1029, 119] on span "Export PDF" at bounding box center [1043, 115] width 85 height 26
click at [1018, 139] on span "Packing List PDF" at bounding box center [1033, 139] width 88 height 21
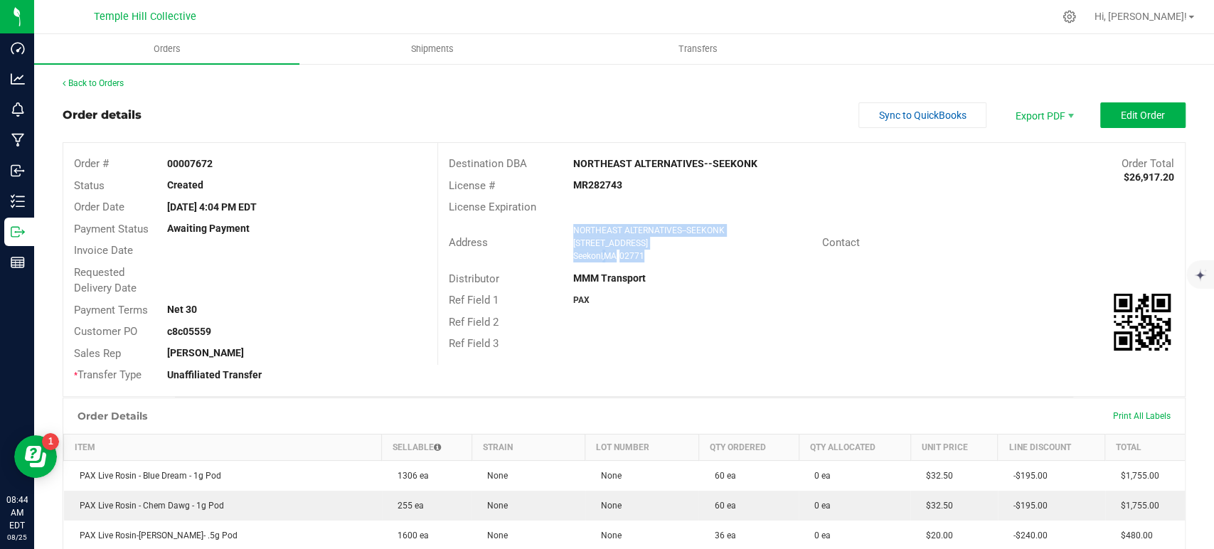
drag, startPoint x: 649, startPoint y: 257, endPoint x: 565, endPoint y: 231, distance: 87.7
click at [566, 231] on div "NORTHEAST ALTERNATIVES--SEEKONK 1903 Fall River Ave Seekonk , MA 02771" at bounding box center [694, 243] width 256 height 38
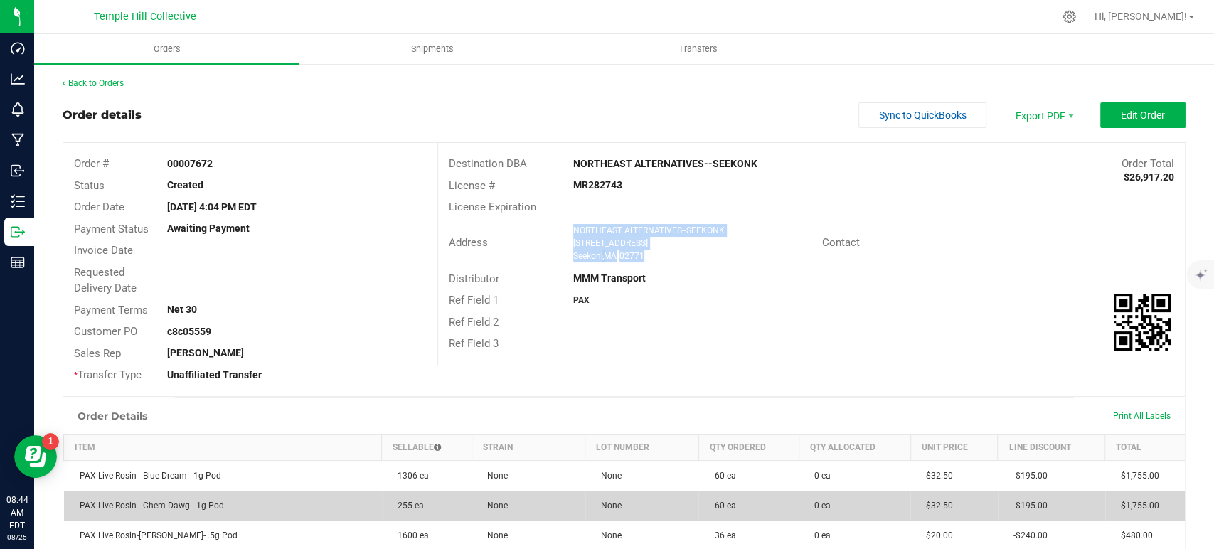
copy ngx-name-and-address "NORTHEAST ALTERNATIVES--SEEKONK 1903 Fall River Ave Seekonk , MA 02771"
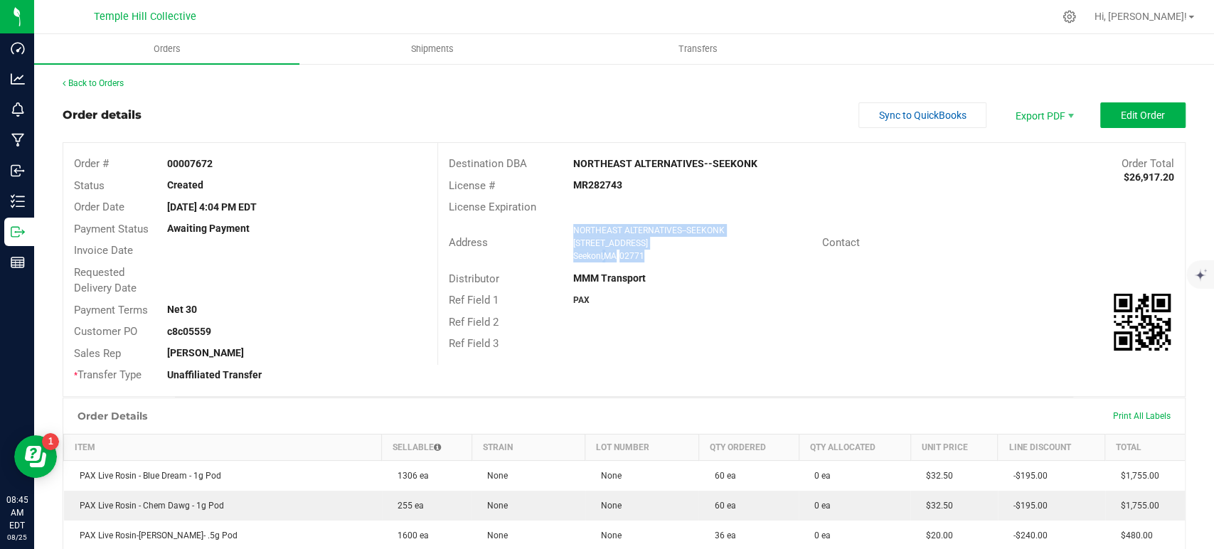
drag, startPoint x: 629, startPoint y: 184, endPoint x: 553, endPoint y: 186, distance: 76.1
click at [553, 186] on div "License # MR282743" at bounding box center [811, 186] width 747 height 22
copy div "MR282743"
click at [85, 83] on link "Back to Orders" at bounding box center [93, 83] width 61 height 10
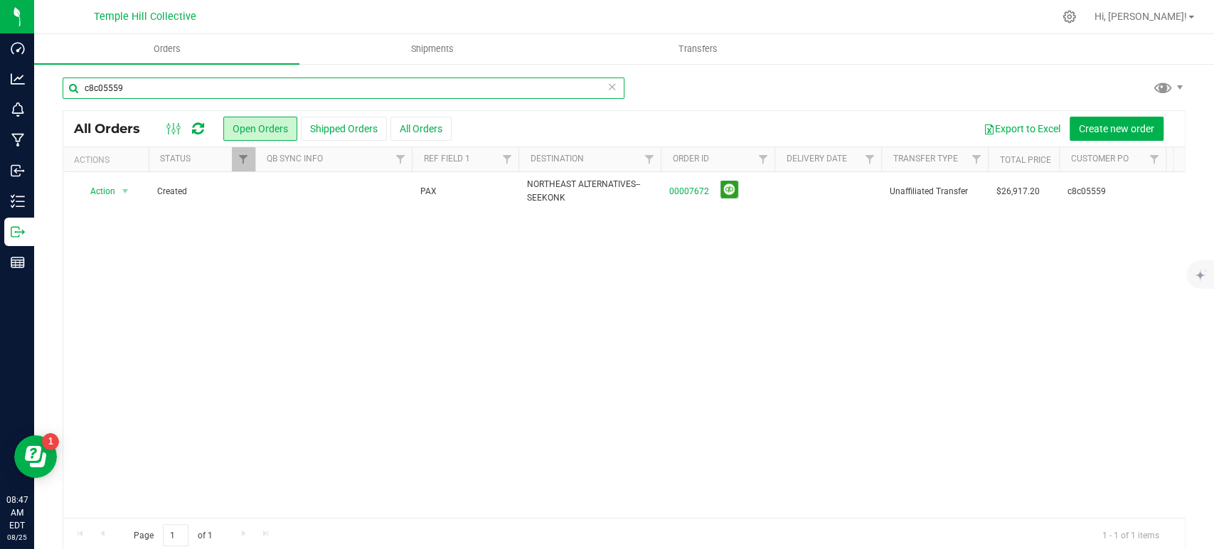
drag, startPoint x: 358, startPoint y: 88, endPoint x: 75, endPoint y: 88, distance: 283.0
click at [75, 88] on input "c8c05559" at bounding box center [344, 88] width 562 height 21
paste input "9283adf"
type input "c9283adf"
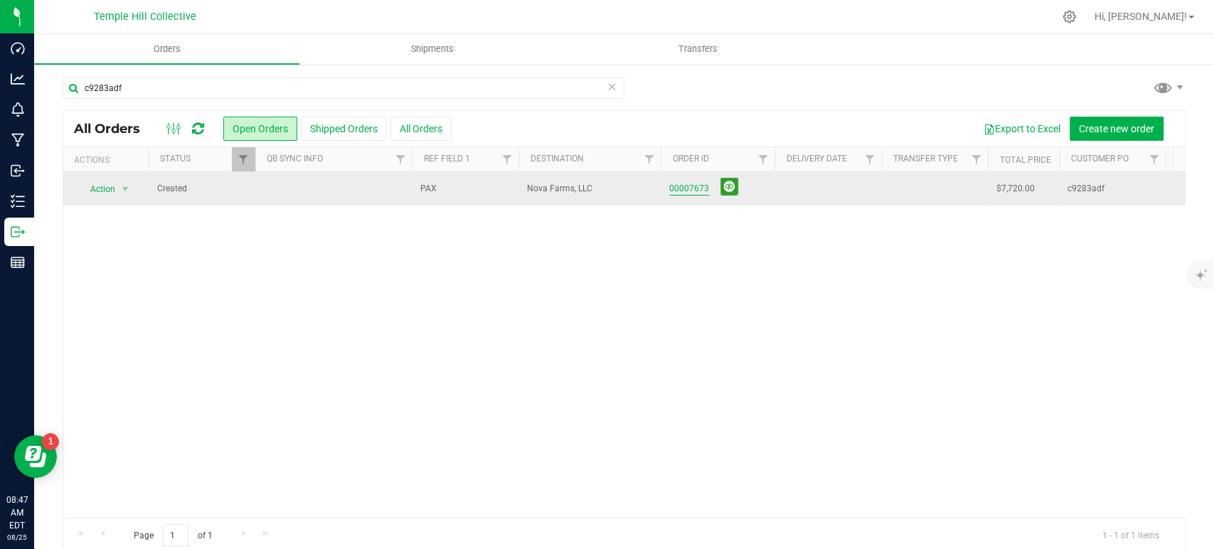
click at [692, 188] on link "00007673" at bounding box center [689, 189] width 40 height 14
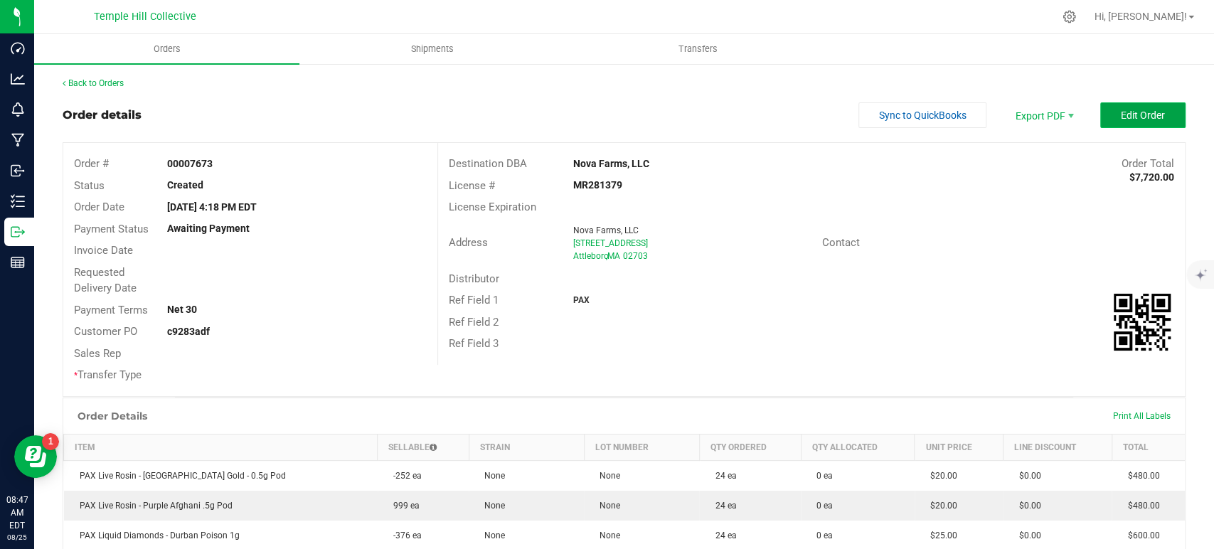
click at [1126, 106] on button "Edit Order" at bounding box center [1142, 115] width 85 height 26
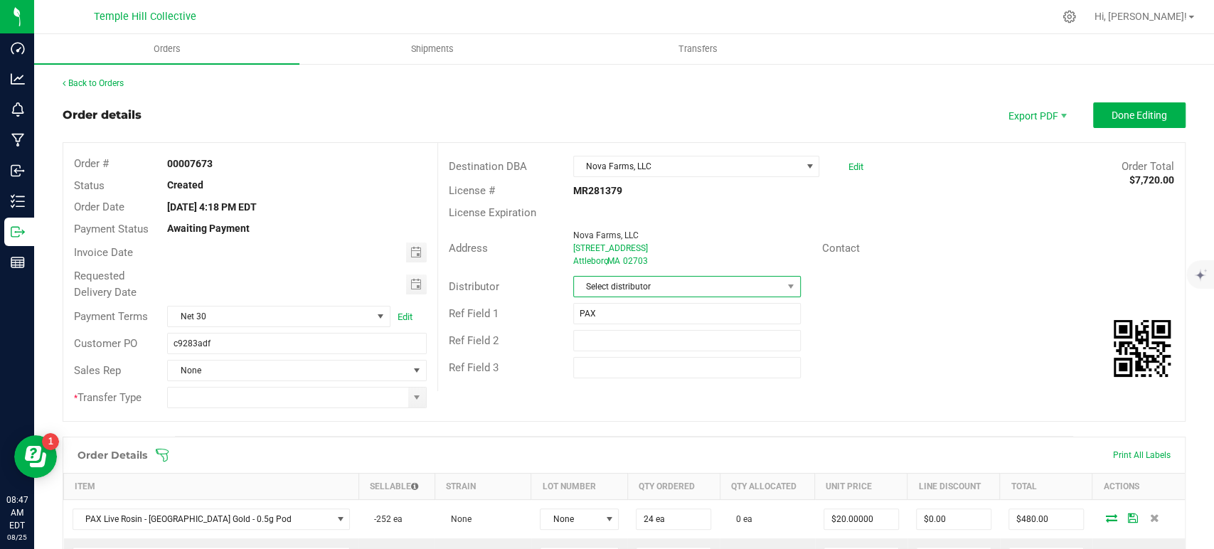
click at [607, 282] on span "Select distributor" at bounding box center [678, 287] width 208 height 20
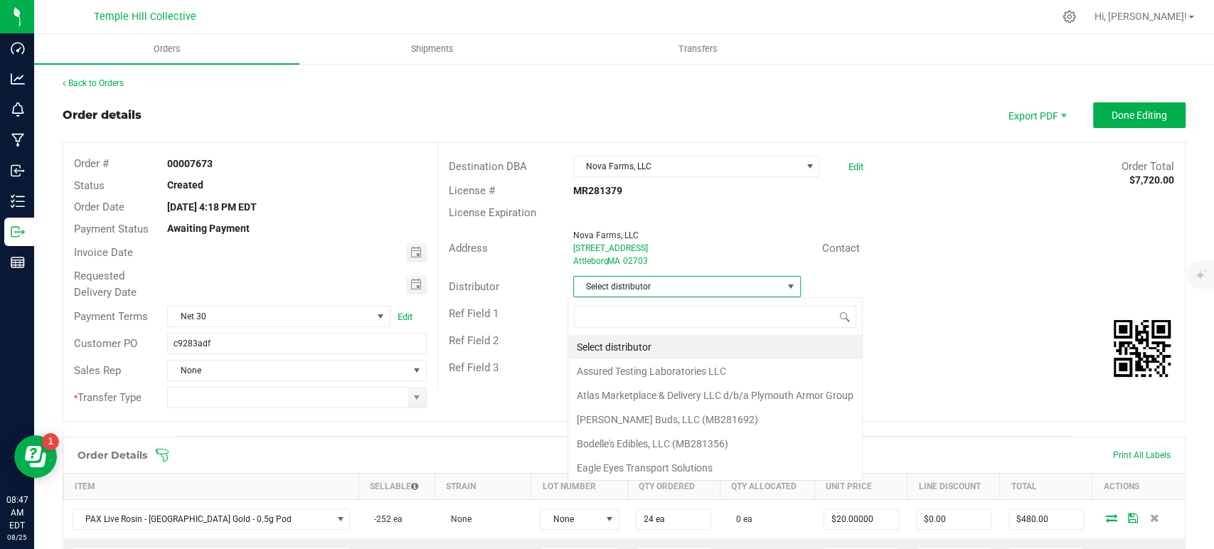
scroll to position [21, 225]
type input "mmm"
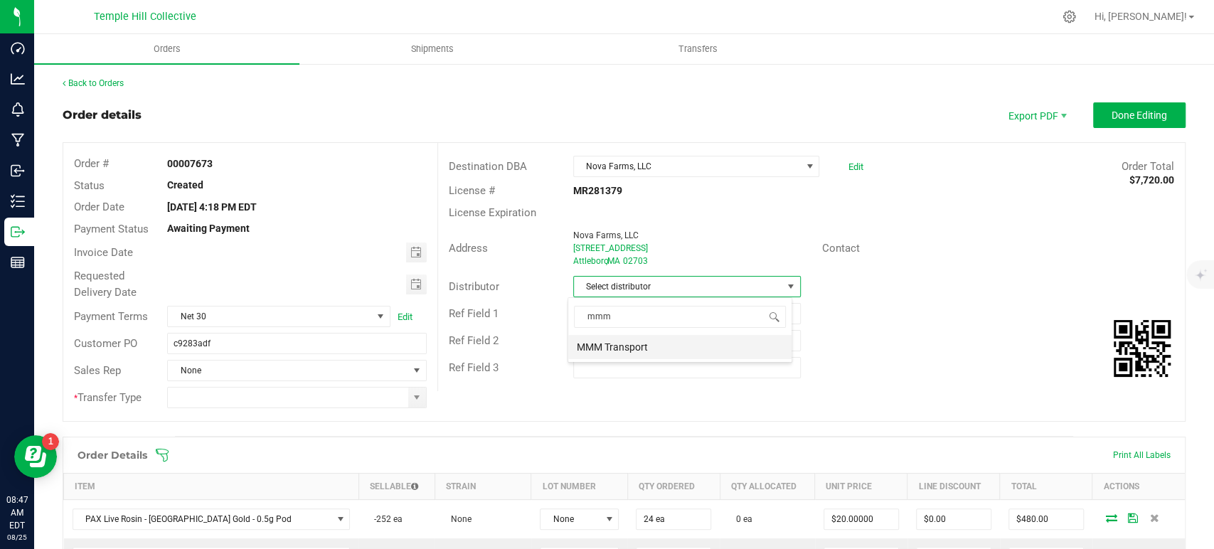
click at [629, 349] on li "MMM Transport" at bounding box center [679, 347] width 223 height 24
click at [415, 392] on span at bounding box center [416, 397] width 11 height 11
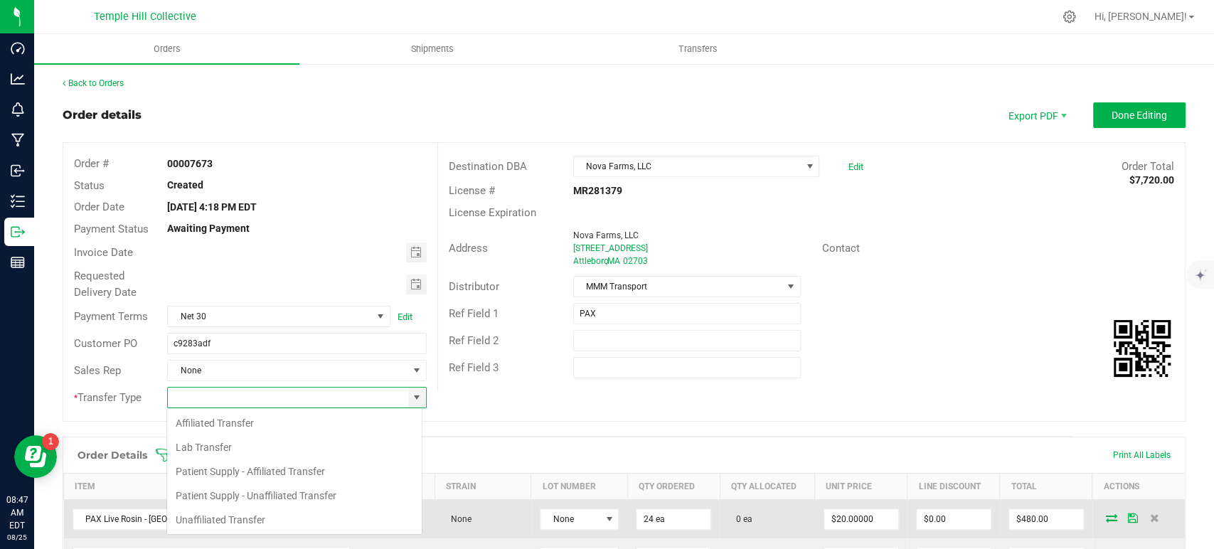
scroll to position [21, 256]
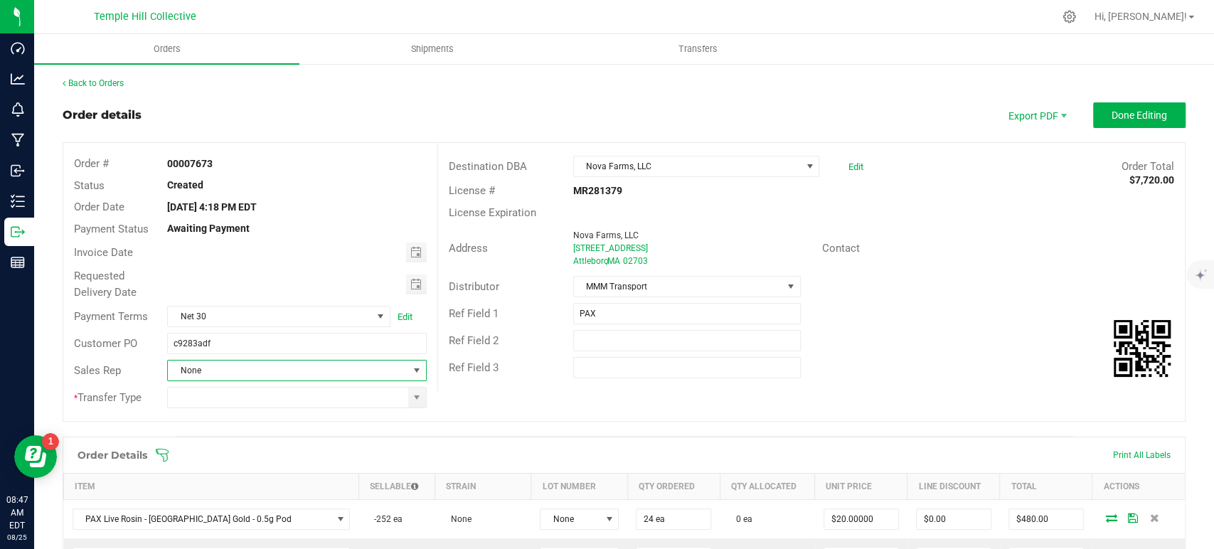
click at [273, 368] on span "None" at bounding box center [288, 371] width 240 height 20
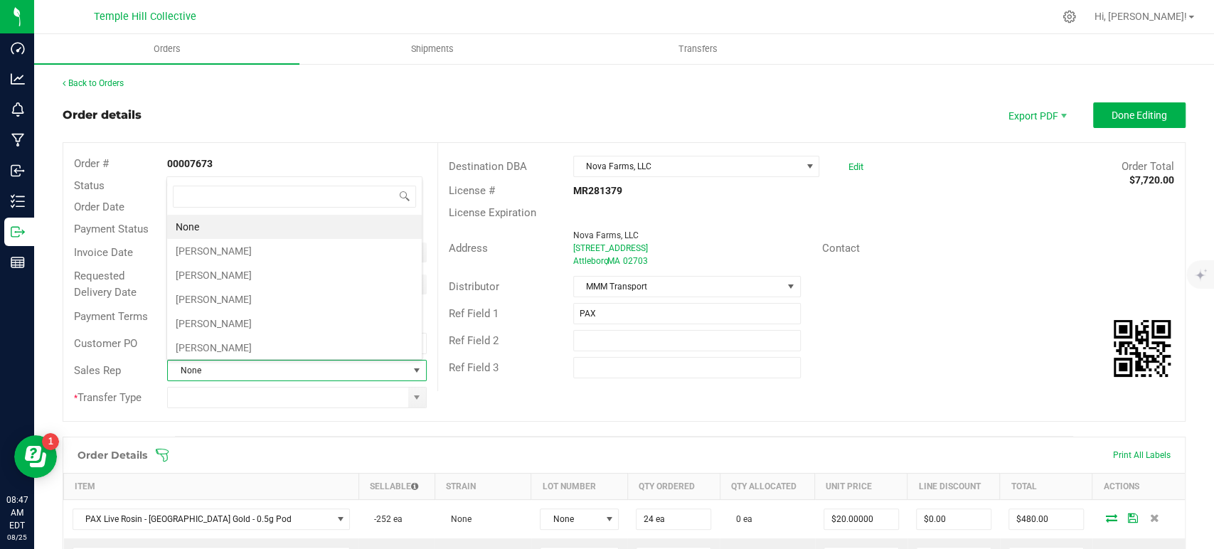
scroll to position [21, 252]
type input "marc"
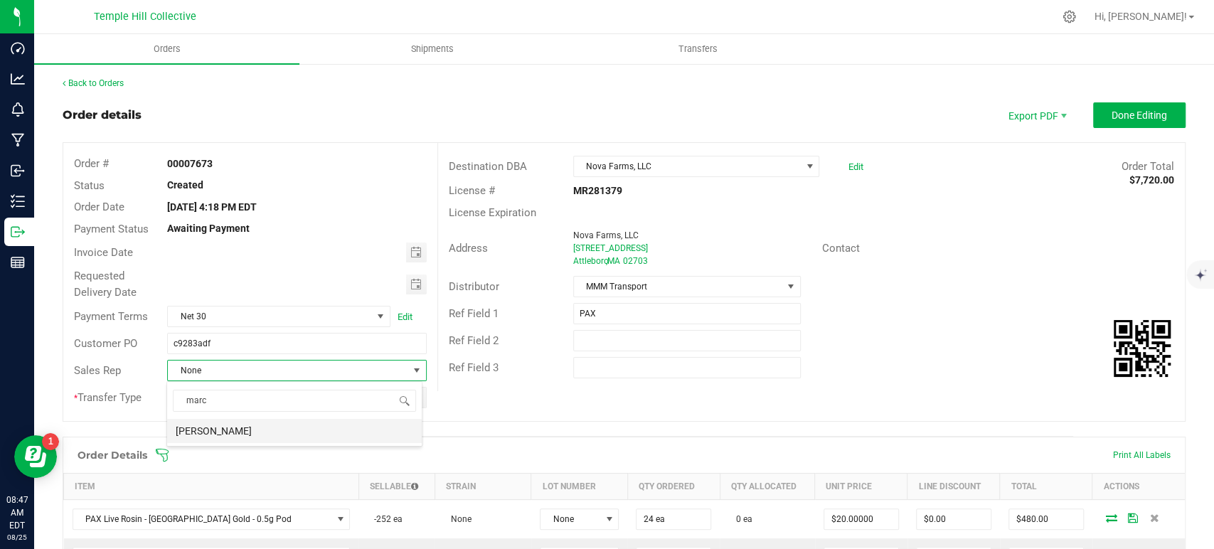
click at [275, 433] on li "[PERSON_NAME]" at bounding box center [294, 431] width 255 height 24
click at [411, 404] on span at bounding box center [417, 398] width 18 height 20
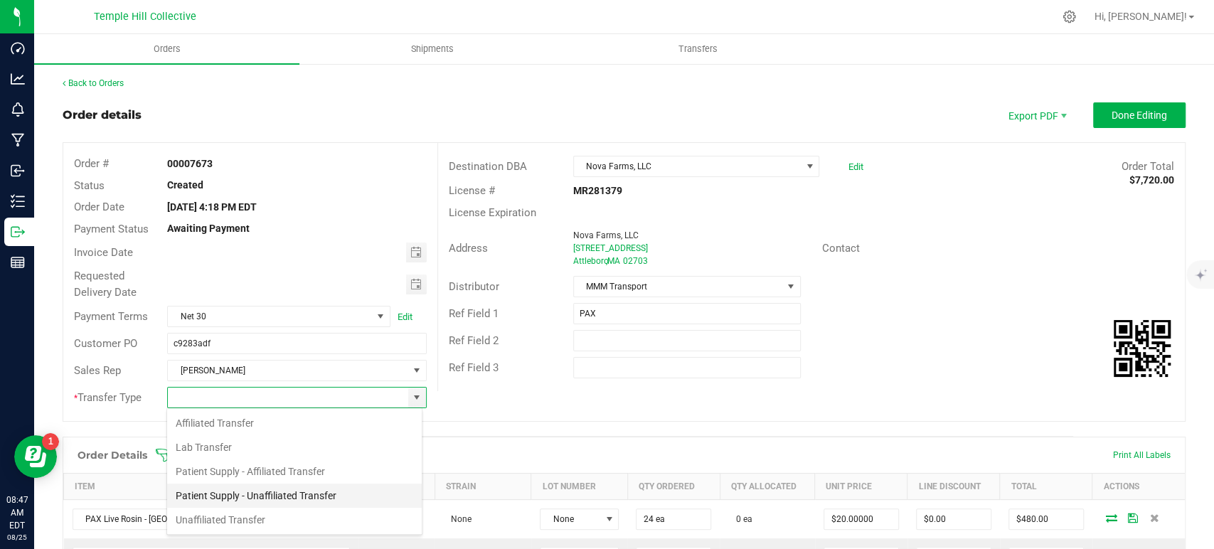
scroll to position [21, 256]
click at [222, 513] on li "Unaffiliated Transfer" at bounding box center [294, 520] width 255 height 24
type input "Unaffiliated Transfer"
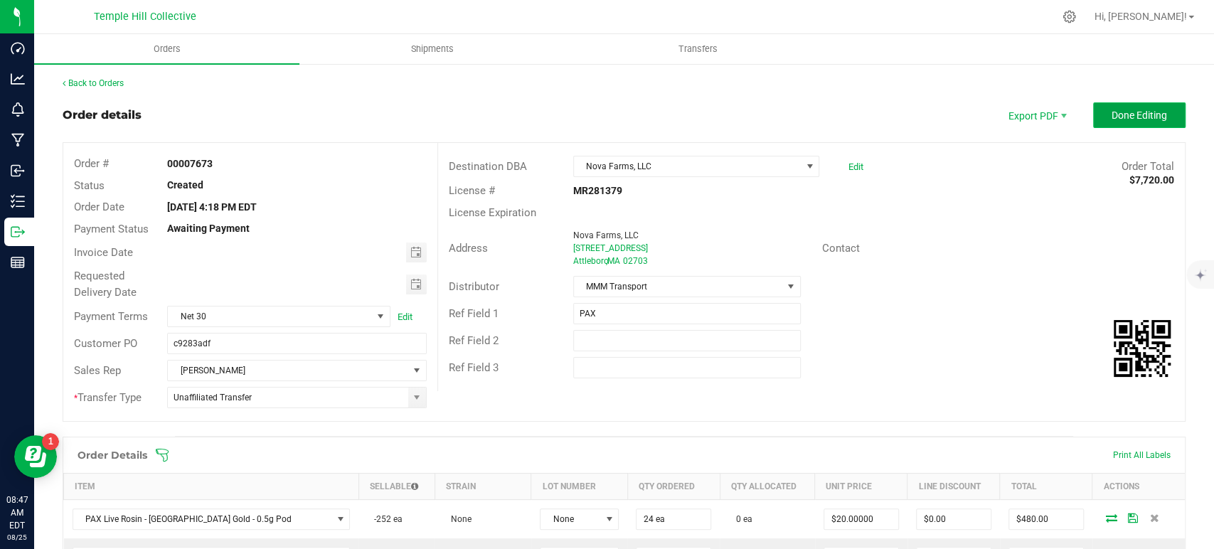
click at [1117, 110] on span "Done Editing" at bounding box center [1139, 115] width 55 height 11
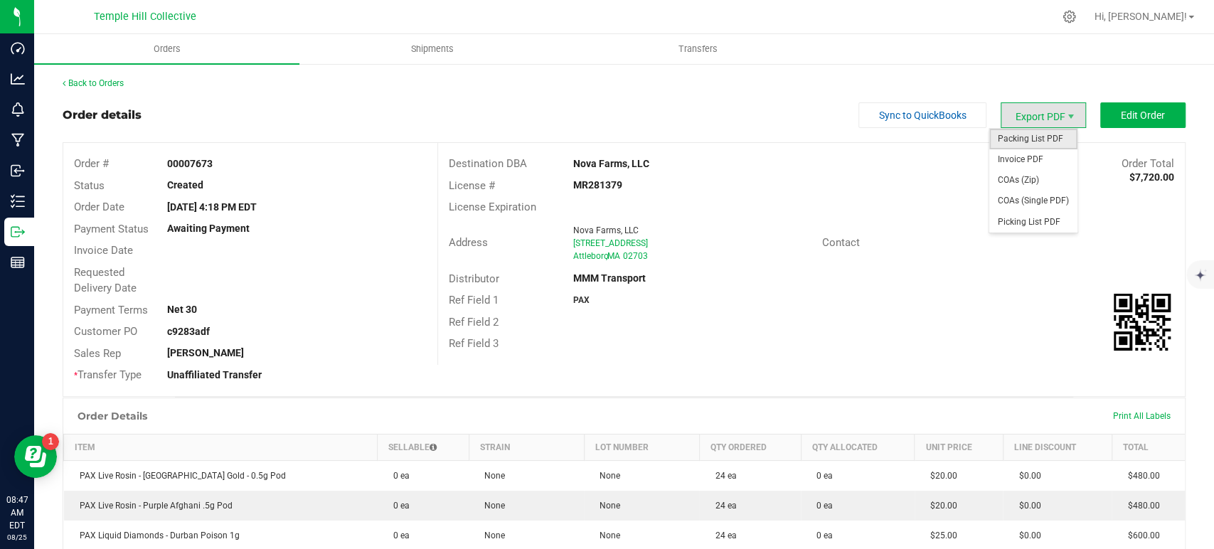
click at [1028, 141] on span "Packing List PDF" at bounding box center [1033, 139] width 88 height 21
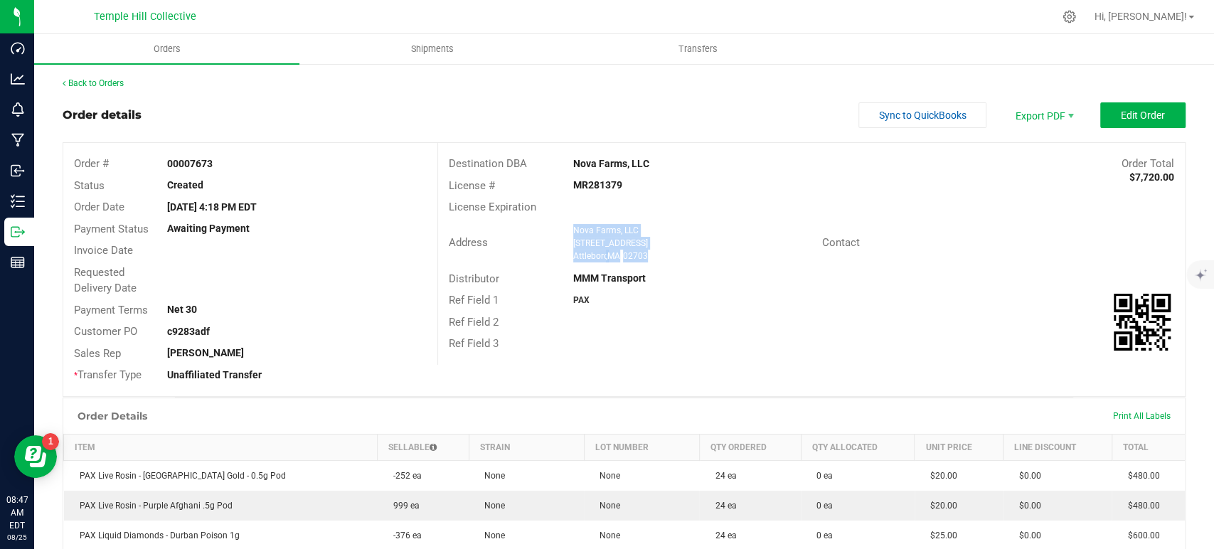
drag, startPoint x: 649, startPoint y: 256, endPoint x: 565, endPoint y: 227, distance: 88.2
click at [566, 227] on div "Nova Farms, LLC 34 Extension St Attleboro , MA 02703" at bounding box center [694, 243] width 256 height 38
click at [597, 186] on strong "MR281379" at bounding box center [597, 184] width 49 height 11
click at [117, 82] on link "Back to Orders" at bounding box center [93, 83] width 61 height 10
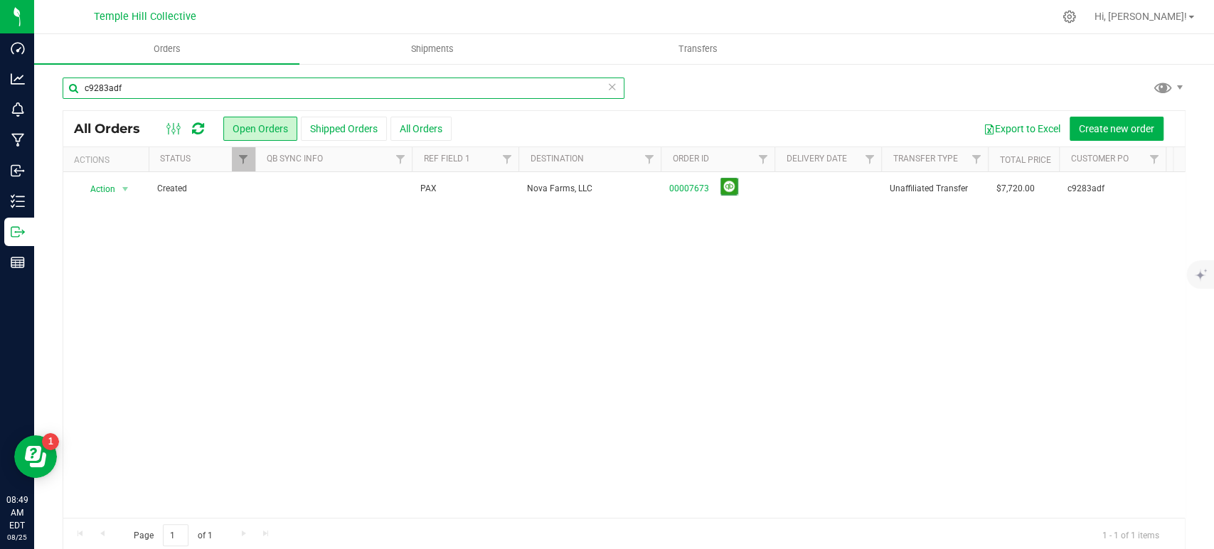
paste input "82fdbbed"
drag, startPoint x: 140, startPoint y: 90, endPoint x: 71, endPoint y: 84, distance: 69.2
click at [71, 84] on input "c9283adf" at bounding box center [344, 88] width 562 height 21
type input "82fdbbed"
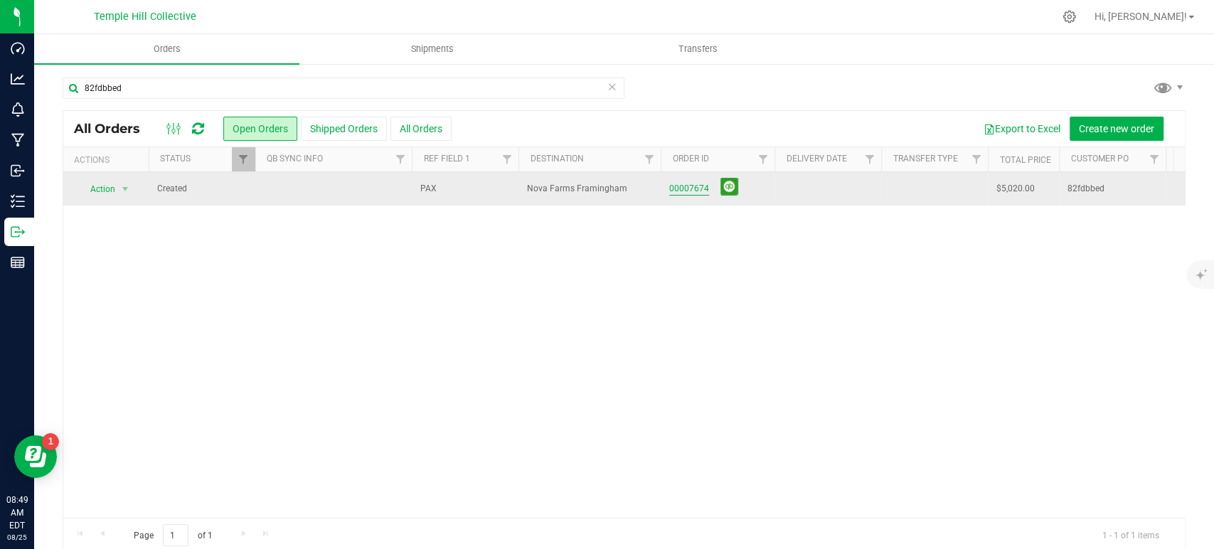
click at [700, 187] on link "00007674" at bounding box center [689, 189] width 40 height 14
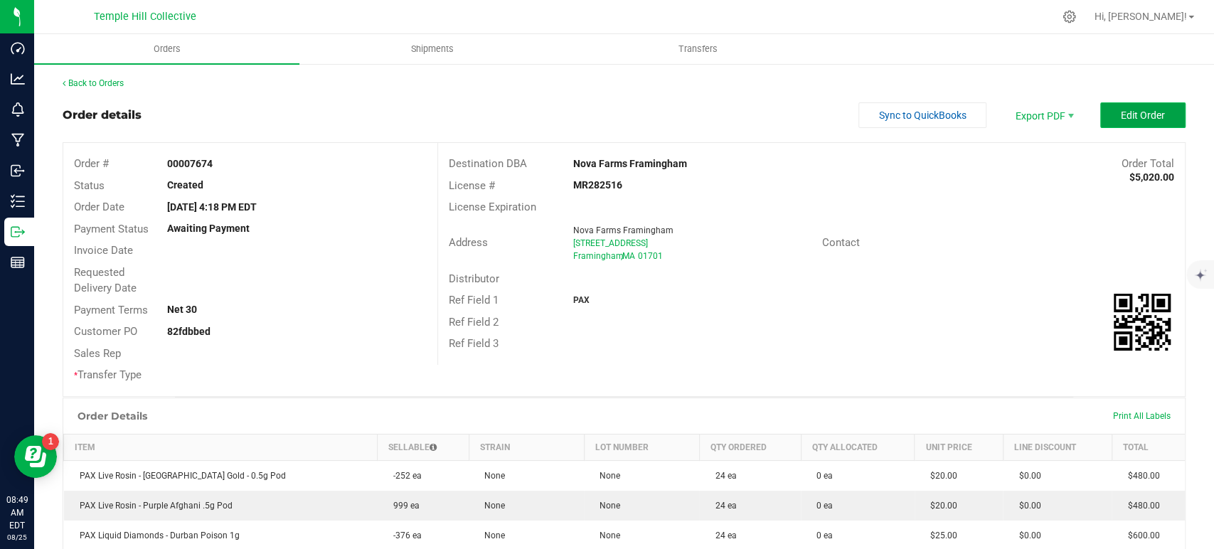
click at [1121, 112] on span "Edit Order" at bounding box center [1143, 115] width 44 height 11
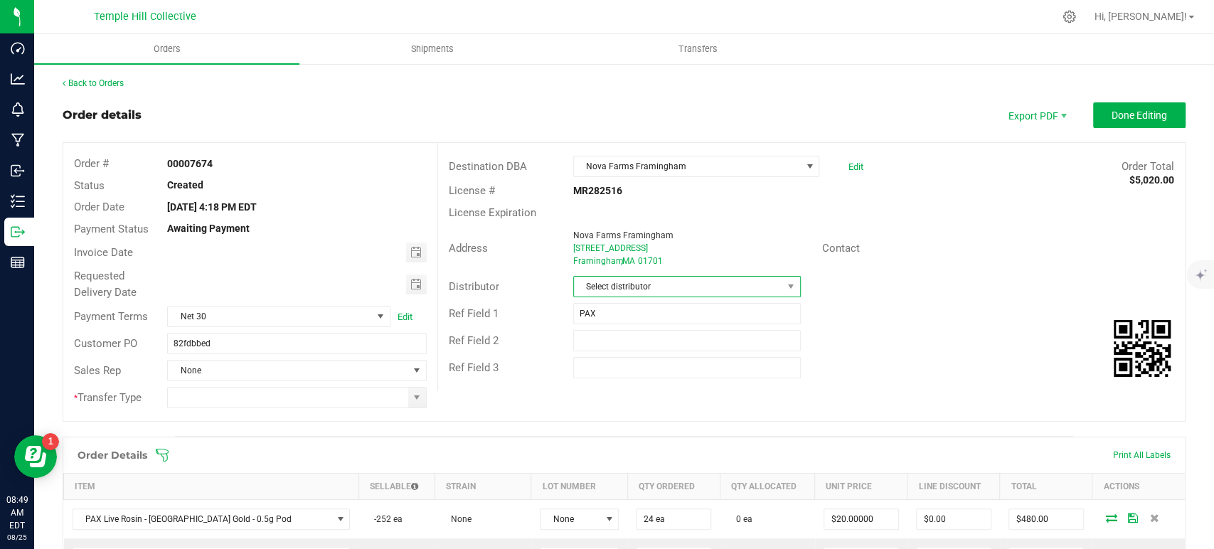
click at [600, 285] on span "Select distributor" at bounding box center [678, 287] width 208 height 20
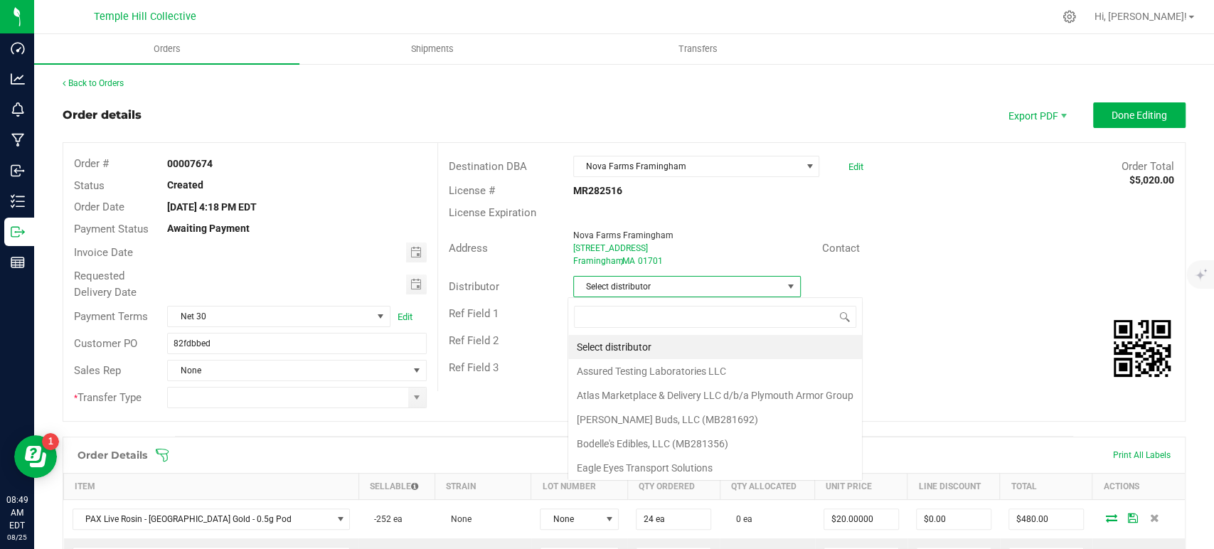
scroll to position [21, 225]
type input "mmm"
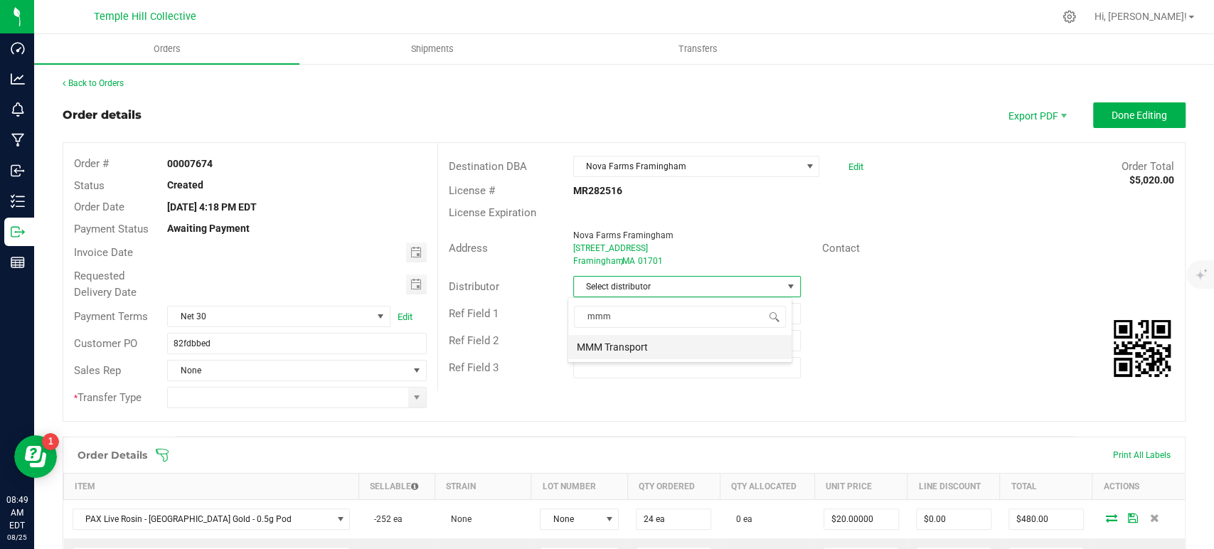
click at [626, 346] on li "MMM Transport" at bounding box center [679, 347] width 223 height 24
click at [411, 400] on span at bounding box center [416, 397] width 11 height 11
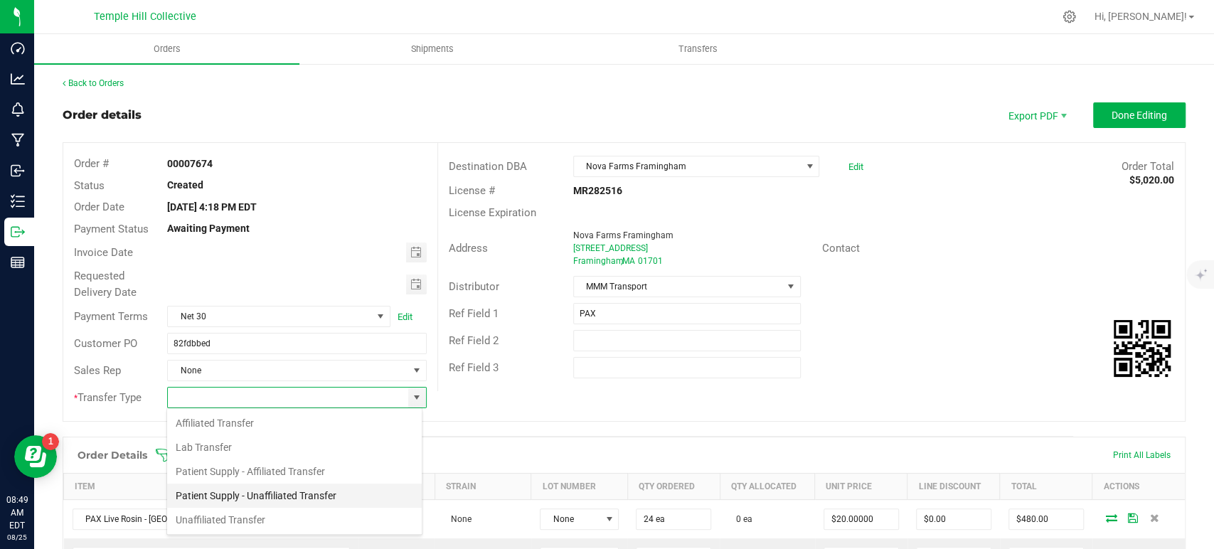
scroll to position [21, 256]
click at [258, 516] on li "Unaffiliated Transfer" at bounding box center [294, 520] width 255 height 24
type input "Unaffiliated Transfer"
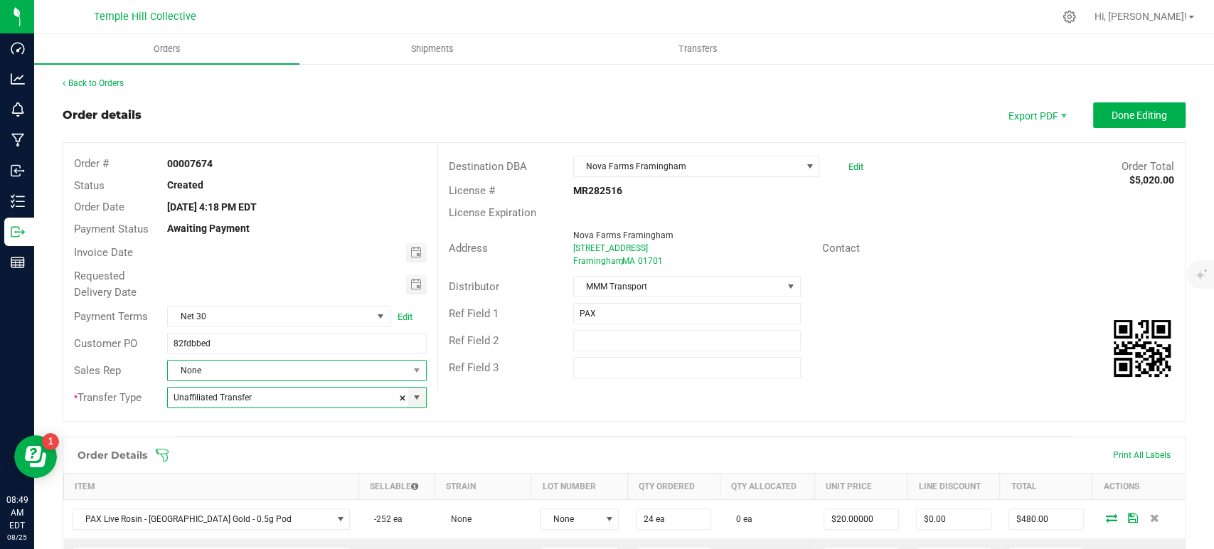
click at [274, 366] on span "None" at bounding box center [288, 371] width 240 height 20
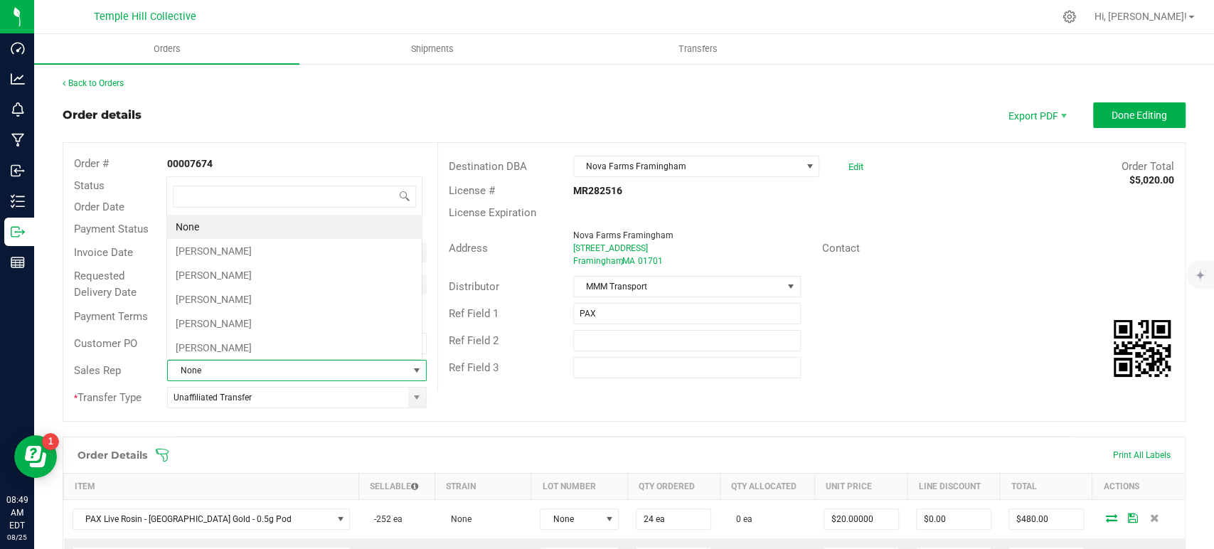
scroll to position [21, 252]
type input "marc"
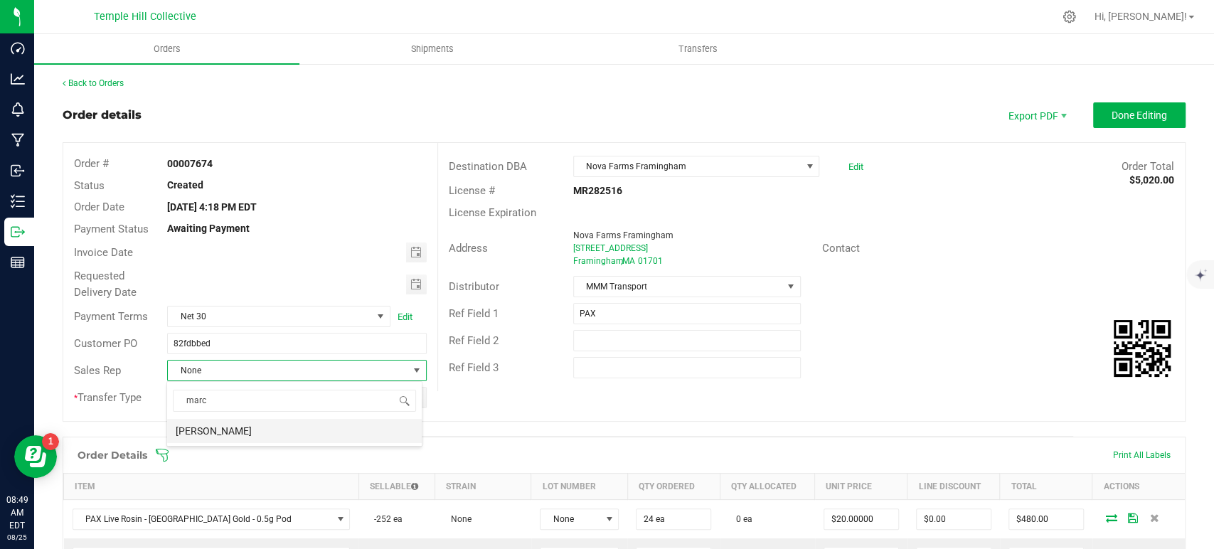
click at [256, 432] on li "[PERSON_NAME]" at bounding box center [294, 431] width 255 height 24
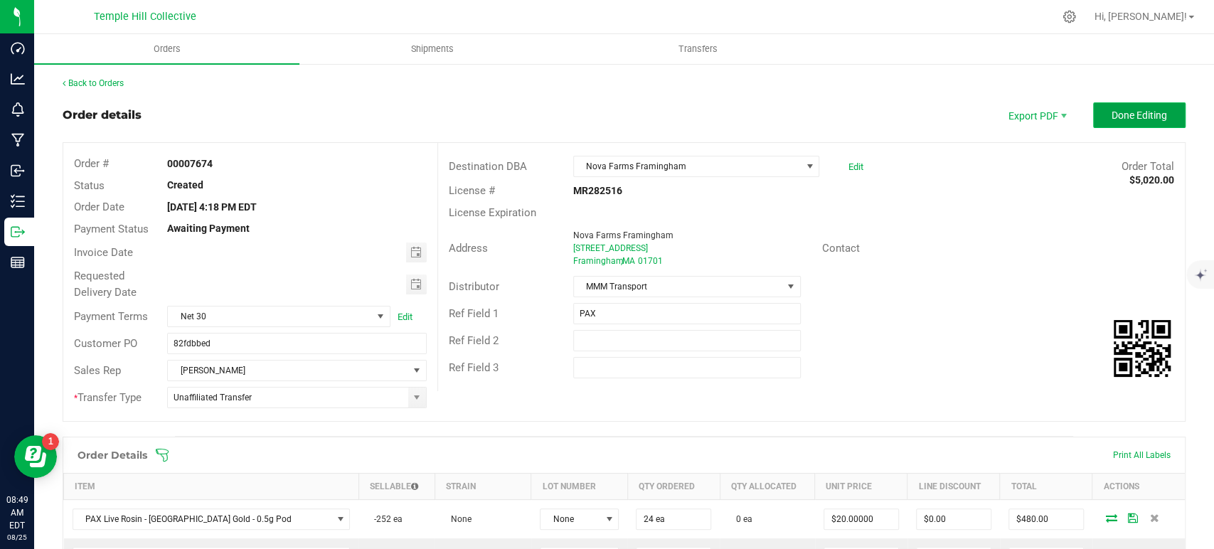
click at [1141, 117] on span "Done Editing" at bounding box center [1139, 115] width 55 height 11
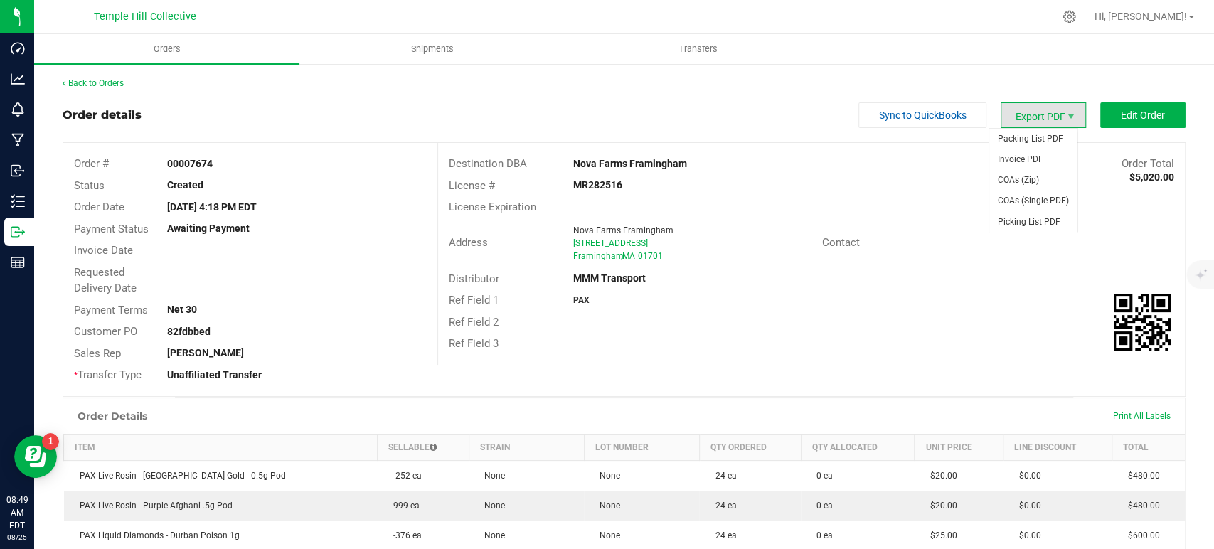
drag, startPoint x: 1034, startPoint y: 112, endPoint x: 1033, endPoint y: 121, distance: 9.3
click at [1033, 112] on span "Export PDF" at bounding box center [1043, 115] width 85 height 26
click at [1032, 141] on span "Packing List PDF" at bounding box center [1033, 139] width 88 height 21
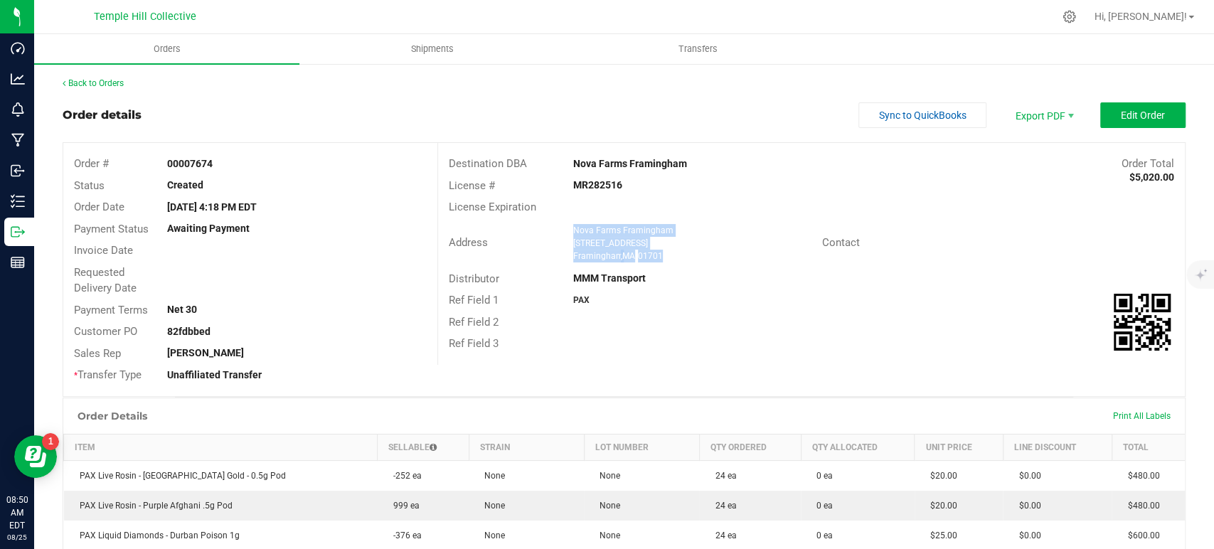
drag, startPoint x: 671, startPoint y: 257, endPoint x: 566, endPoint y: 228, distance: 109.2
click at [566, 228] on div "Nova Farms Framingham 1137 Worcester Rd Framingham , MA 01701" at bounding box center [694, 243] width 256 height 38
click at [597, 181] on strong "MR282516" at bounding box center [597, 184] width 49 height 11
drag, startPoint x: 111, startPoint y: 90, endPoint x: 237, endPoint y: 101, distance: 126.3
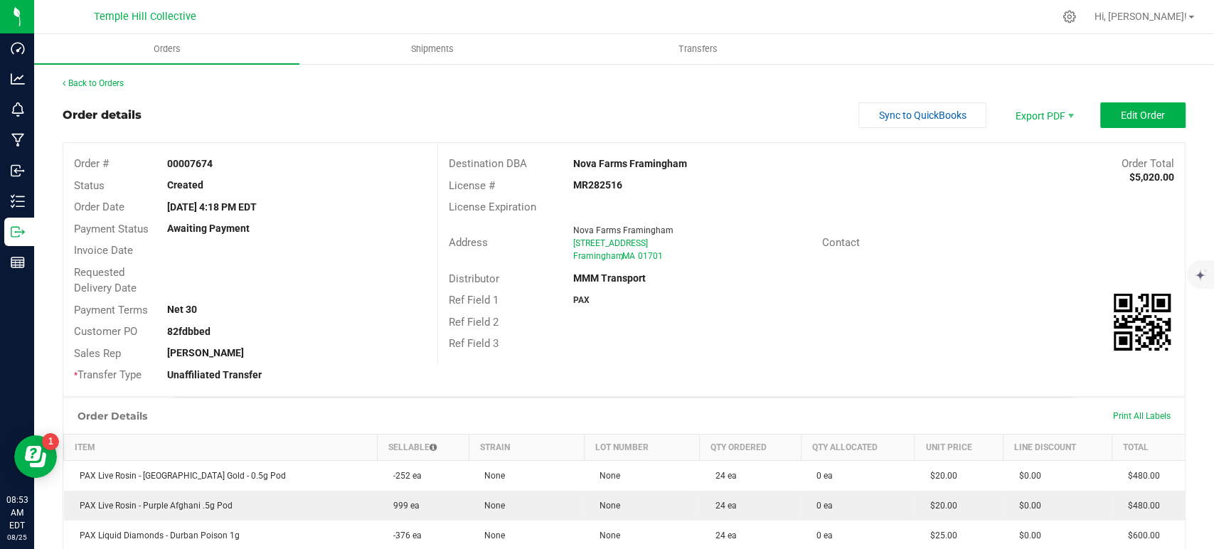
click at [104, 81] on link "Back to Orders" at bounding box center [93, 83] width 61 height 10
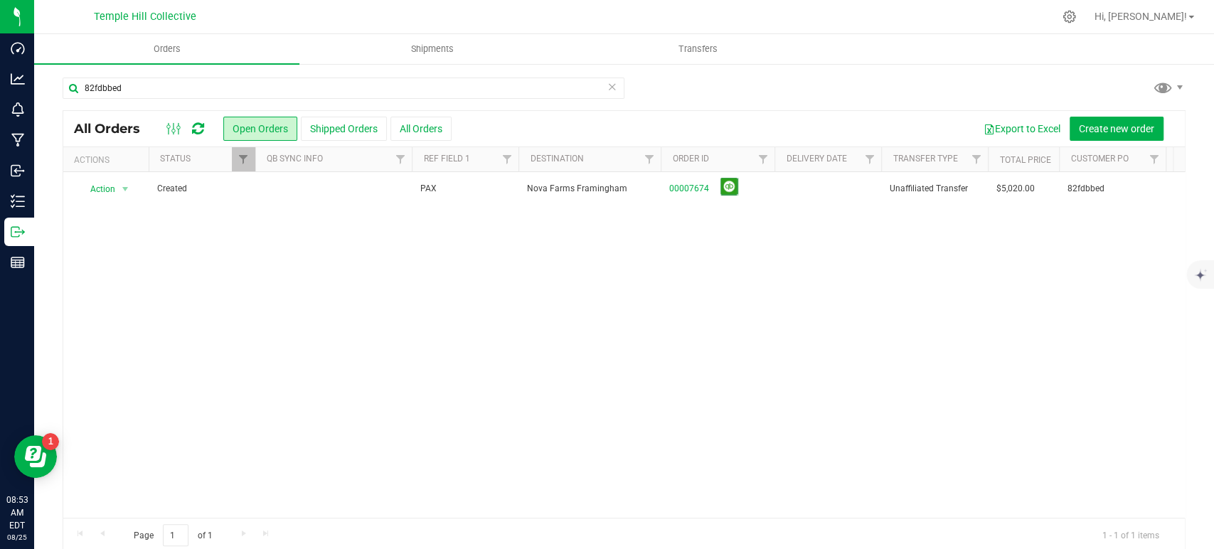
click at [607, 87] on icon at bounding box center [612, 86] width 10 height 17
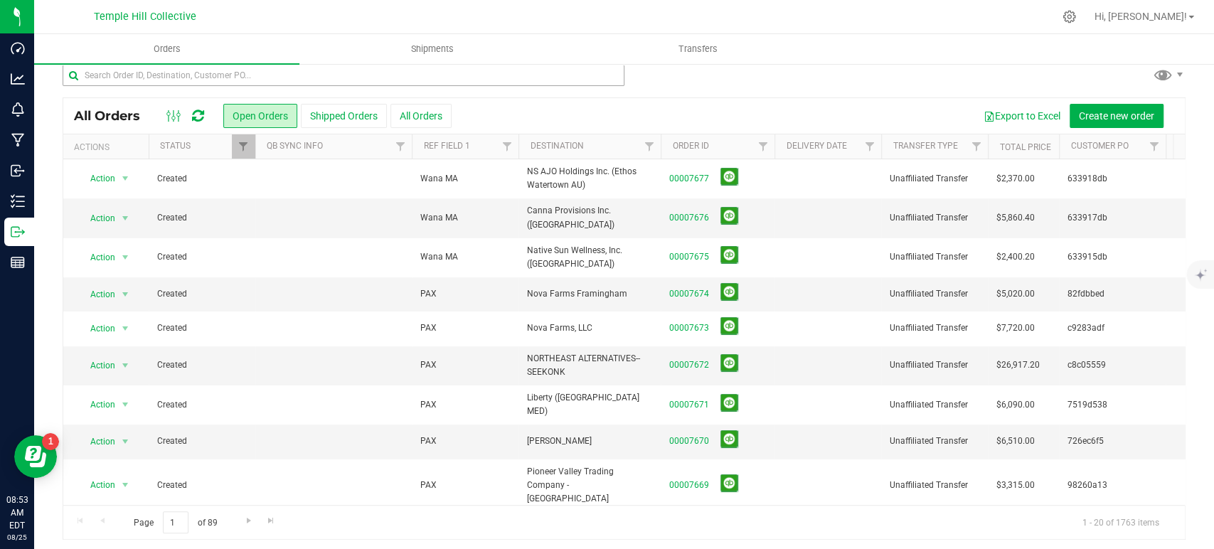
scroll to position [17, 0]
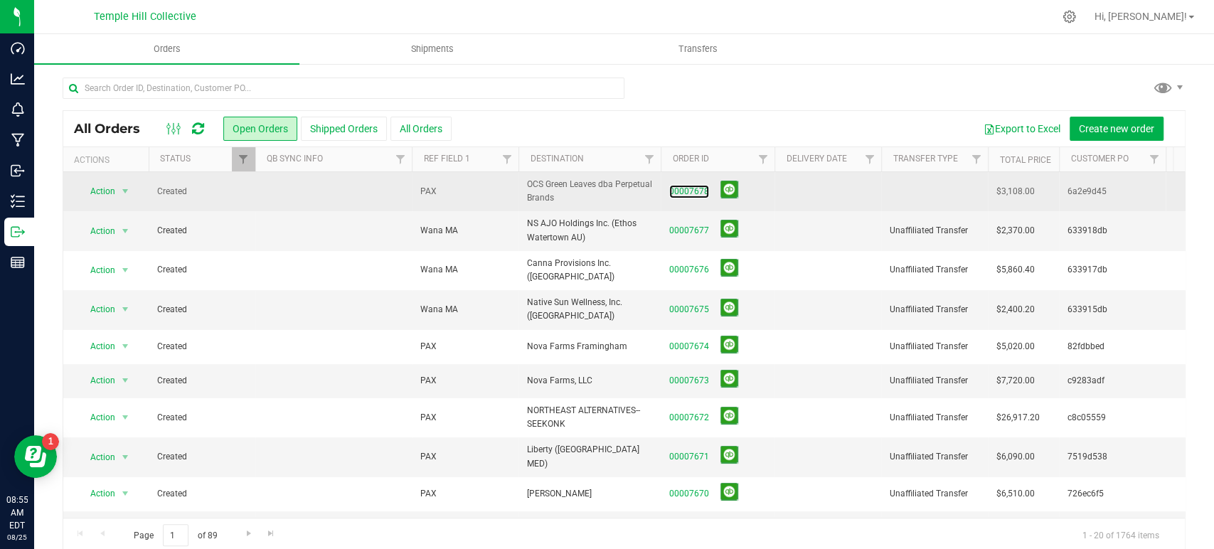
drag, startPoint x: 696, startPoint y: 190, endPoint x: 708, endPoint y: 199, distance: 15.8
click at [696, 190] on link "00007678" at bounding box center [689, 192] width 40 height 14
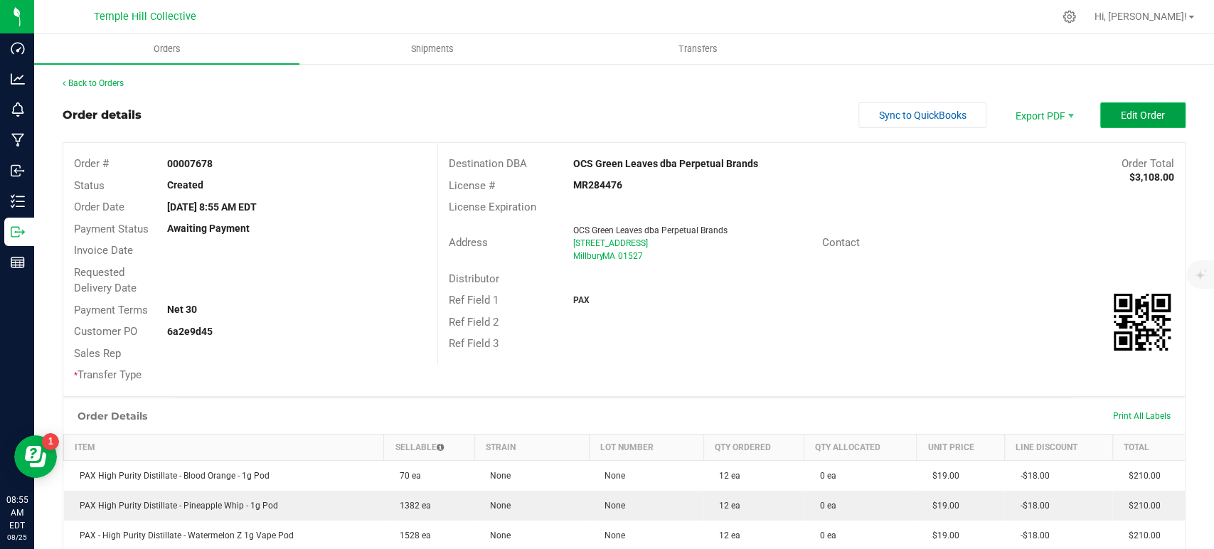
click at [1157, 114] on button "Edit Order" at bounding box center [1142, 115] width 85 height 26
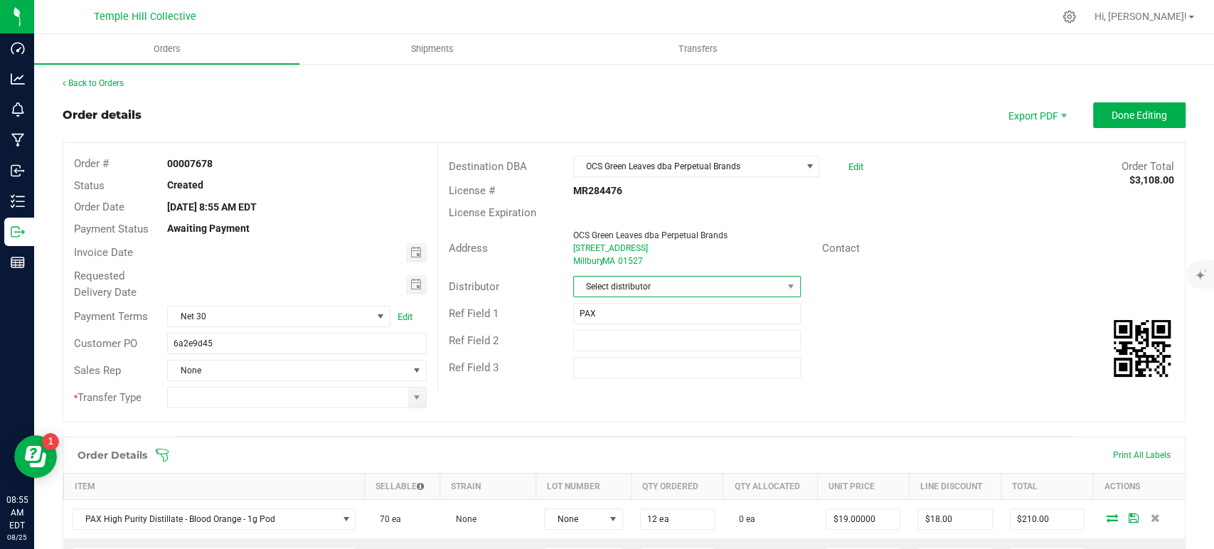
click at [634, 279] on span "Select distributor" at bounding box center [678, 287] width 208 height 20
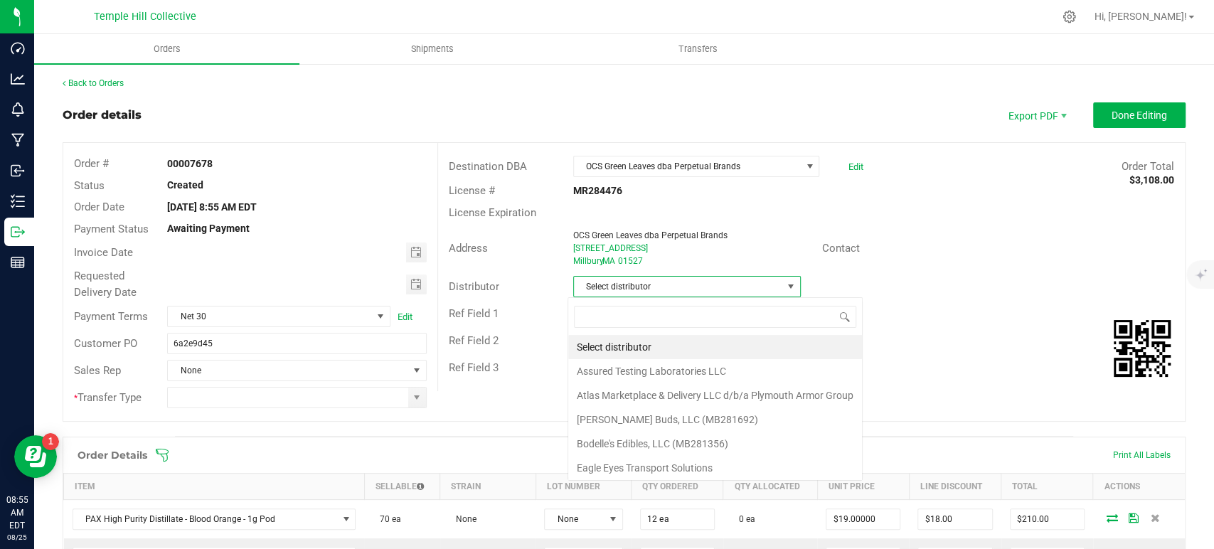
scroll to position [21, 225]
type input "MMM"
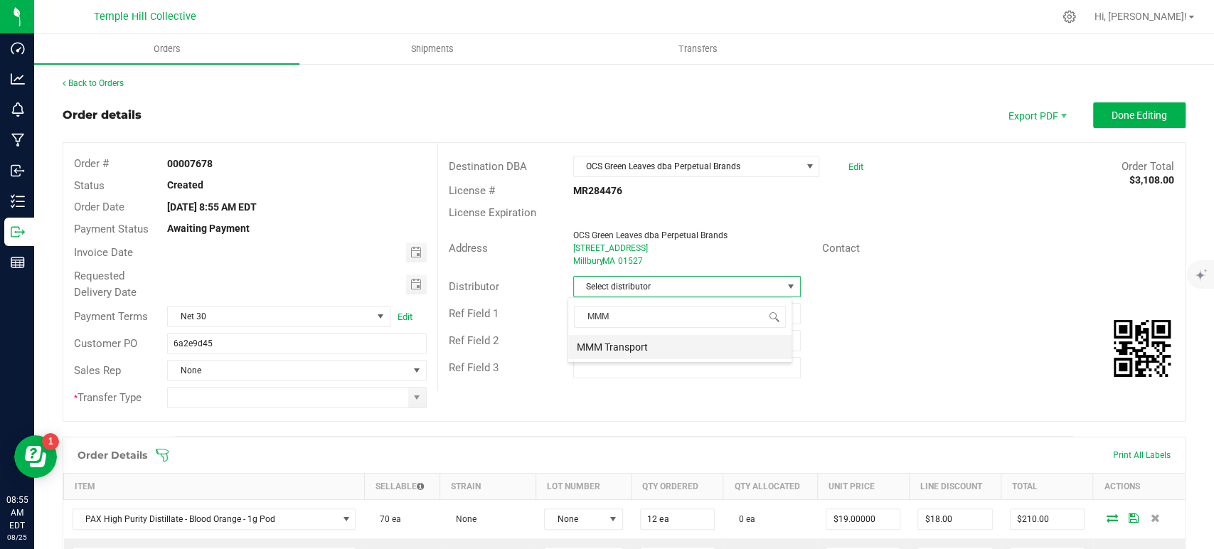
click at [641, 347] on li "MMM Transport" at bounding box center [679, 347] width 223 height 24
click at [412, 396] on span at bounding box center [416, 397] width 11 height 11
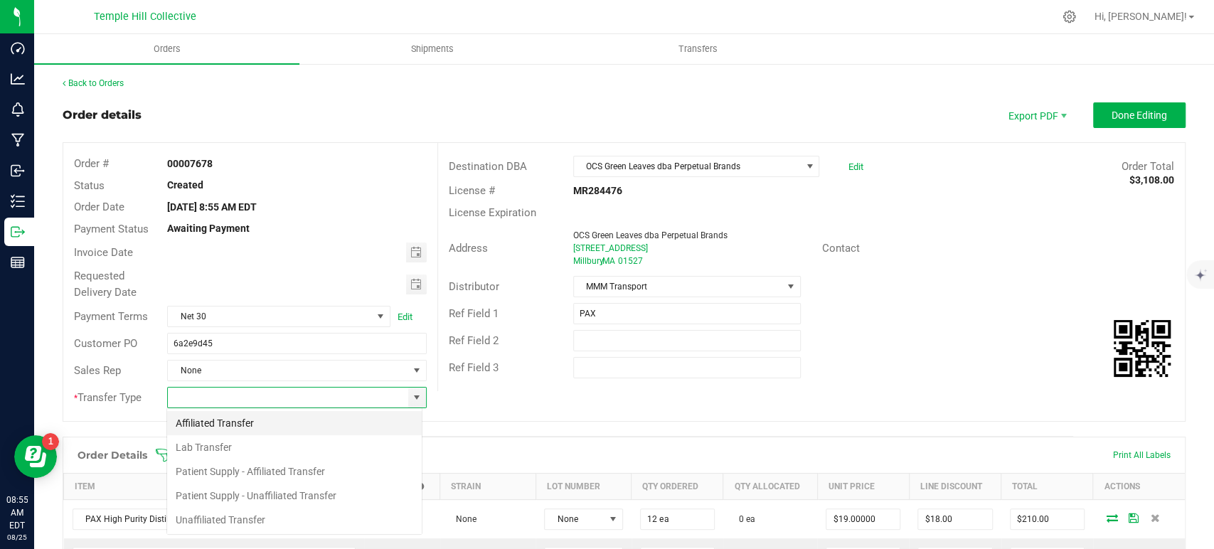
scroll to position [21, 256]
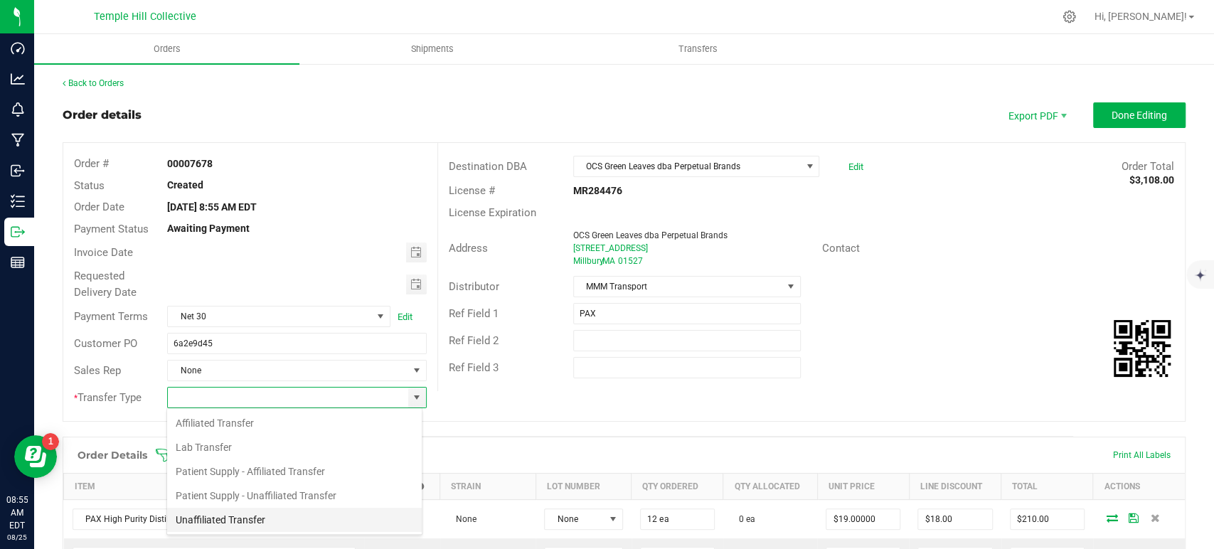
click at [233, 516] on li "Unaffiliated Transfer" at bounding box center [294, 520] width 255 height 24
type input "Unaffiliated Transfer"
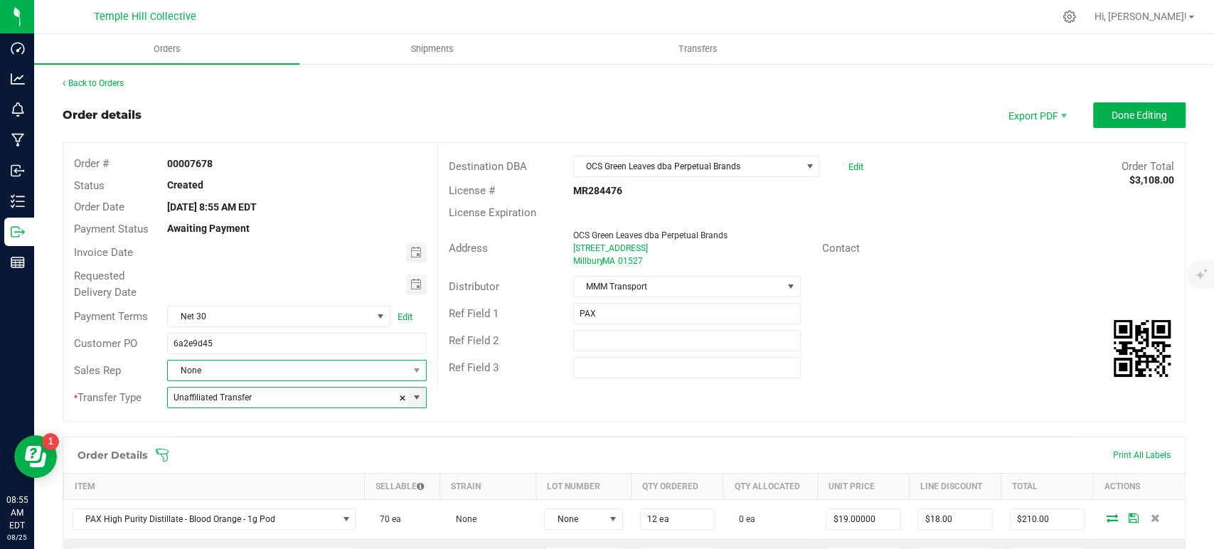
click at [321, 370] on span "None" at bounding box center [288, 371] width 240 height 20
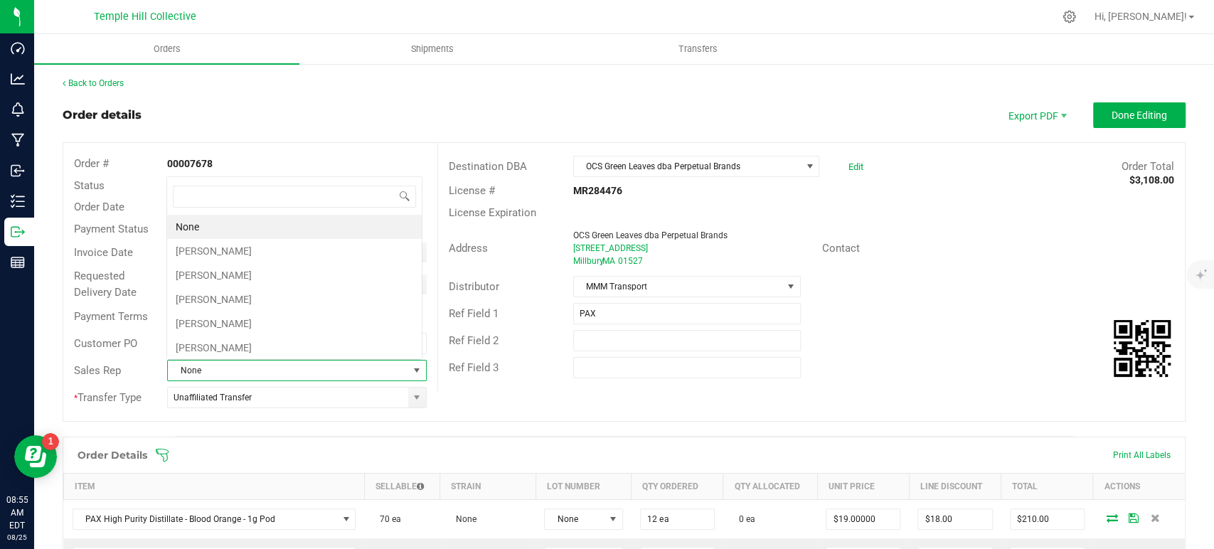
scroll to position [21, 252]
type input "jamie"
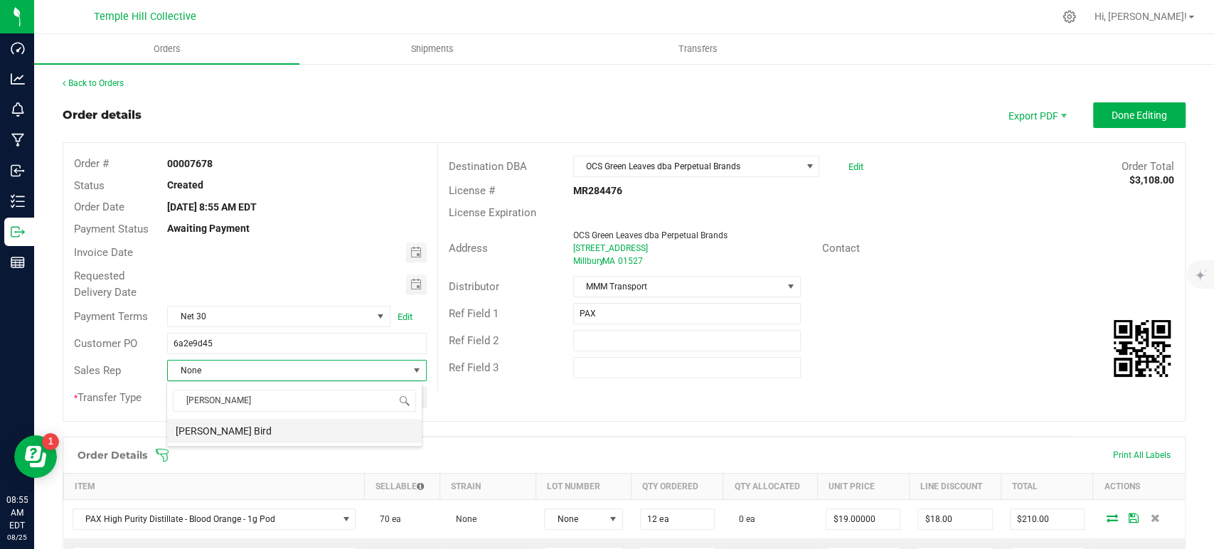
click at [288, 426] on li "[PERSON_NAME] Bird" at bounding box center [294, 431] width 255 height 24
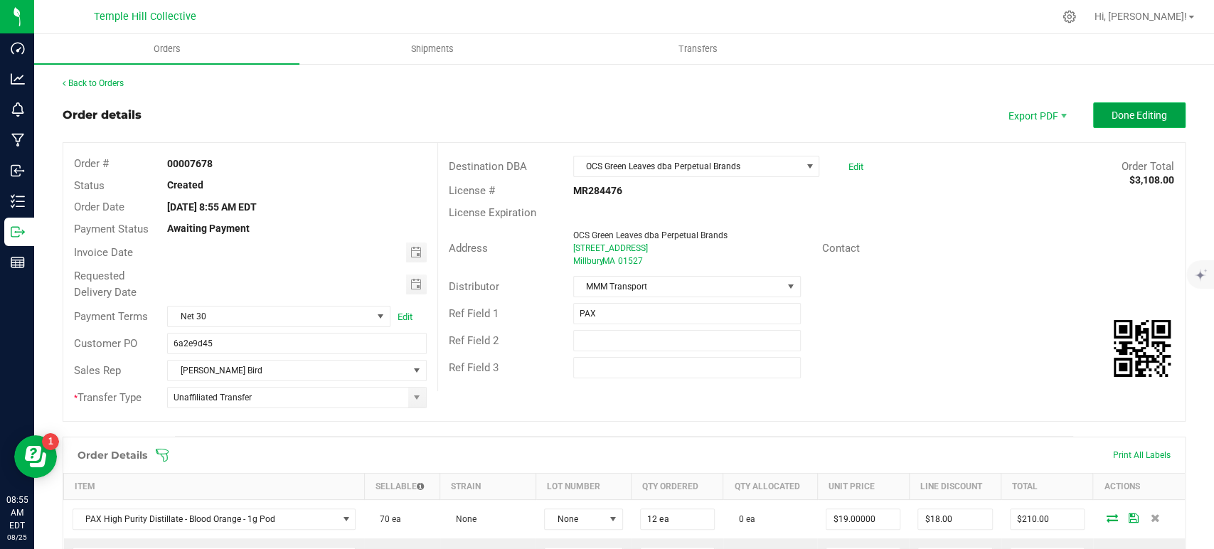
click at [1117, 116] on span "Done Editing" at bounding box center [1139, 115] width 55 height 11
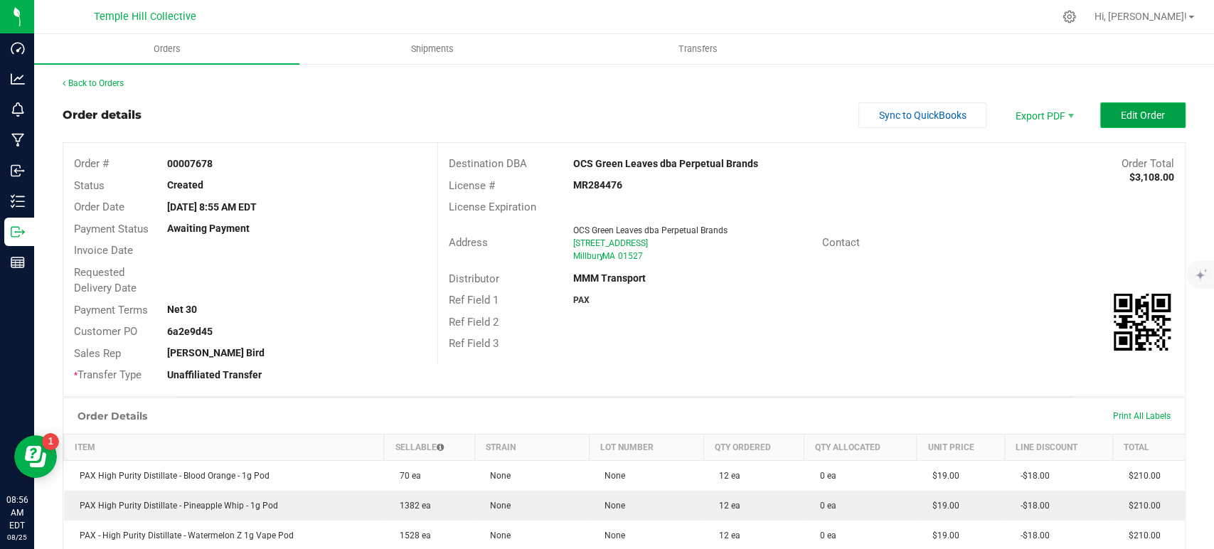
click at [1122, 119] on span "Edit Order" at bounding box center [1143, 115] width 44 height 11
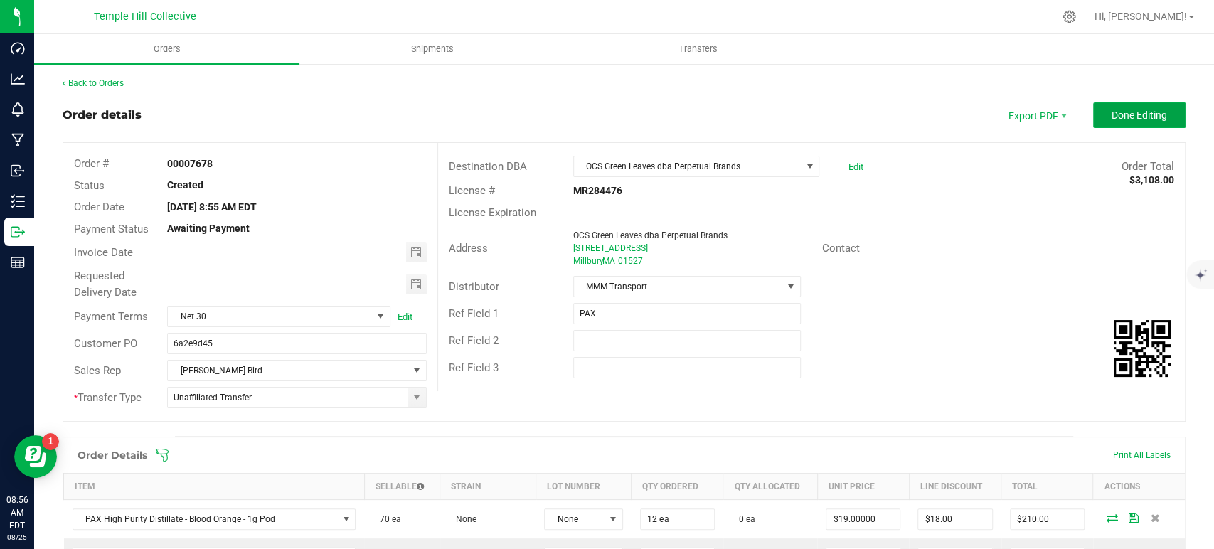
click at [1122, 119] on span "Done Editing" at bounding box center [1139, 115] width 55 height 11
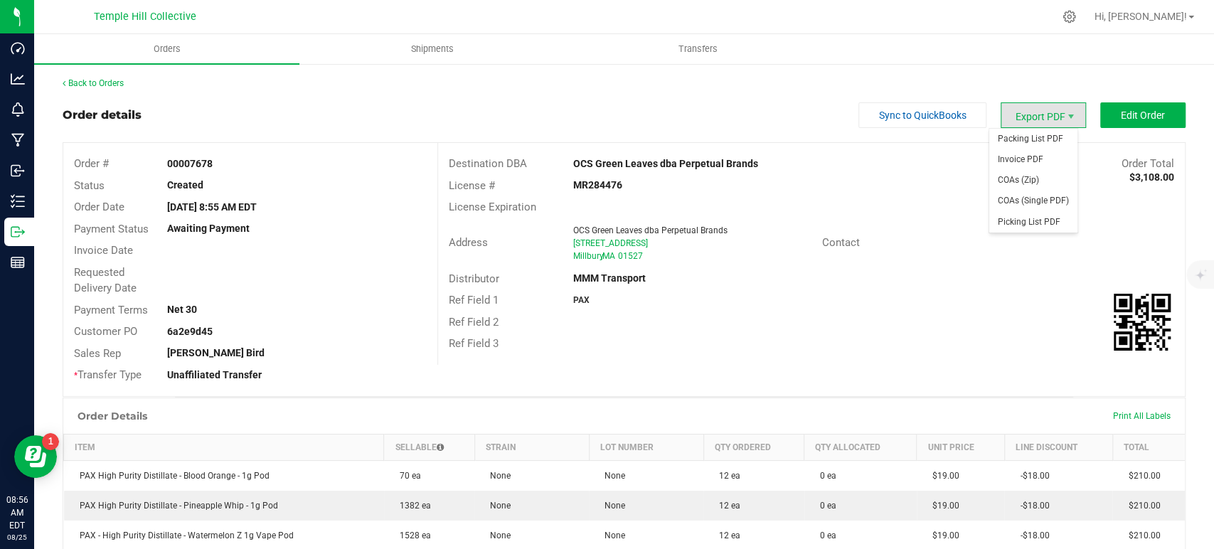
click at [1041, 118] on span "Export PDF" at bounding box center [1043, 115] width 85 height 26
click at [1042, 135] on span "Packing List PDF" at bounding box center [1033, 139] width 88 height 21
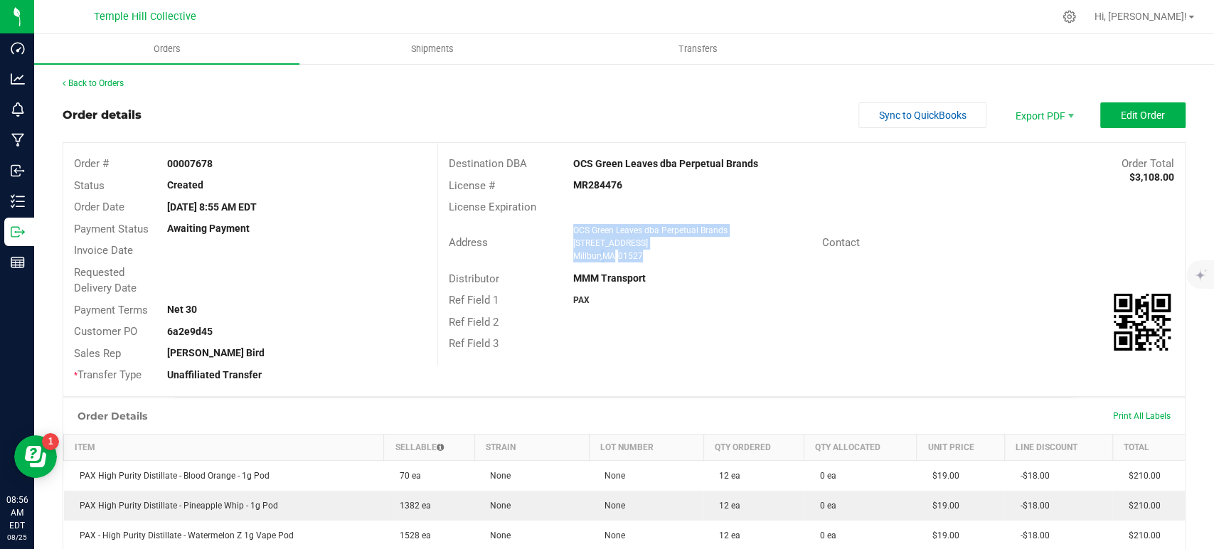
drag, startPoint x: 654, startPoint y: 265, endPoint x: 567, endPoint y: 230, distance: 94.2
click at [567, 230] on div "Address OCS Green Leaves dba Perpetual Brands 12 Latti Farm Road Millbury , MA …" at bounding box center [630, 243] width 384 height 44
copy ngx-name-and-address "OCS Green Leaves dba Perpetual Brands 12 Latti Farm Road Millbury , MA 01527"
click at [610, 184] on strong "MR284476" at bounding box center [597, 184] width 49 height 11
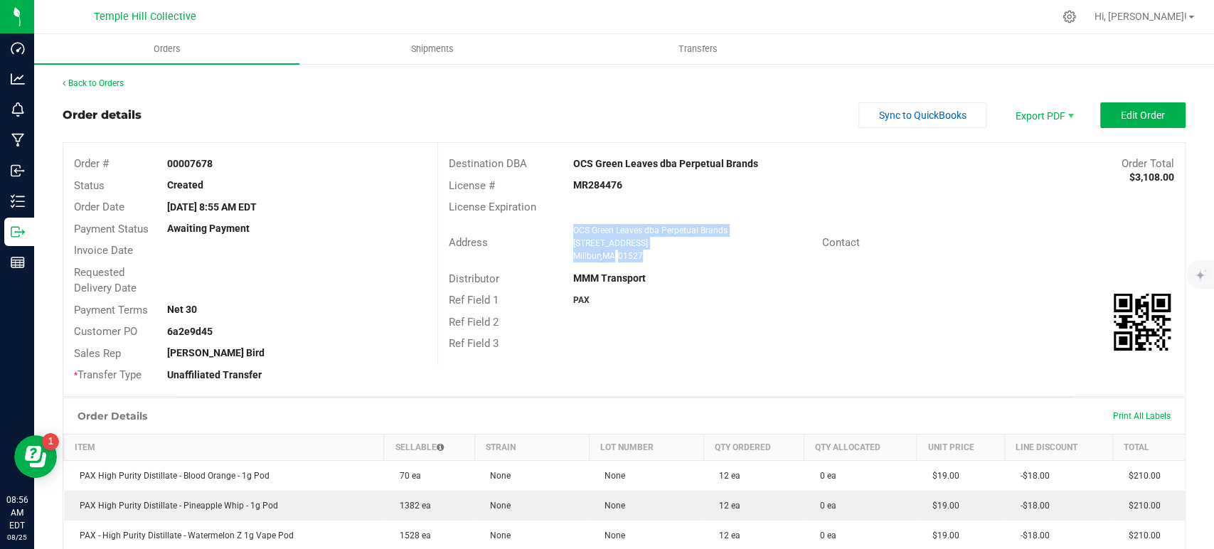
copy strong "MR284476"
click at [107, 80] on link "Back to Orders" at bounding box center [93, 83] width 61 height 10
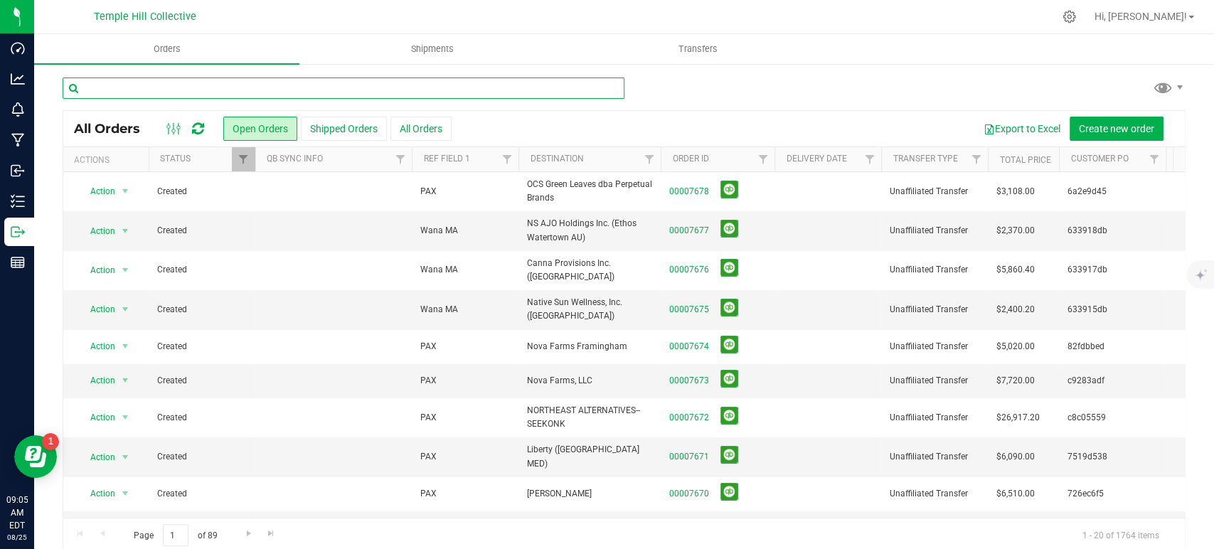
click at [307, 86] on input "text" at bounding box center [344, 88] width 562 height 21
type input "7663"
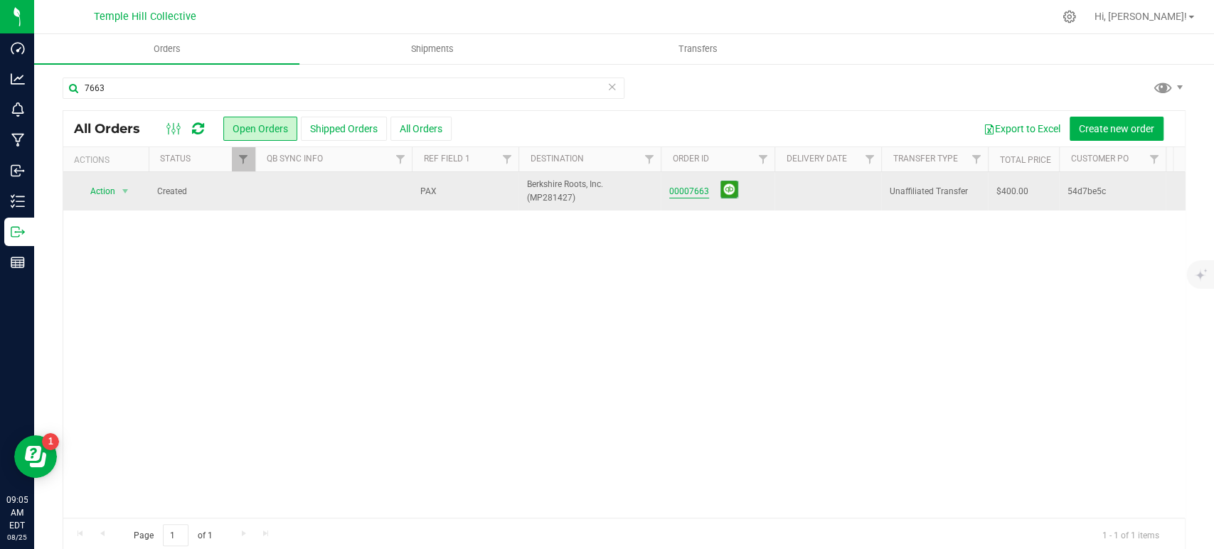
click at [706, 187] on link "00007663" at bounding box center [689, 192] width 40 height 14
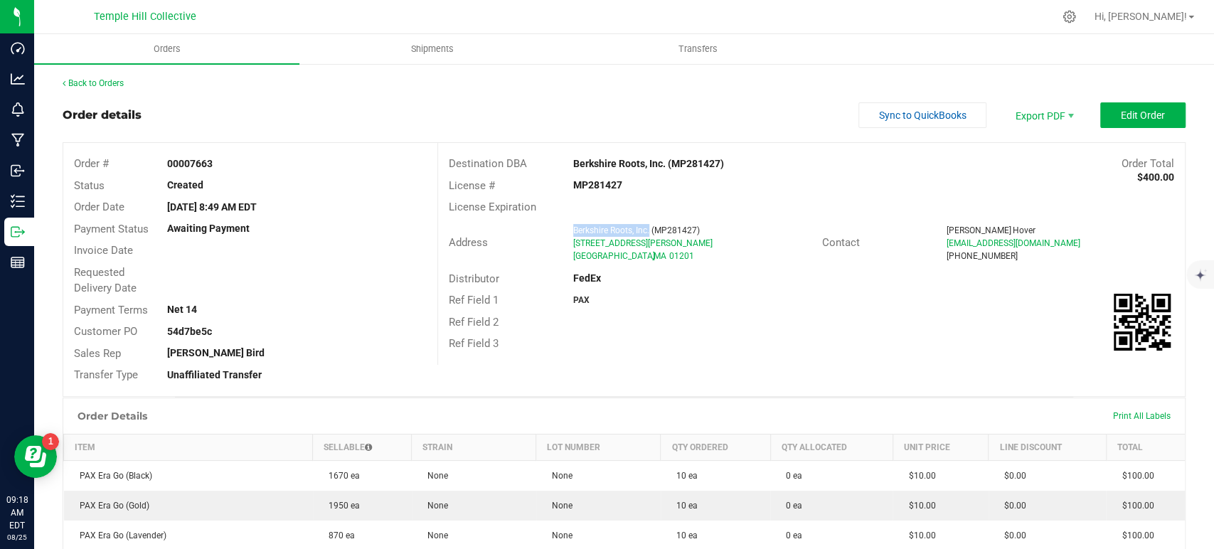
drag, startPoint x: 644, startPoint y: 228, endPoint x: 568, endPoint y: 232, distance: 76.2
click at [573, 232] on span "Berkshire Roots, Inc. (MP281427)" at bounding box center [636, 230] width 127 height 10
copy span "Berkshire Roots, Inc."
drag, startPoint x: 654, startPoint y: 240, endPoint x: 562, endPoint y: 244, distance: 92.5
click at [566, 244] on div "Berkshire Roots, Inc. (MP281427) 501 Dalton Avenue Pittsfield , MA 01201" at bounding box center [694, 243] width 256 height 38
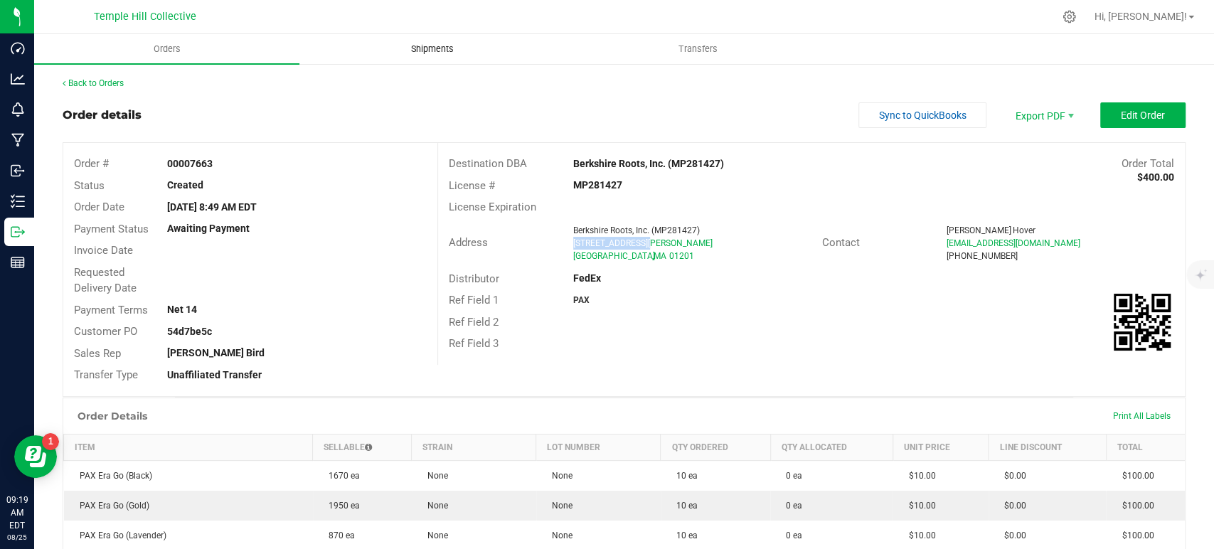
copy span "501 Dalton Avenue"
drag, startPoint x: 1013, startPoint y: 255, endPoint x: 928, endPoint y: 255, distance: 84.6
click at [936, 255] on div "Brittney Hover BHover@BerkshireRoots.com (413) 553-9333" at bounding box center [1060, 243] width 249 height 38
copy span "(413) 553-9333"
drag, startPoint x: 653, startPoint y: 238, endPoint x: 555, endPoint y: 238, distance: 98.1
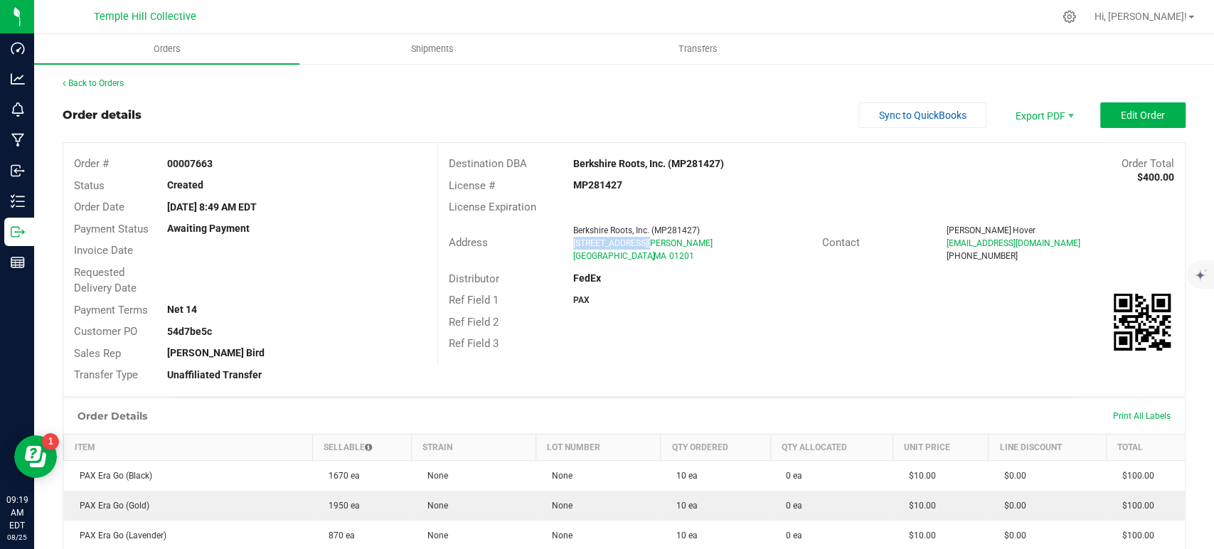
click at [555, 238] on div "Address Berkshire Roots, Inc. (MP281427) 501 Dalton Avenue Pittsfield , MA 01201" at bounding box center [630, 243] width 384 height 44
click at [556, 238] on div "Address" at bounding box center [502, 243] width 128 height 16
click at [656, 250] on div "Pittsfield , MA 01201" at bounding box center [692, 256] width 238 height 13
drag, startPoint x: 652, startPoint y: 243, endPoint x: 569, endPoint y: 243, distance: 83.2
click at [573, 243] on div "501 Dalton Avenue" at bounding box center [692, 243] width 238 height 13
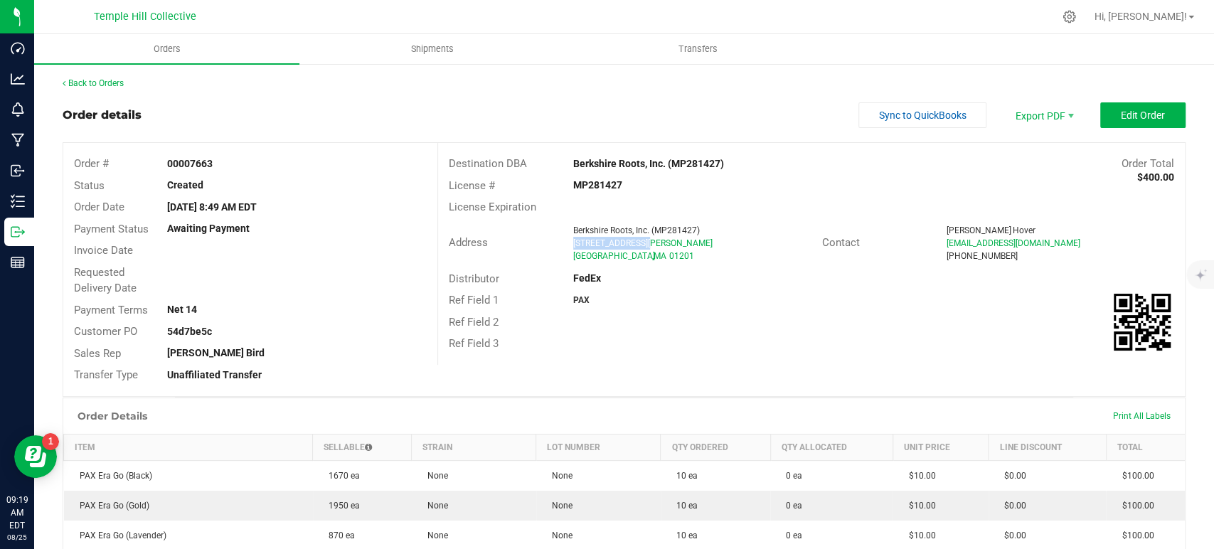
copy span "501 Dalton Avenue"
drag, startPoint x: 648, startPoint y: 257, endPoint x: 619, endPoint y: 258, distance: 29.2
click at [619, 258] on div "Pittsfield , MA 01201" at bounding box center [692, 256] width 238 height 13
copy span "01201"
click at [120, 85] on link "Back to Orders" at bounding box center [93, 83] width 61 height 10
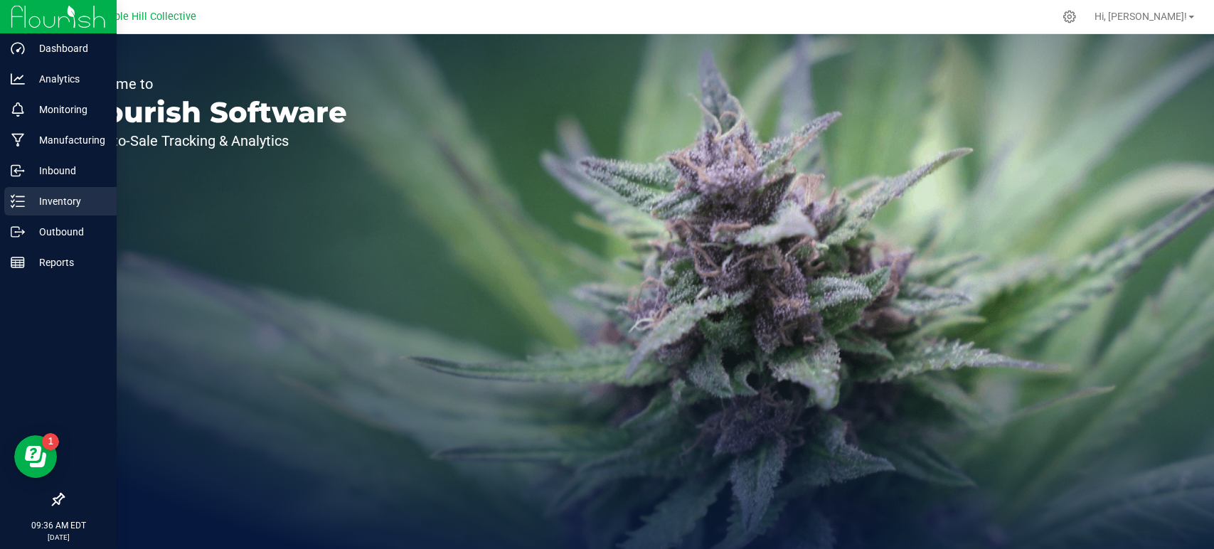
click at [34, 193] on p "Inventory" at bounding box center [67, 201] width 85 height 17
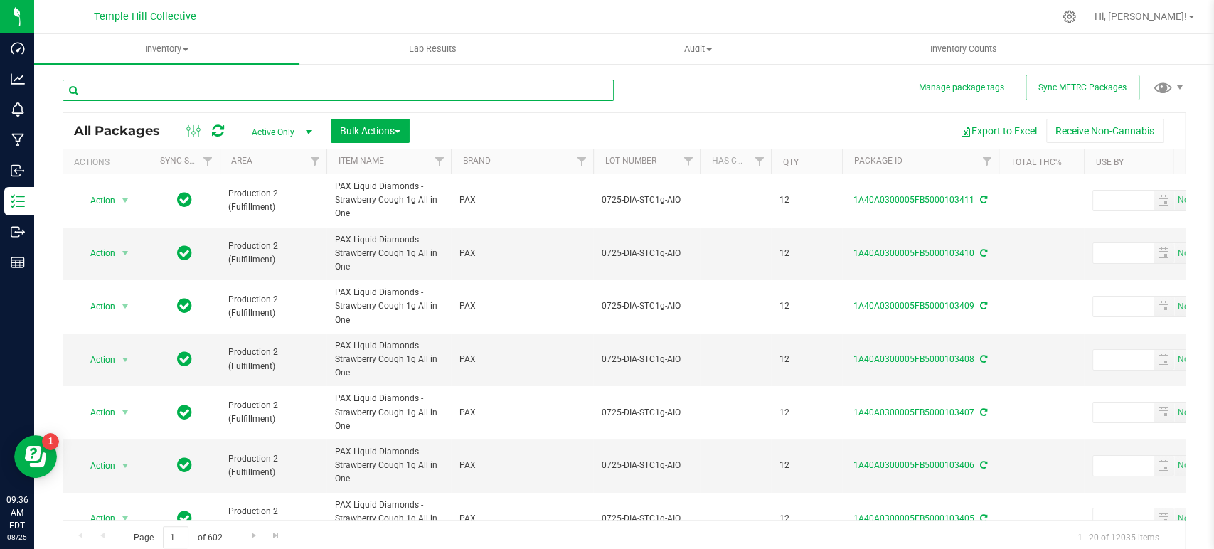
click at [324, 90] on input "text" at bounding box center [338, 90] width 551 height 21
type input "101683"
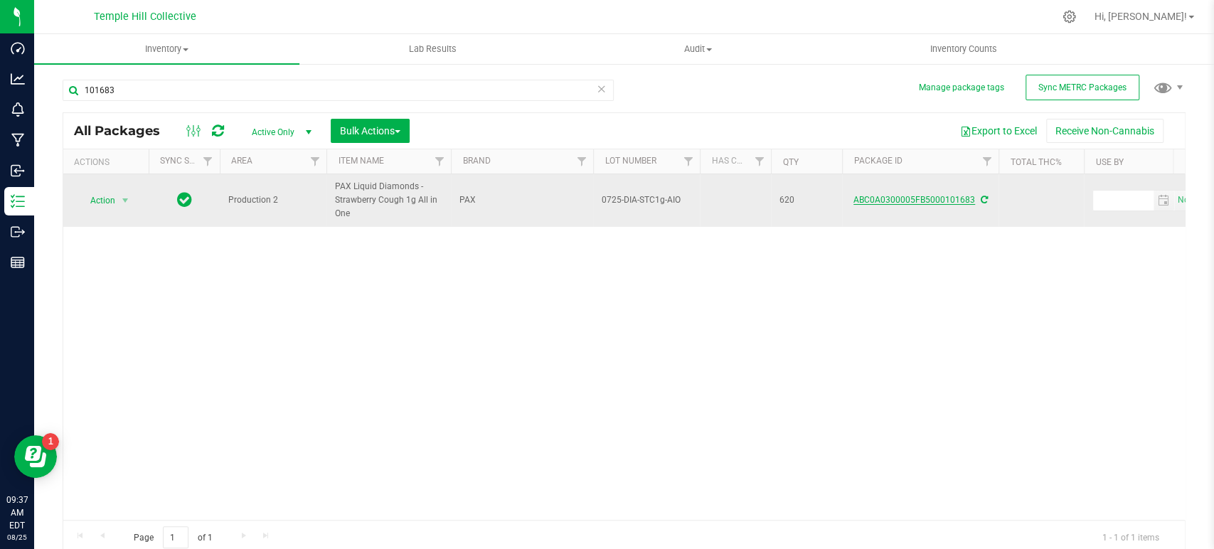
click at [932, 198] on link "ABC0A0300005FB5000101683" at bounding box center [914, 200] width 122 height 10
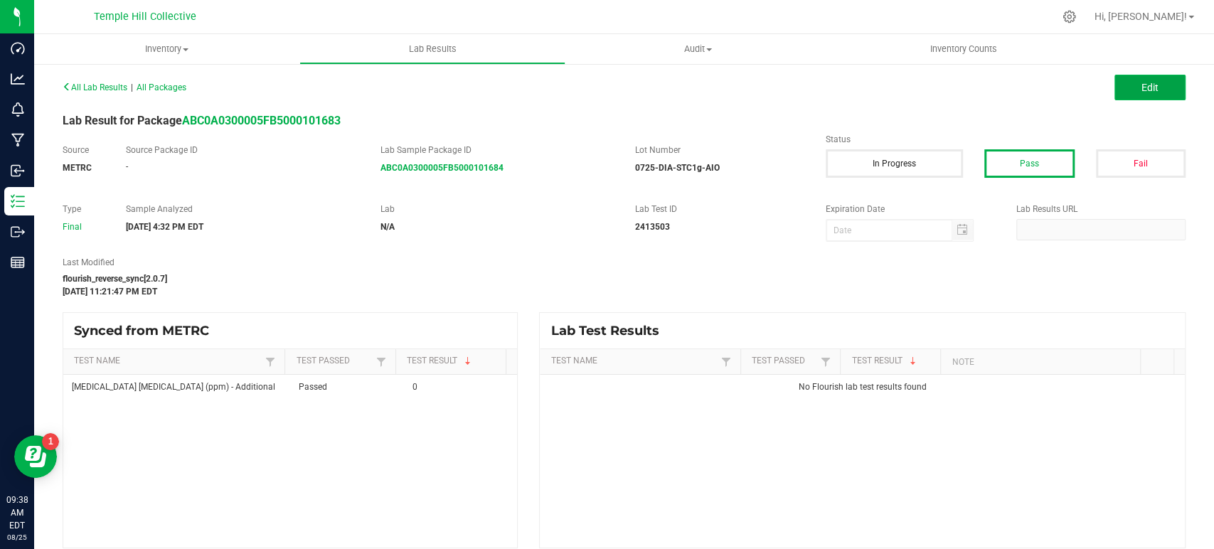
click at [1141, 83] on span "Edit" at bounding box center [1149, 87] width 17 height 11
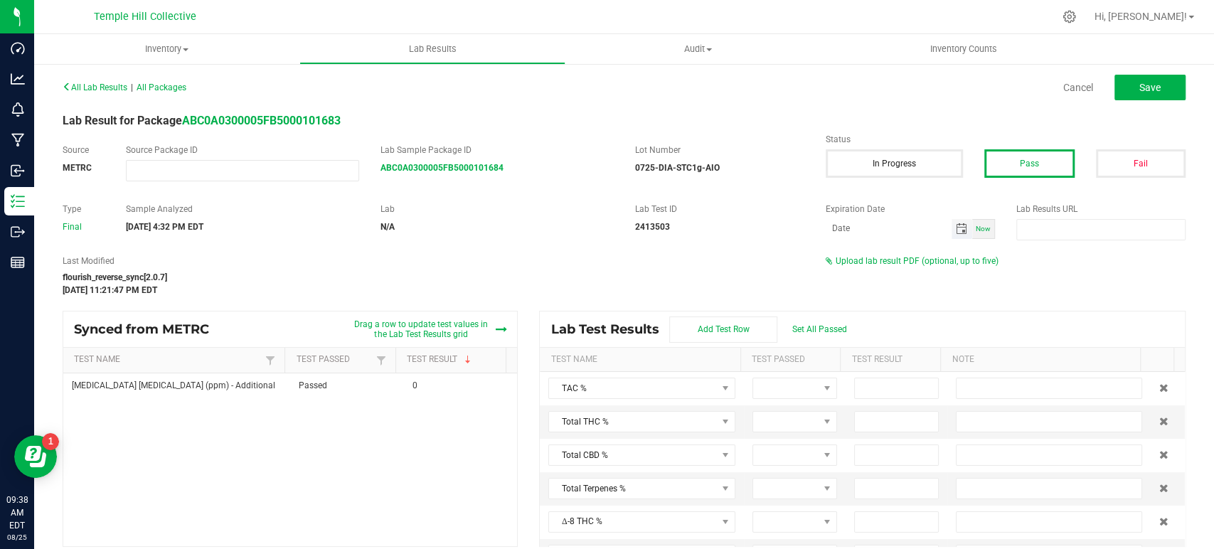
click at [956, 234] on span "Toggle calendar" at bounding box center [961, 228] width 11 height 11
click at [1055, 273] on div "Last Modified flourish_reverse_sync[2.0.7] [DATE] 11:21:47 PM EDT Upload lab re…" at bounding box center [624, 276] width 1144 height 42
click at [883, 230] on input "month/day/year" at bounding box center [889, 228] width 126 height 18
type input "[DATE]"
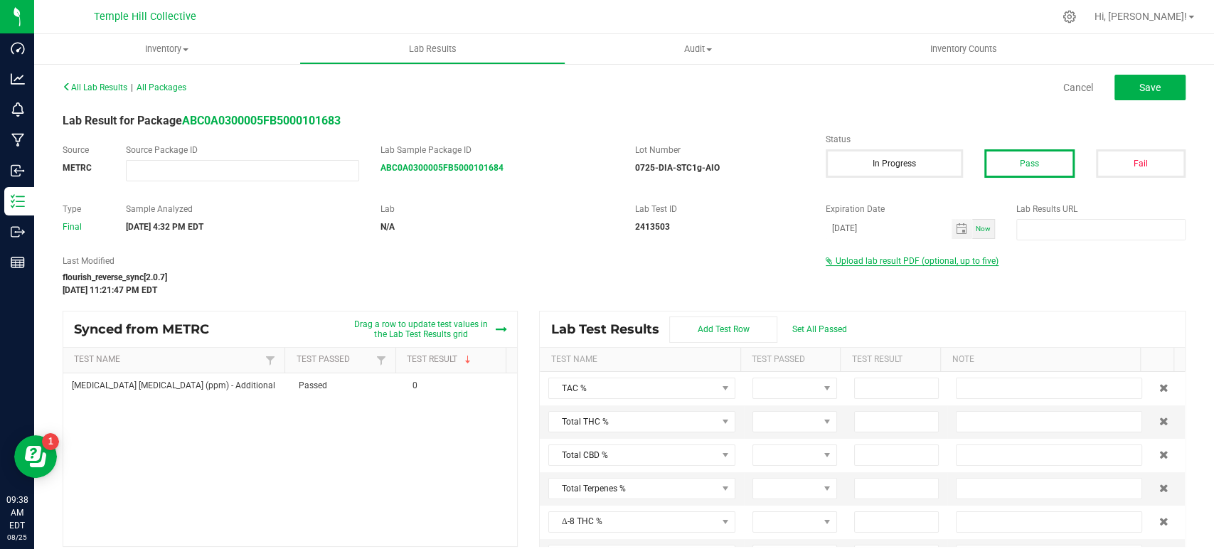
click at [910, 262] on span "Upload lab result PDF (optional, up to five)" at bounding box center [917, 261] width 163 height 10
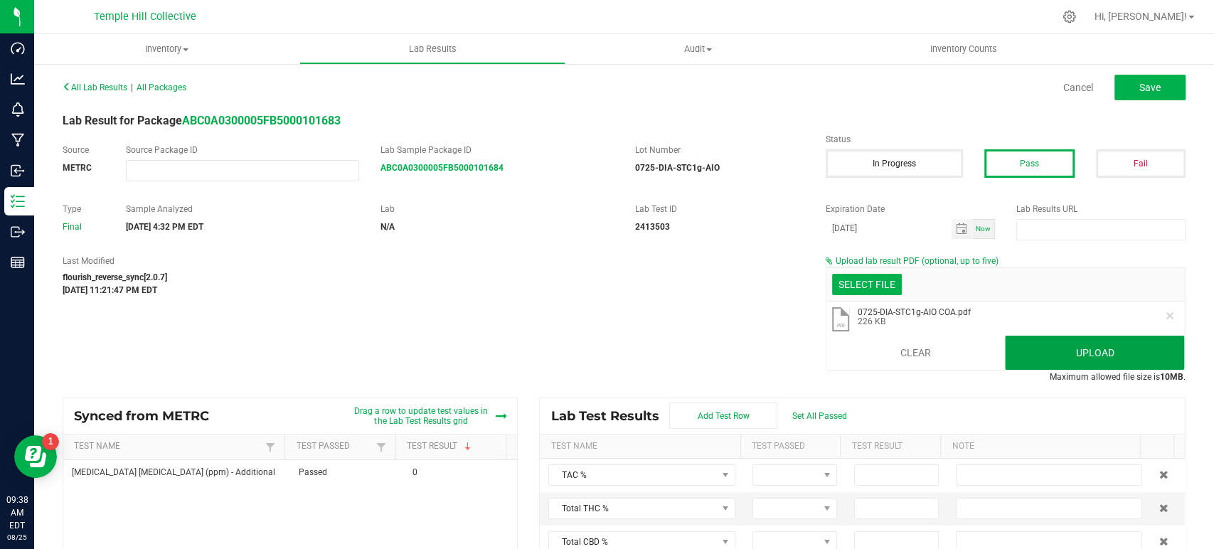
click at [1119, 353] on button "Upload" at bounding box center [1094, 353] width 179 height 34
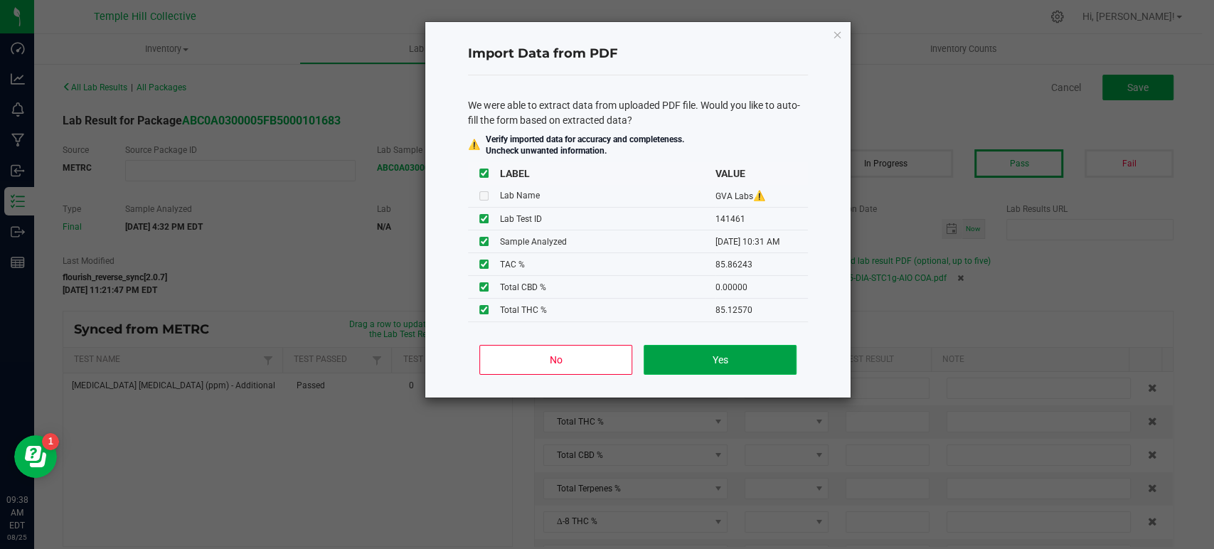
click at [693, 348] on button "Yes" at bounding box center [720, 360] width 153 height 30
type input "85.8624"
type input "85.1257"
type input "0.0000"
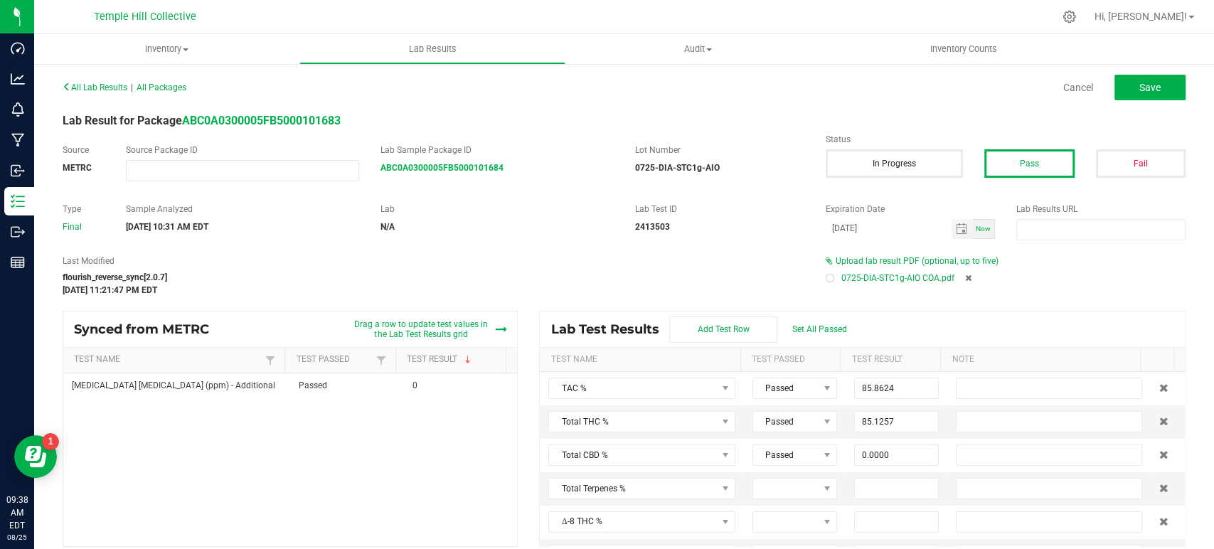
click at [828, 277] on div at bounding box center [830, 278] width 4 height 4
click at [1139, 90] on span "Save" at bounding box center [1149, 87] width 21 height 11
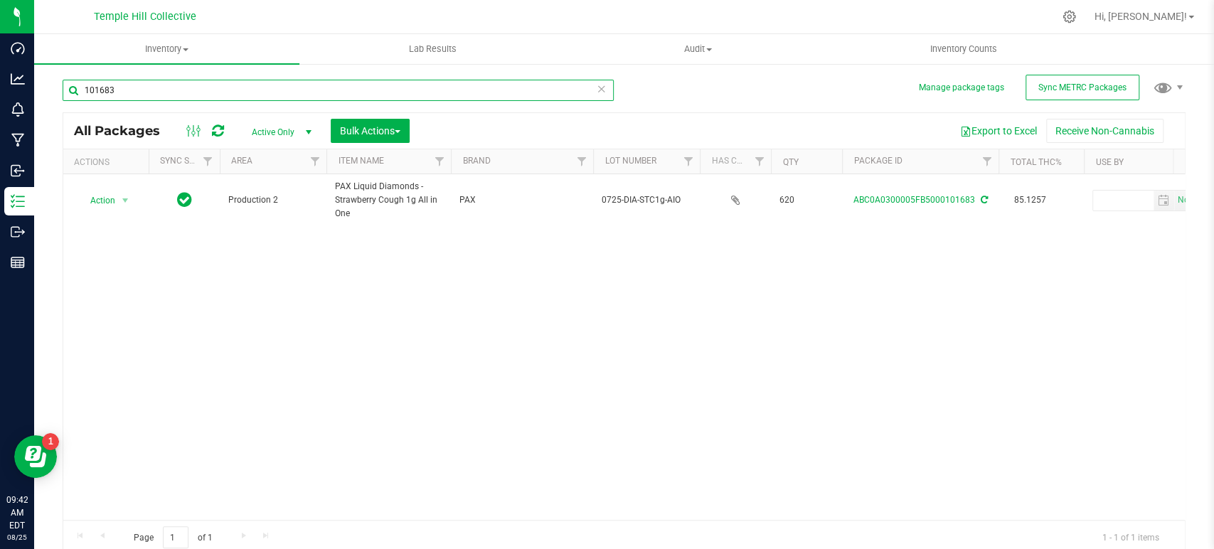
click at [233, 82] on input "101683" at bounding box center [338, 90] width 551 height 21
type input "101685"
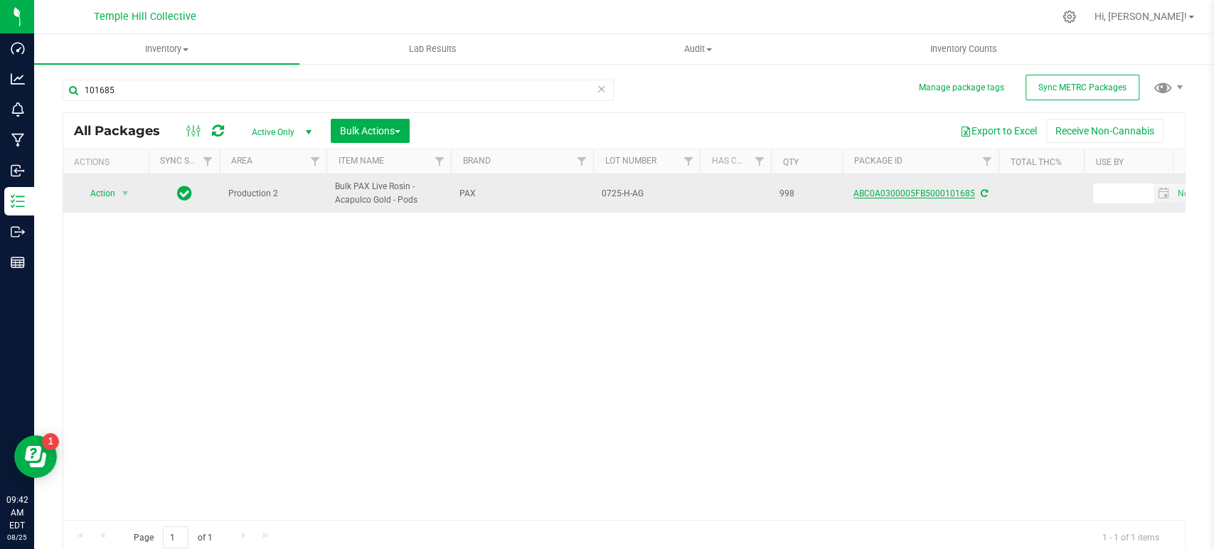
click at [895, 191] on link "ABC0A0300005FB5000101685" at bounding box center [914, 193] width 122 height 10
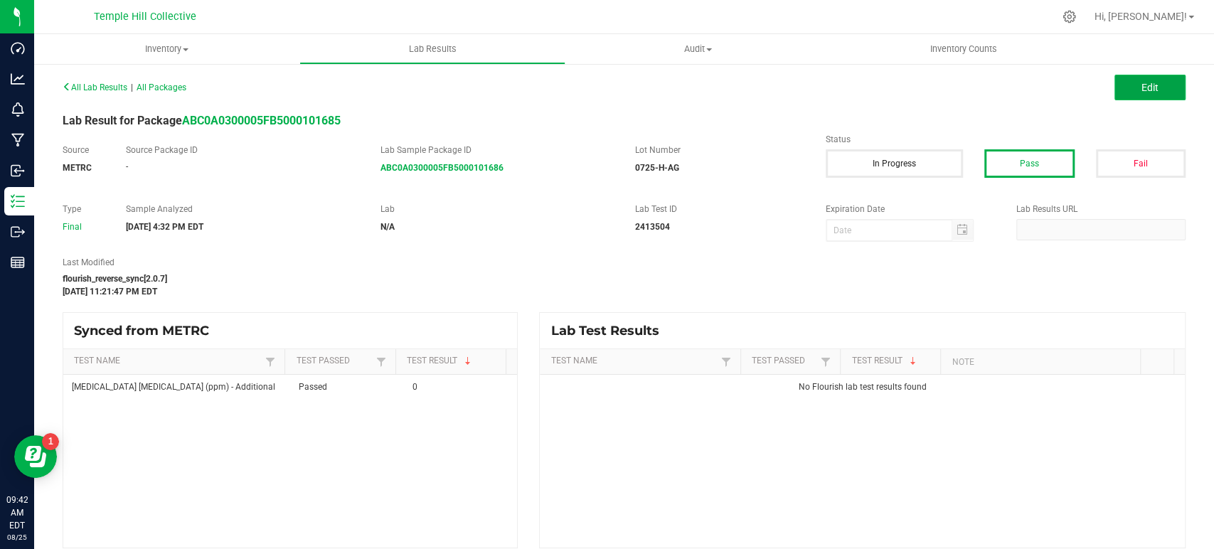
click at [1156, 84] on button "Edit" at bounding box center [1149, 88] width 71 height 26
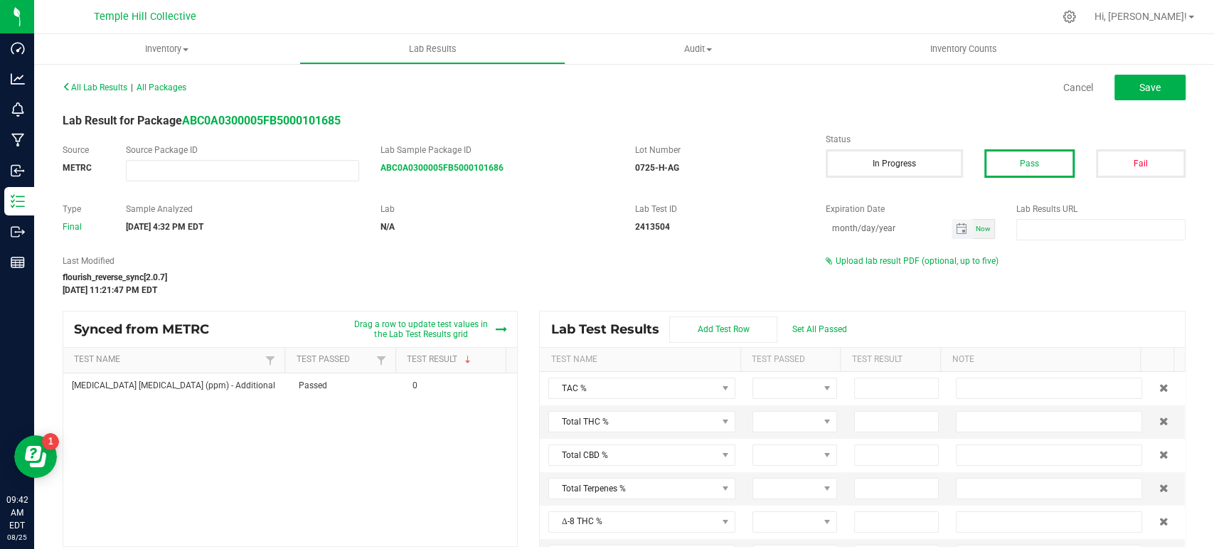
click at [882, 234] on input "month/day/year" at bounding box center [889, 228] width 126 height 18
type input "[DATE]"
click at [942, 270] on div "Last Modified flourish_reverse_sync[2.0.7] [DATE] 11:21:47 PM EDT Upload lab re…" at bounding box center [624, 276] width 1144 height 42
click at [944, 262] on span "Upload lab result PDF (optional, up to five)" at bounding box center [917, 261] width 163 height 10
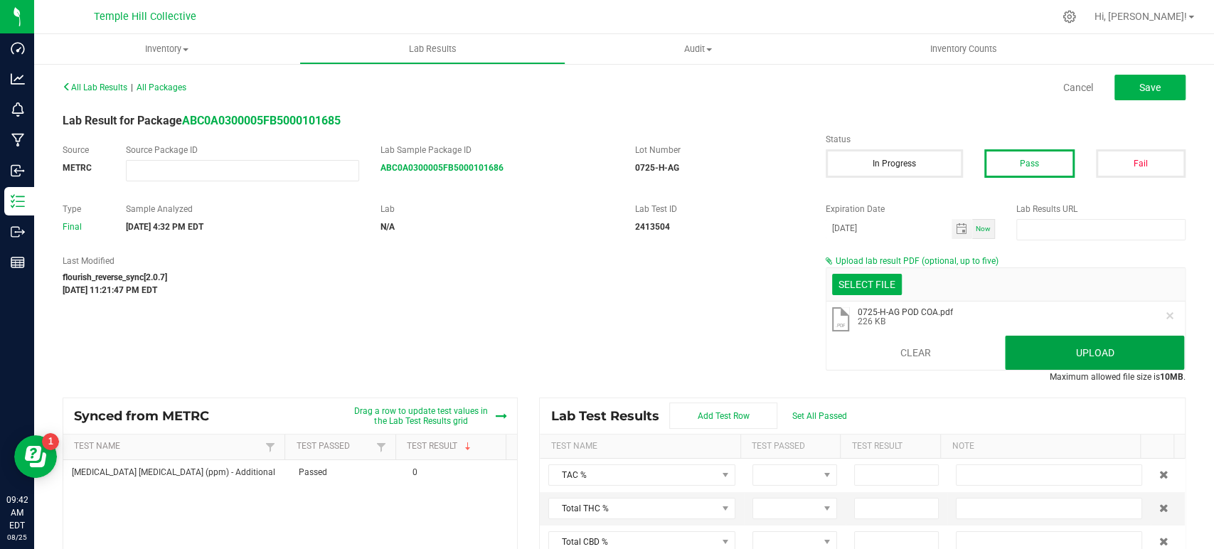
click at [1076, 347] on button "Upload" at bounding box center [1094, 353] width 179 height 34
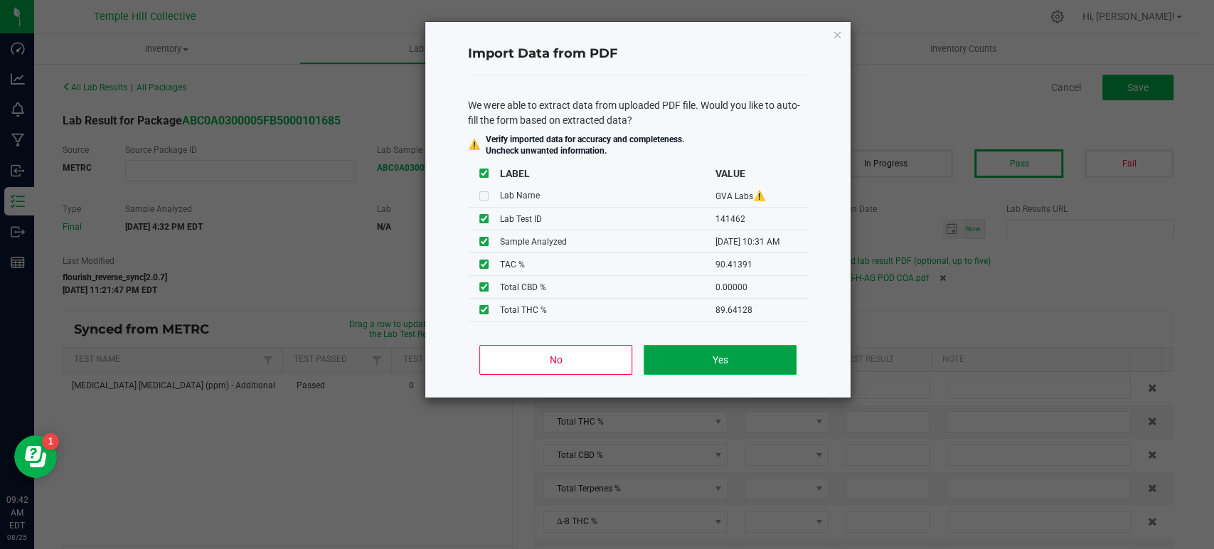
click at [774, 352] on button "Yes" at bounding box center [720, 360] width 153 height 30
type input "90.4139"
type input "89.6413"
type input "0.0000"
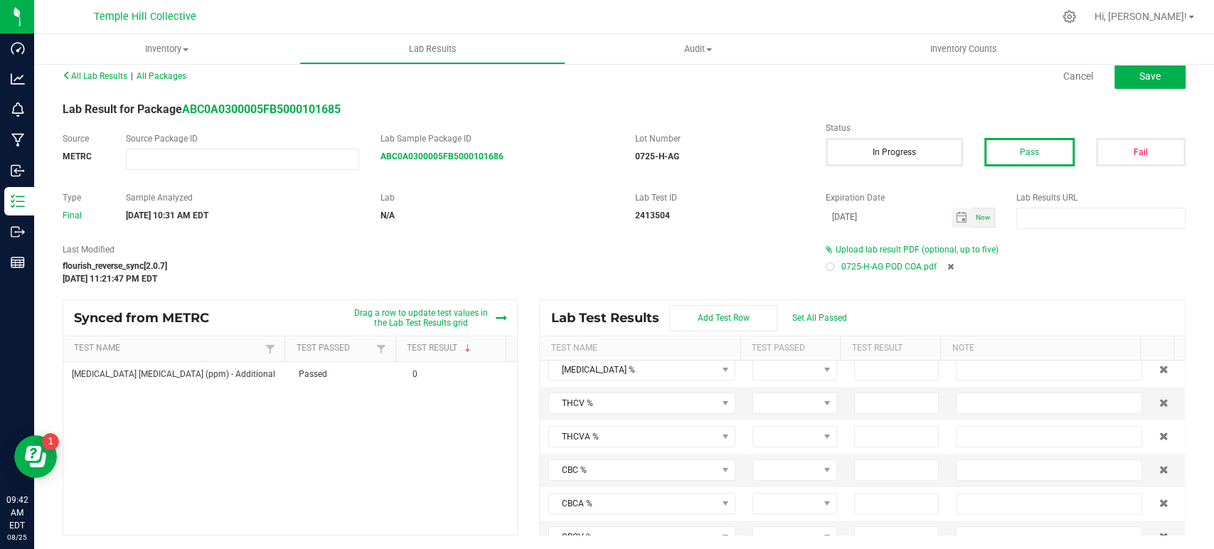
scroll to position [395, 0]
click at [826, 268] on div at bounding box center [830, 266] width 9 height 9
click at [1136, 90] on div "All Lab Results | All Packages Cancel Save" at bounding box center [624, 76] width 1144 height 36
click at [1139, 78] on span "Save" at bounding box center [1149, 75] width 21 height 11
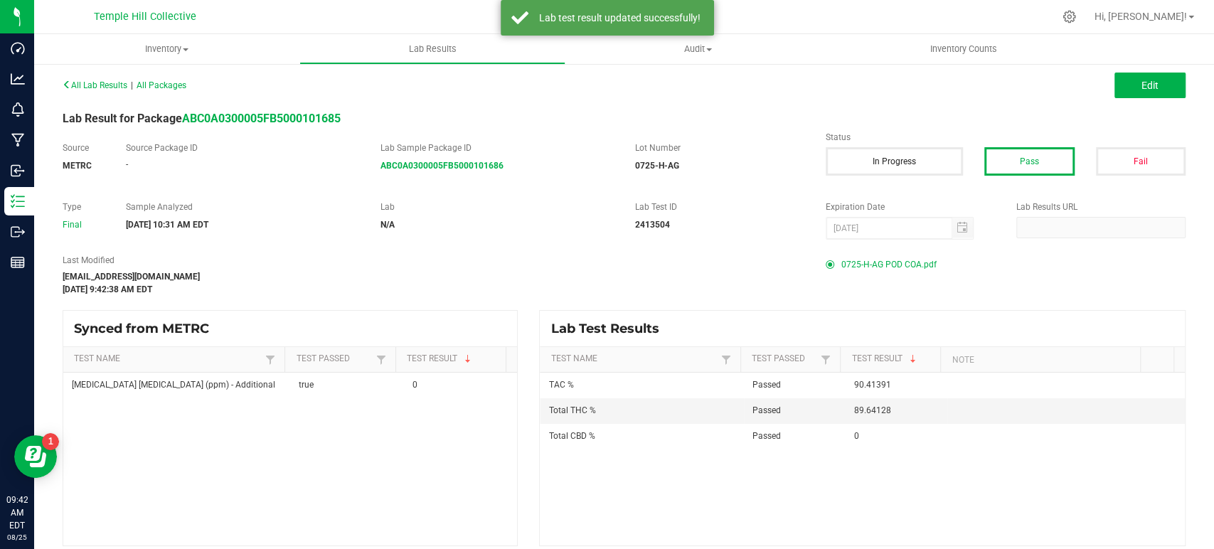
scroll to position [0, 0]
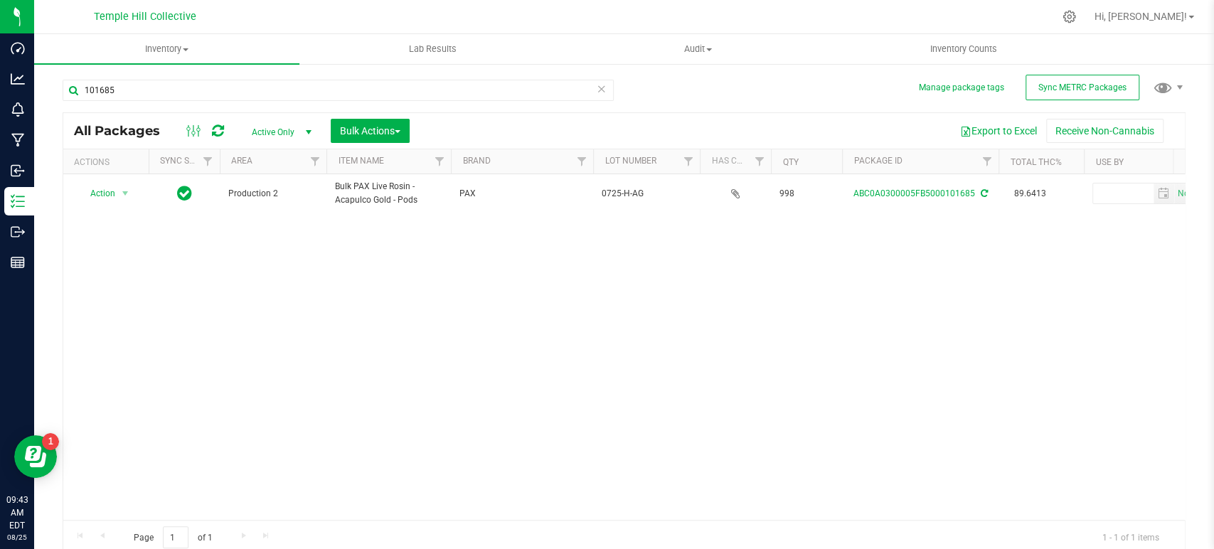
click at [597, 90] on icon at bounding box center [602, 88] width 10 height 17
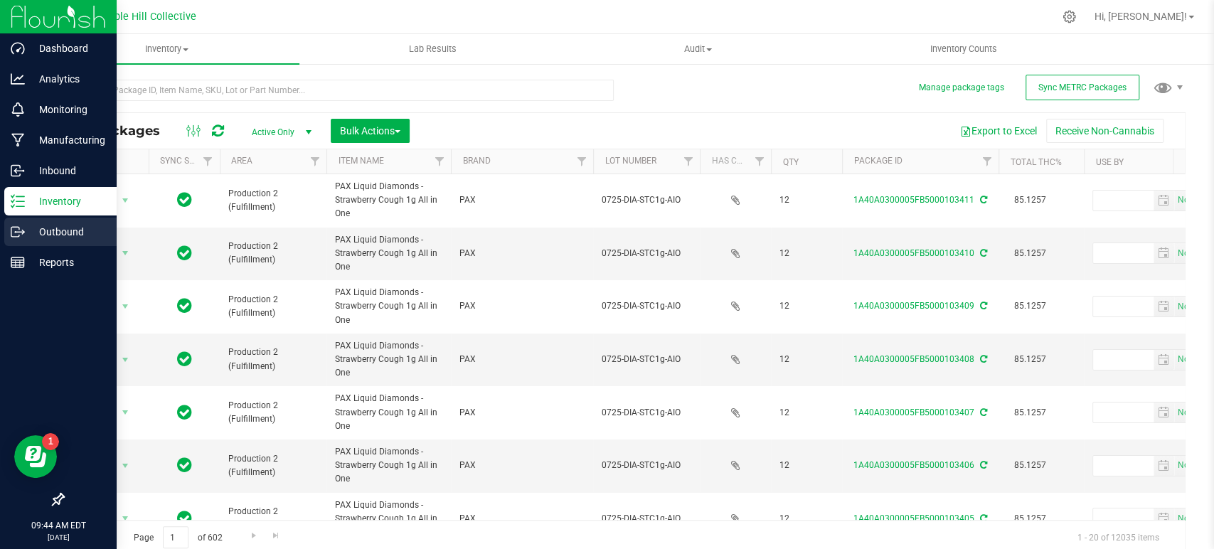
drag, startPoint x: 23, startPoint y: 226, endPoint x: 36, endPoint y: 226, distance: 12.8
click at [23, 226] on icon at bounding box center [18, 232] width 14 height 14
